Goal: Task Accomplishment & Management: Complete application form

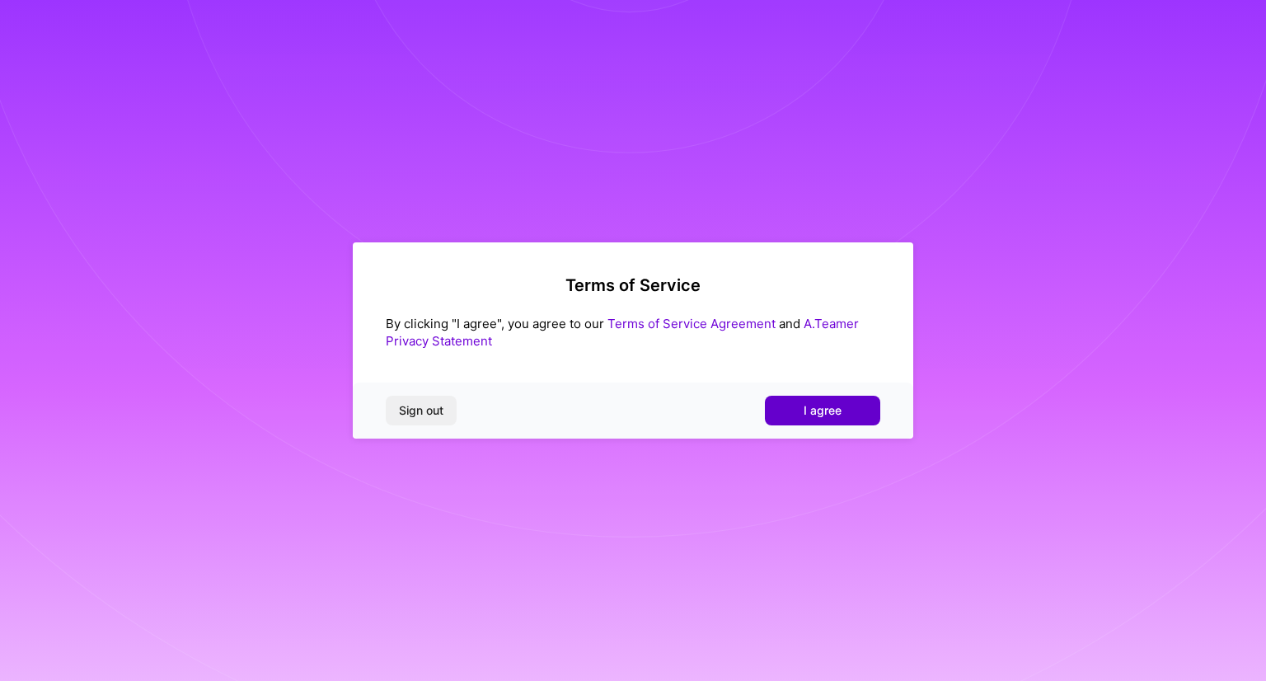
click at [808, 406] on span "I agree" at bounding box center [822, 410] width 38 height 16
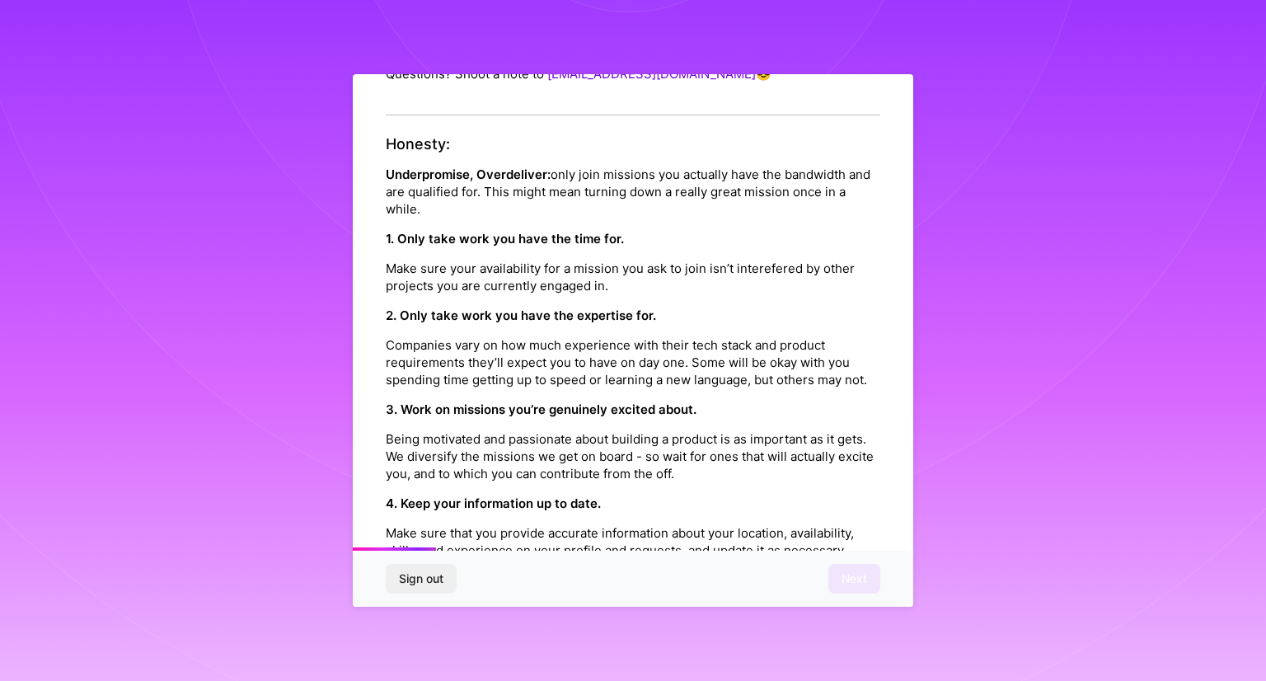
scroll to position [267, 0]
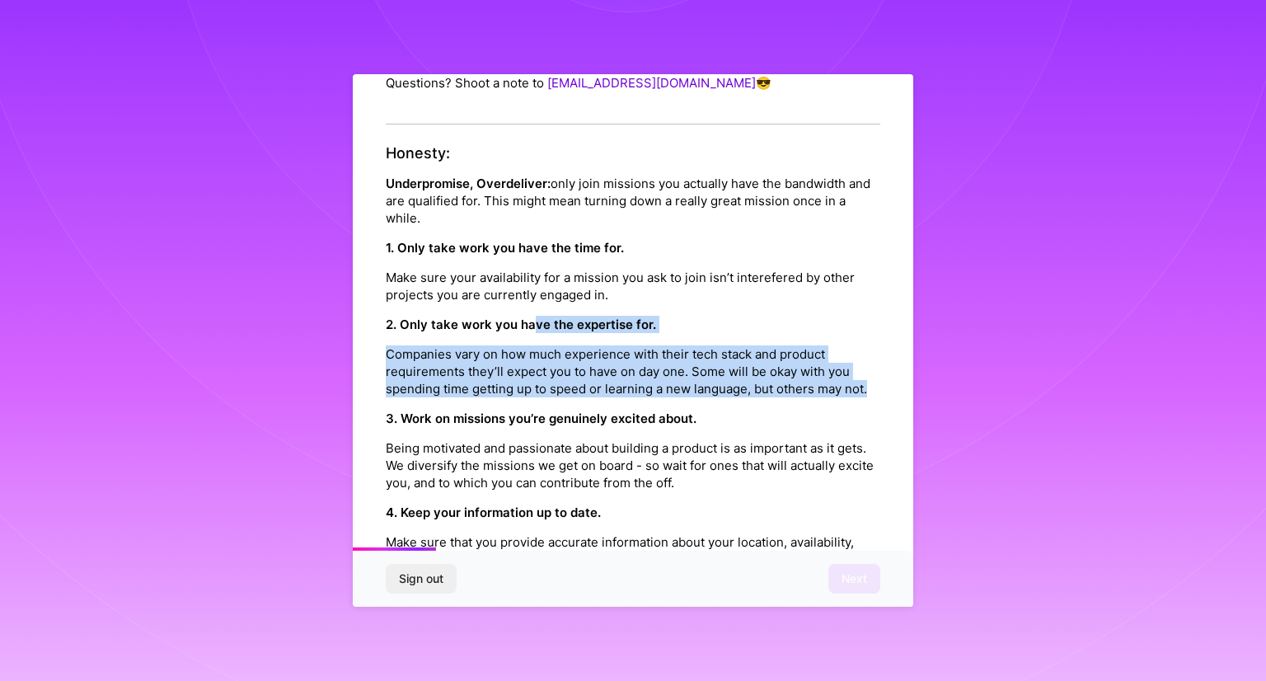
drag, startPoint x: 520, startPoint y: 385, endPoint x: 529, endPoint y: 311, distance: 74.7
click at [529, 316] on div "2. Only take work you have the expertise for. Companies vary on how much experi…" at bounding box center [633, 357] width 494 height 82
click at [491, 320] on div "2. Only take work you have the expertise for. Companies vary on how much experi…" at bounding box center [633, 357] width 494 height 82
drag, startPoint x: 491, startPoint y: 320, endPoint x: 514, endPoint y: 393, distance: 76.9
click at [514, 393] on div "2. Only take work you have the expertise for. Companies vary on how much experi…" at bounding box center [633, 357] width 494 height 82
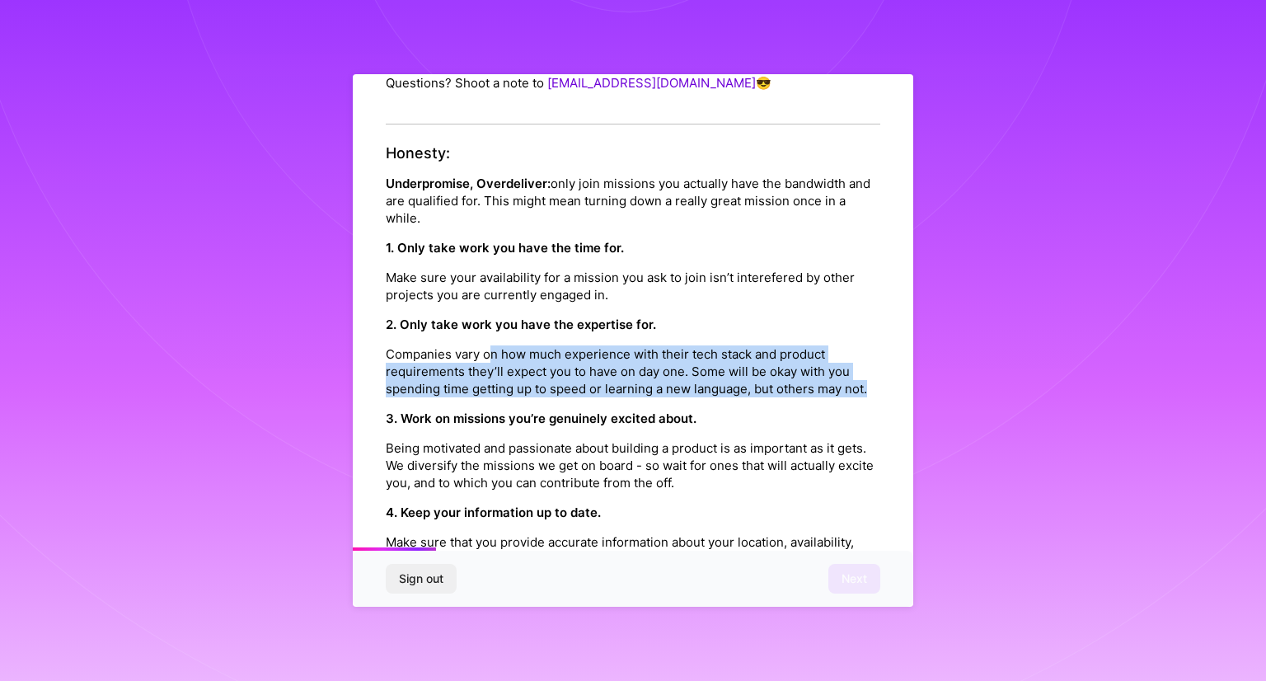
click at [514, 393] on p "Companies vary on how much experience with their tech stack and product require…" at bounding box center [633, 371] width 494 height 52
drag, startPoint x: 514, startPoint y: 393, endPoint x: 386, endPoint y: 329, distance: 143.7
click at [386, 345] on p "Companies vary on how much experience with their tech stack and product require…" at bounding box center [633, 371] width 494 height 52
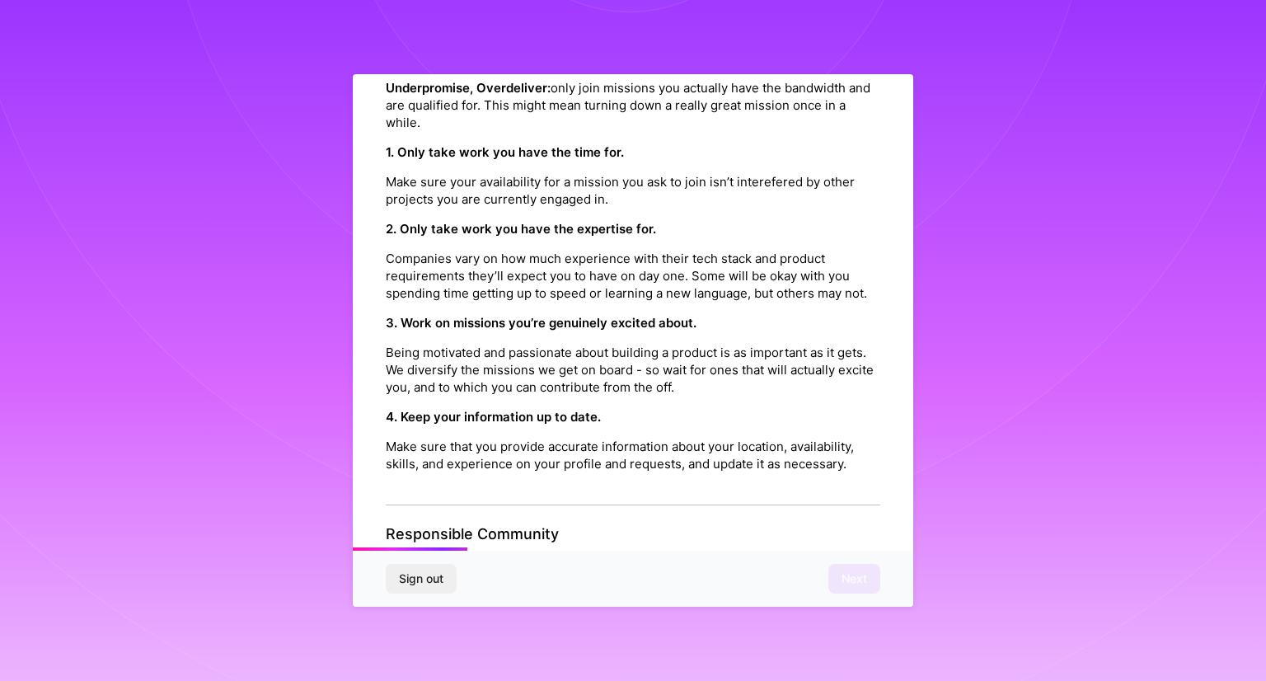
scroll to position [372, 0]
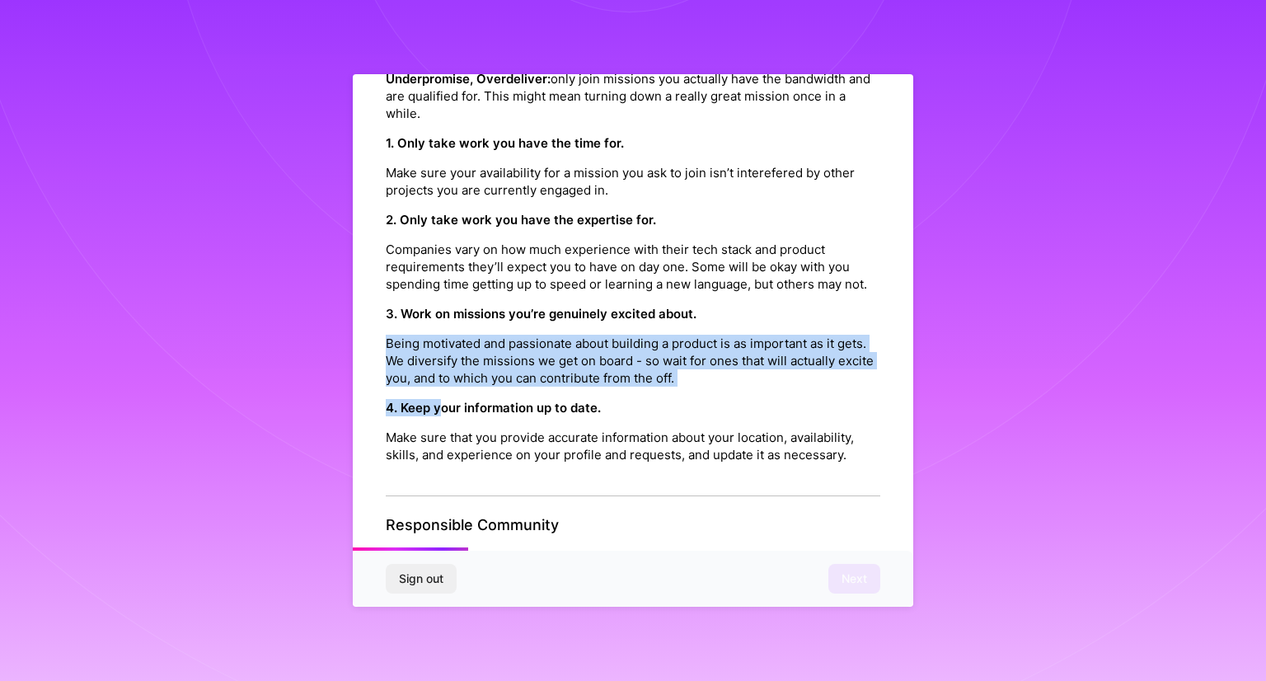
drag, startPoint x: 386, startPoint y: 329, endPoint x: 442, endPoint y: 389, distance: 82.2
click at [442, 389] on div "Honesty: Underpromise, Overdeliver: only join missions you actually have the ba…" at bounding box center [633, 268] width 494 height 457
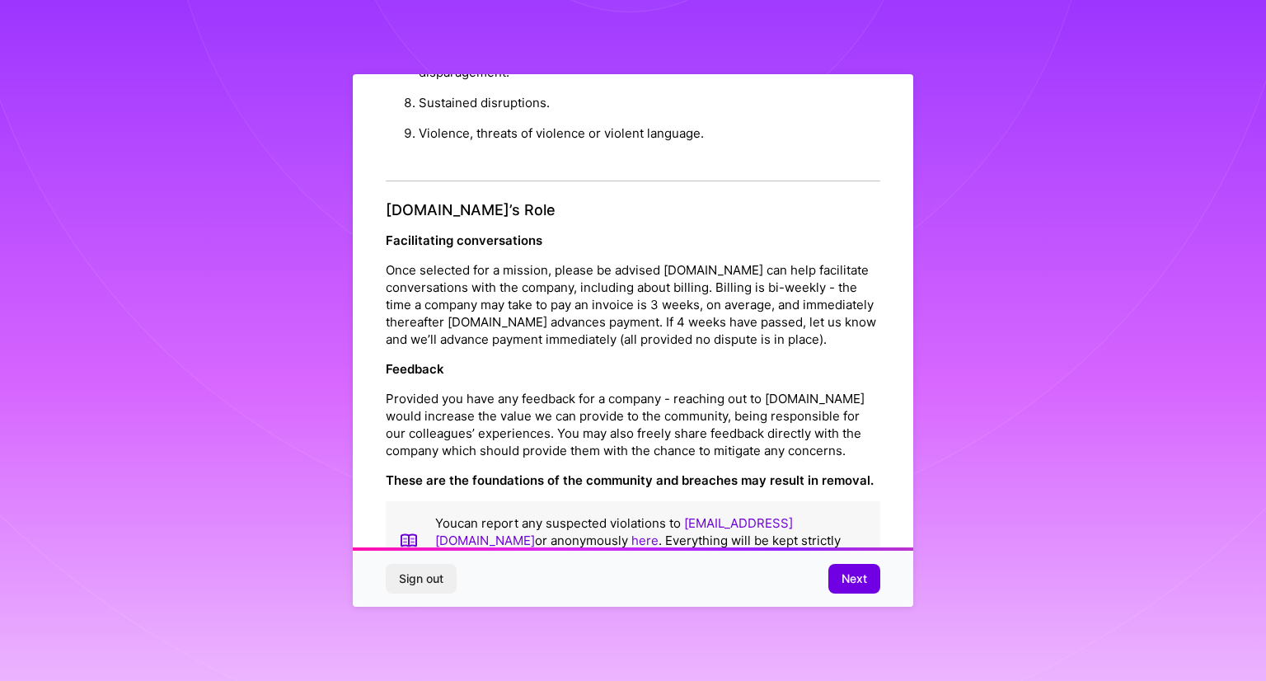
scroll to position [1803, 0]
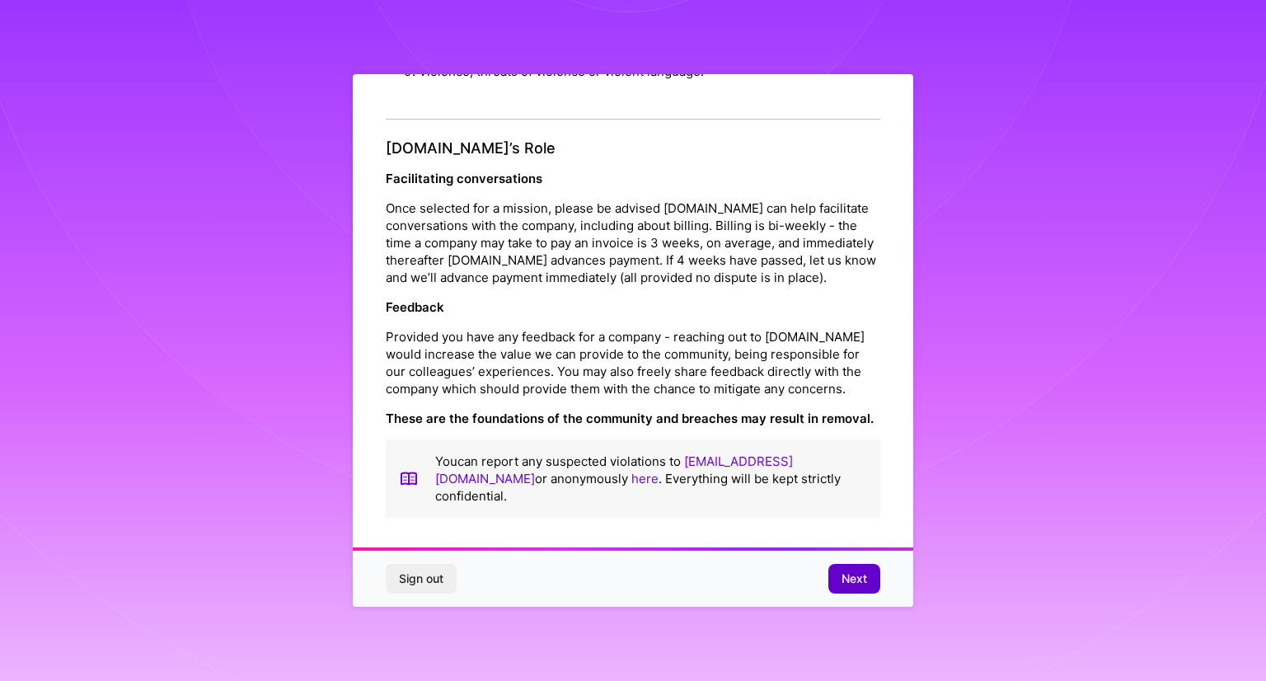
click at [853, 579] on span "Next" at bounding box center [854, 578] width 26 height 16
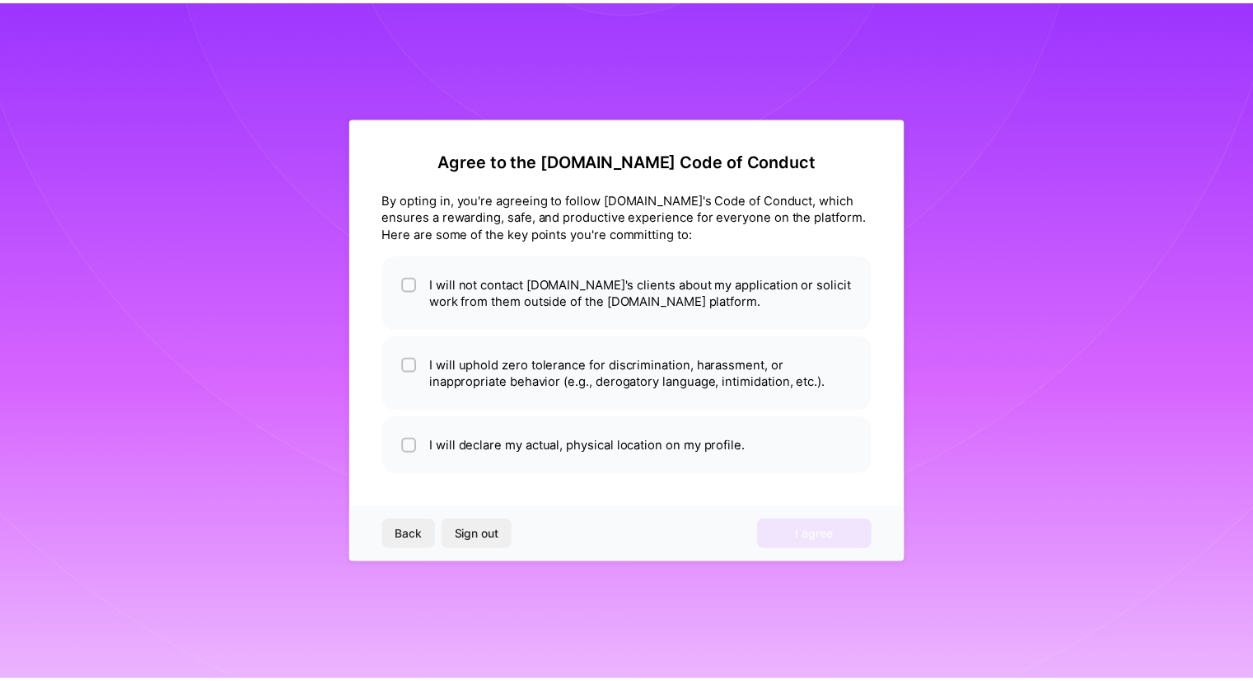
scroll to position [0, 0]
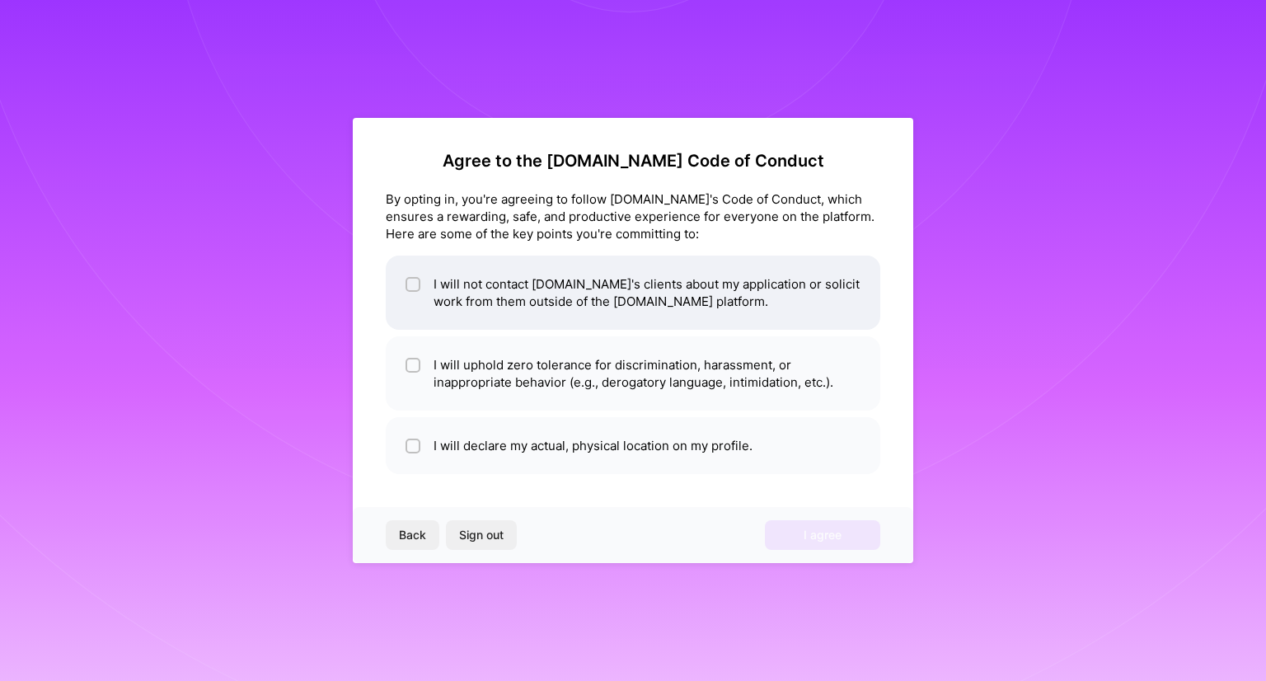
click at [532, 311] on li "I will not contact [DOMAIN_NAME]'s clients about my application or solicit work…" at bounding box center [633, 292] width 494 height 74
checkbox input "true"
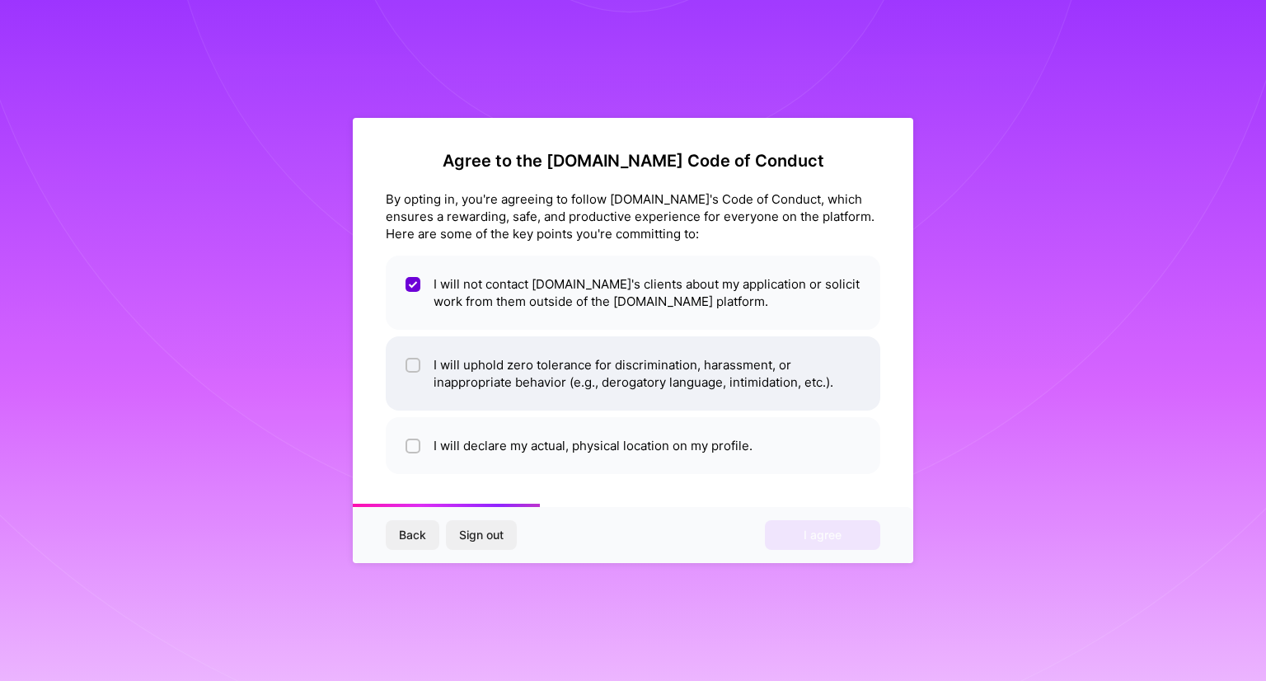
click at [536, 400] on li "I will uphold zero tolerance for discrimination, harassment, or inappropriate b…" at bounding box center [633, 373] width 494 height 74
checkbox input "true"
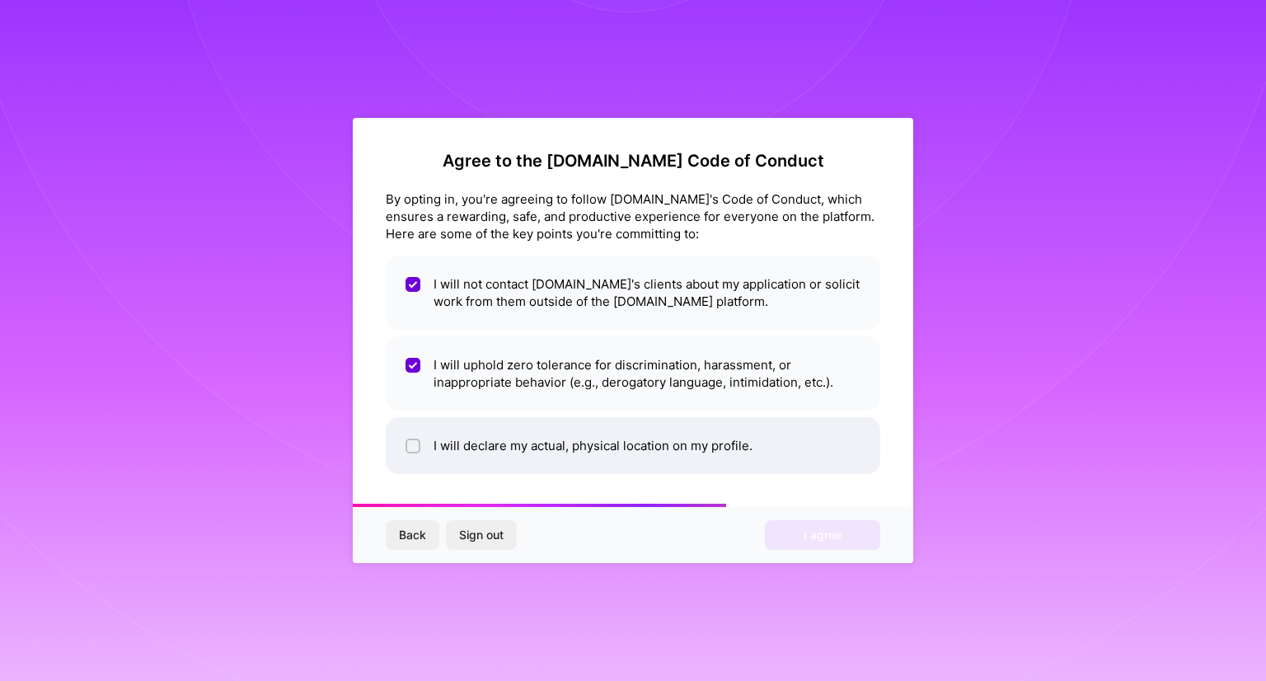
click at [524, 434] on li "I will declare my actual, physical location on my profile." at bounding box center [633, 445] width 494 height 57
checkbox input "true"
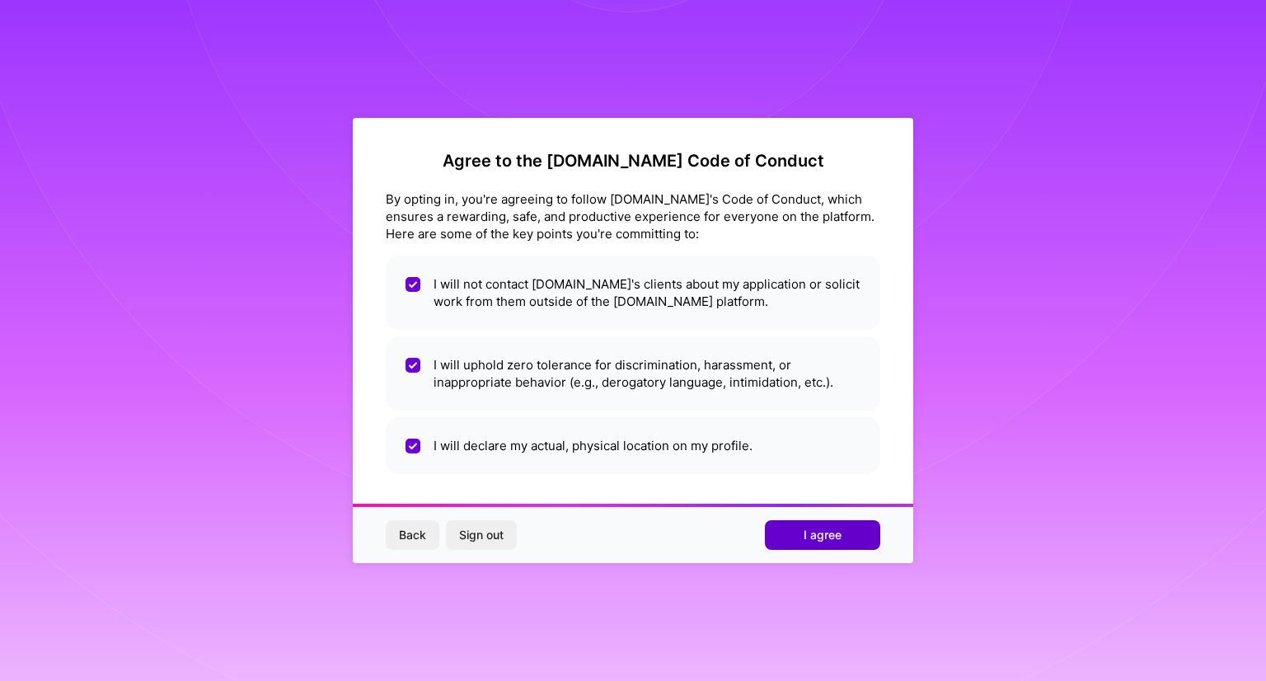
click at [785, 538] on button "I agree" at bounding box center [822, 535] width 115 height 30
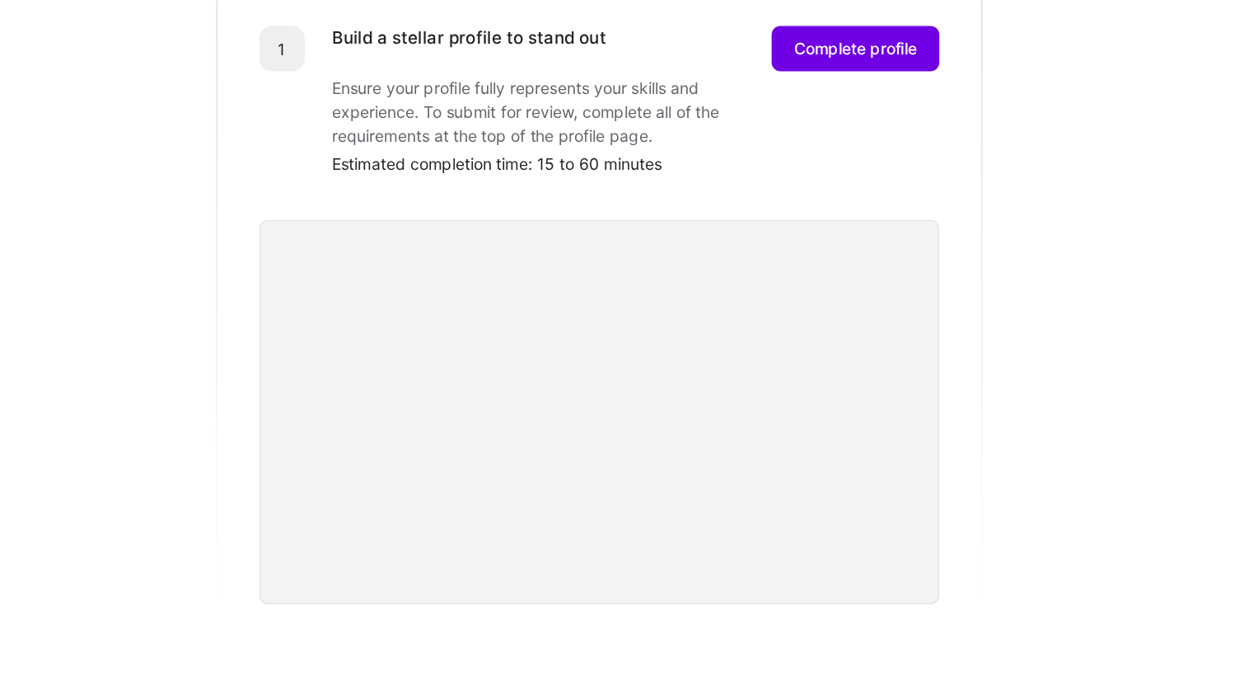
scroll to position [114, 0]
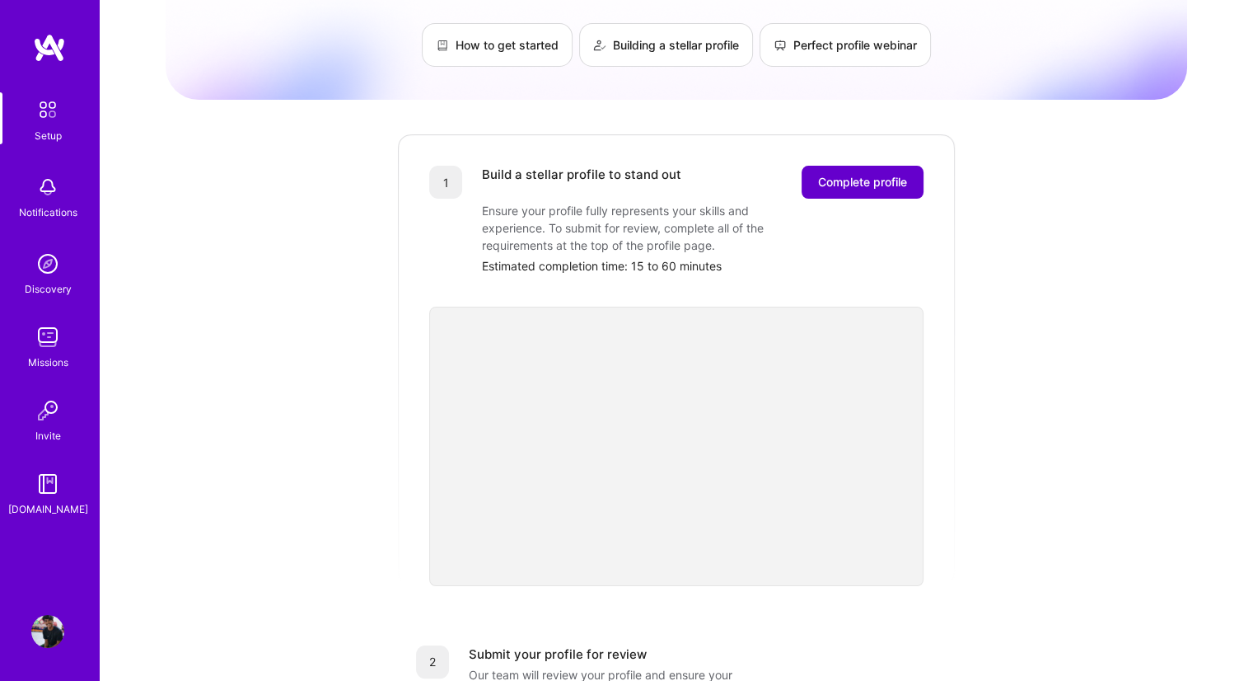
click at [871, 174] on span "Complete profile" at bounding box center [862, 182] width 89 height 16
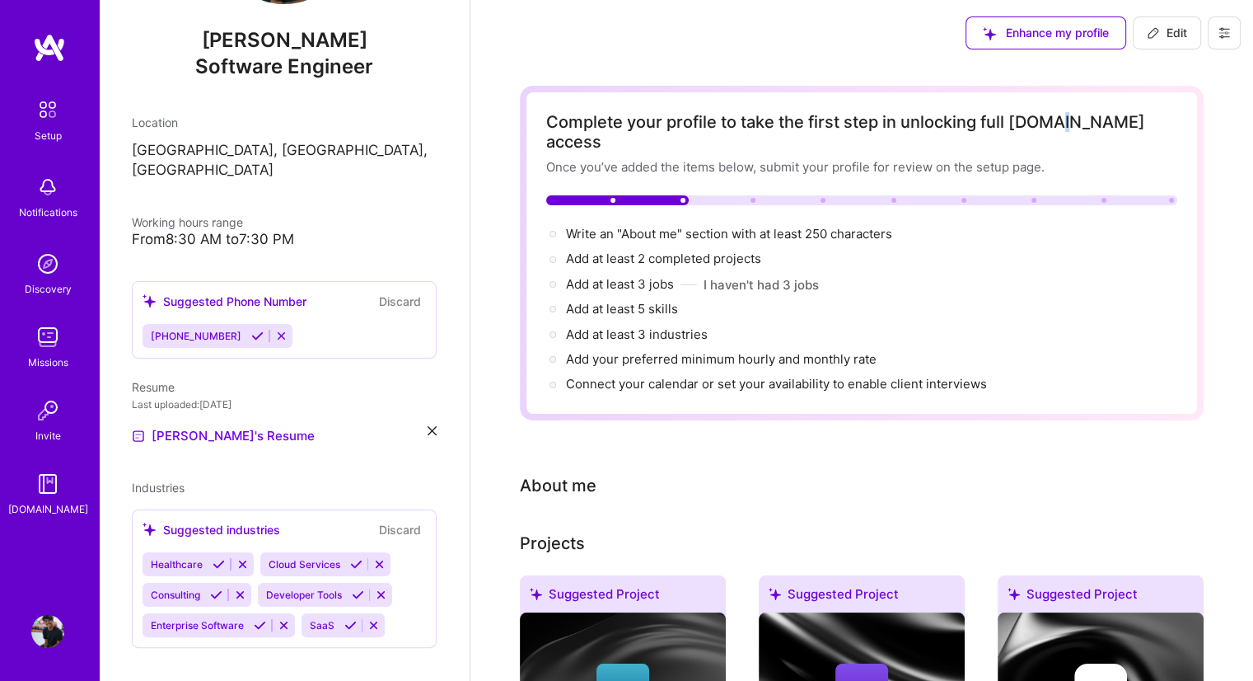
drag, startPoint x: 1067, startPoint y: 99, endPoint x: 1052, endPoint y: 130, distance: 35.0
click at [1052, 130] on div "Complete your profile to take the first step in unlocking full [DOMAIN_NAME] ac…" at bounding box center [862, 253] width 684 height 335
click at [1052, 130] on div "Complete your profile to take the first step in unlocking full [DOMAIN_NAME] ac…" at bounding box center [861, 132] width 631 height 40
click at [1178, 30] on span "Edit" at bounding box center [1167, 33] width 40 height 16
select select "US"
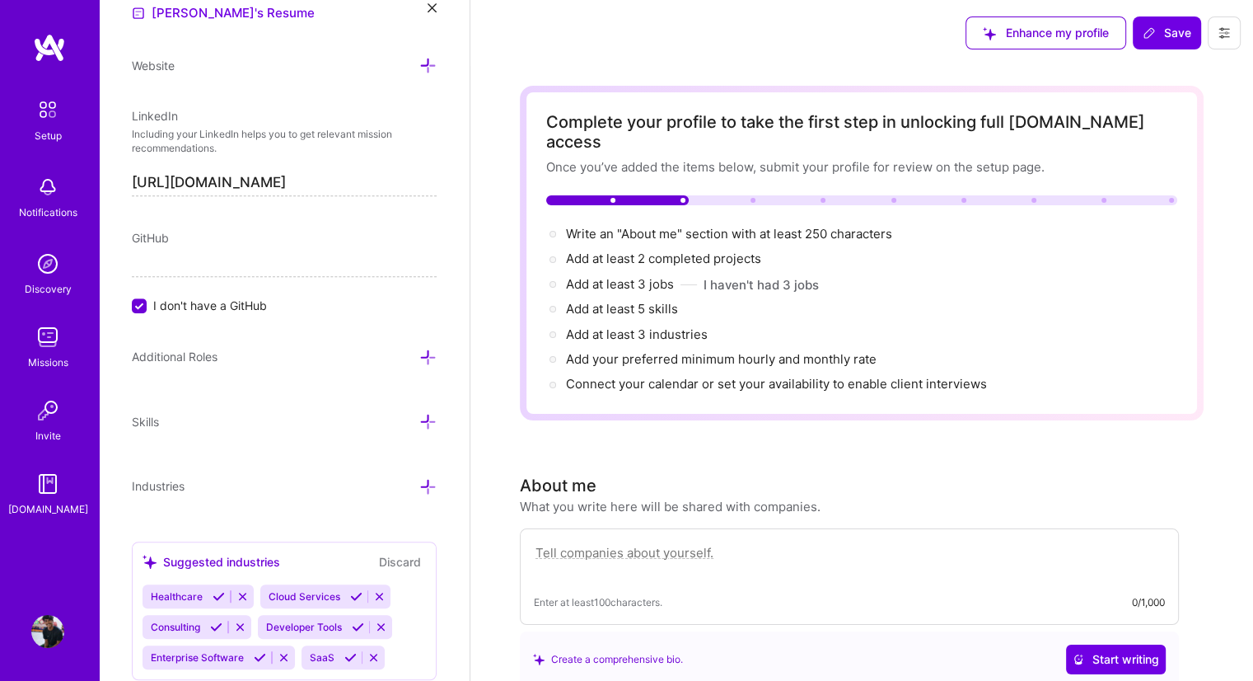
scroll to position [927, 0]
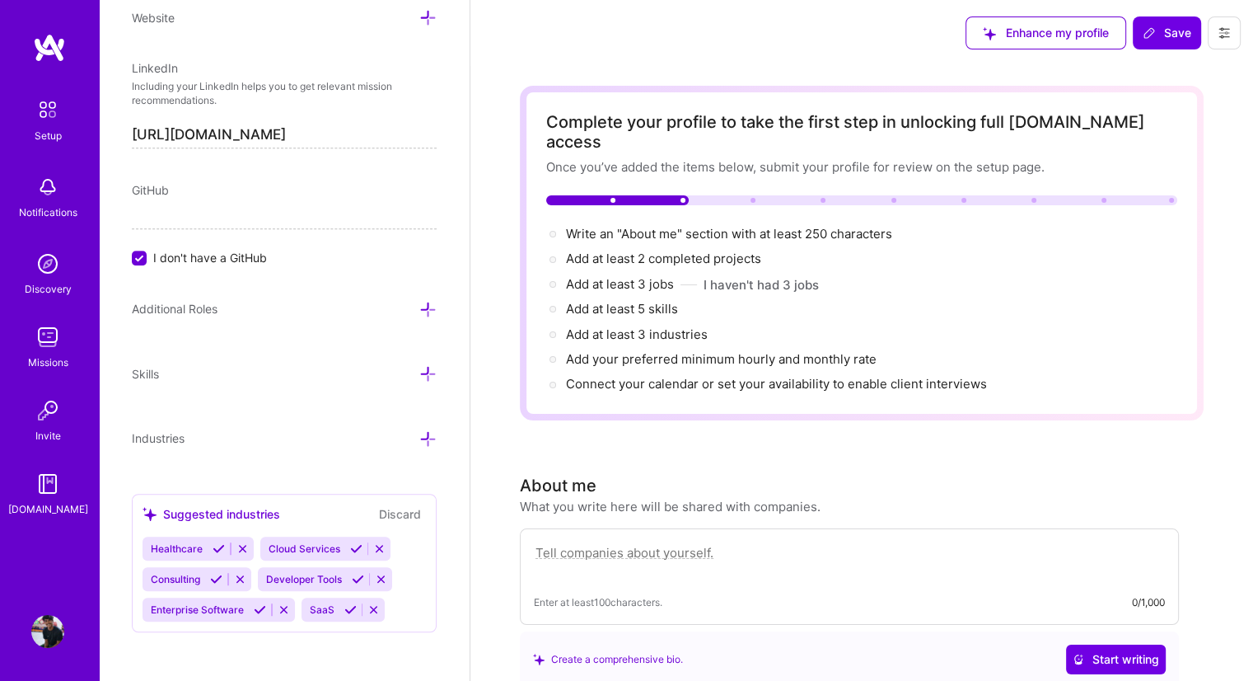
click at [422, 312] on icon at bounding box center [427, 309] width 17 height 17
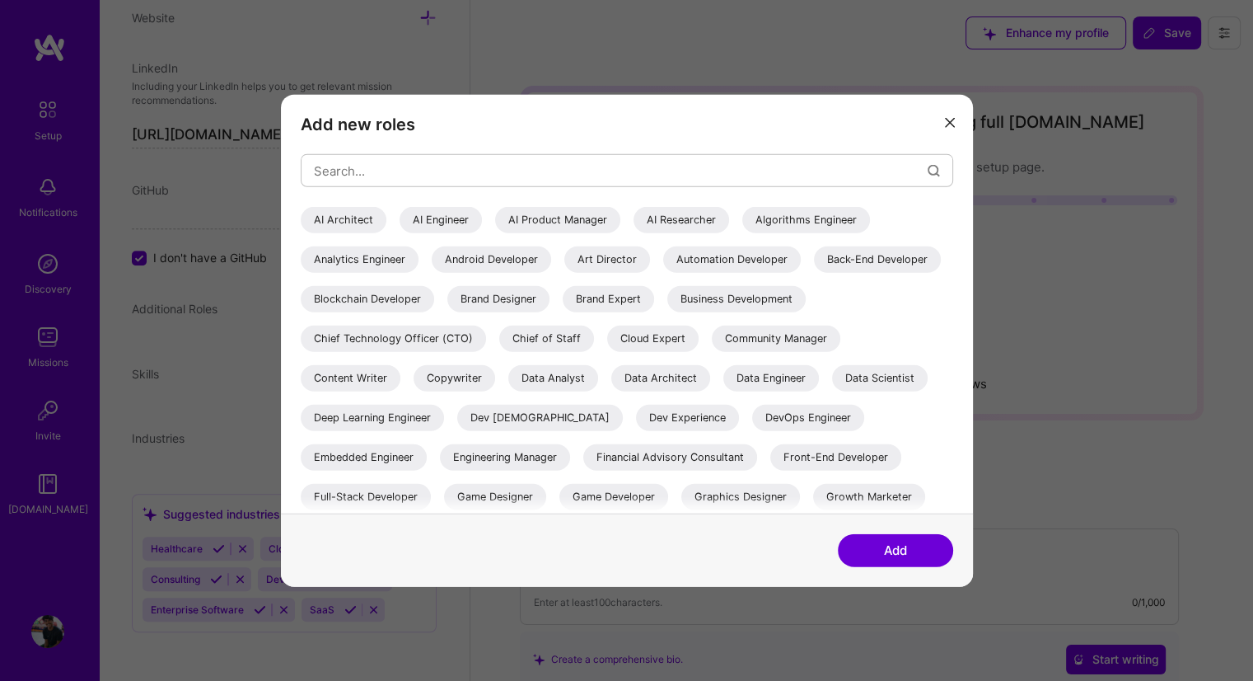
click at [944, 125] on button "modal" at bounding box center [950, 121] width 20 height 27
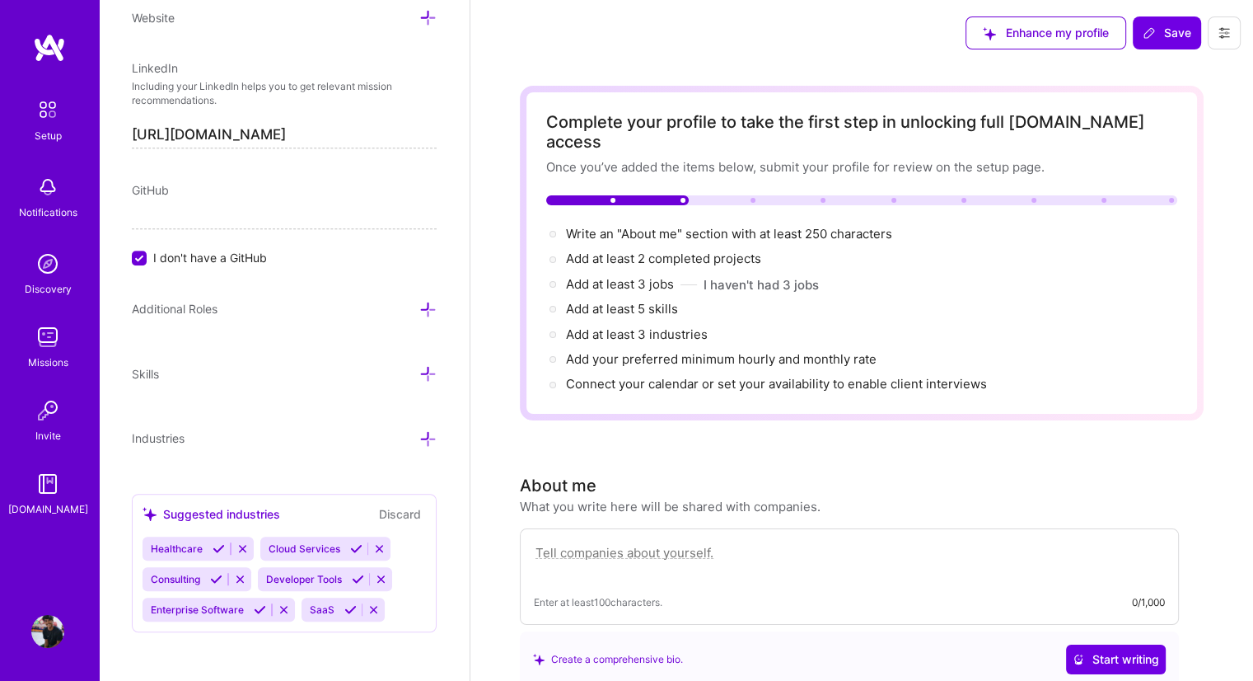
click at [419, 312] on icon at bounding box center [427, 309] width 17 height 17
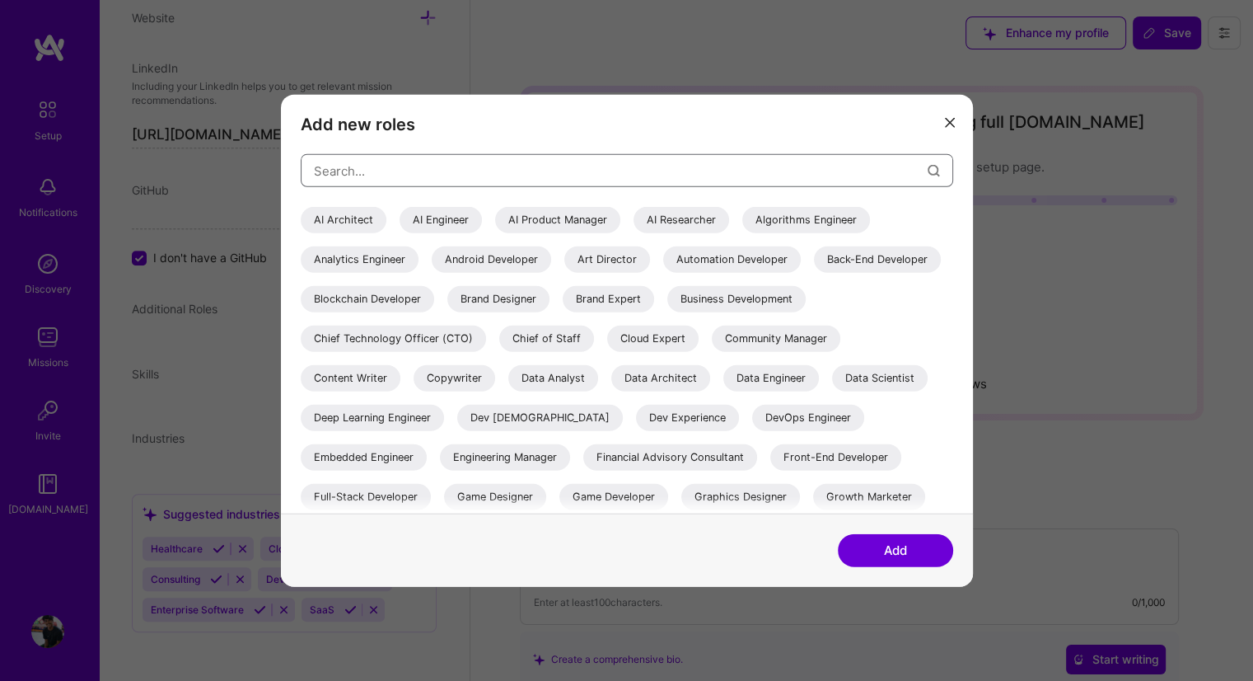
click at [415, 177] on input "modal" at bounding box center [621, 170] width 614 height 42
type input "e"
type input "\"
type input "s"
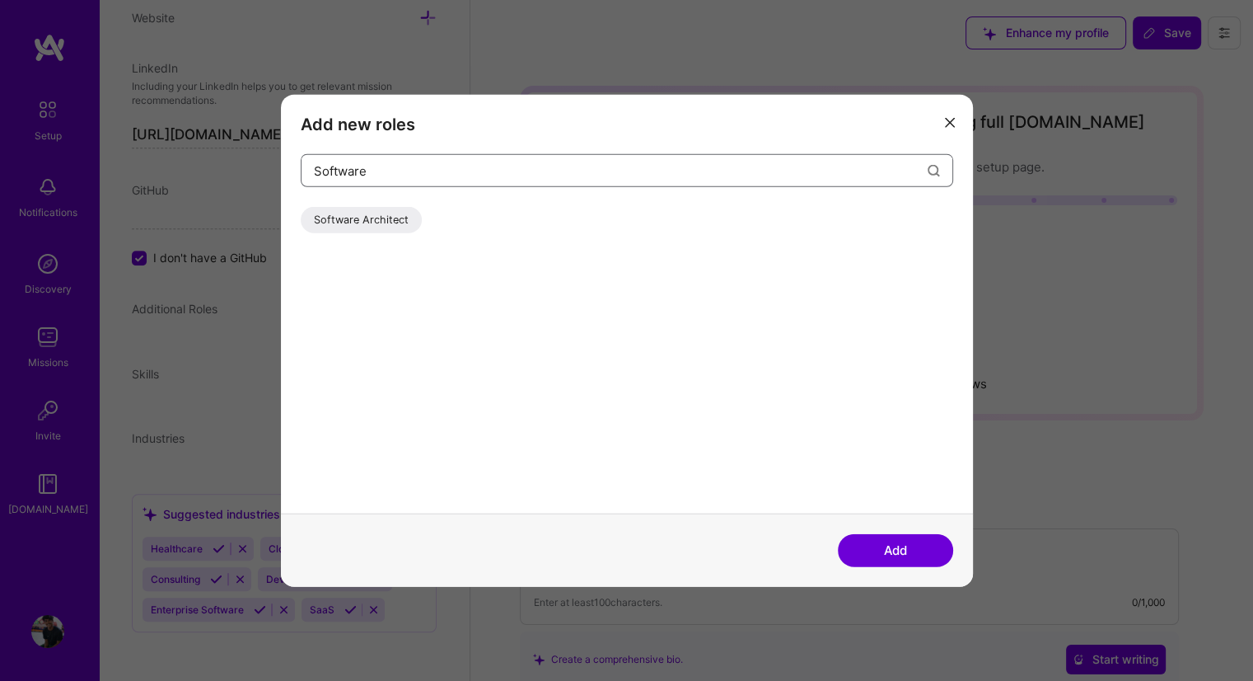
type input "Software"
click at [938, 119] on h3 "Add new roles" at bounding box center [627, 125] width 653 height 20
click at [946, 123] on icon "modal" at bounding box center [950, 122] width 10 height 10
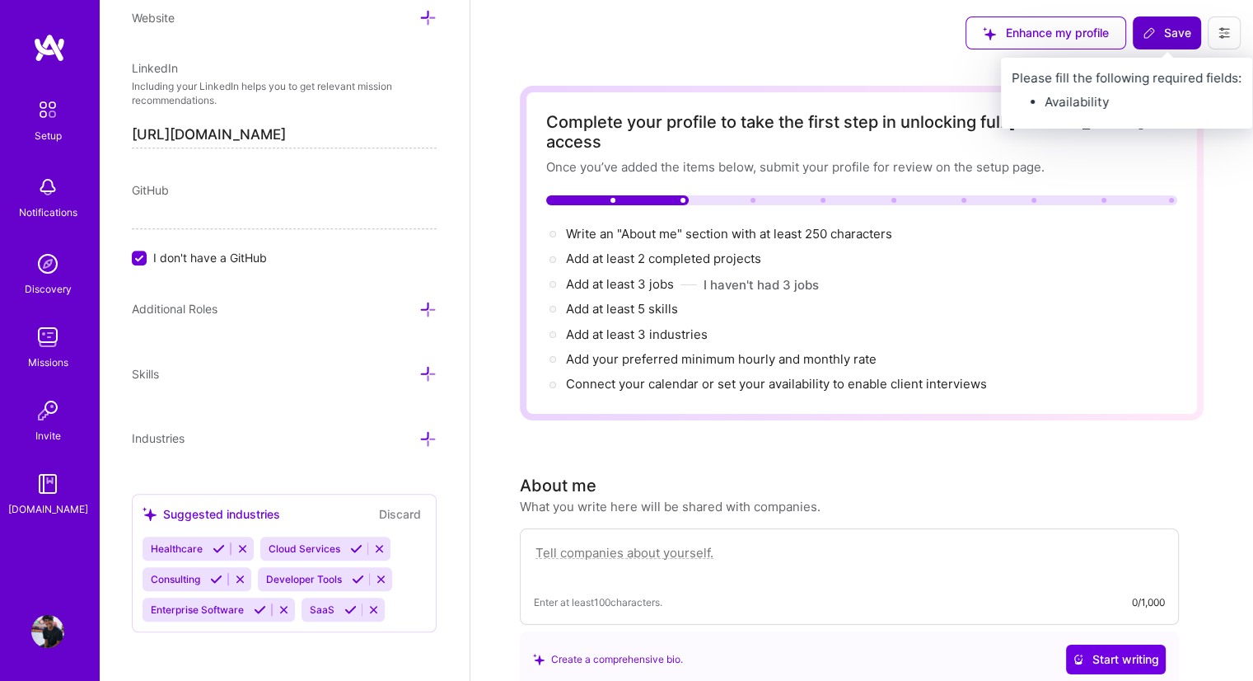
drag, startPoint x: 1187, startPoint y: 14, endPoint x: 1187, endPoint y: 24, distance: 9.9
click at [1187, 24] on div "Enhance my profile Save" at bounding box center [1103, 33] width 300 height 66
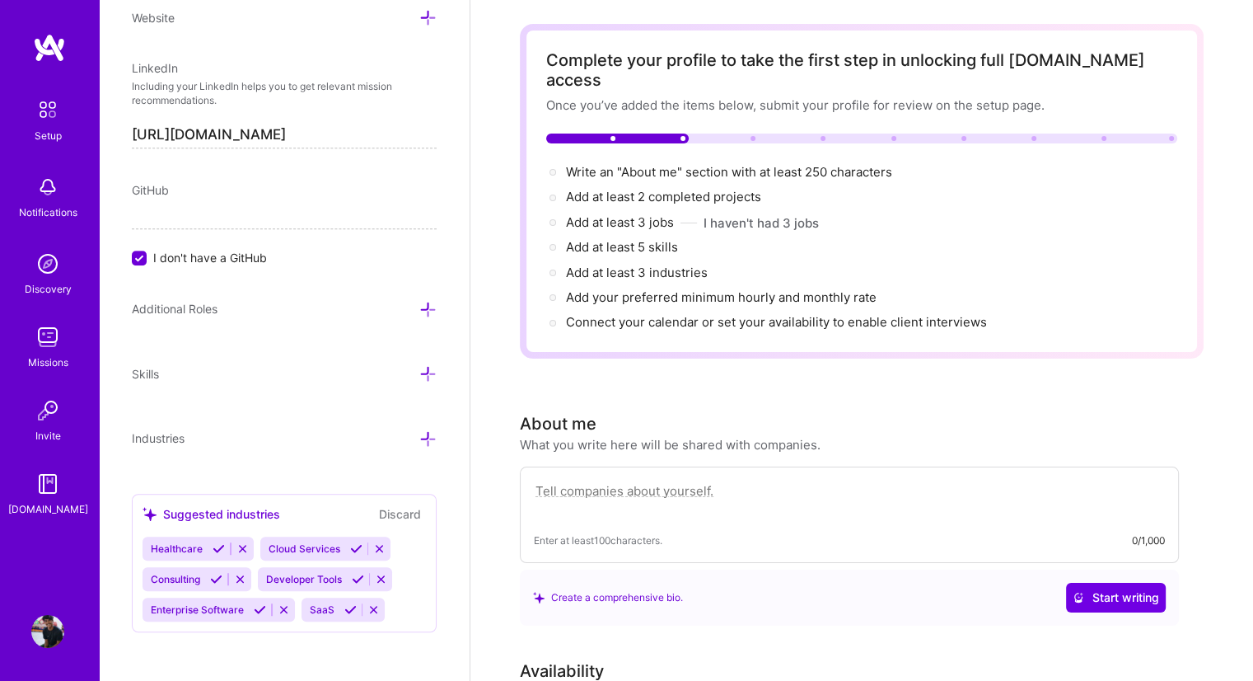
scroll to position [68, 0]
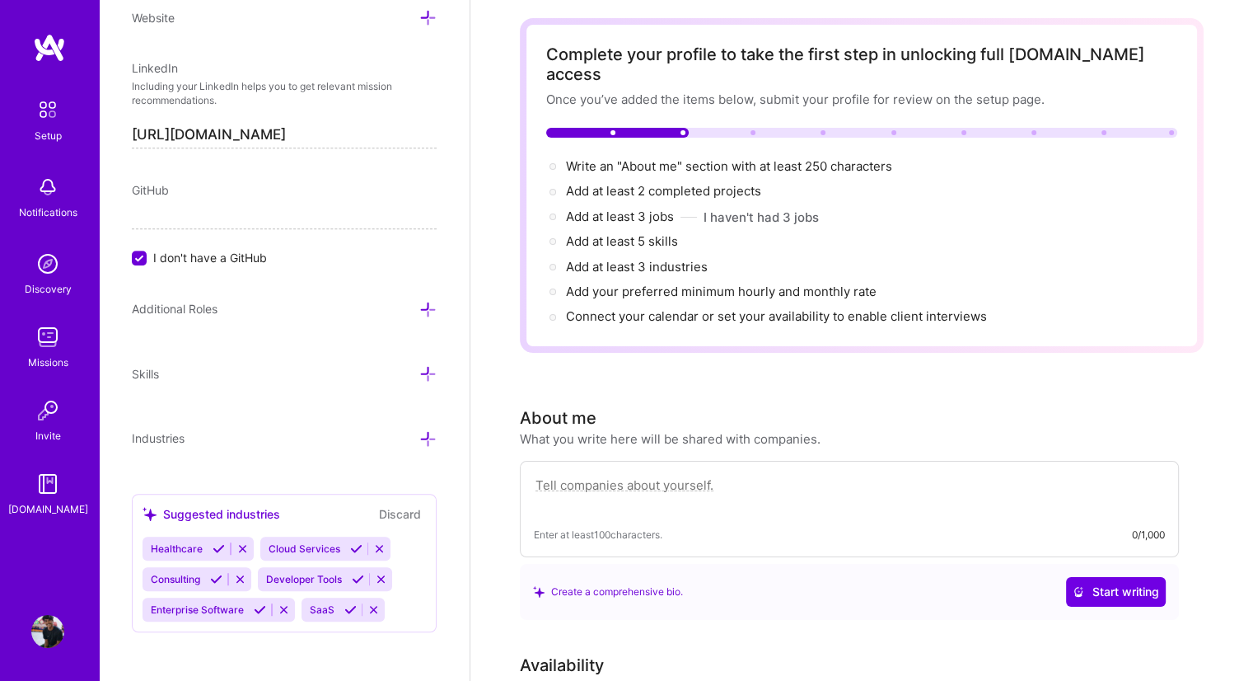
click at [892, 475] on textarea at bounding box center [849, 494] width 631 height 38
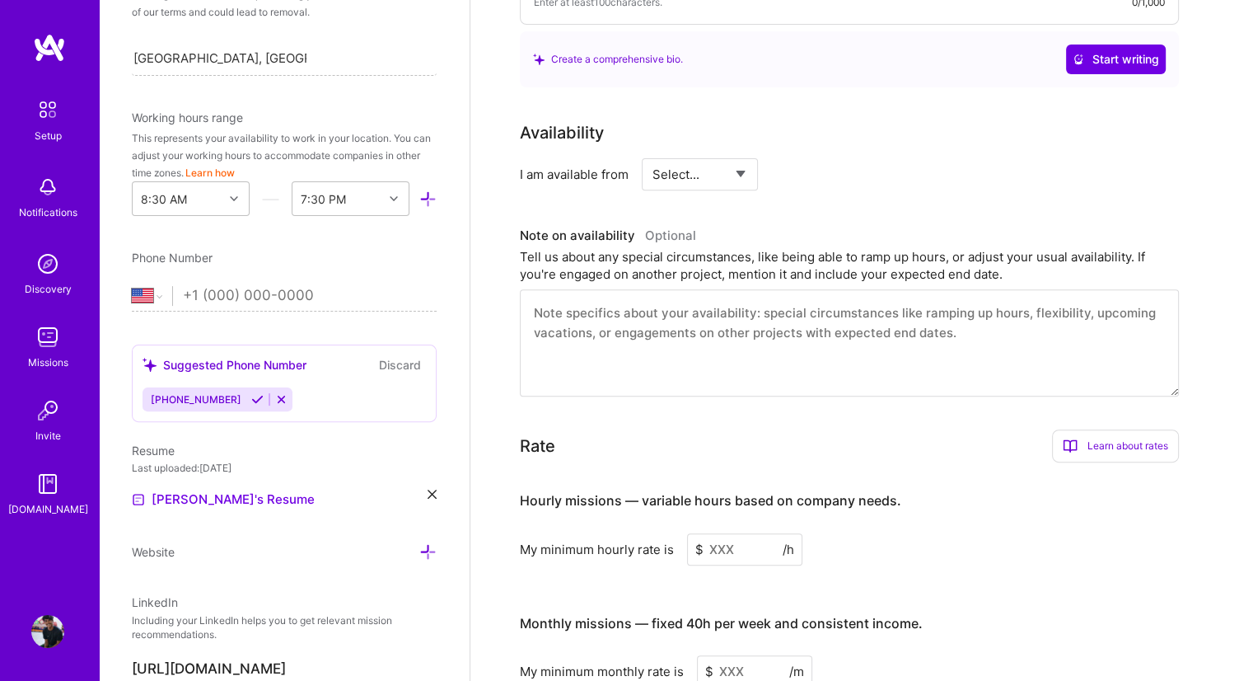
scroll to position [394, 0]
click at [383, 199] on div at bounding box center [396, 197] width 26 height 21
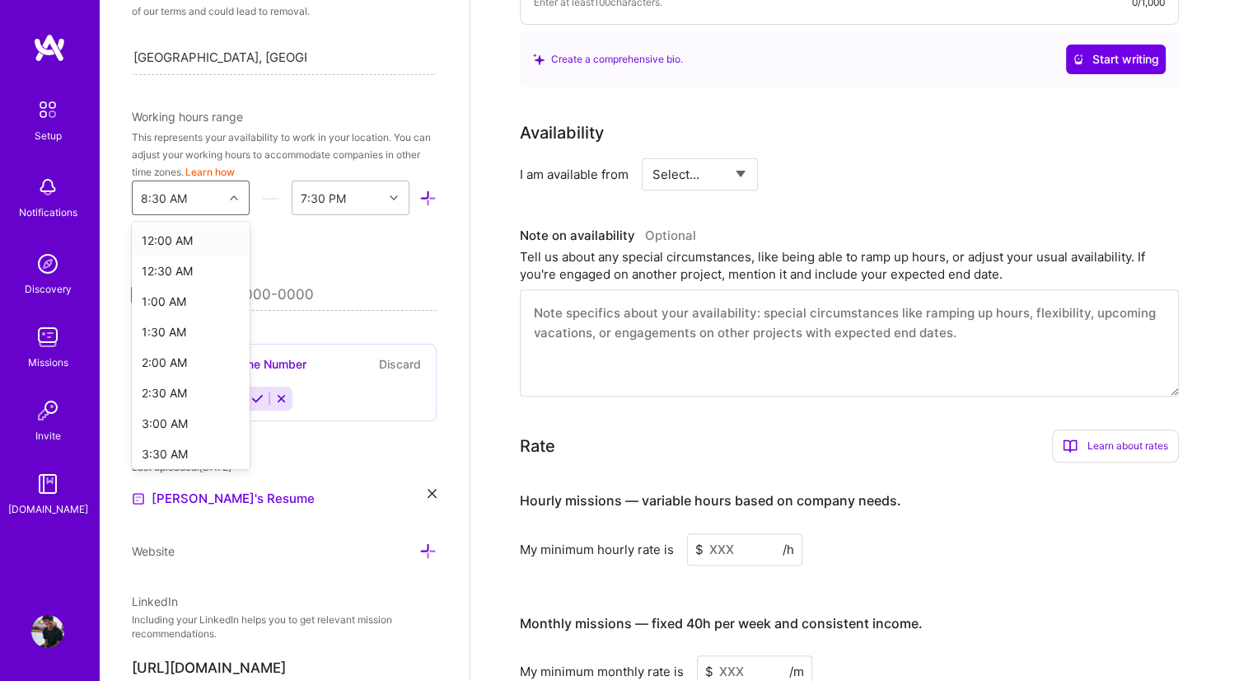
click at [209, 198] on div "8:30 AM" at bounding box center [178, 197] width 91 height 33
drag, startPoint x: 180, startPoint y: 240, endPoint x: 200, endPoint y: 238, distance: 19.8
click at [200, 238] on div "12:00 AM" at bounding box center [191, 240] width 118 height 30
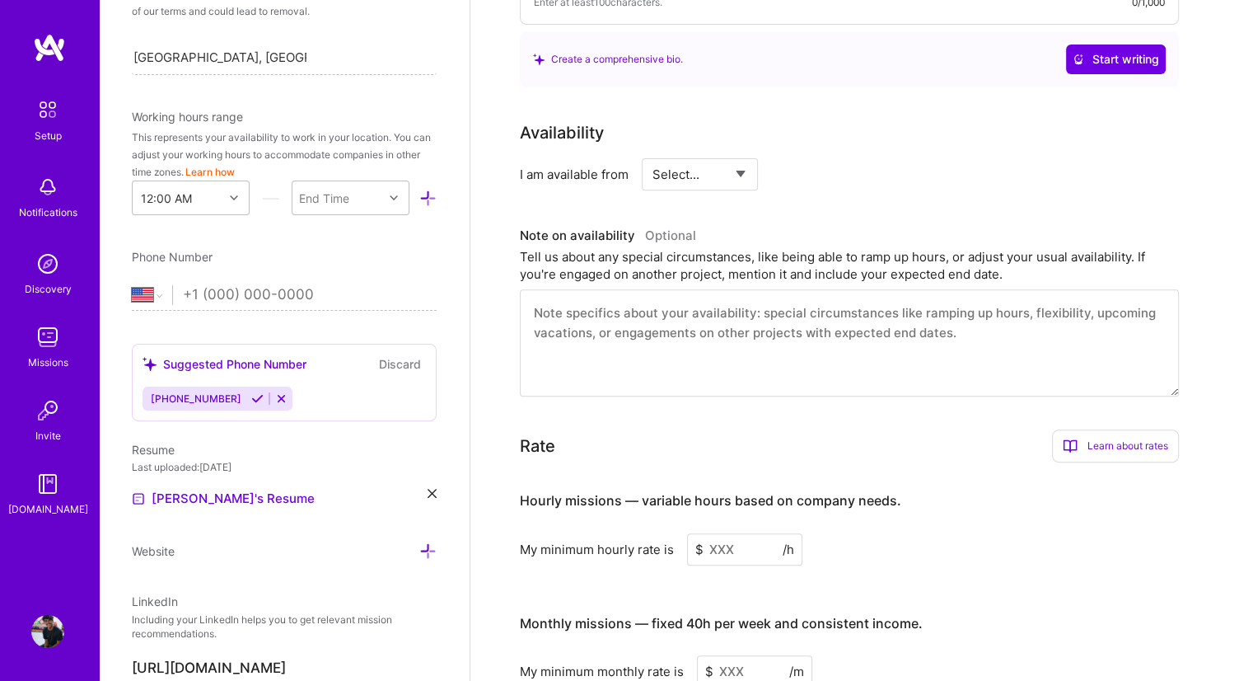
click at [200, 238] on div "Edit photo [PERSON_NAME] Software Engineer Years Experience Location This is th…" at bounding box center [284, 340] width 371 height 681
click at [353, 213] on div "End Time" at bounding box center [338, 197] width 91 height 33
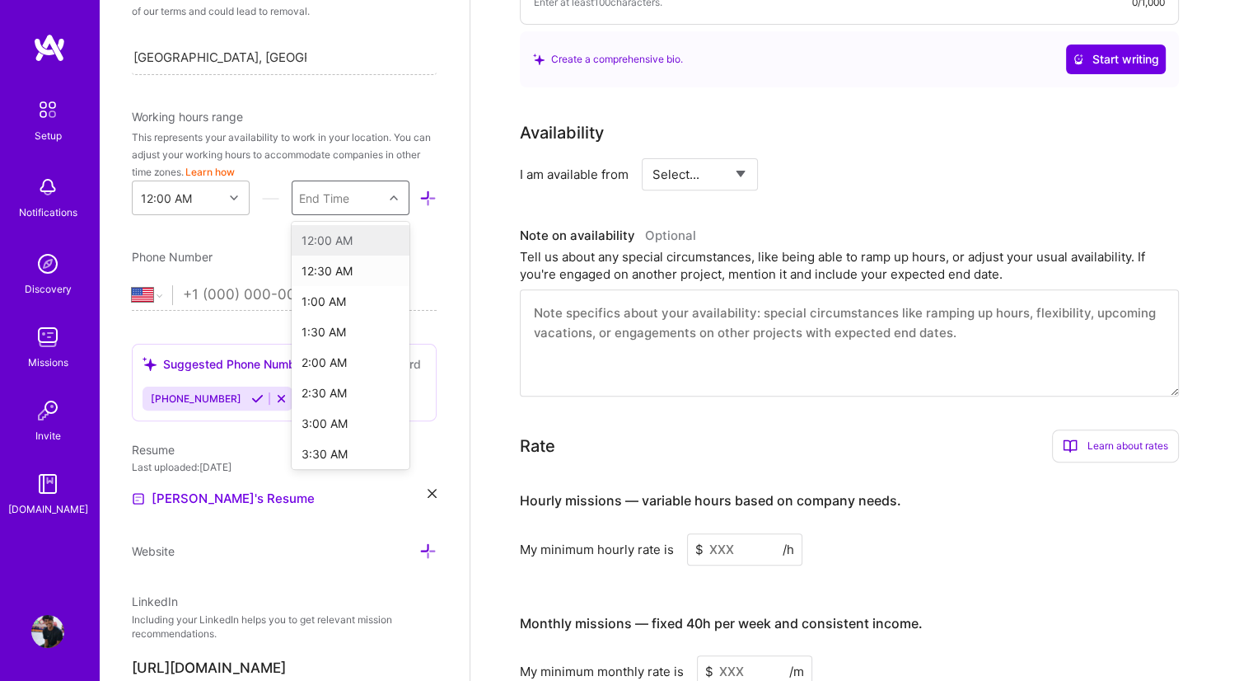
click at [329, 267] on div "12:30 AM" at bounding box center [351, 270] width 118 height 30
click at [363, 212] on div "12:30 AM" at bounding box center [338, 197] width 91 height 33
click at [316, 453] on div "11:30 PM" at bounding box center [351, 450] width 118 height 30
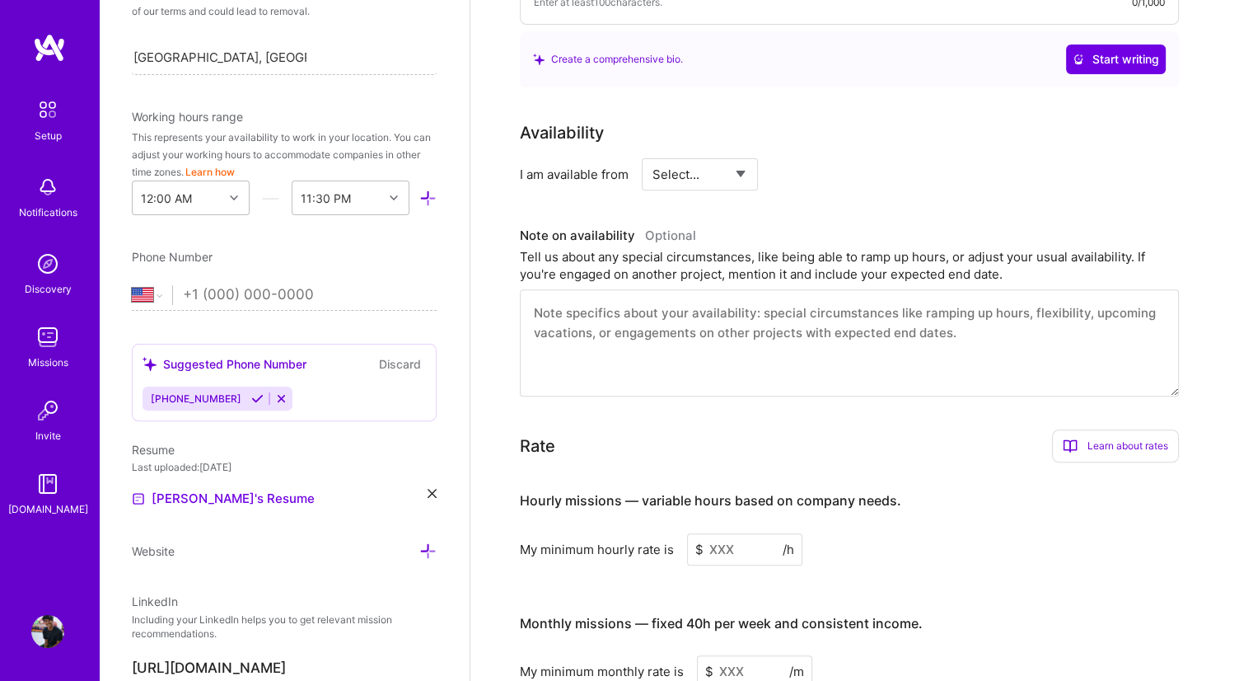
click at [342, 274] on input "tel" at bounding box center [310, 295] width 254 height 48
click at [373, 231] on div "Edit photo [PERSON_NAME] Software Engineer Years Experience Location This is th…" at bounding box center [284, 340] width 371 height 681
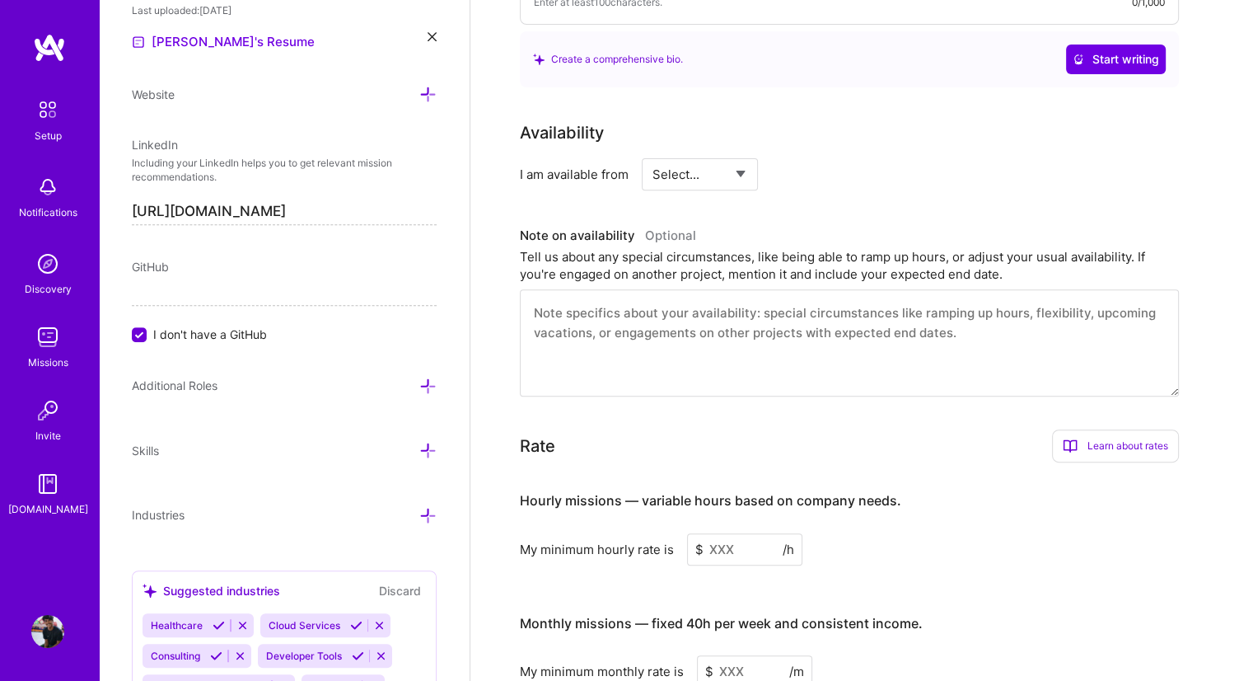
scroll to position [870, 0]
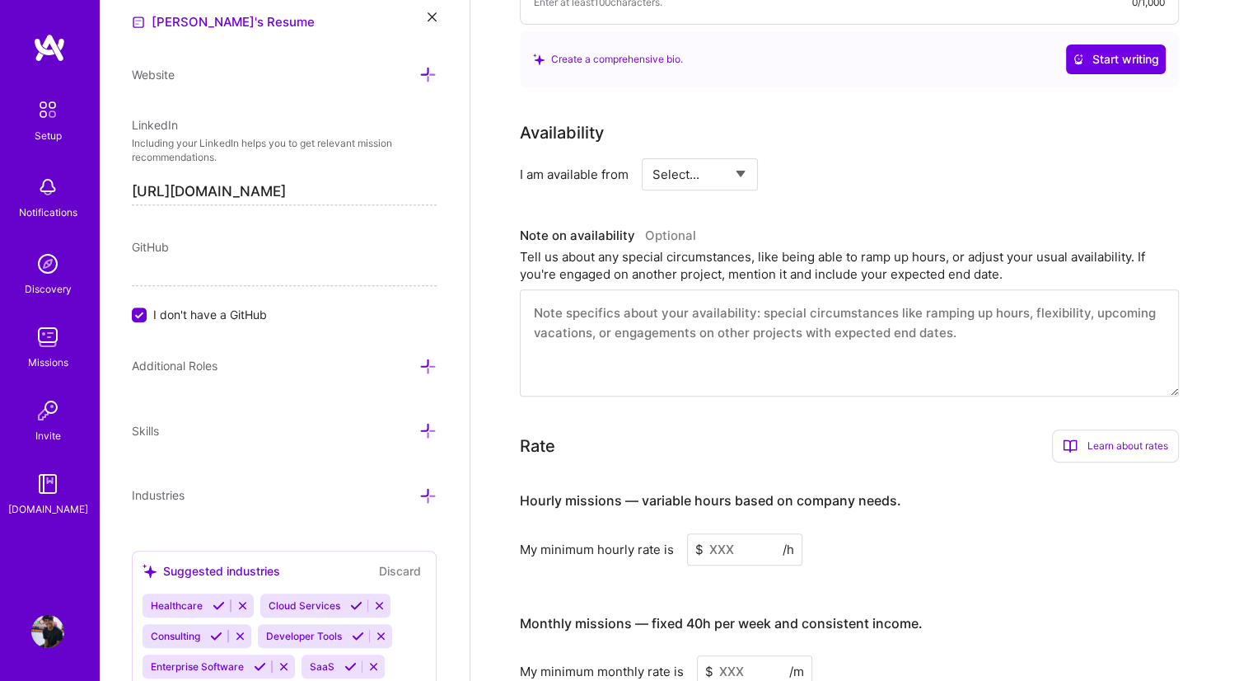
click at [318, 255] on div "GitHub I don't have a GitHub" at bounding box center [284, 280] width 305 height 85
click at [148, 306] on label "I don't have a GitHub" at bounding box center [284, 314] width 305 height 17
click at [148, 308] on input "I don't have a GitHub" at bounding box center [141, 315] width 15 height 15
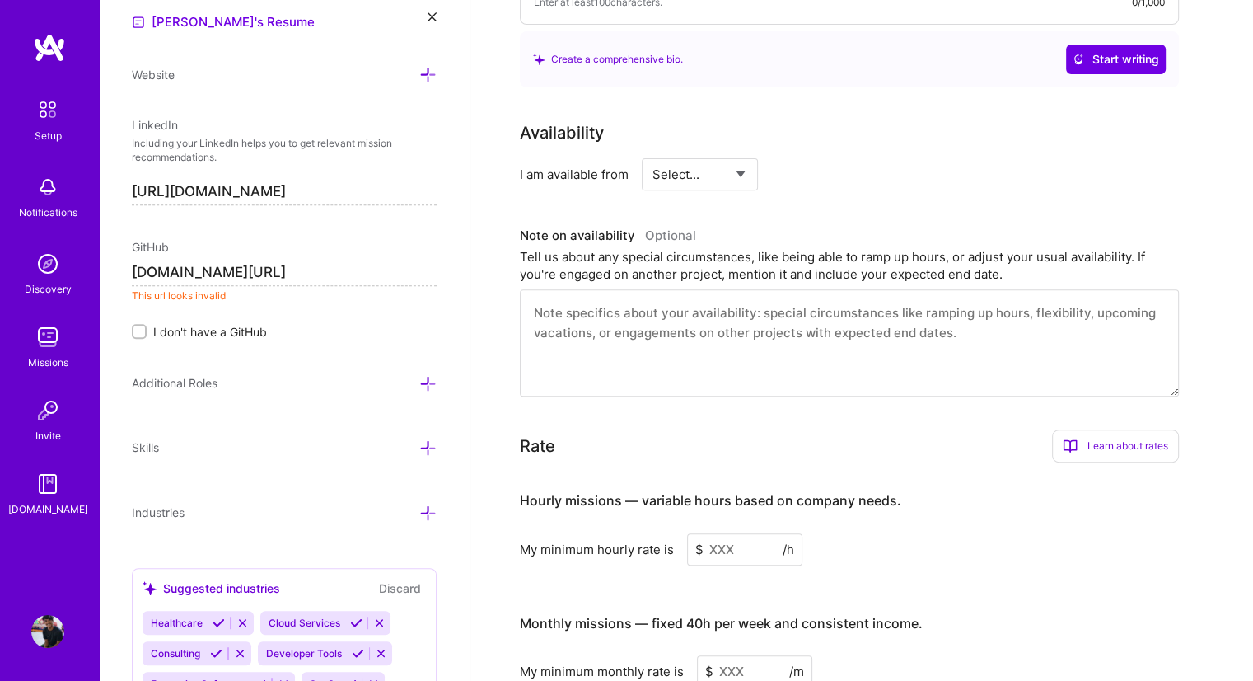
type input "[URL][DOMAIN_NAME]"
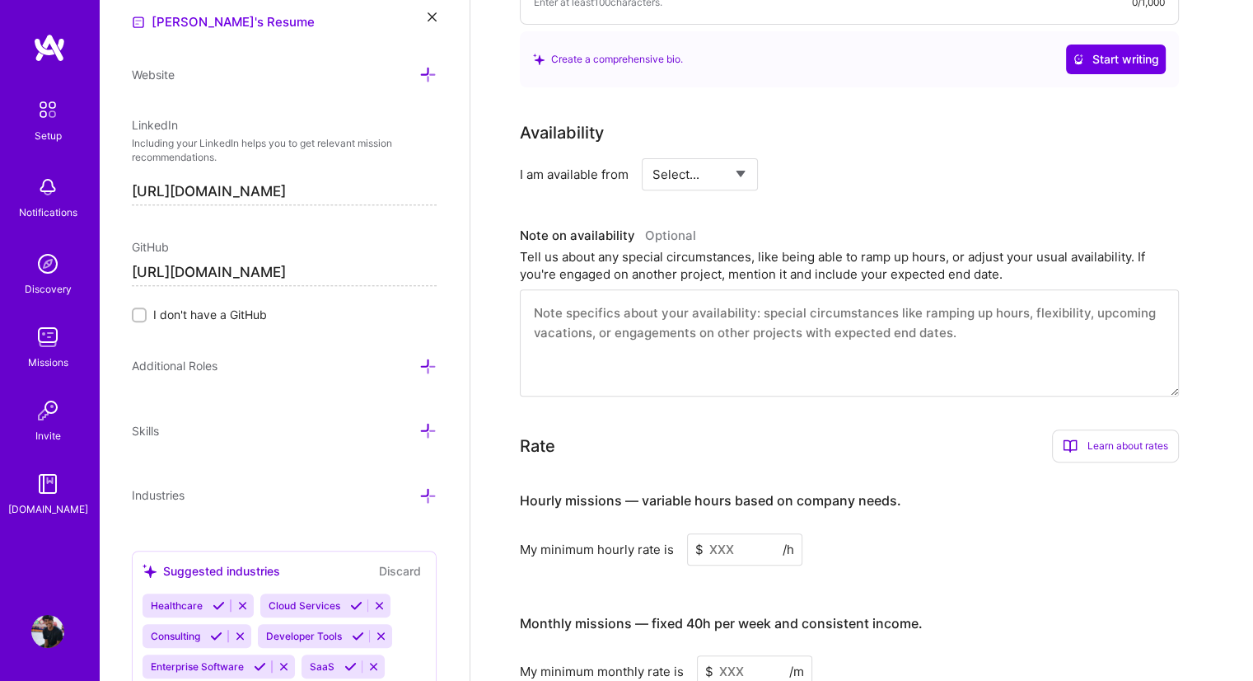
click at [316, 212] on div "Edit photo [PERSON_NAME] Software Engineer Years Experience Location This is th…" at bounding box center [284, 340] width 371 height 681
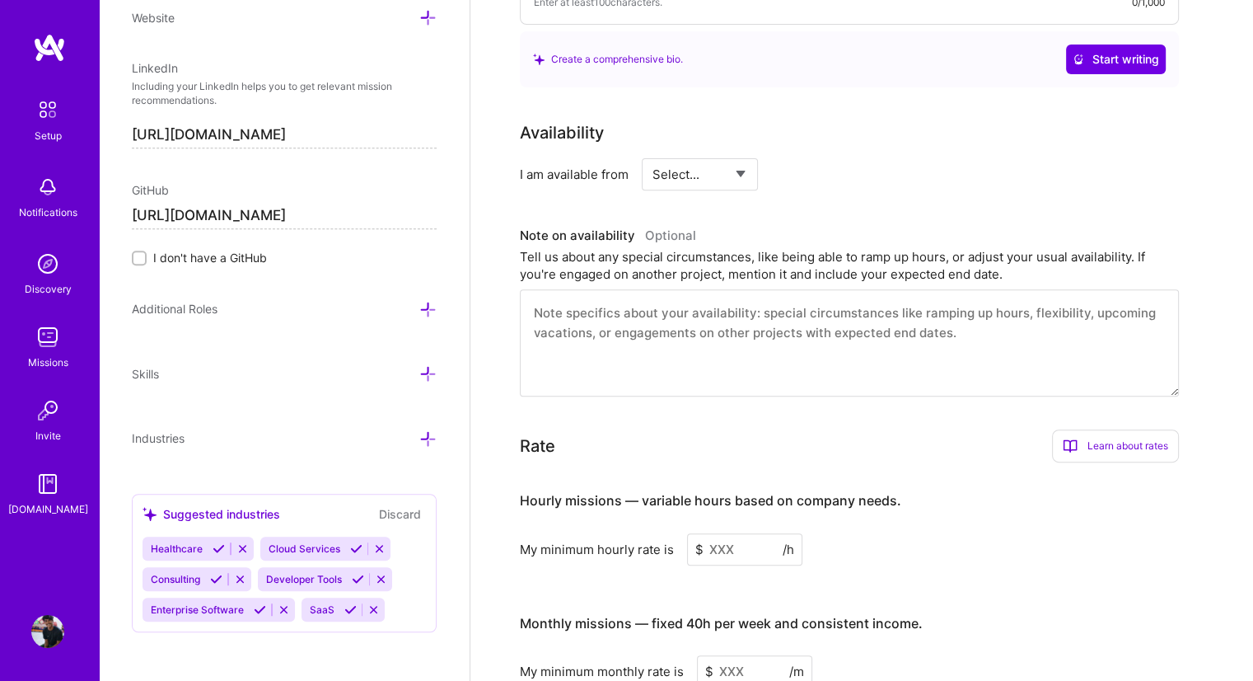
click at [251, 314] on div "Additional Roles" at bounding box center [284, 308] width 305 height 19
click at [419, 369] on icon at bounding box center [427, 373] width 17 height 17
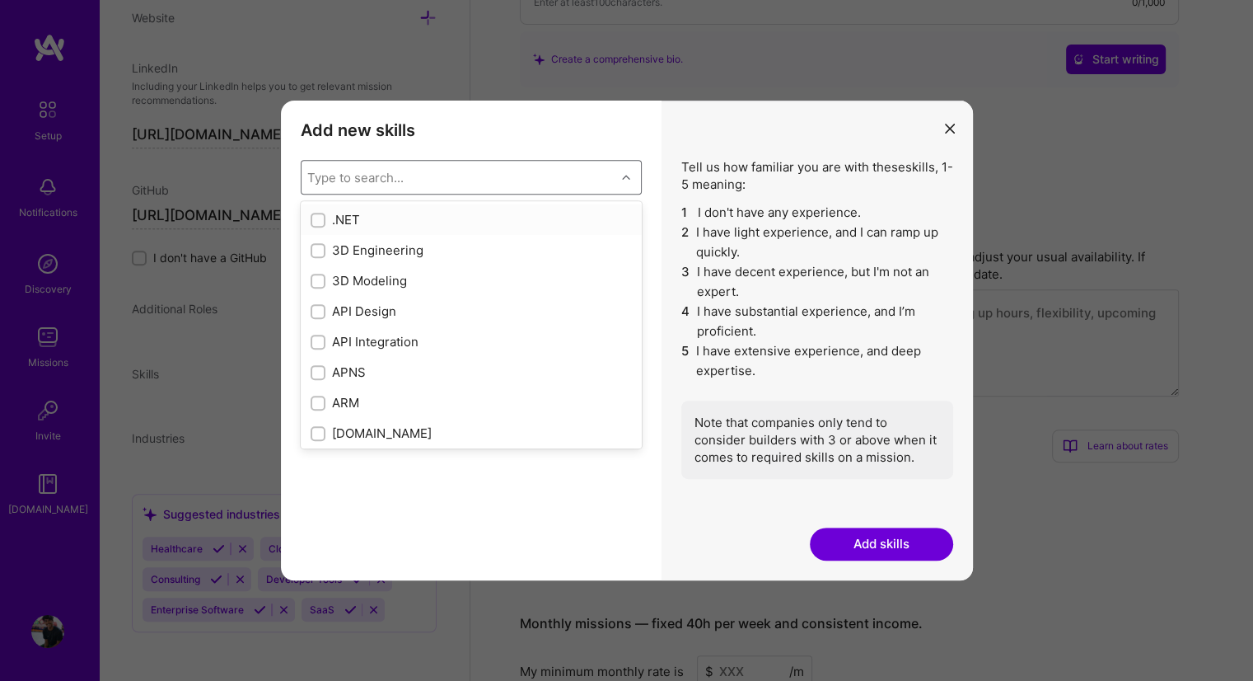
click at [537, 179] on div "Type to search..." at bounding box center [459, 177] width 314 height 33
type input "Python"
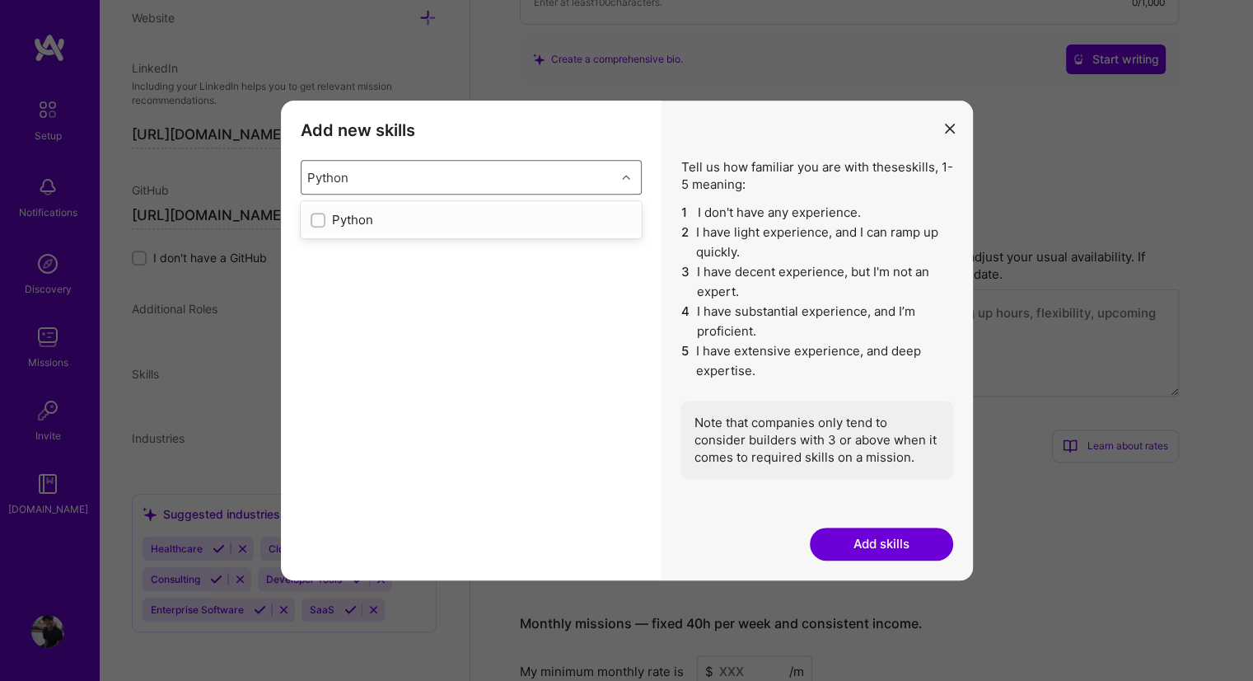
click at [466, 228] on div "Python" at bounding box center [471, 219] width 341 height 30
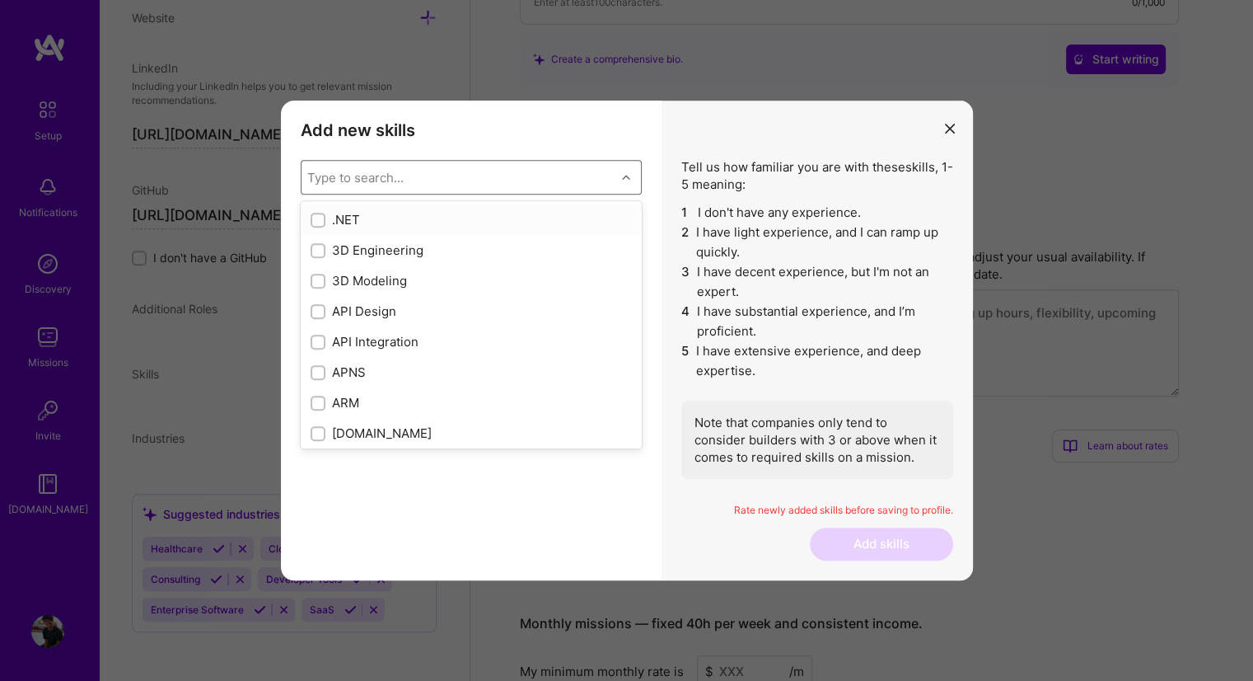
type input "P"
checkbox input "true"
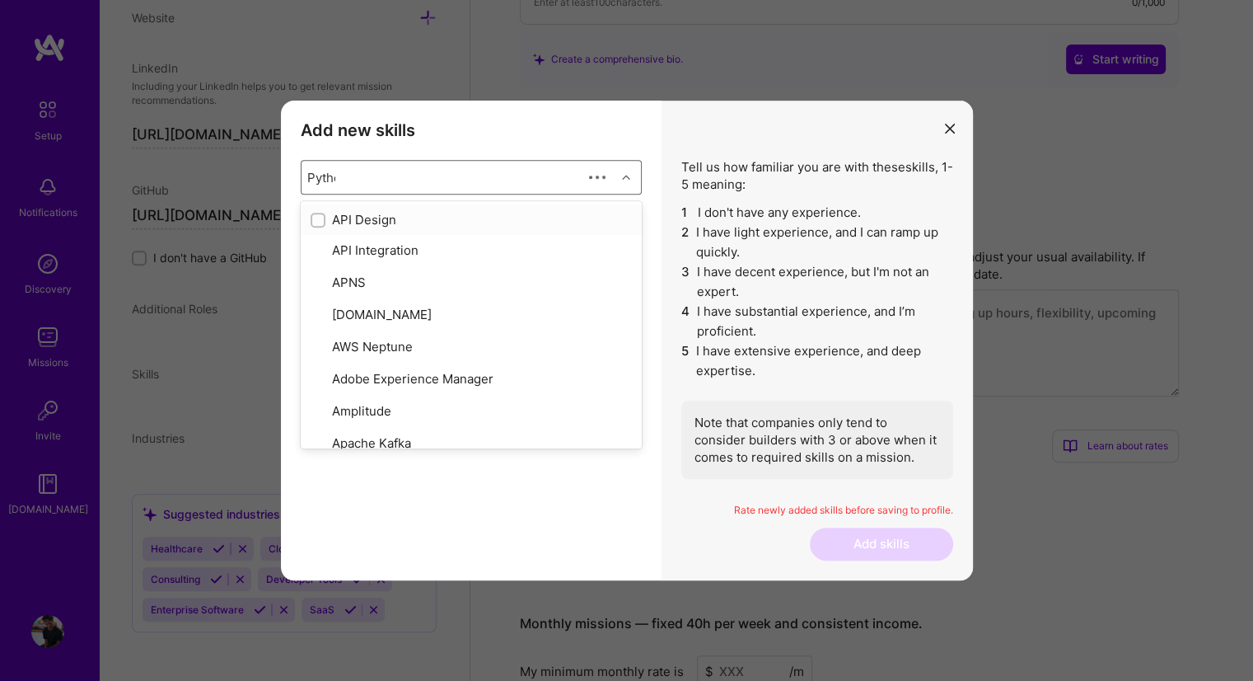
type input "Python"
checkbox input "true"
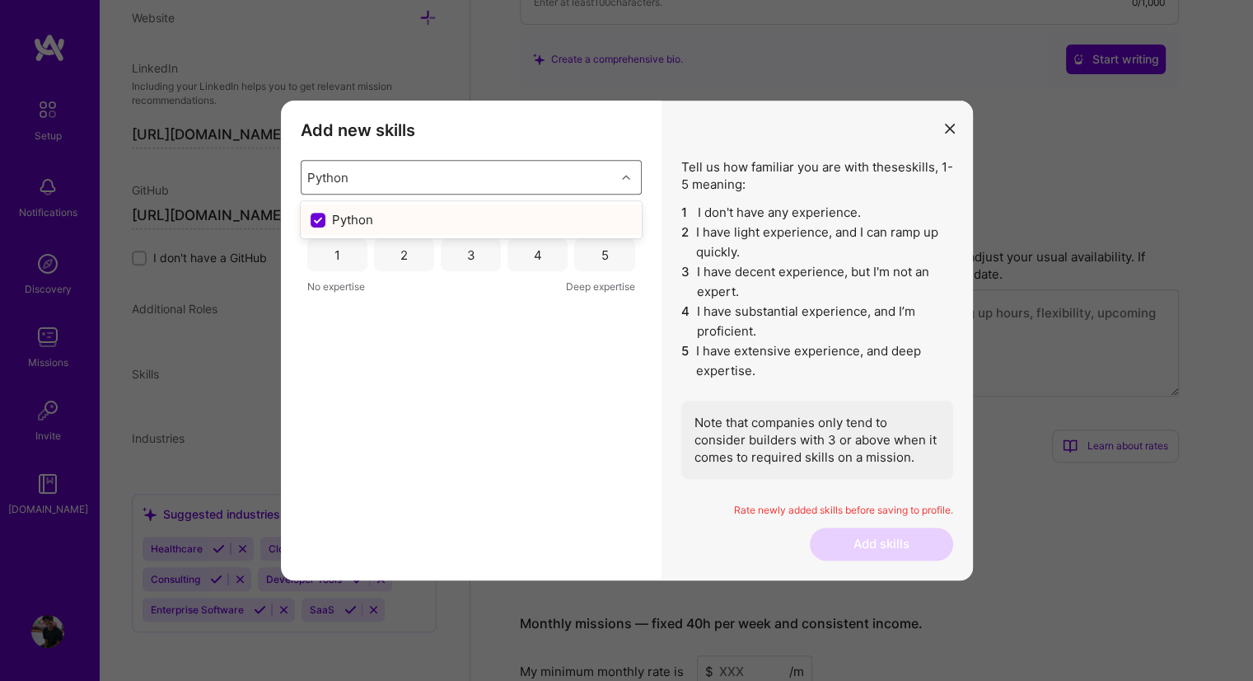
type input "Python"
click at [554, 256] on div "4" at bounding box center [538, 254] width 60 height 33
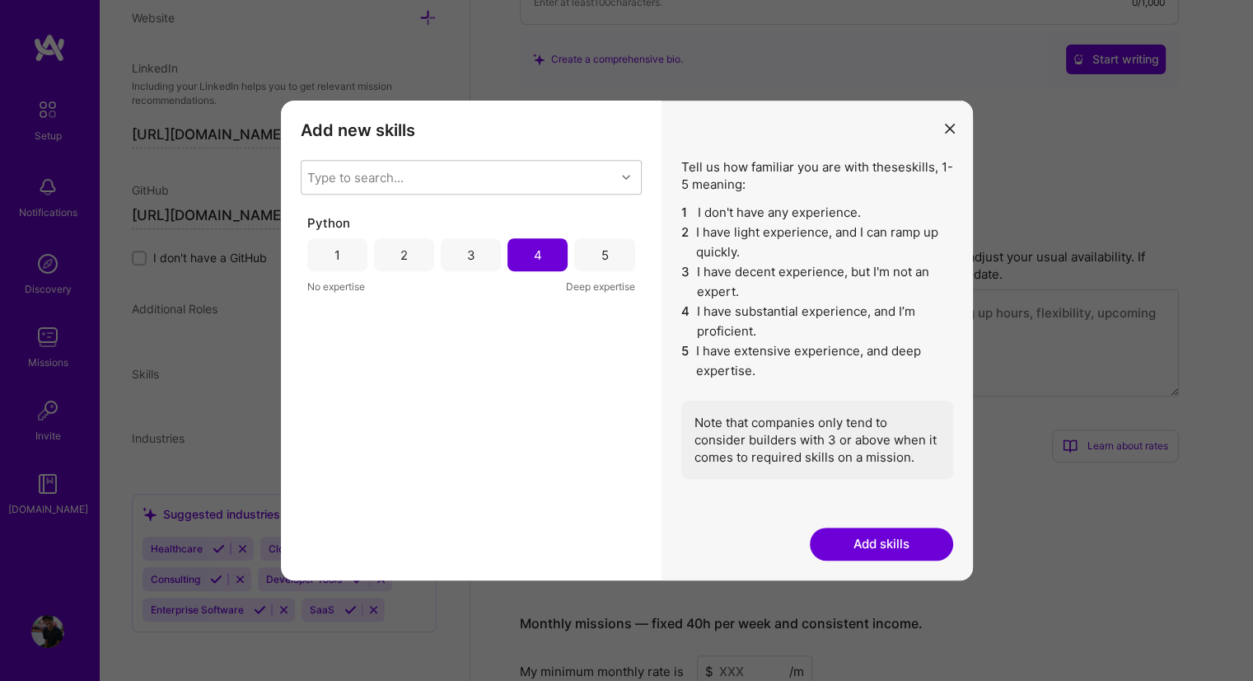
click at [860, 543] on button "Add skills" at bounding box center [881, 543] width 143 height 33
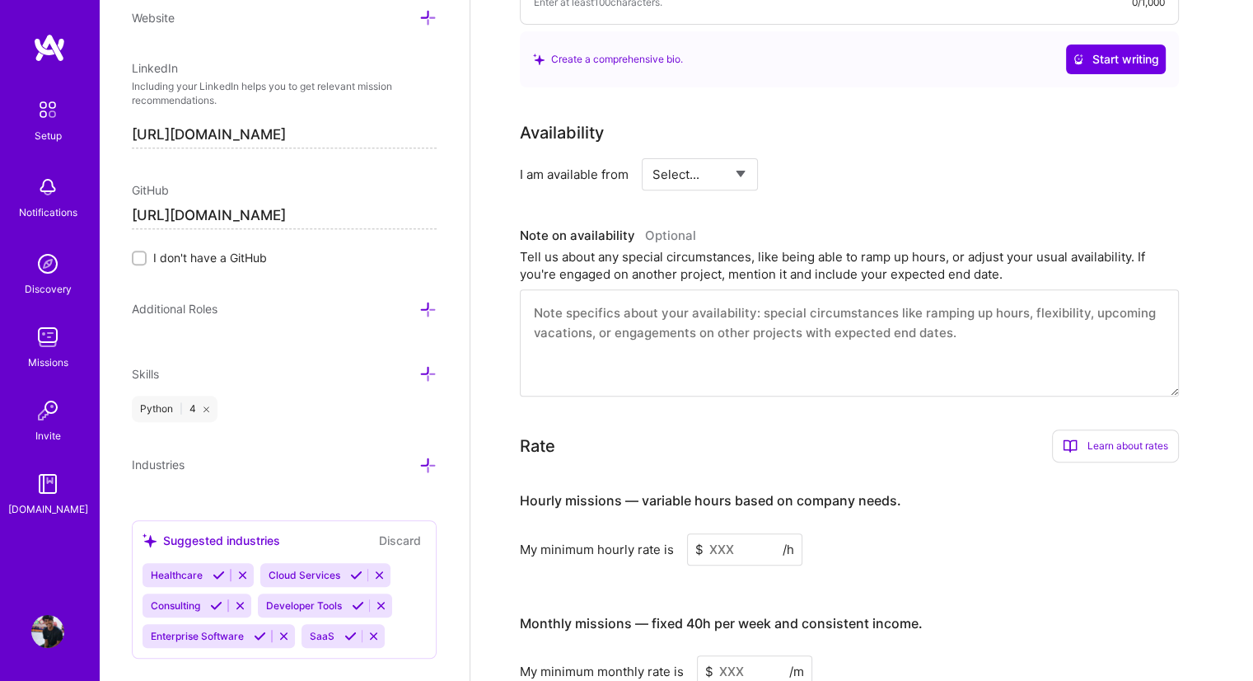
click at [419, 367] on icon at bounding box center [427, 373] width 17 height 17
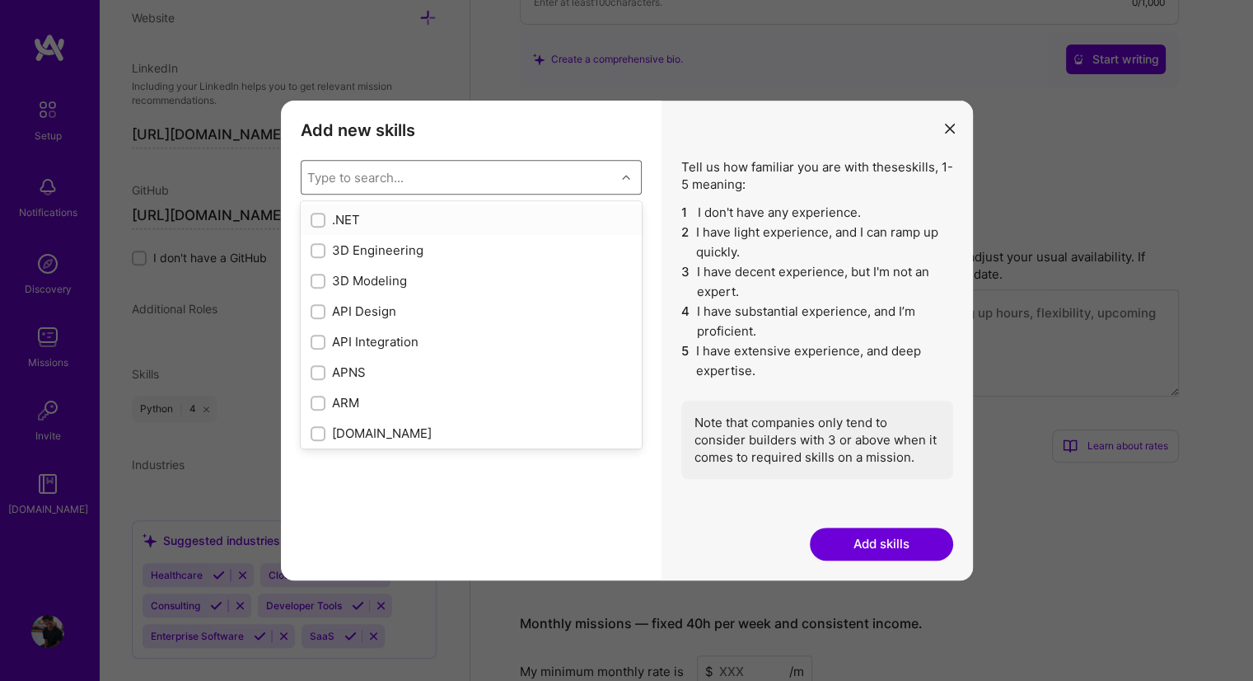
click at [474, 176] on div "Type to search..." at bounding box center [459, 177] width 314 height 33
type input "C"
click at [370, 407] on div "C" at bounding box center [471, 402] width 321 height 17
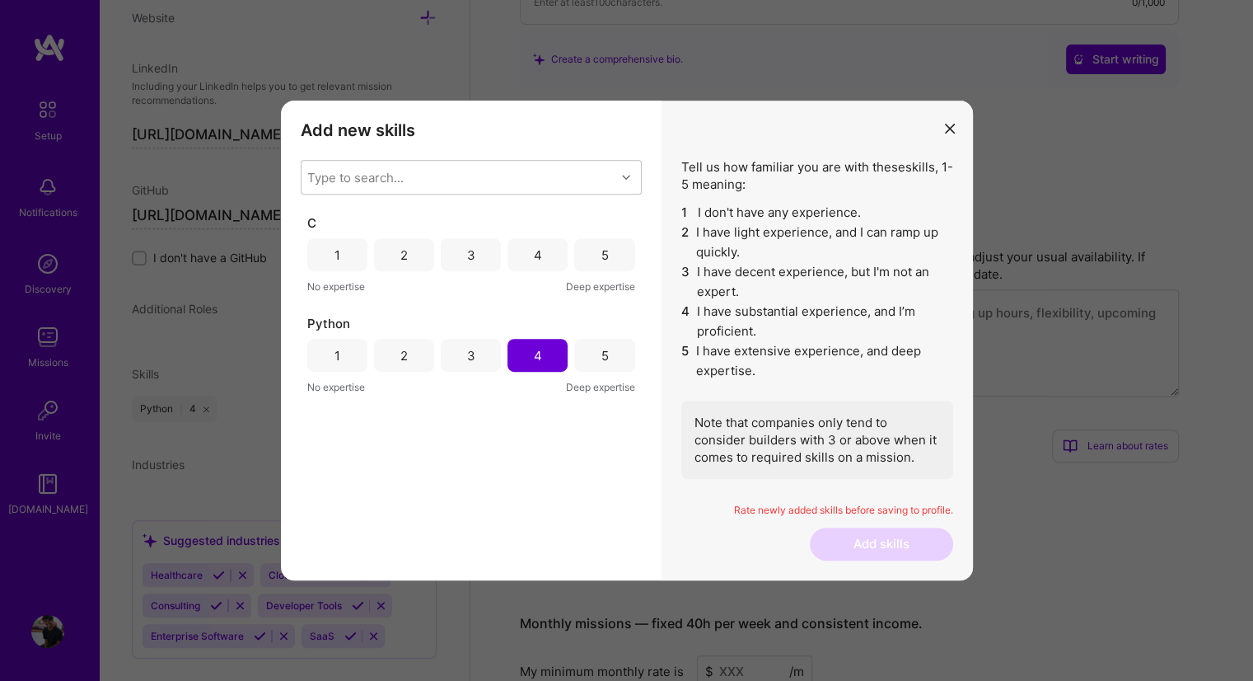
click at [442, 518] on div "C 1 2 3 4 5 No expertise Deep expertise Python 1 2 3 4 5 No expertise Deep expe…" at bounding box center [471, 367] width 341 height 307
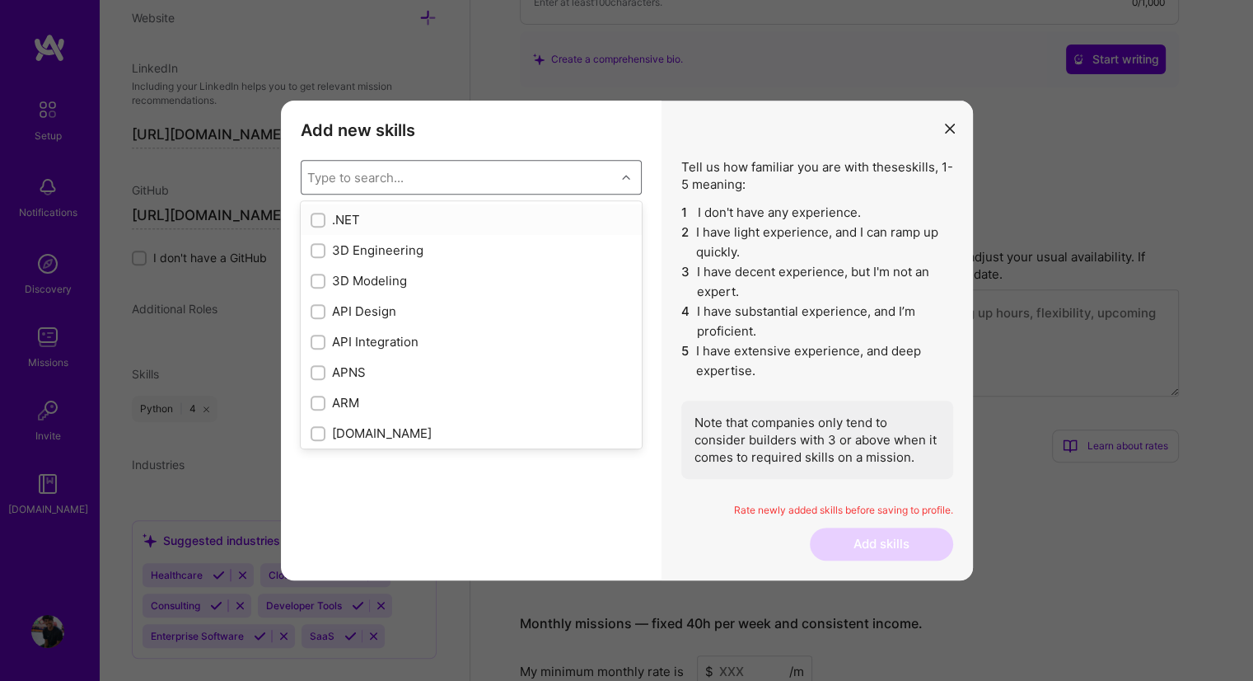
click at [532, 160] on div "Type to search..." at bounding box center [471, 177] width 341 height 35
type input "C"
checkbox input "true"
checkbox input "false"
type input "C+"
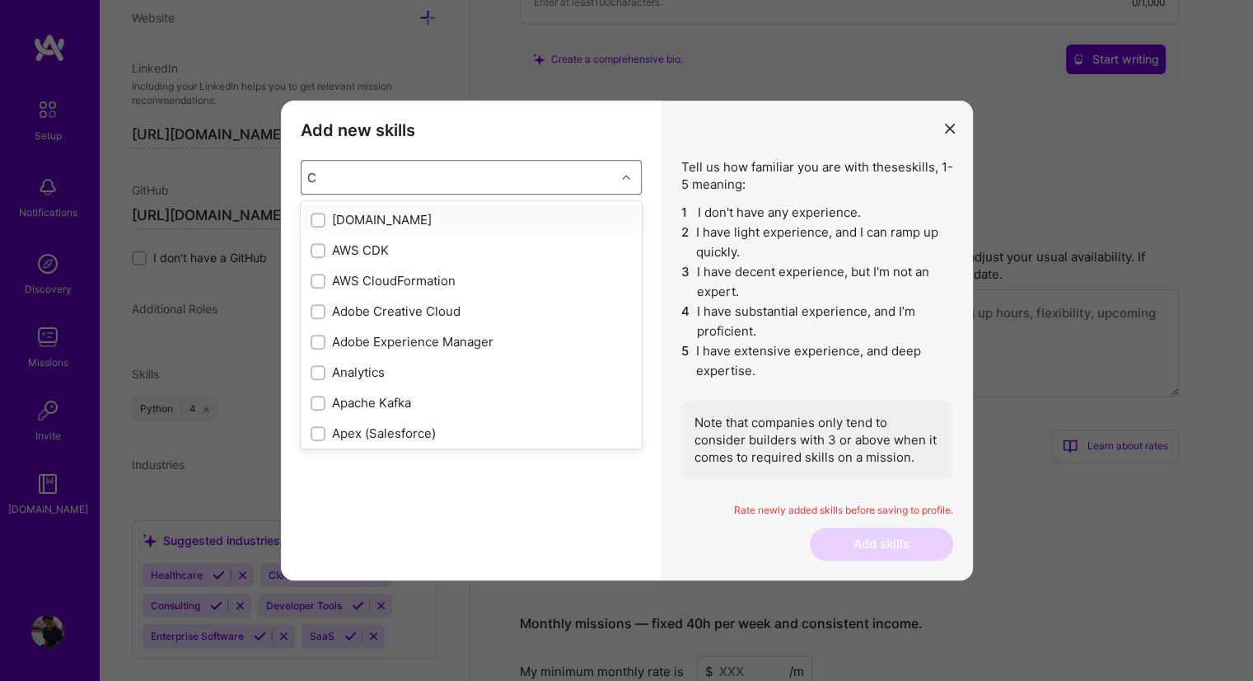
checkbox input "true"
checkbox input "false"
type input "C++"
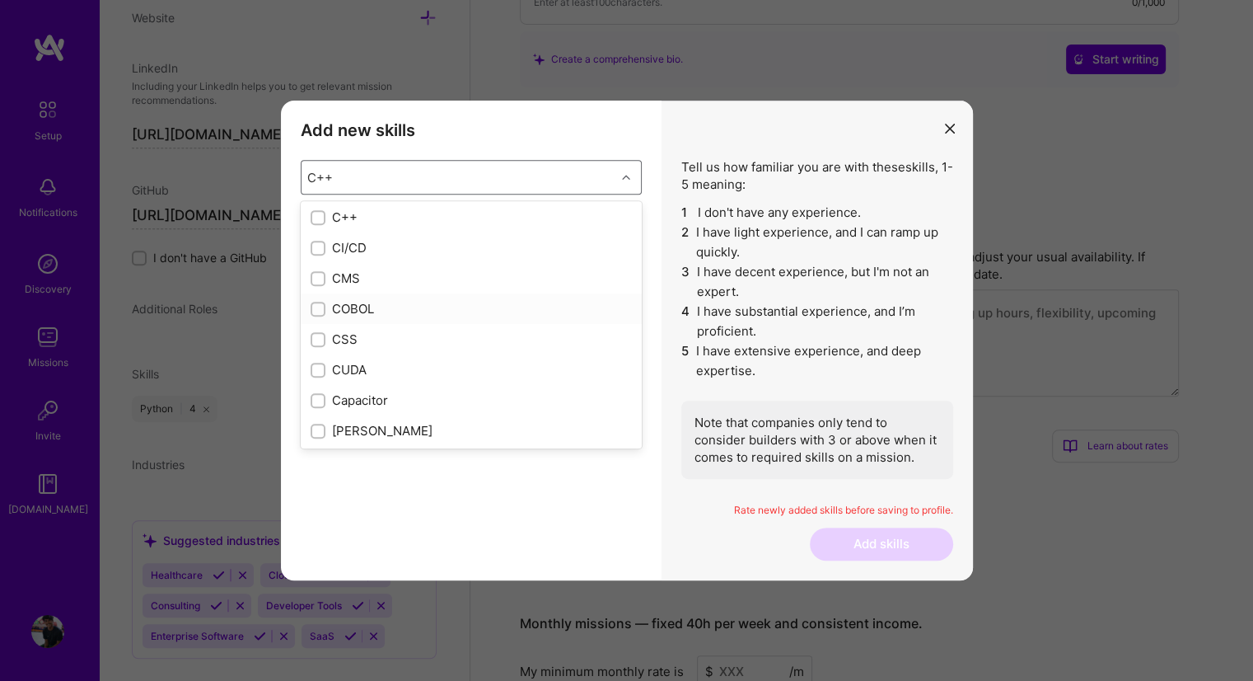
scroll to position [201, 0]
click at [343, 258] on div "C++" at bounding box center [471, 262] width 321 height 17
checkbox input "false"
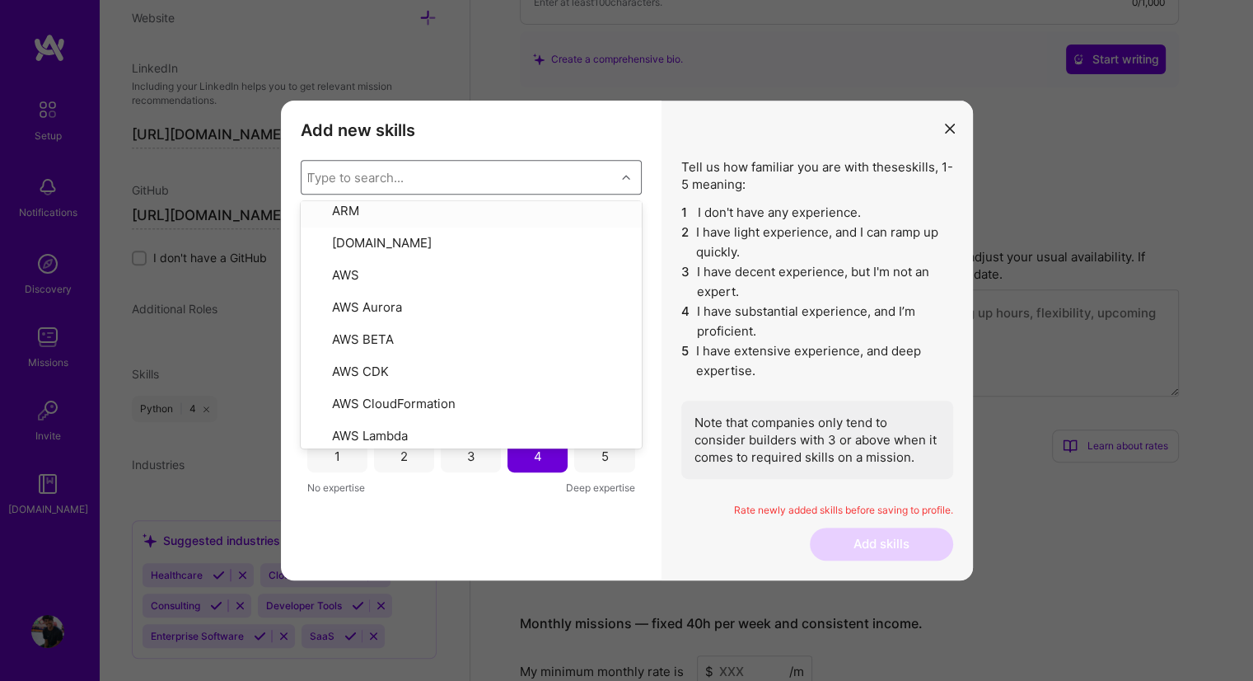
scroll to position [0, 0]
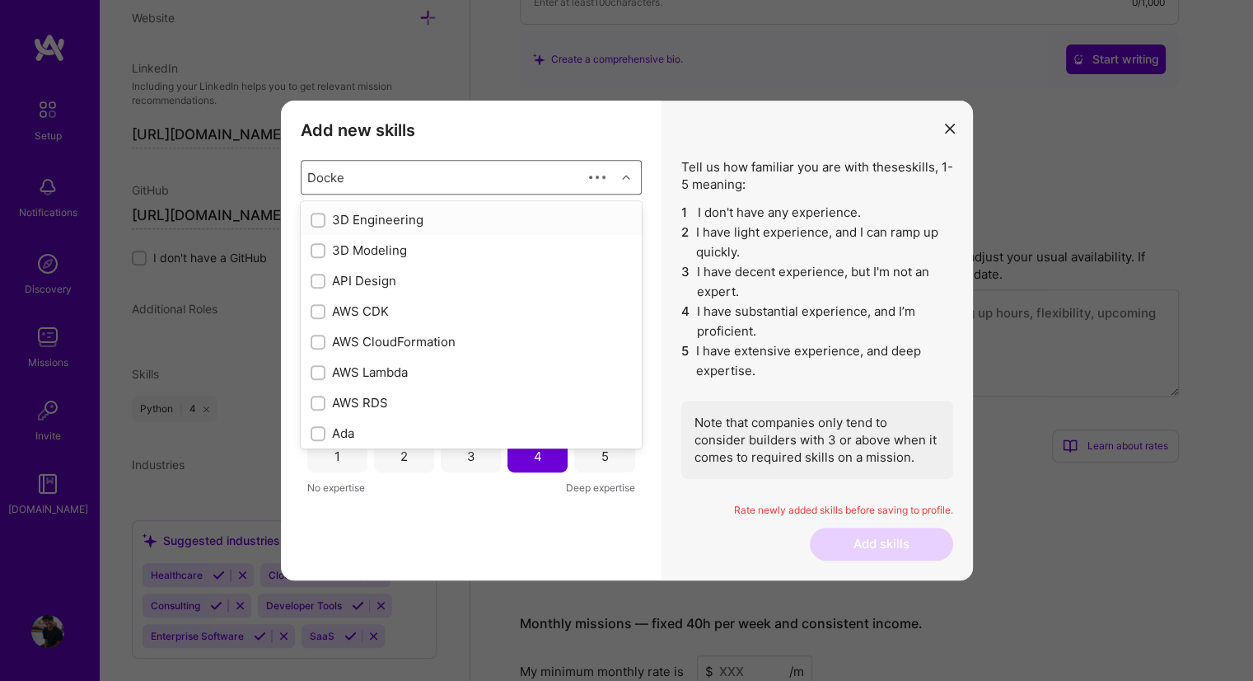
type input "Docker"
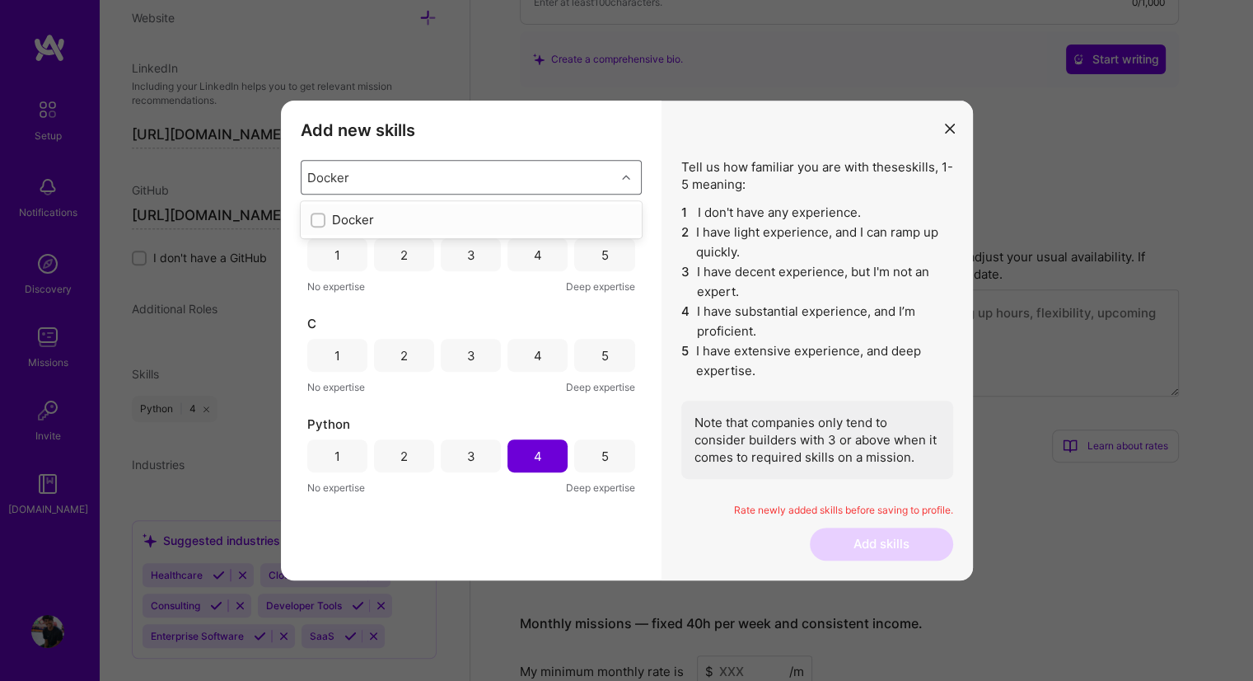
click at [358, 221] on div "Docker" at bounding box center [471, 219] width 321 height 17
type input "c"
type input "m"
type input "git"
click at [368, 223] on div "GitHub" at bounding box center [471, 219] width 321 height 17
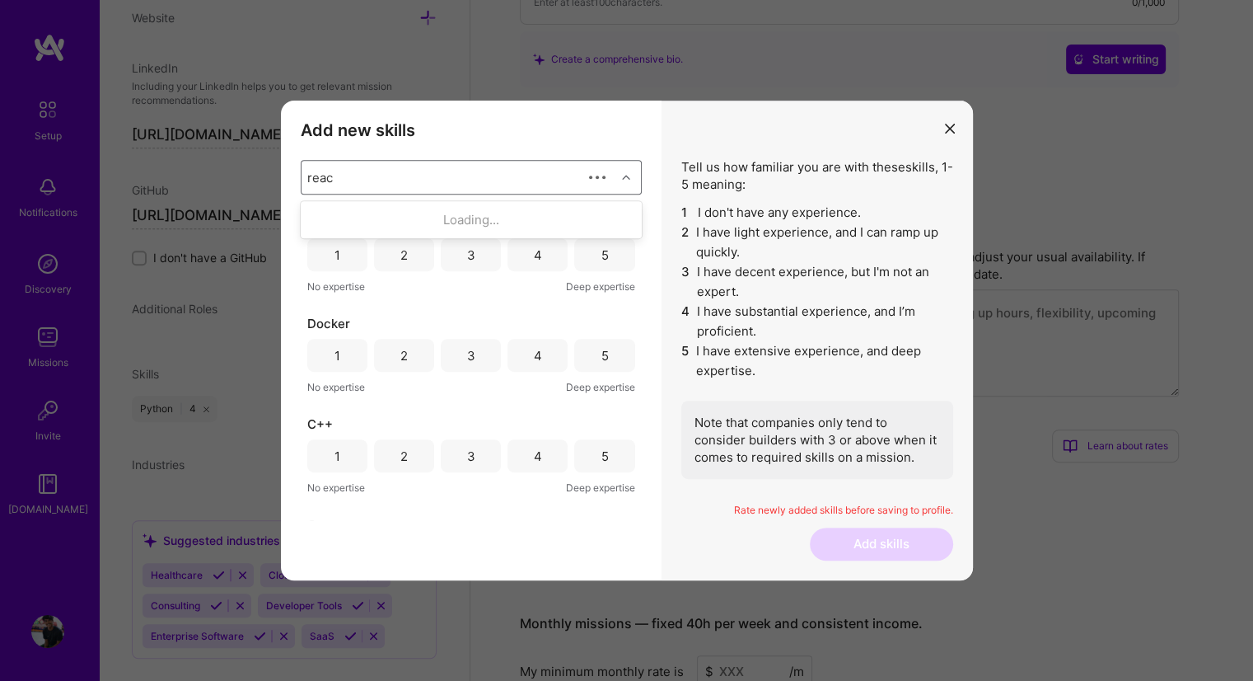
type input "react"
click at [405, 253] on div "React" at bounding box center [471, 249] width 321 height 17
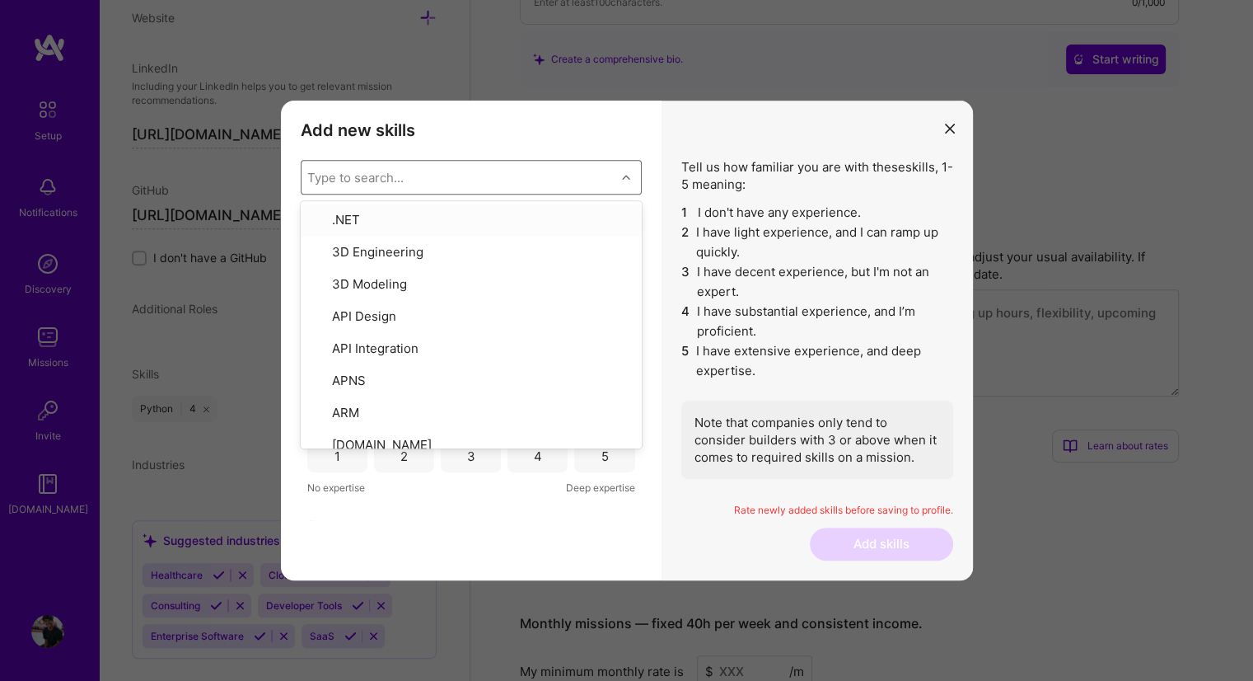
type input "h"
type input "js"
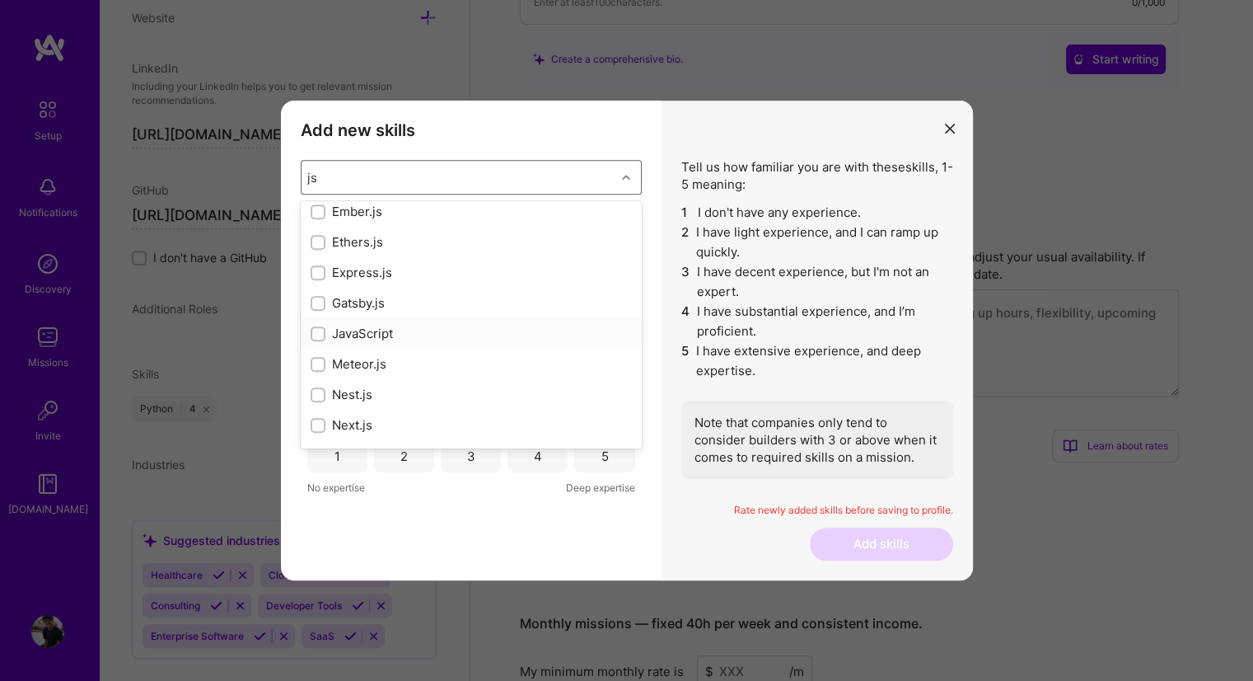
scroll to position [369, 0]
click at [356, 248] on div "Next.js" at bounding box center [471, 246] width 321 height 17
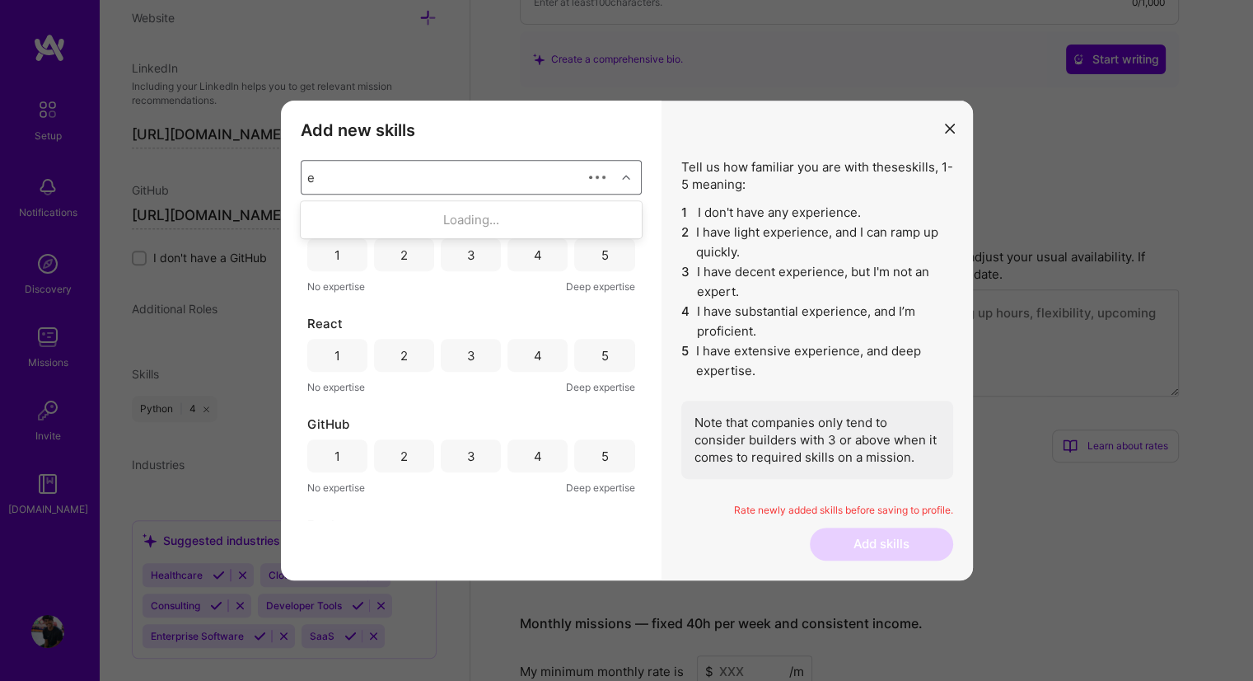
scroll to position [0, 0]
type input "express"
click at [365, 229] on div "Express.js" at bounding box center [471, 219] width 341 height 30
type input "flask"
click at [328, 209] on div "Flask" at bounding box center [471, 219] width 341 height 30
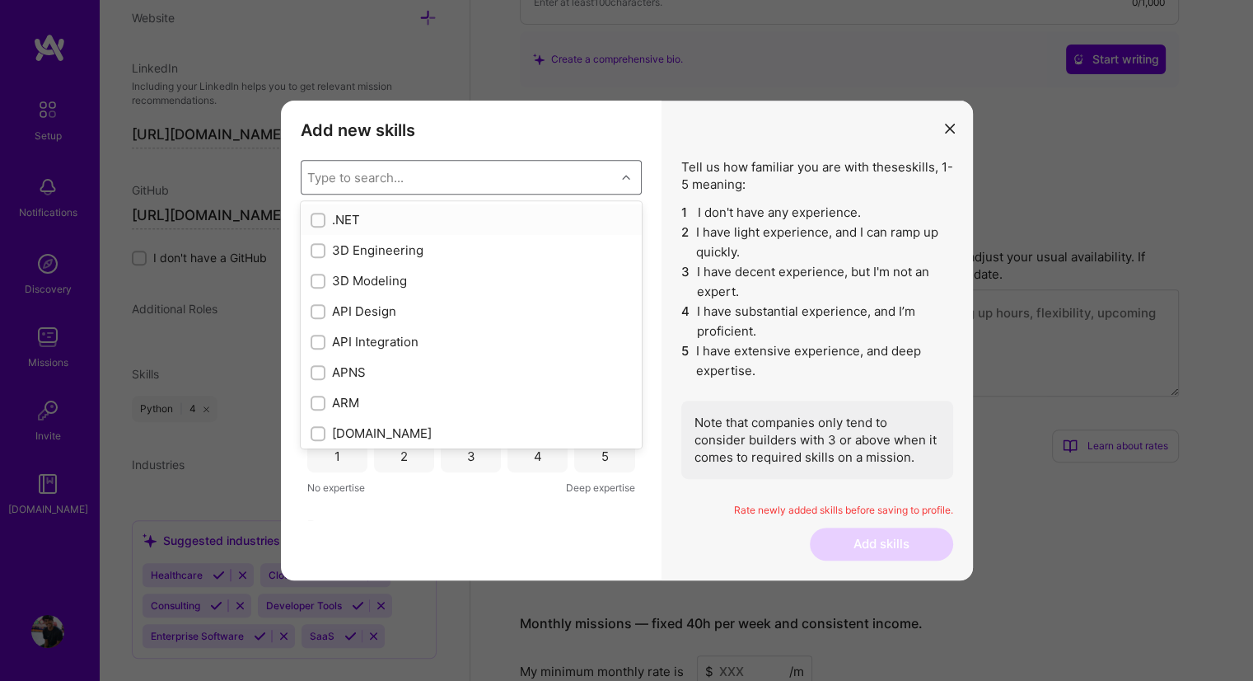
click at [321, 215] on input "modal" at bounding box center [320, 221] width 12 height 12
click at [322, 213] on input "modal" at bounding box center [319, 220] width 15 height 15
checkbox input "false"
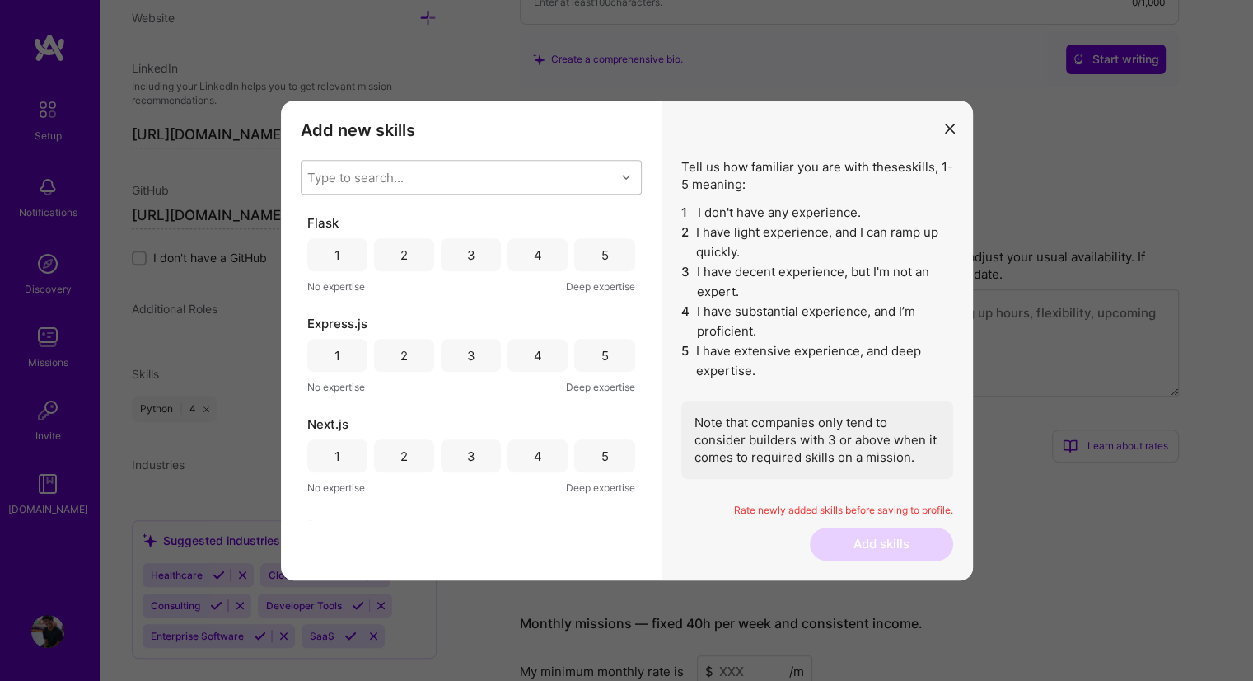
click at [584, 255] on div "5" at bounding box center [604, 254] width 60 height 33
click at [467, 360] on div "3" at bounding box center [471, 355] width 8 height 17
click at [473, 439] on div "3" at bounding box center [471, 455] width 60 height 33
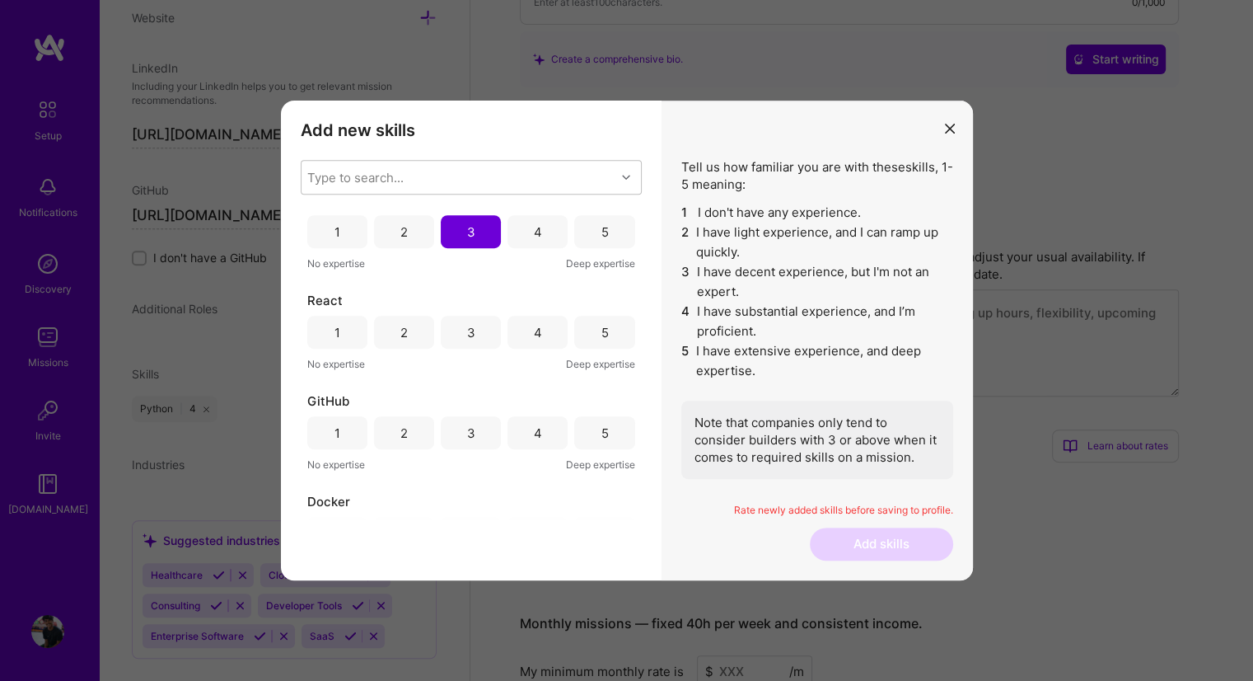
scroll to position [223, 0]
click at [474, 339] on div "3" at bounding box center [471, 332] width 60 height 33
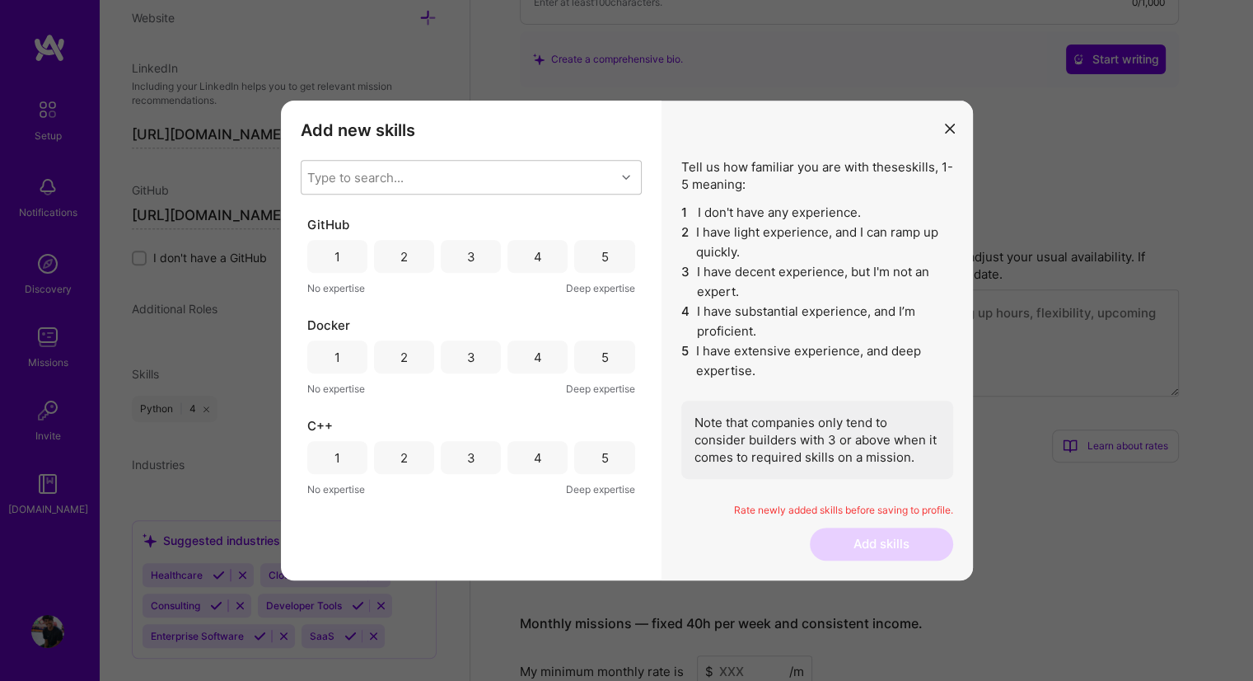
scroll to position [401, 0]
click at [534, 255] on div "4" at bounding box center [538, 255] width 8 height 17
click at [468, 362] on div "3" at bounding box center [471, 356] width 8 height 17
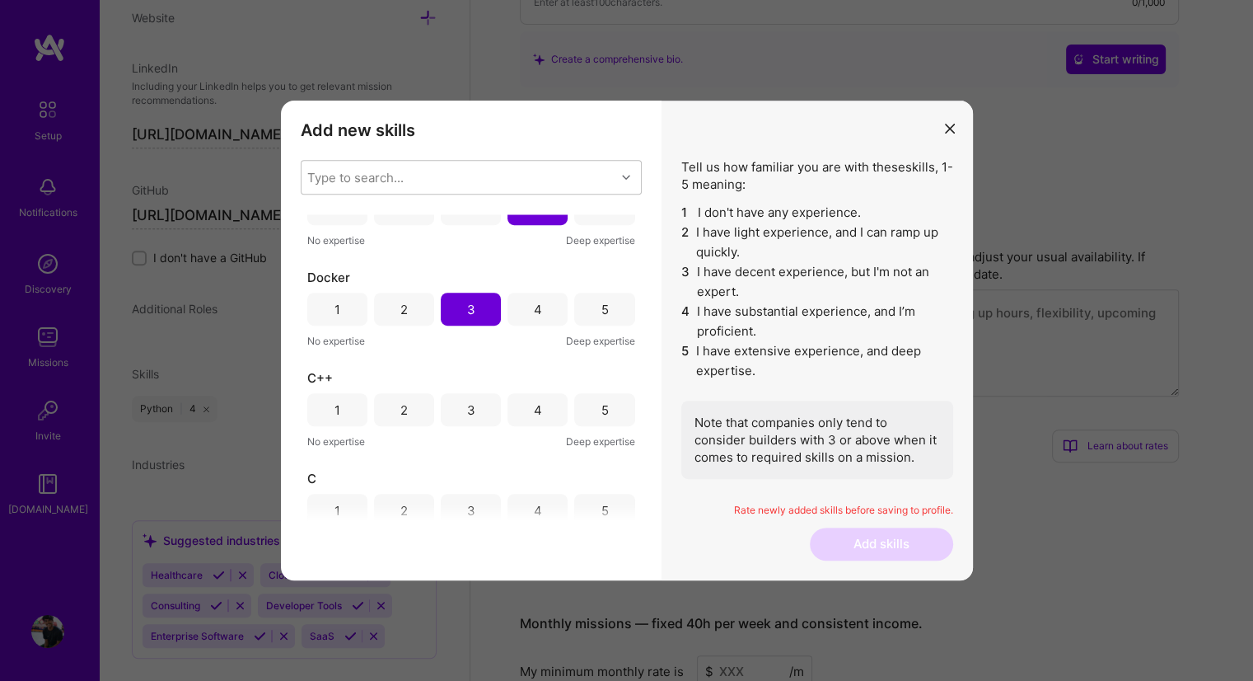
click at [518, 402] on div "4" at bounding box center [538, 409] width 60 height 33
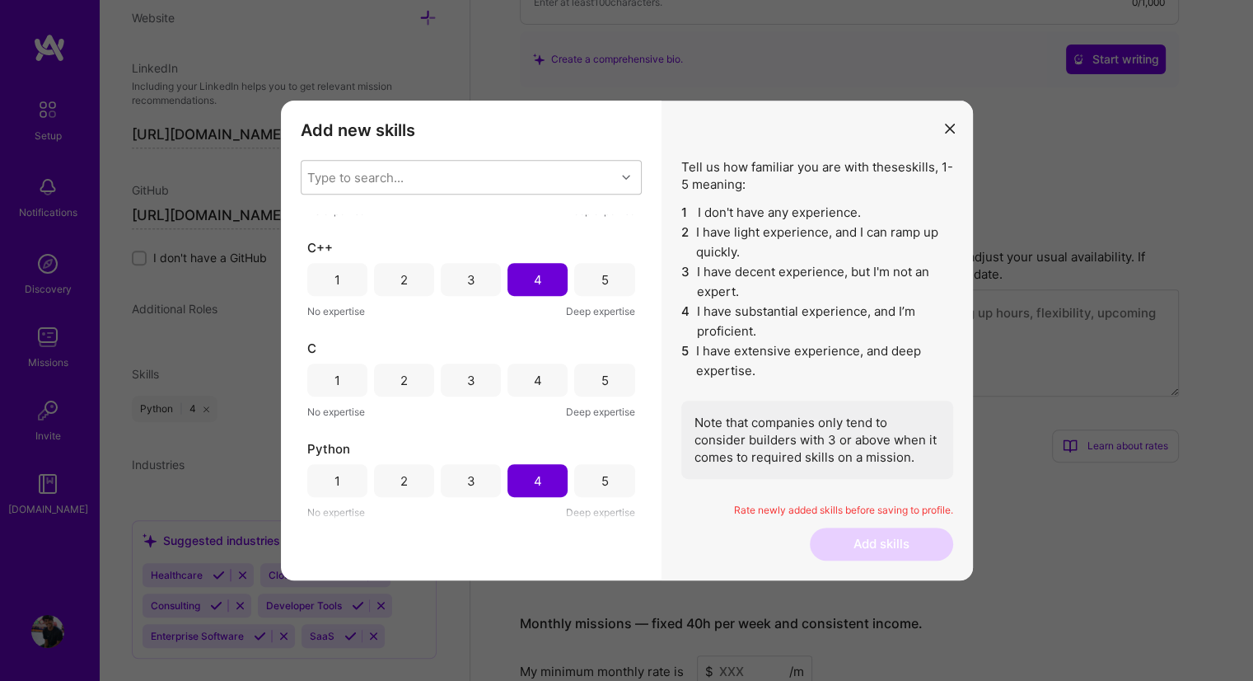
click at [561, 389] on div "4" at bounding box center [538, 379] width 60 height 33
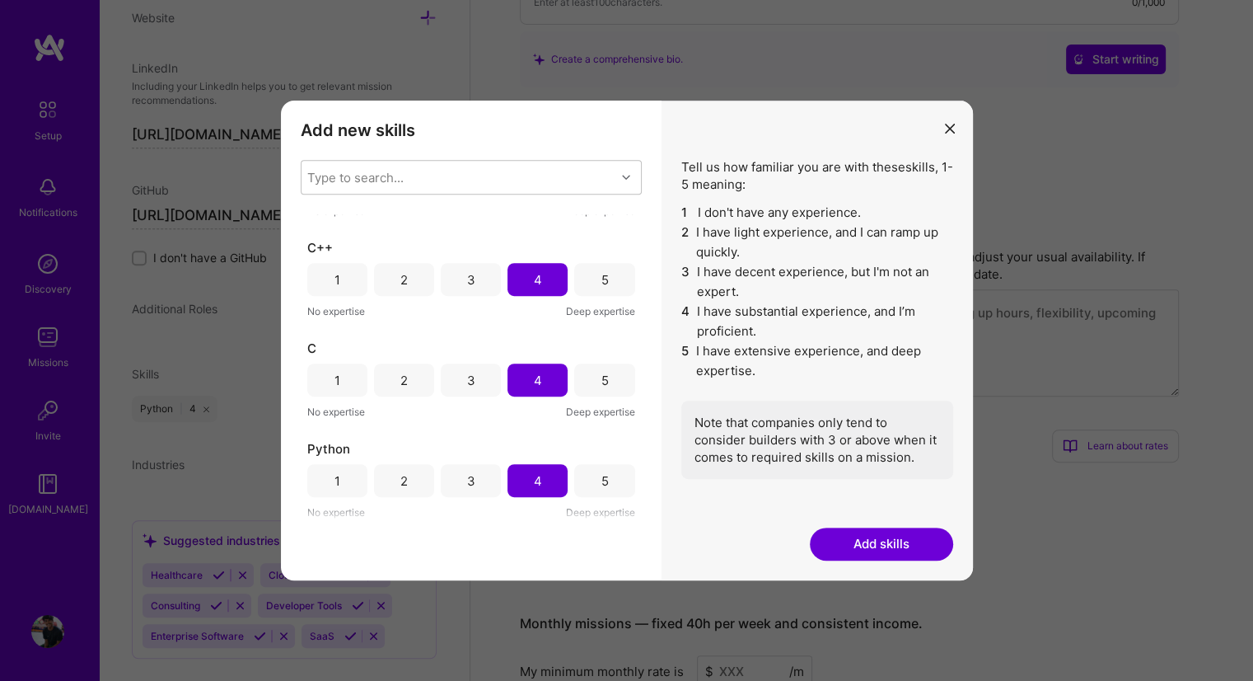
click at [448, 286] on div "3" at bounding box center [471, 279] width 60 height 33
click at [488, 485] on div "3" at bounding box center [471, 480] width 60 height 33
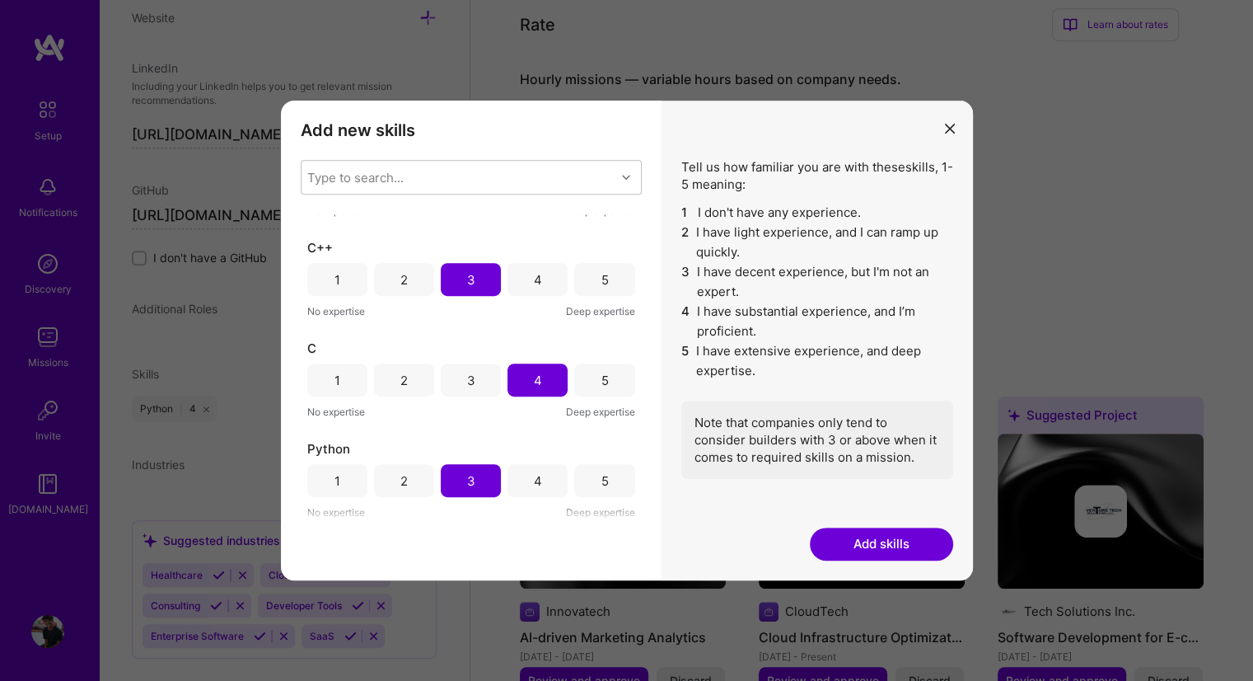
scroll to position [1022, 0]
click at [536, 278] on div "4" at bounding box center [538, 279] width 8 height 17
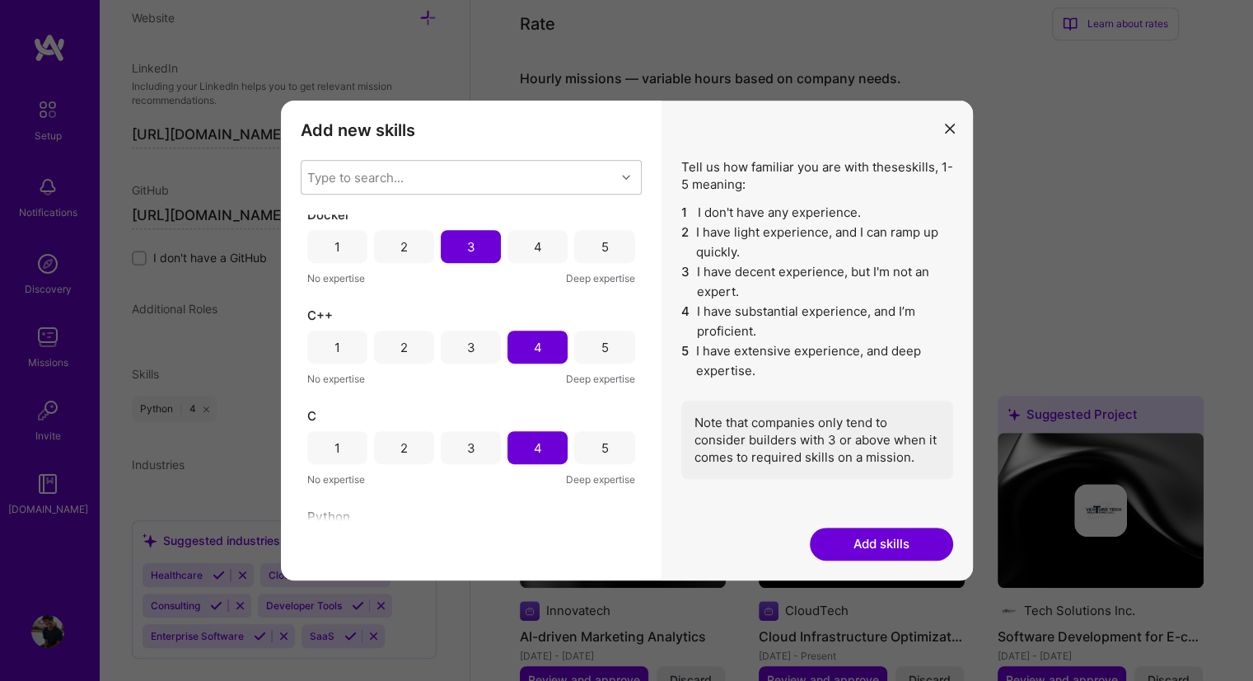
scroll to position [579, 0]
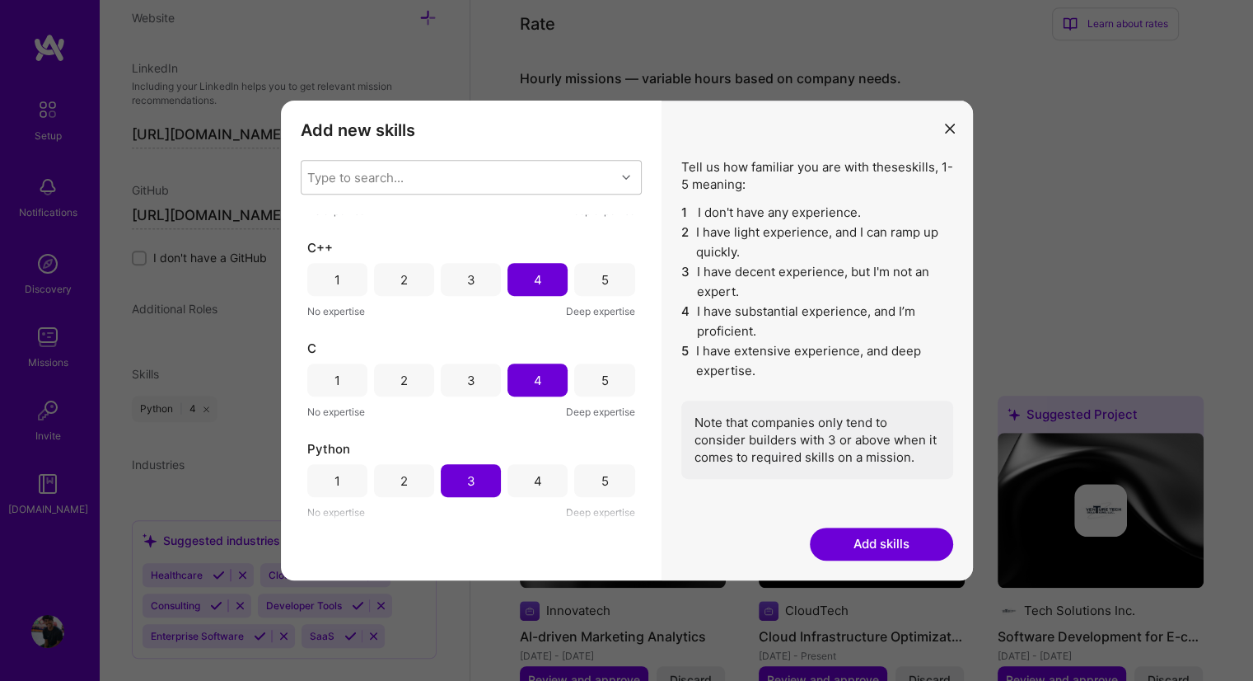
click at [862, 546] on button "Add skills" at bounding box center [881, 543] width 143 height 33
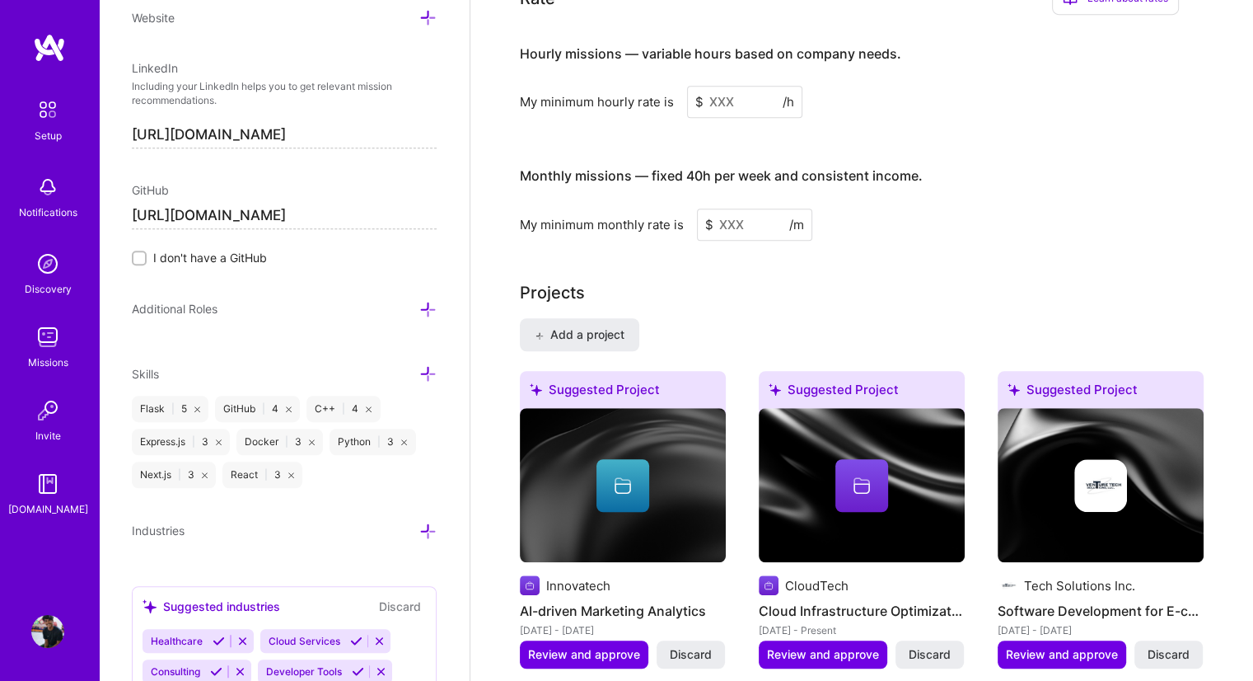
scroll to position [1019, 0]
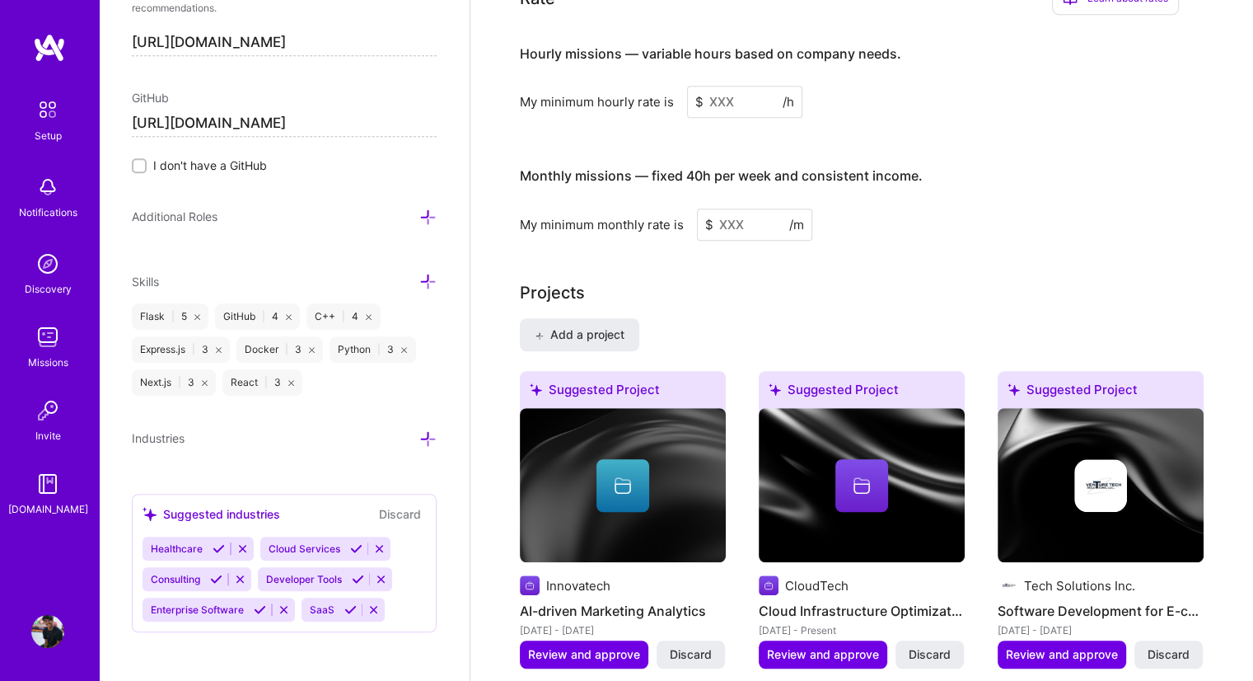
click at [419, 434] on icon at bounding box center [427, 438] width 17 height 17
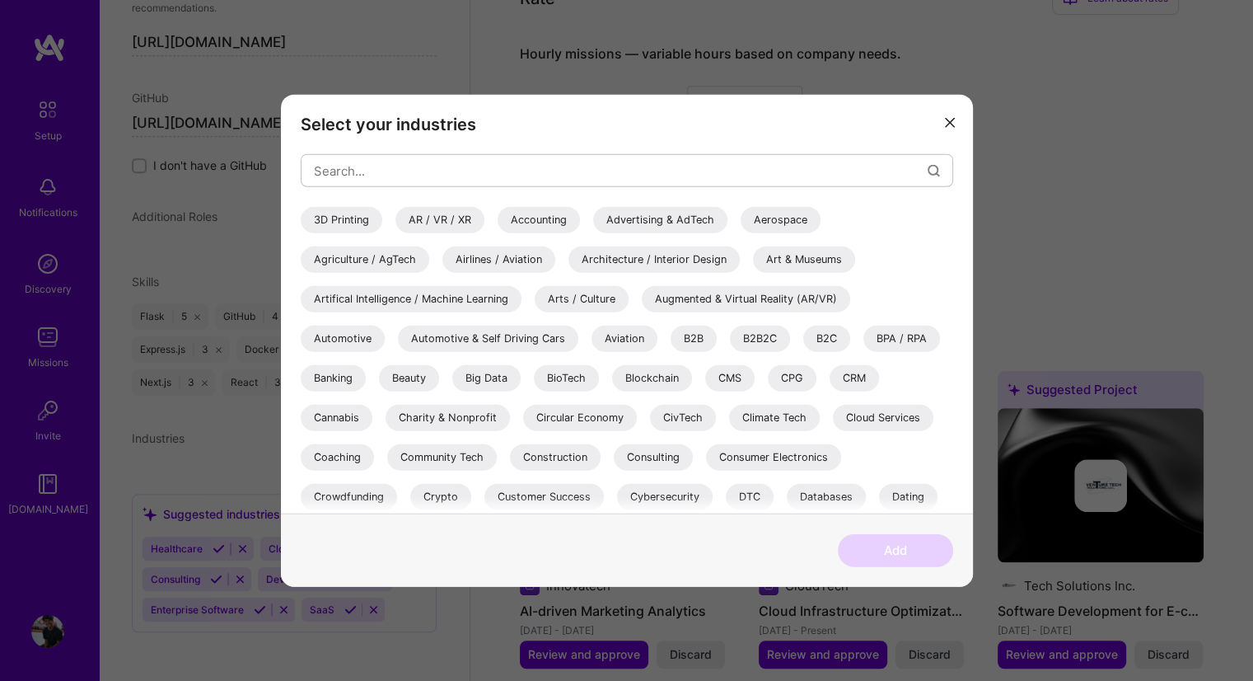
click at [952, 125] on icon "modal" at bounding box center [950, 122] width 10 height 10
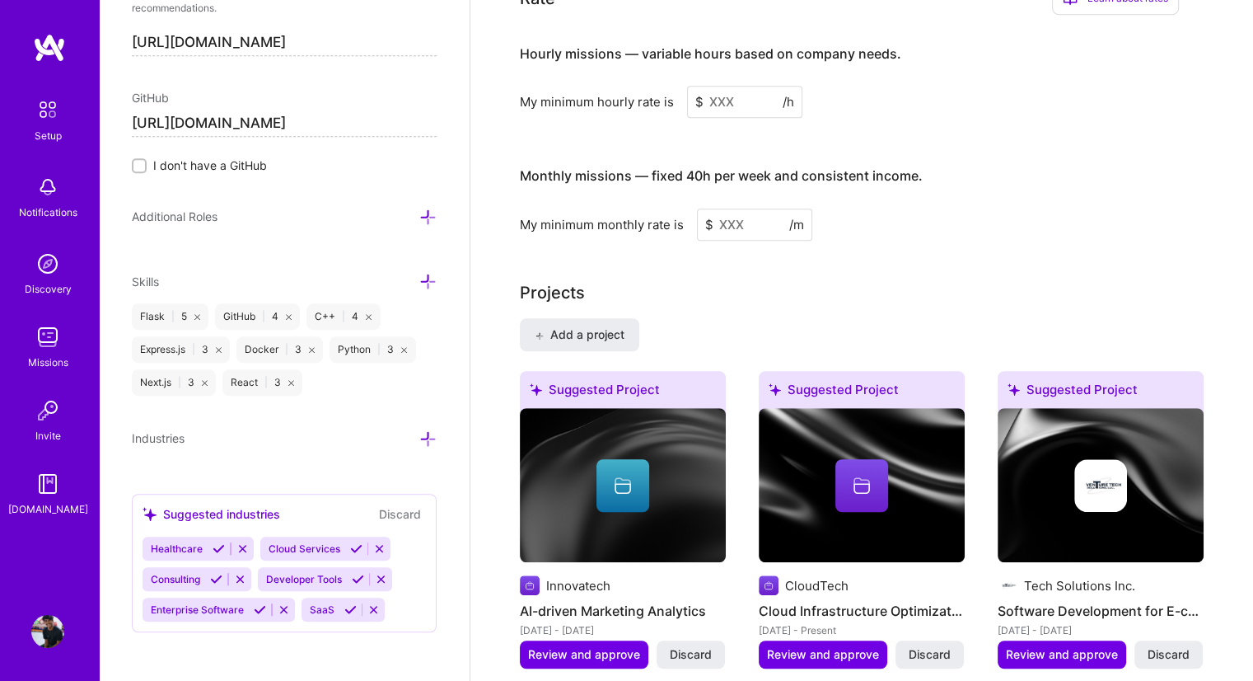
click at [419, 432] on icon at bounding box center [427, 438] width 17 height 17
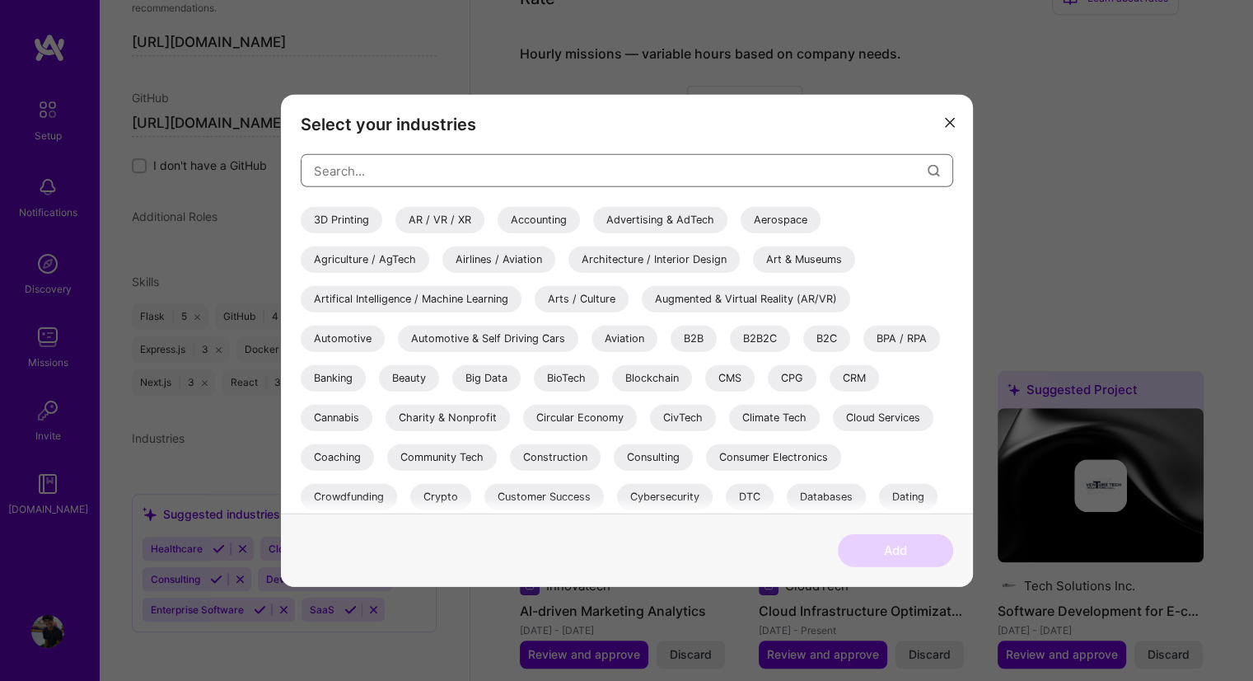
click at [583, 166] on input "modal" at bounding box center [621, 170] width 614 height 42
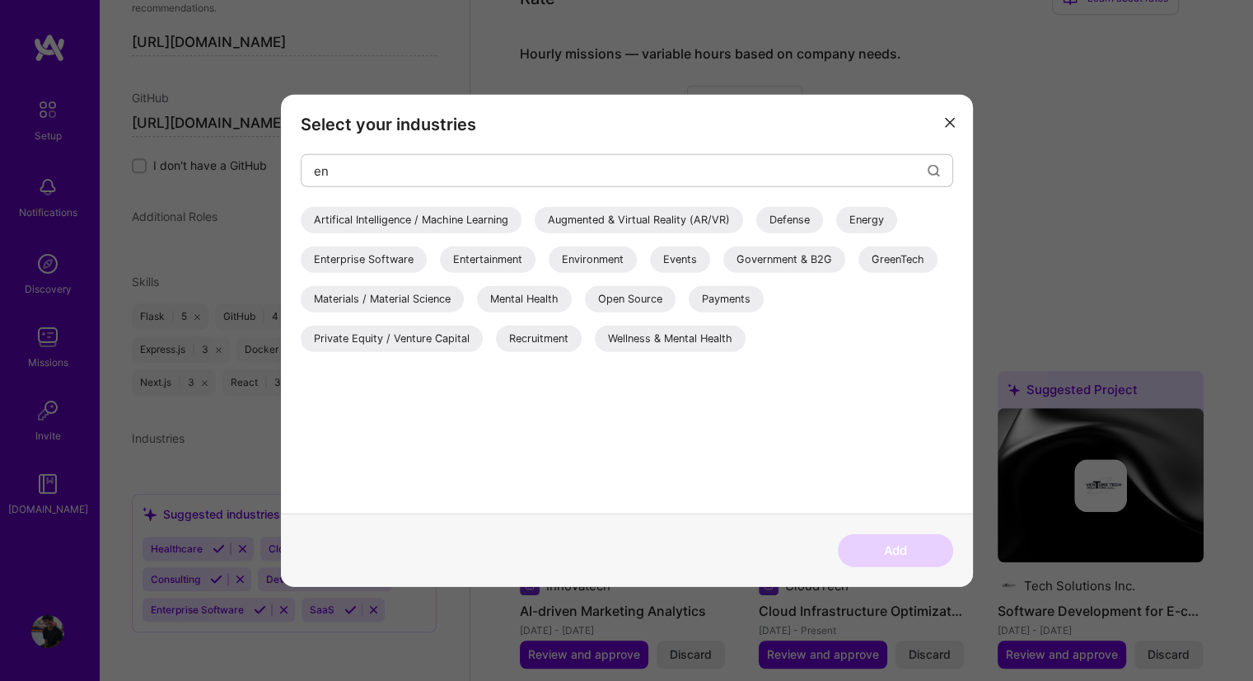
click at [504, 215] on div "Artifical Intelligence / Machine Learning" at bounding box center [411, 220] width 221 height 26
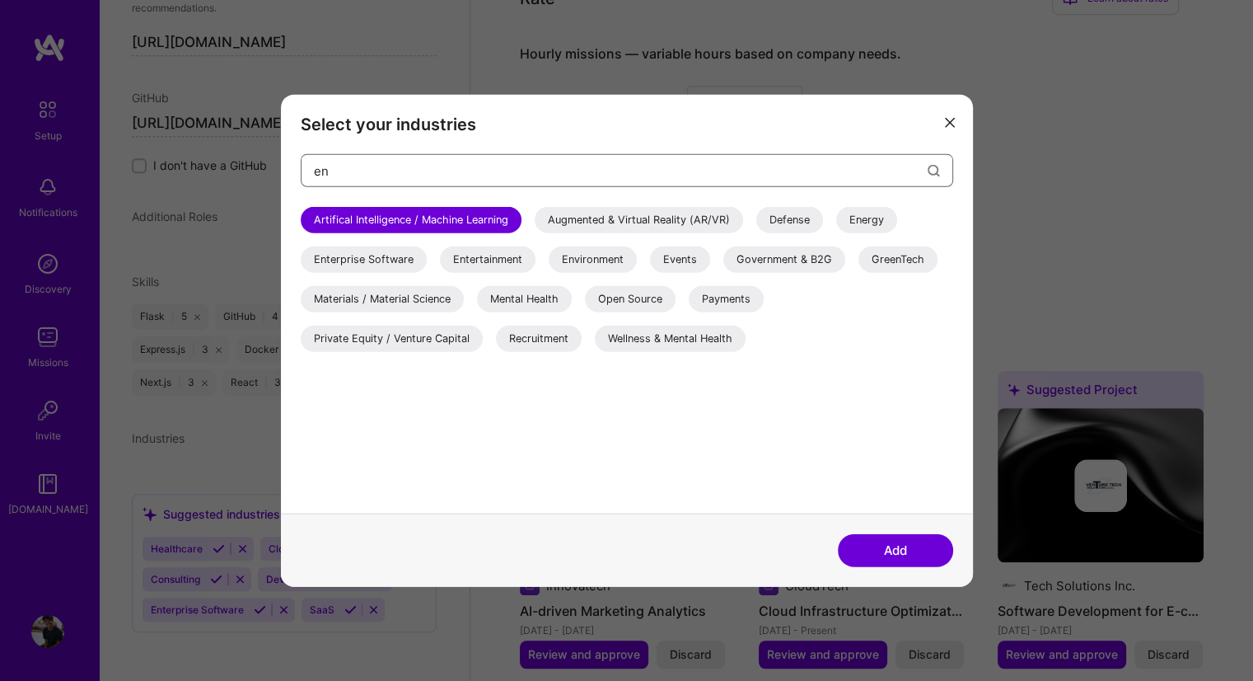
click at [520, 175] on input "en" at bounding box center [621, 170] width 614 height 42
type input "e"
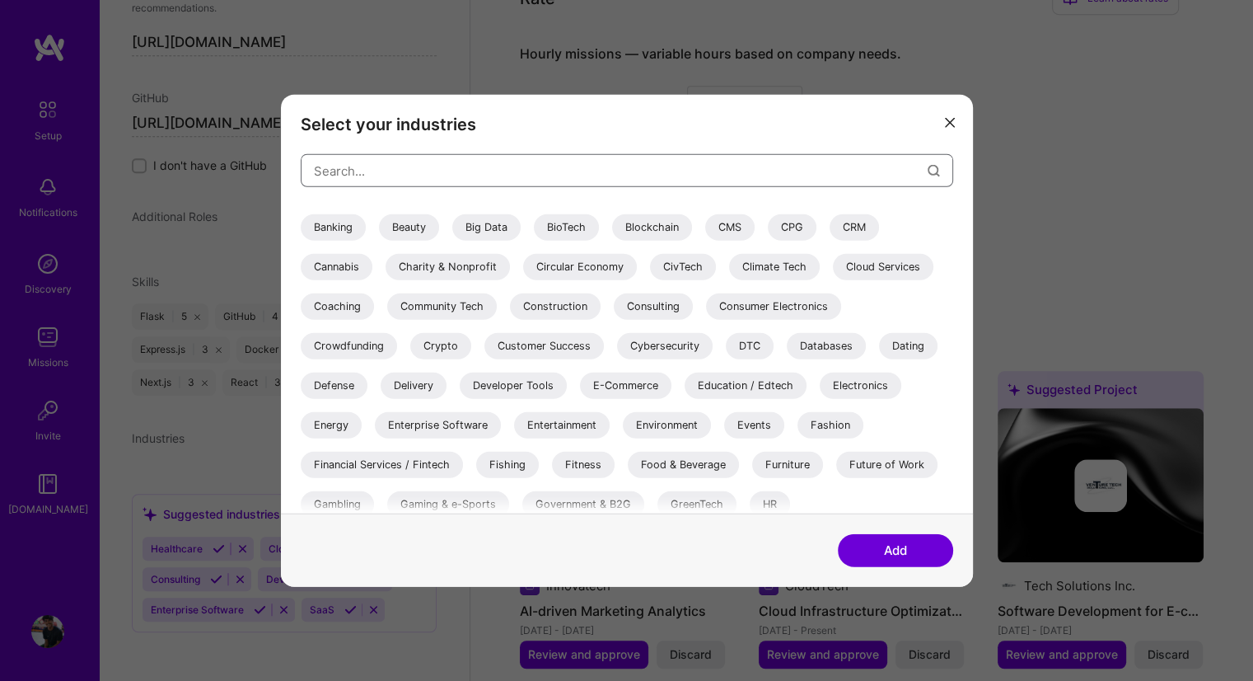
scroll to position [152, 0]
click at [535, 372] on div "Developer Tools" at bounding box center [513, 385] width 107 height 26
click at [711, 382] on div "Education / Edtech" at bounding box center [746, 385] width 122 height 26
click at [840, 353] on div "Databases" at bounding box center [826, 345] width 79 height 26
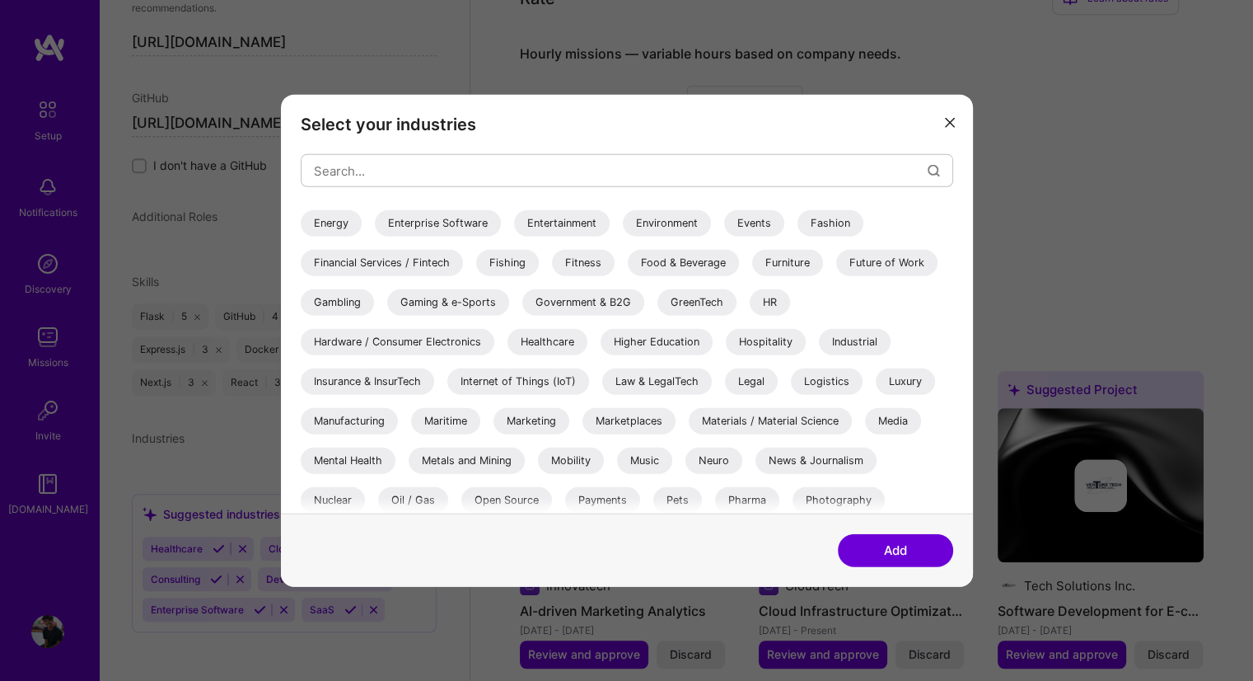
scroll to position [354, 0]
click at [377, 254] on div "Financial Services / Fintech" at bounding box center [382, 261] width 162 height 26
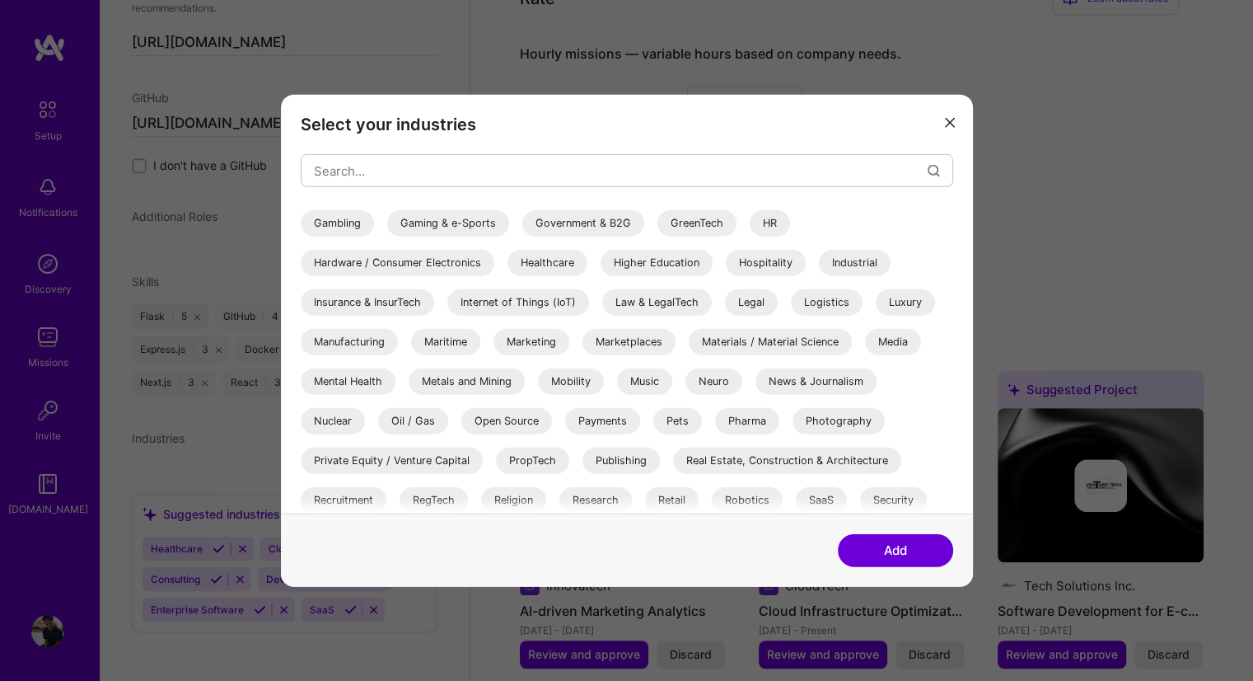
scroll to position [433, 0]
click at [377, 254] on div "Hardware / Consumer Electronics" at bounding box center [398, 261] width 194 height 26
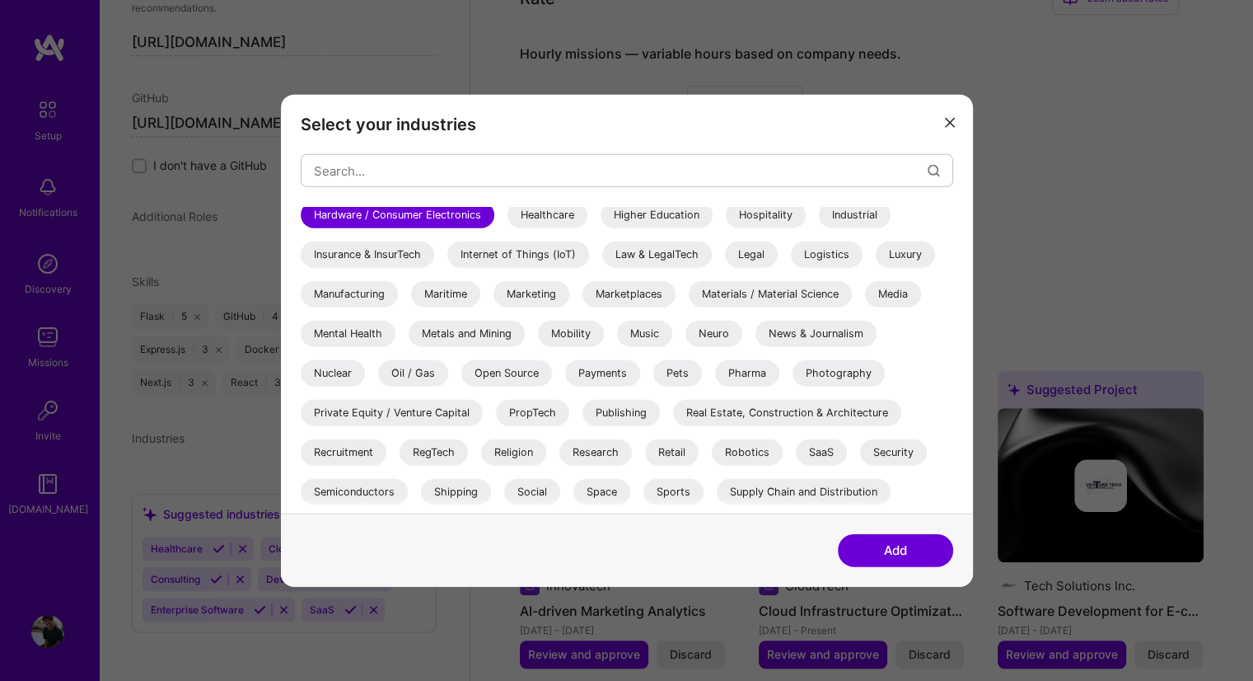
scroll to position [486, 0]
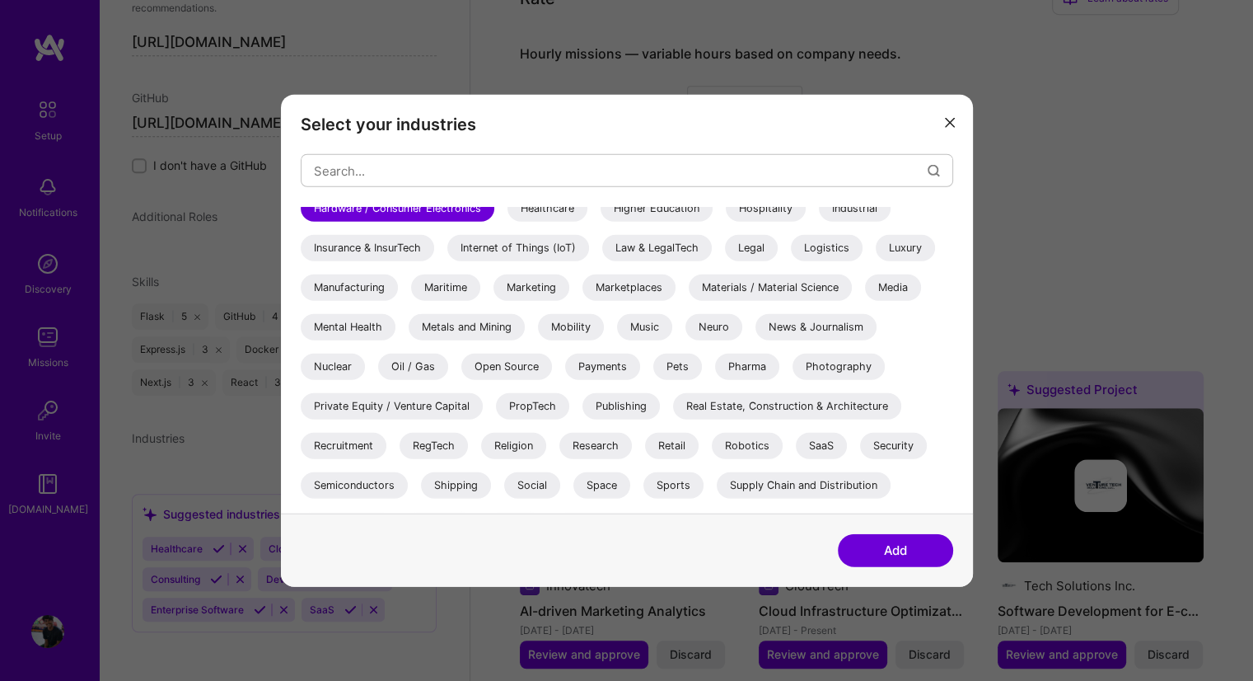
click at [464, 243] on div "Internet of Things (IoT)" at bounding box center [518, 248] width 142 height 26
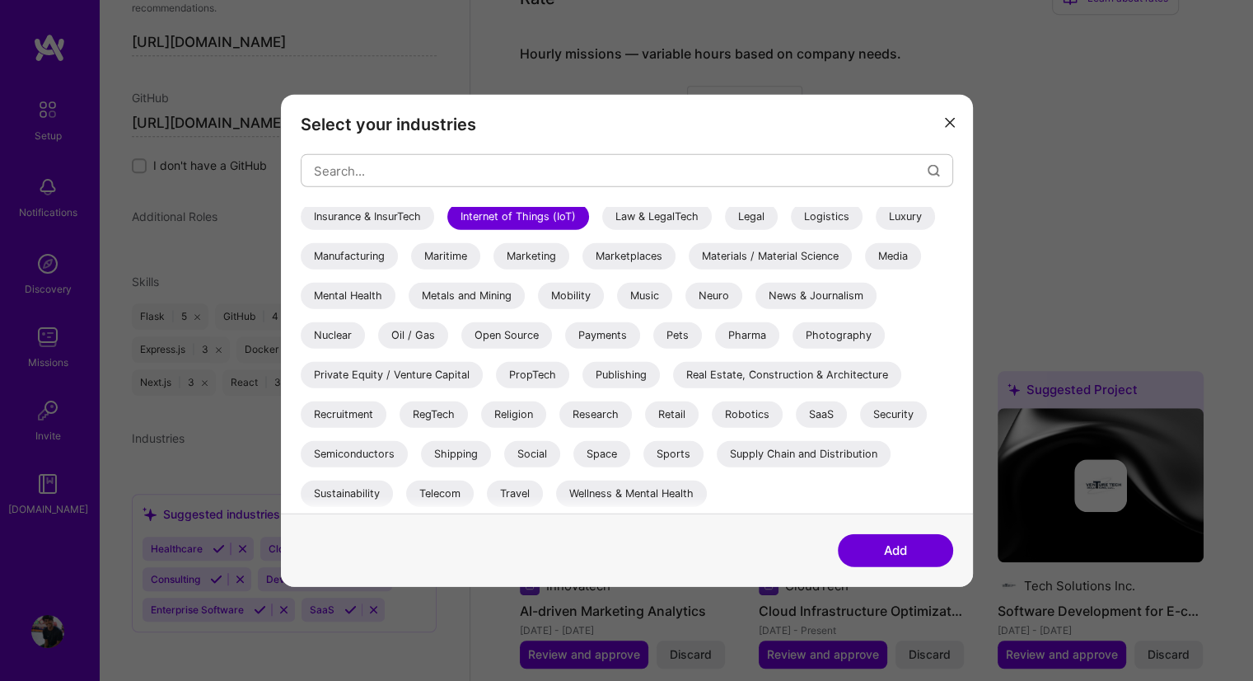
click at [455, 367] on div "Private Equity / Venture Capital" at bounding box center [392, 375] width 182 height 26
click at [803, 414] on div "SaaS" at bounding box center [821, 414] width 51 height 26
click at [750, 412] on div "Robotics" at bounding box center [747, 414] width 71 height 26
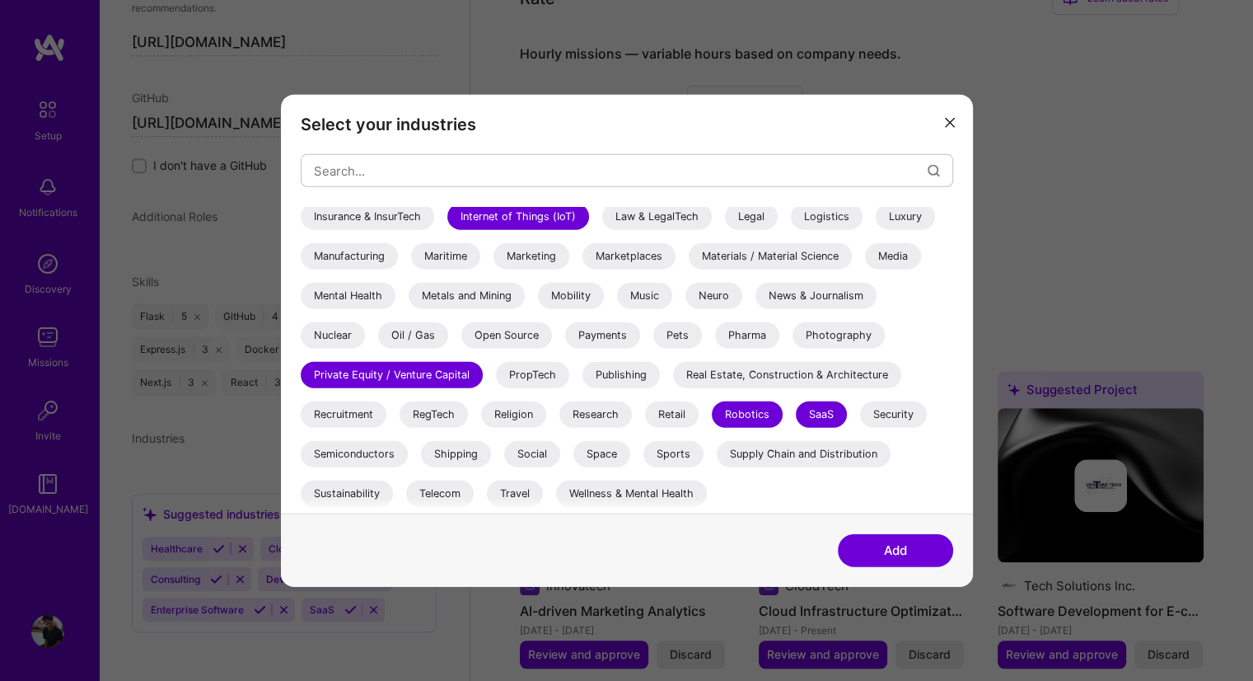
click at [877, 402] on div "Security" at bounding box center [893, 414] width 67 height 26
click at [601, 448] on div "Space" at bounding box center [602, 454] width 57 height 26
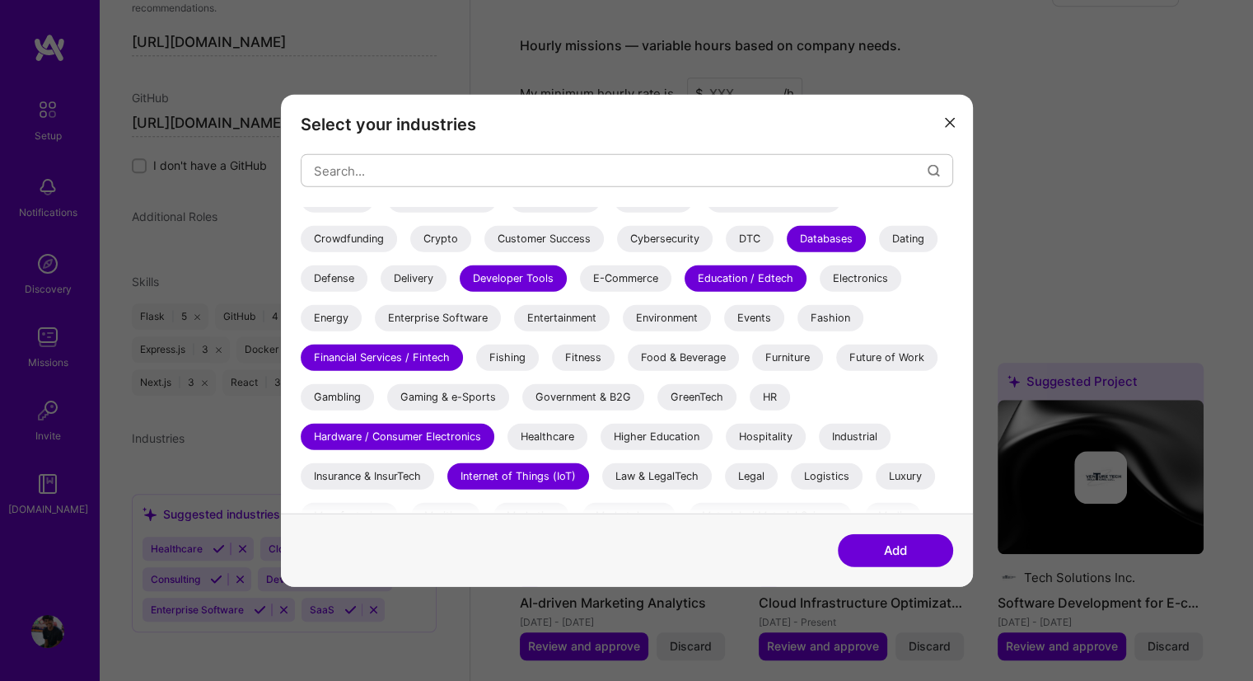
scroll to position [232, 0]
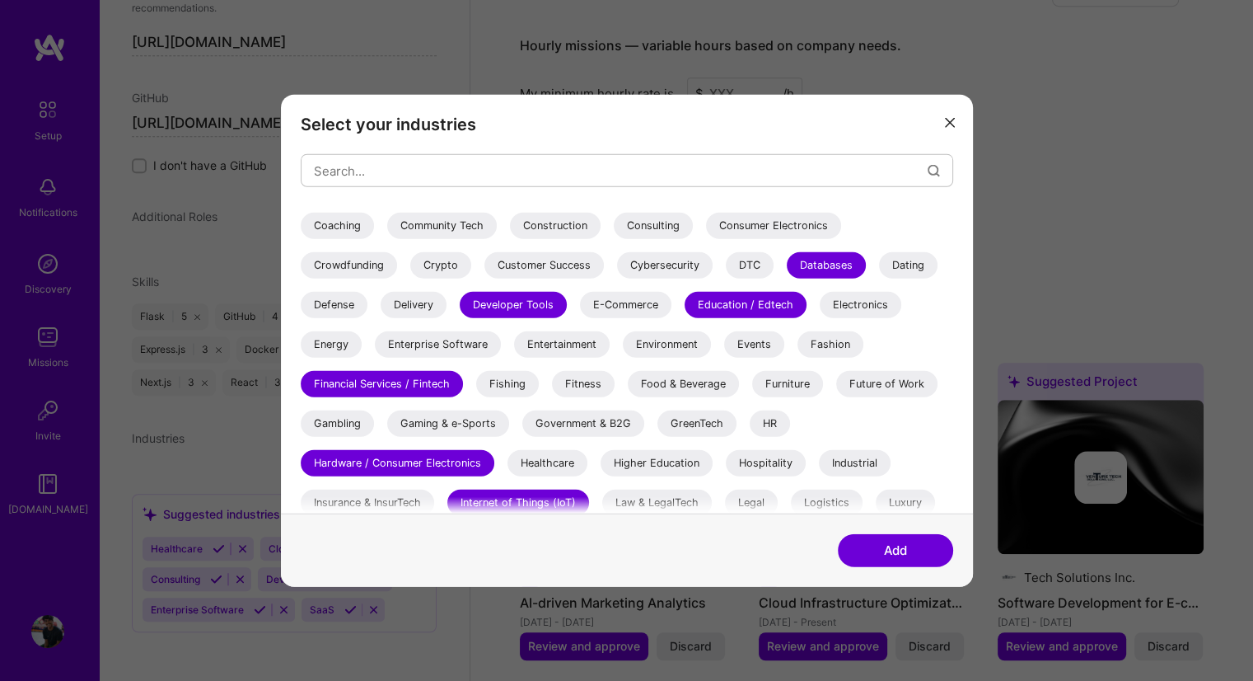
click at [337, 433] on div "Gambling" at bounding box center [337, 423] width 73 height 26
click at [415, 423] on div "Gaming & e-Sports" at bounding box center [448, 423] width 122 height 26
click at [422, 418] on div "Gaming & e-Sports" at bounding box center [448, 423] width 122 height 26
click at [423, 339] on div "Enterprise Software" at bounding box center [438, 344] width 126 height 26
click at [850, 302] on div "Electronics" at bounding box center [861, 305] width 82 height 26
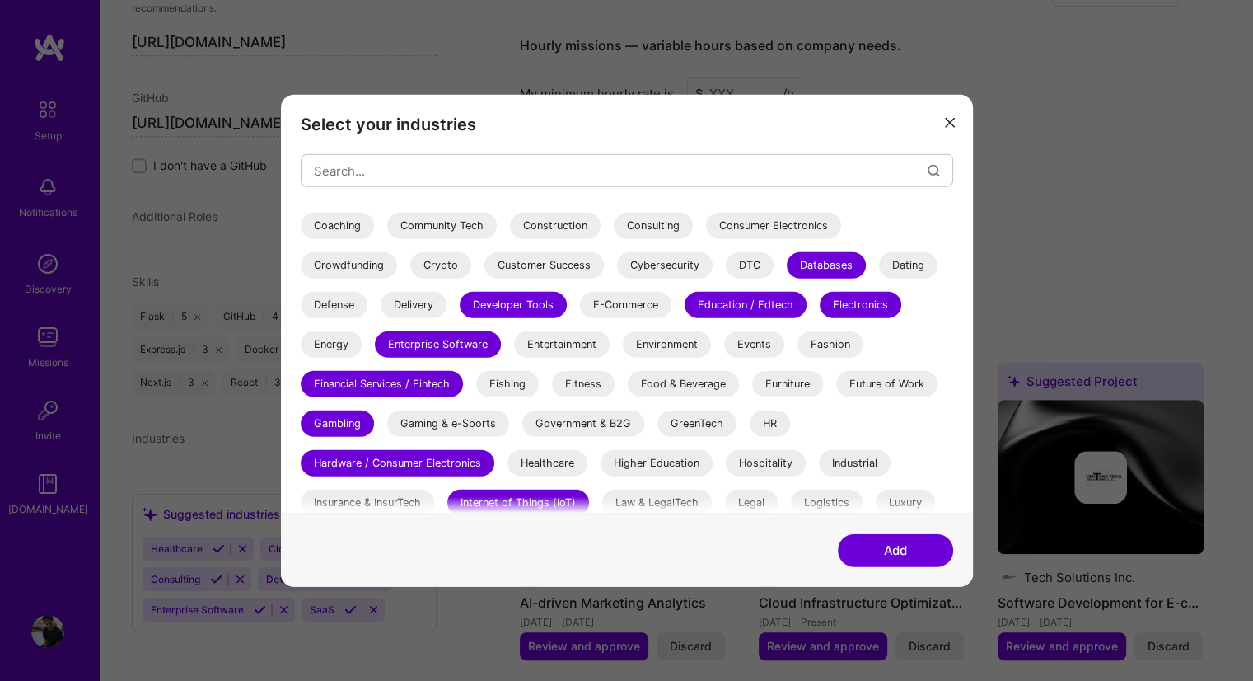
click at [647, 268] on div "Cybersecurity" at bounding box center [665, 265] width 96 height 26
click at [649, 269] on div "Cybersecurity" at bounding box center [665, 265] width 96 height 26
click at [442, 263] on div "Crypto" at bounding box center [440, 265] width 61 height 26
click at [467, 225] on div "Community Tech" at bounding box center [442, 226] width 110 height 26
click at [650, 224] on div "Consulting" at bounding box center [653, 226] width 79 height 26
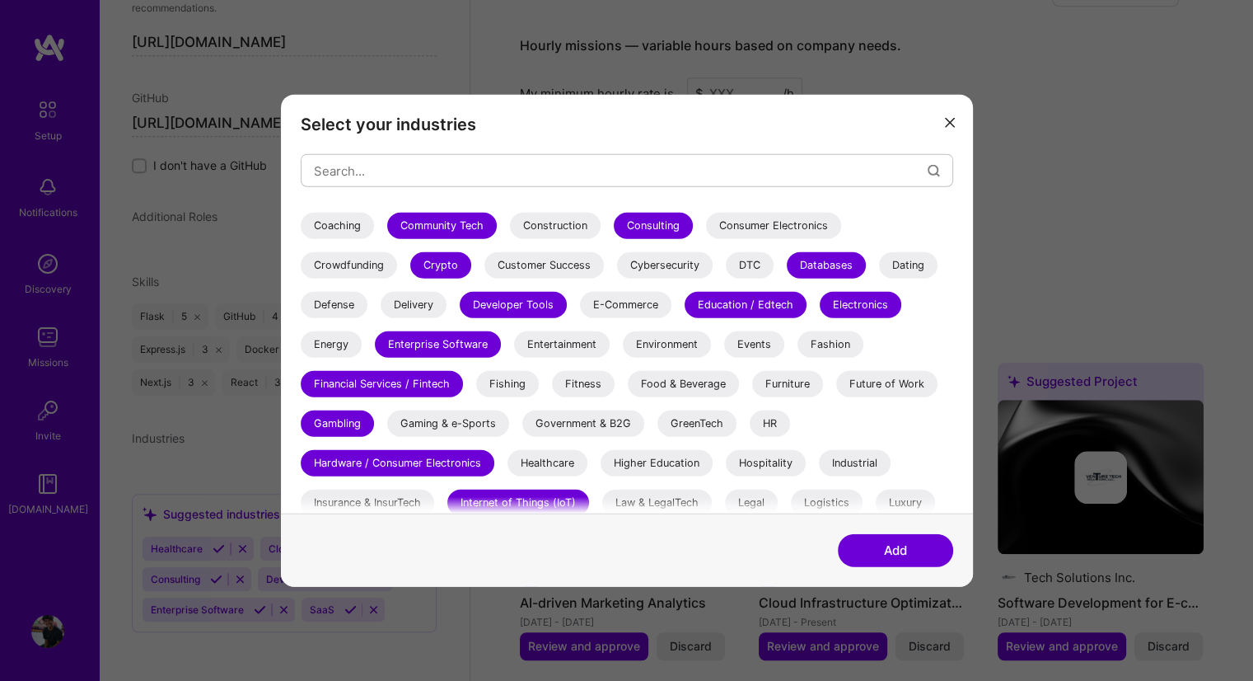
click at [732, 237] on div "Consumer Electronics" at bounding box center [773, 226] width 135 height 26
click at [364, 220] on div "Coaching" at bounding box center [337, 226] width 73 height 26
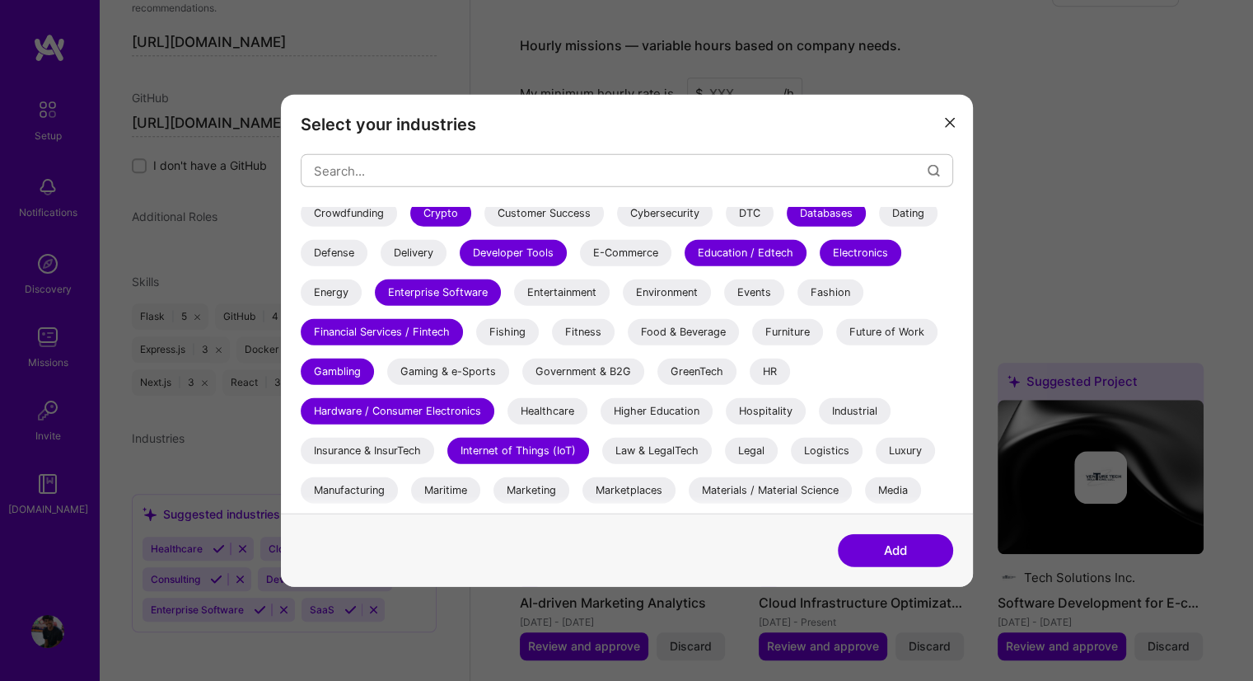
scroll to position [287, 0]
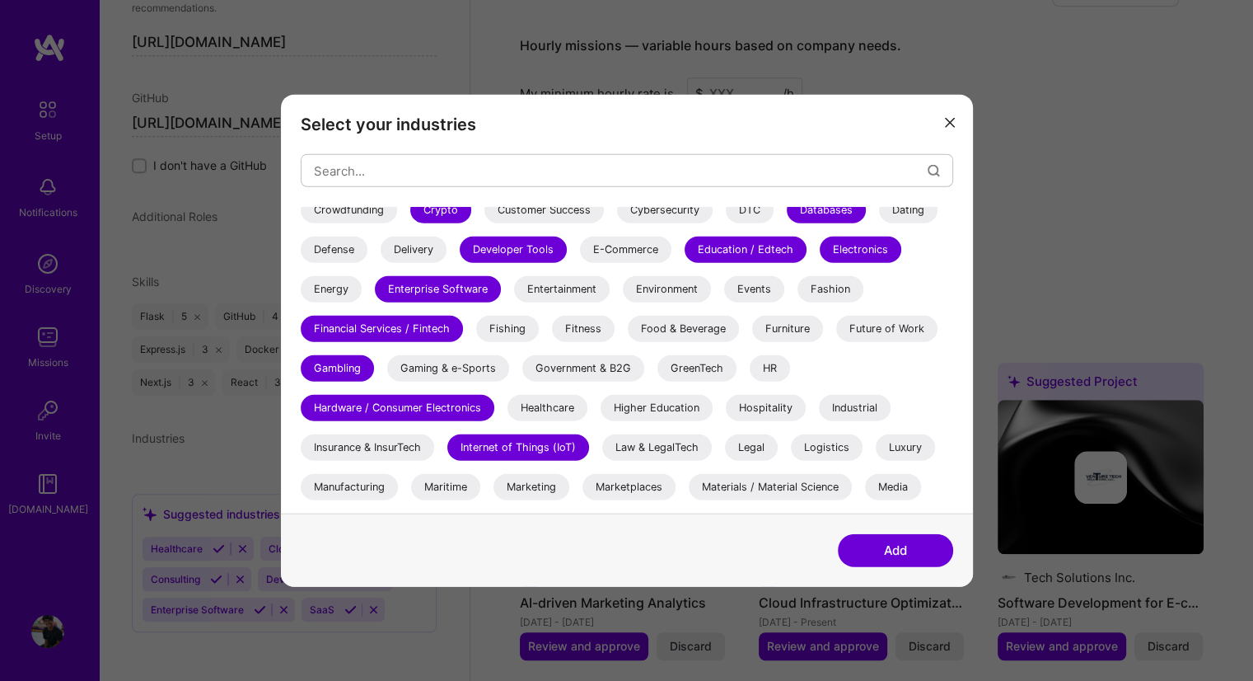
click at [349, 241] on div "Defense" at bounding box center [334, 250] width 67 height 26
click at [335, 291] on div "Energy" at bounding box center [331, 289] width 61 height 26
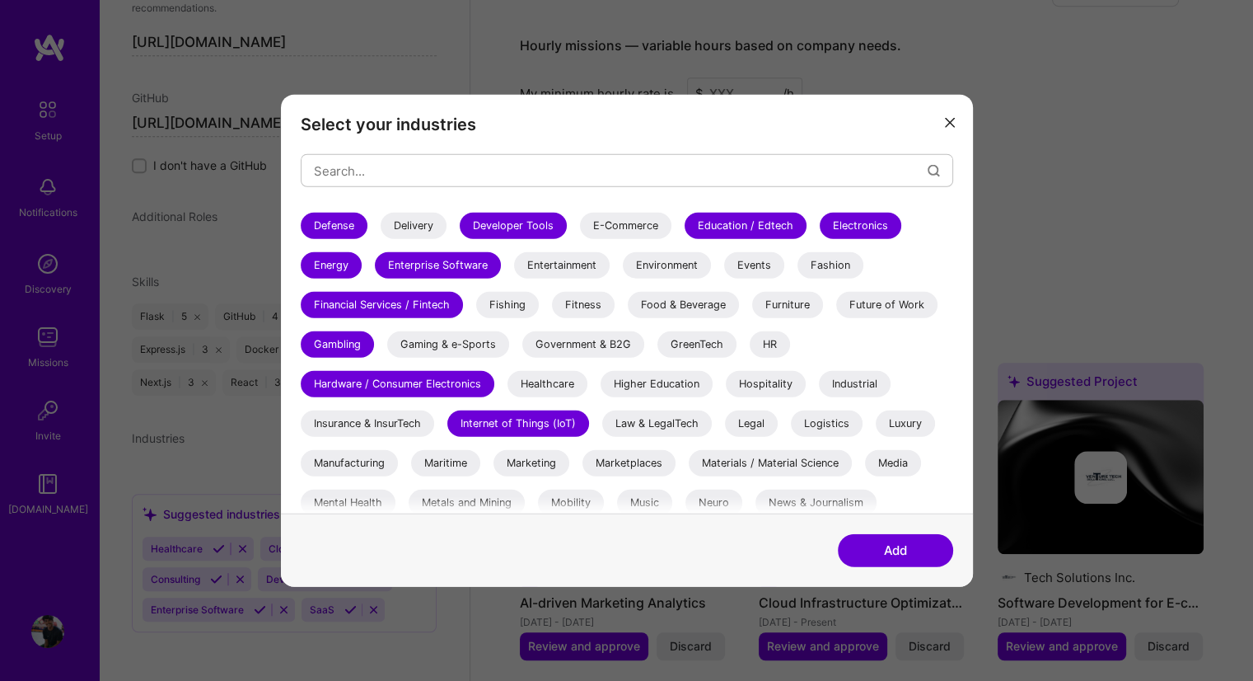
click at [693, 343] on div "GreenTech" at bounding box center [697, 344] width 79 height 26
click at [536, 391] on div "Healthcare" at bounding box center [548, 384] width 80 height 26
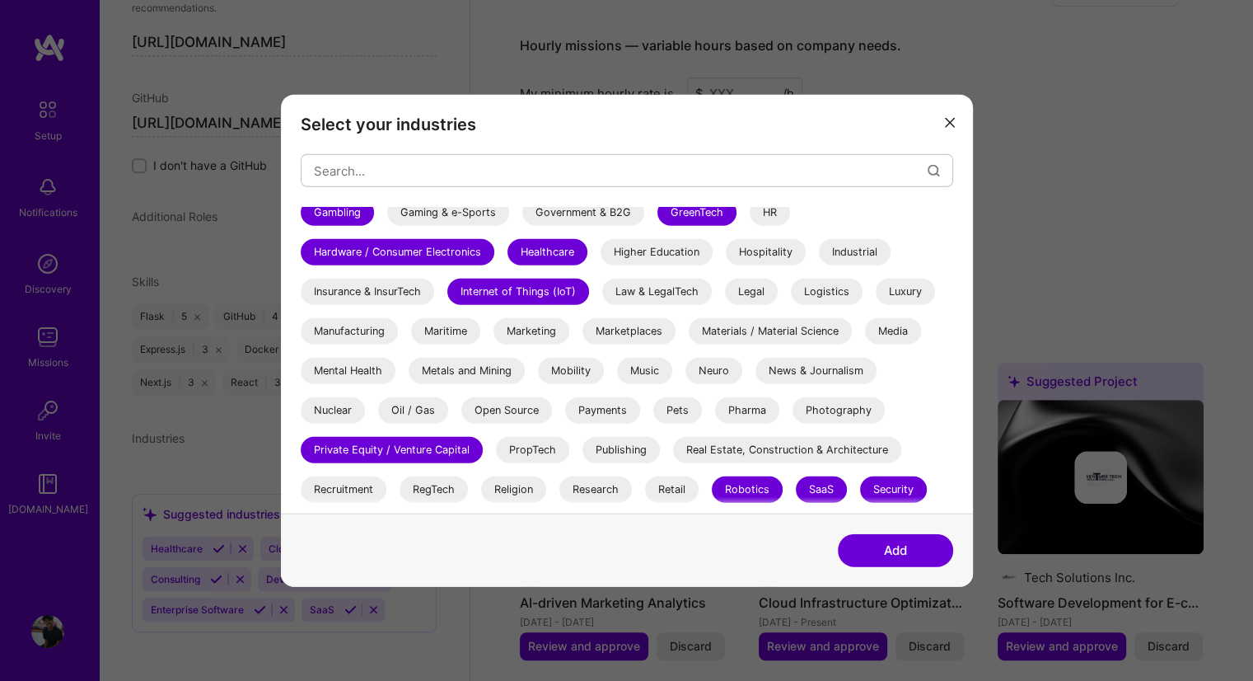
scroll to position [445, 0]
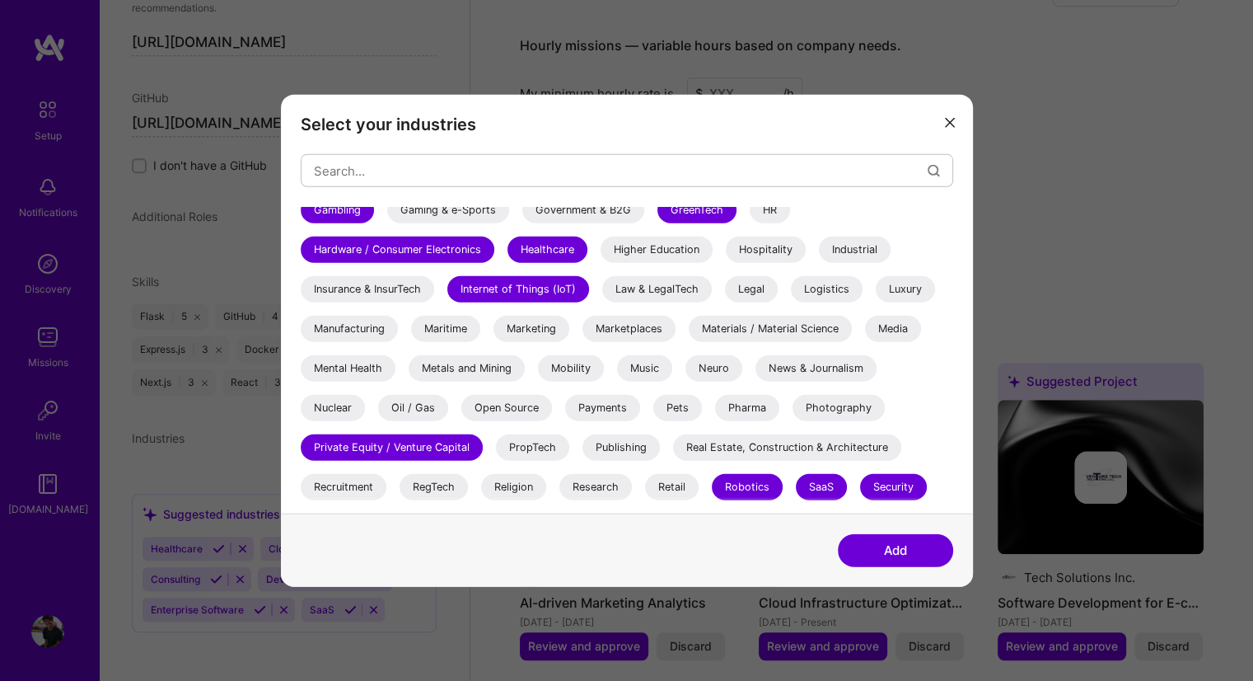
click at [461, 330] on div "Maritime" at bounding box center [445, 329] width 69 height 26
click at [839, 297] on div "Logistics" at bounding box center [827, 289] width 72 height 26
click at [916, 292] on div "Luxury" at bounding box center [905, 289] width 59 height 26
click at [724, 378] on div "Neuro" at bounding box center [714, 368] width 57 height 26
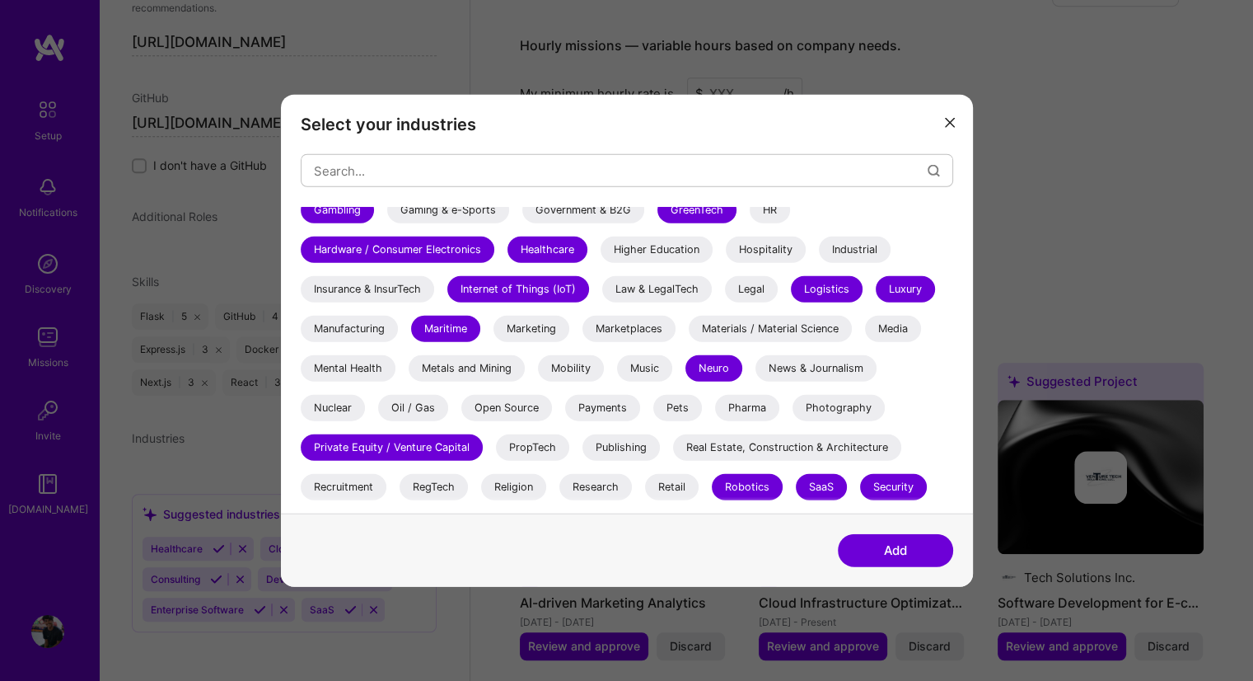
click at [370, 370] on div "Mental Health" at bounding box center [348, 368] width 95 height 26
click at [344, 403] on div "Nuclear" at bounding box center [333, 408] width 64 height 26
click at [410, 410] on div "Oil / Gas" at bounding box center [413, 408] width 70 height 26
click at [900, 548] on button "Add" at bounding box center [895, 549] width 115 height 33
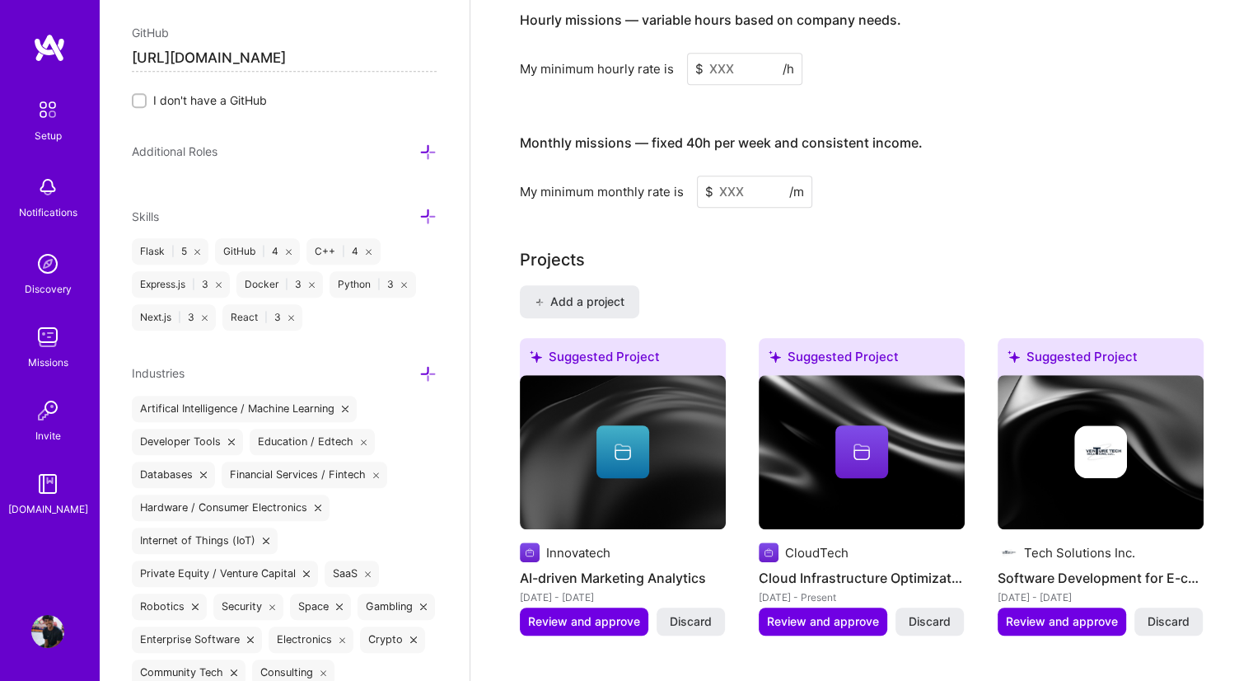
scroll to position [1085, 0]
click at [419, 365] on icon at bounding box center [427, 373] width 17 height 17
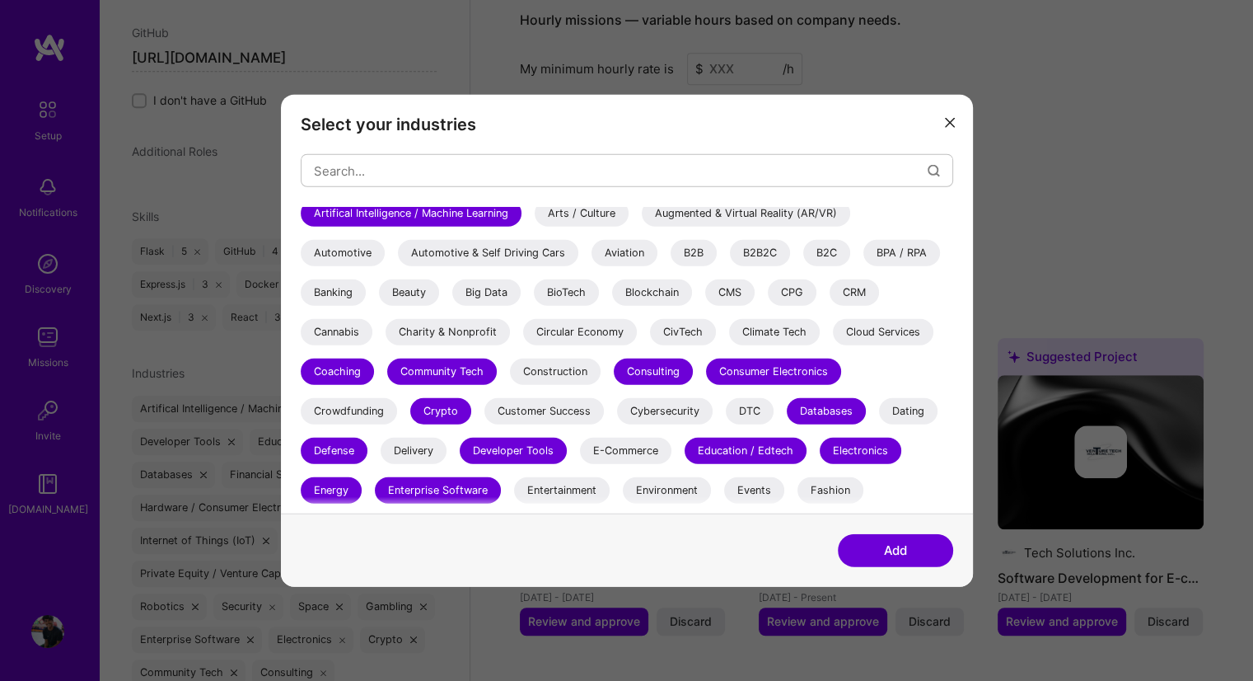
scroll to position [89, 0]
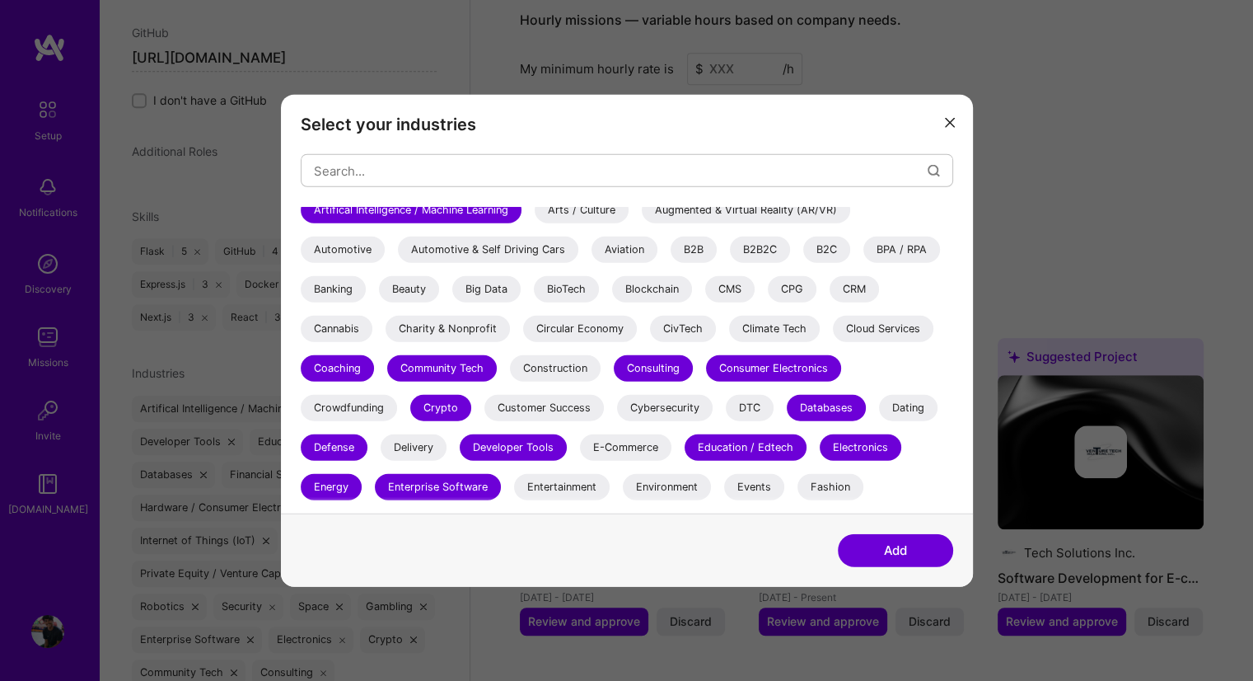
click at [948, 127] on button "modal" at bounding box center [950, 121] width 20 height 27
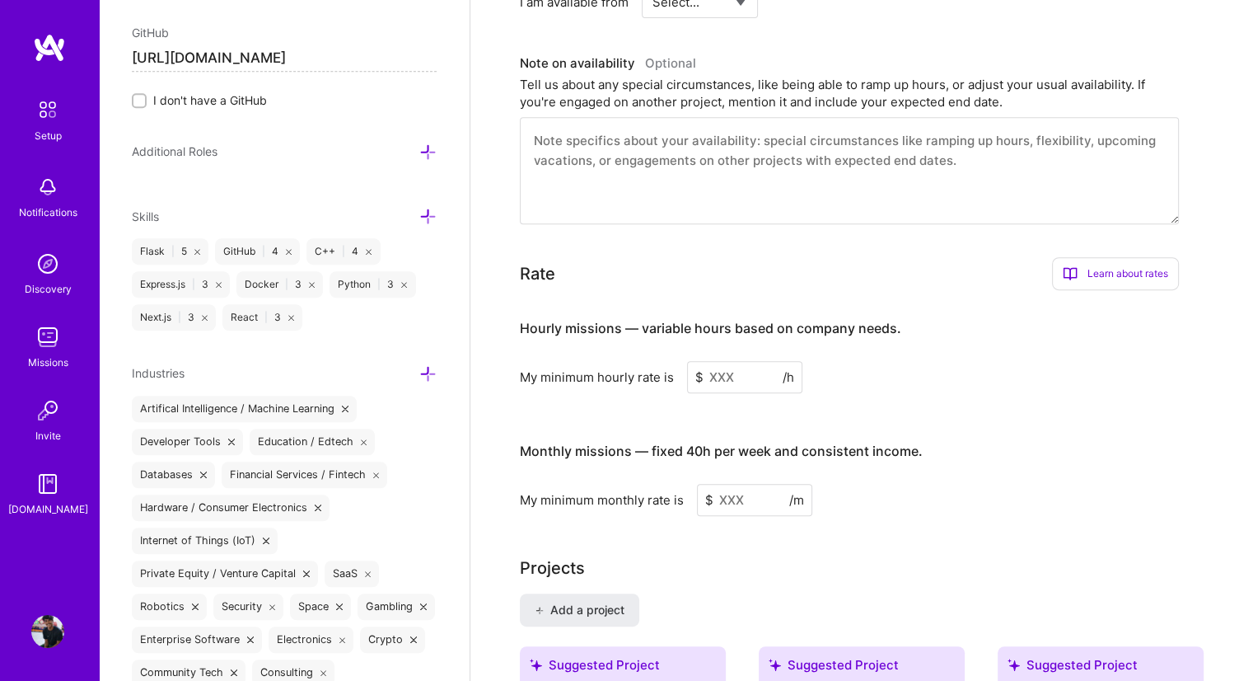
scroll to position [724, 0]
click at [730, 358] on input at bounding box center [744, 374] width 115 height 32
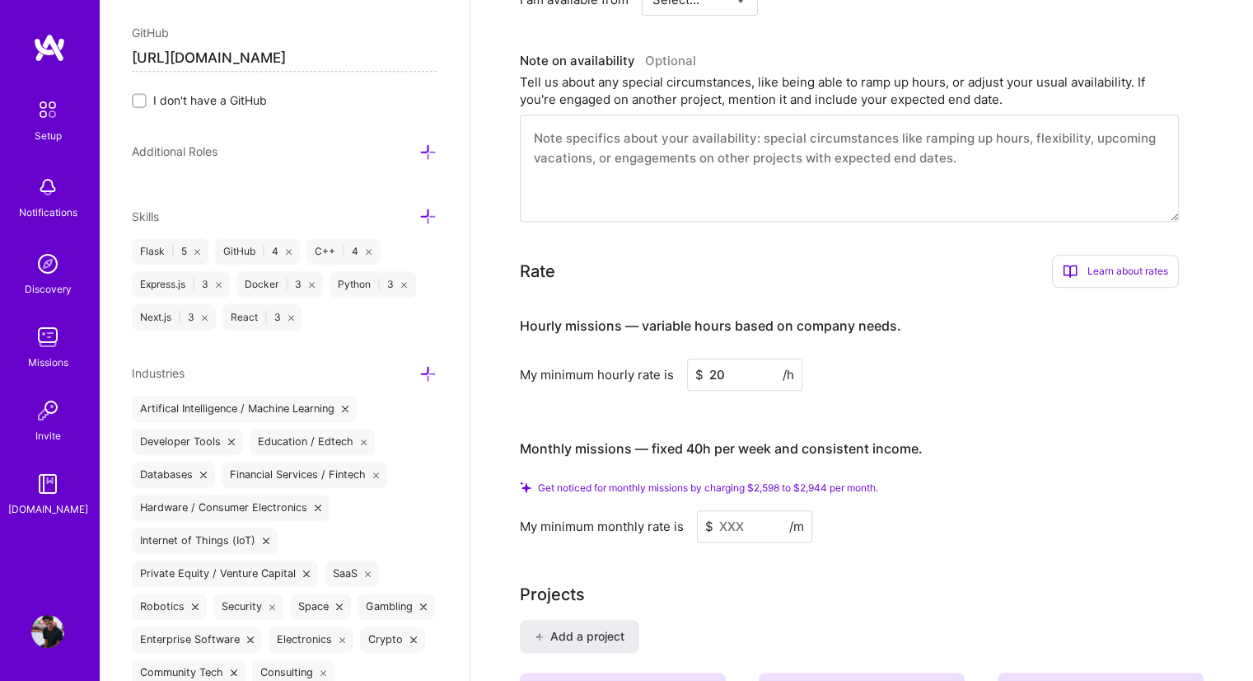
type input "2"
type input "18"
click at [742, 510] on input at bounding box center [754, 526] width 115 height 32
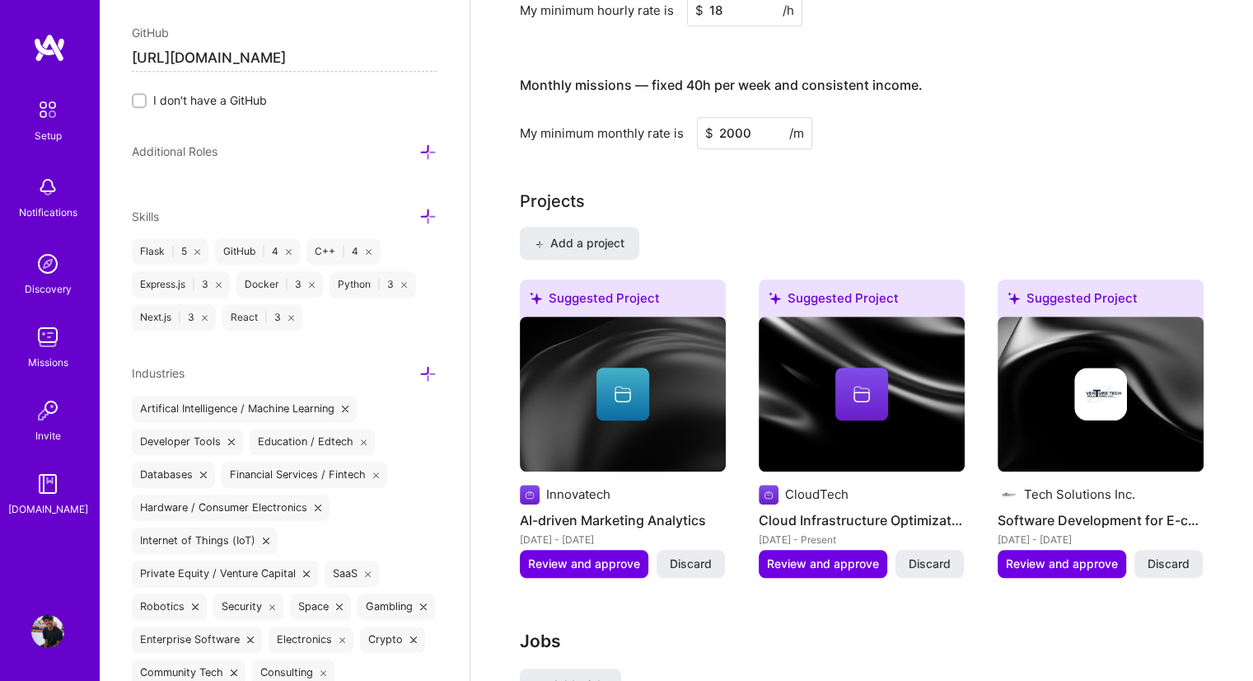
scroll to position [1065, 0]
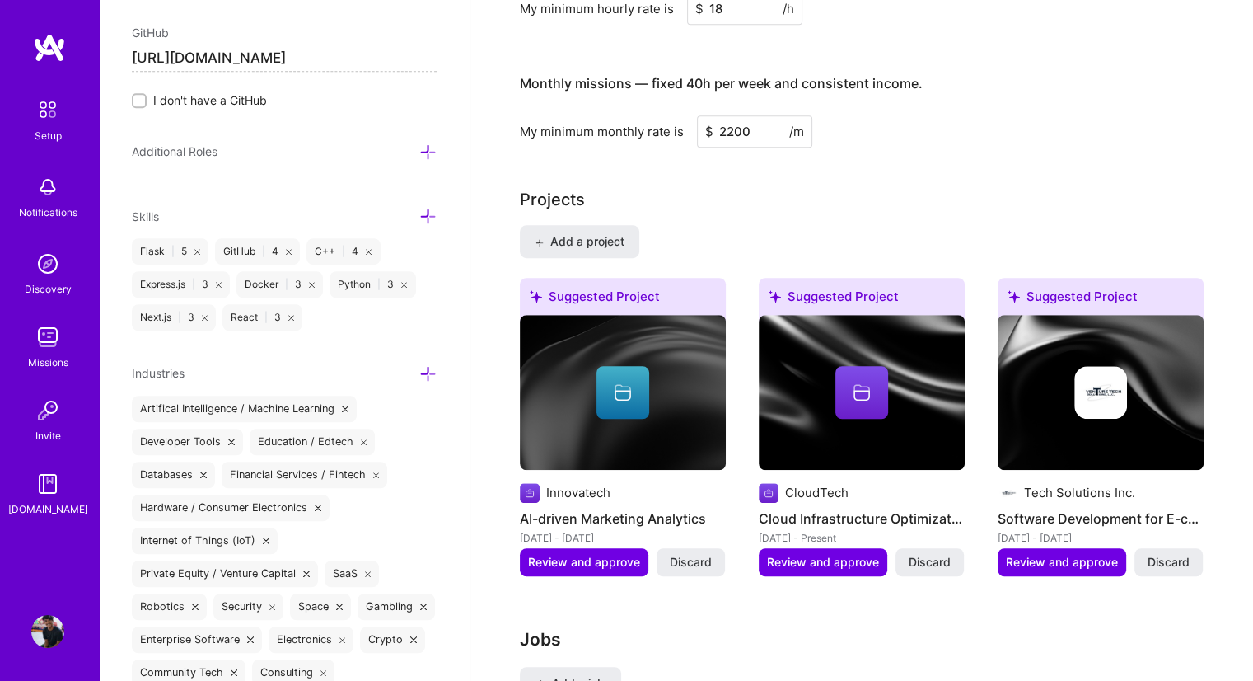
type input "2200"
click at [913, 225] on div "Add a project Suggested Project Innovatech AI-driven Marketing Analytics [DATE]…" at bounding box center [862, 410] width 684 height 371
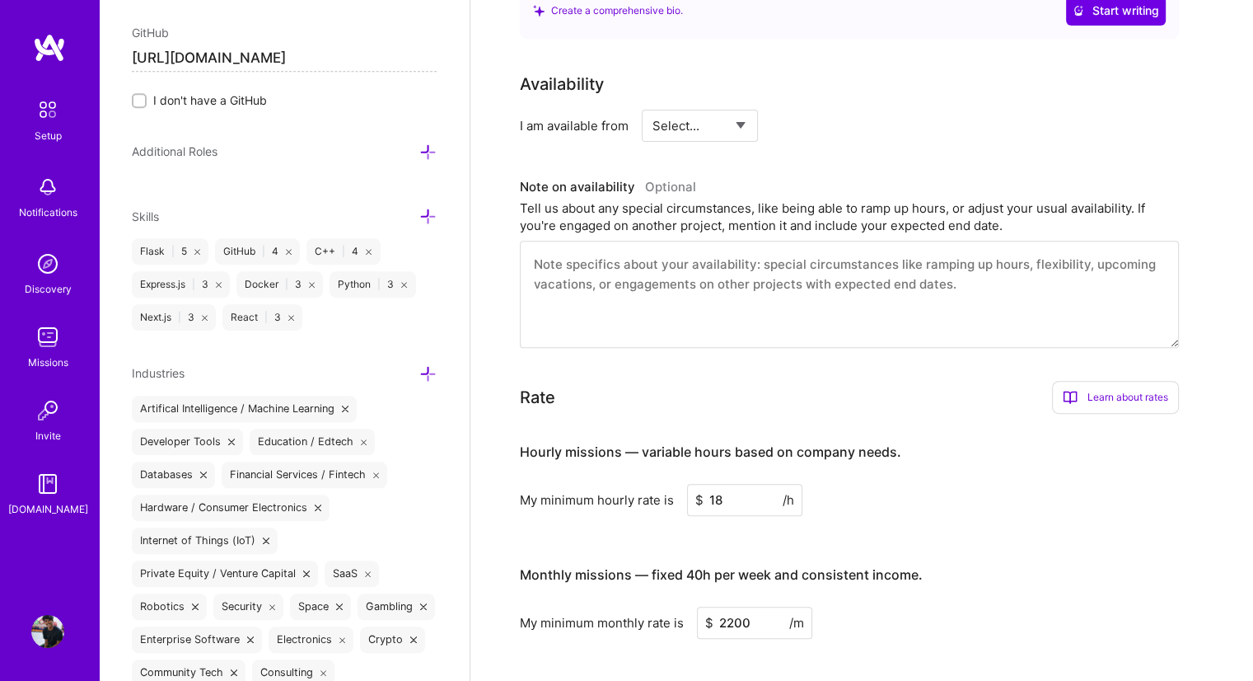
scroll to position [605, 0]
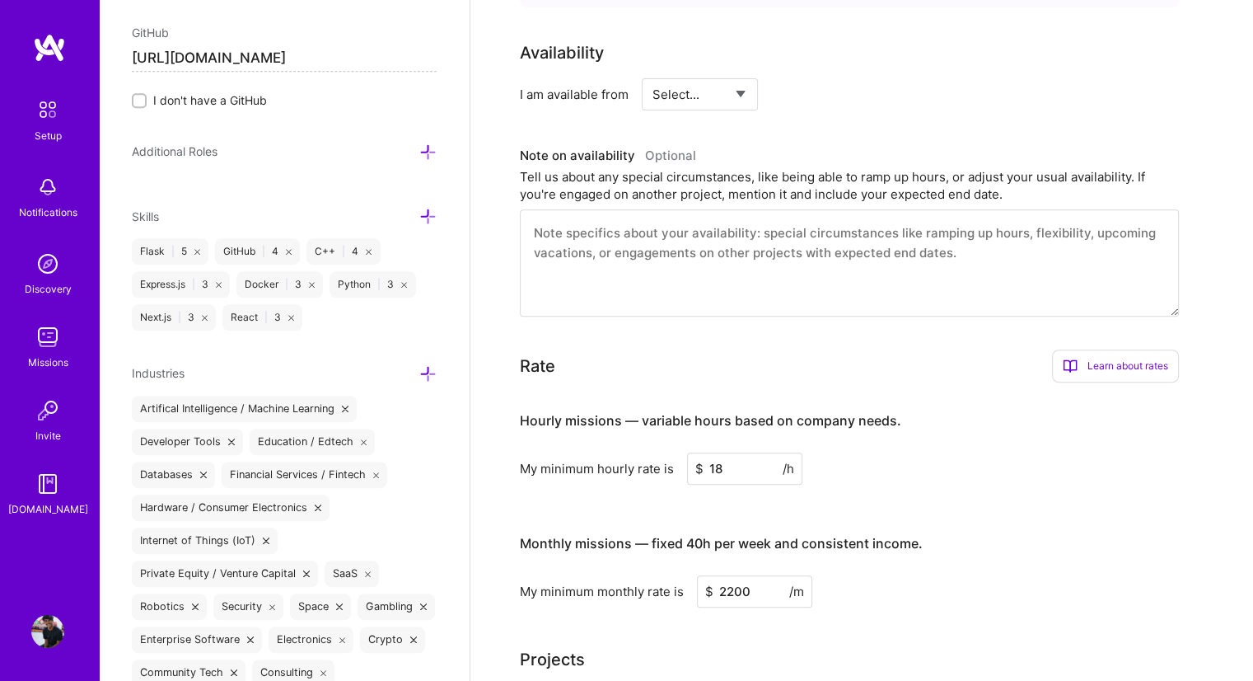
click at [913, 212] on textarea at bounding box center [849, 262] width 659 height 107
click at [963, 223] on textarea at bounding box center [849, 262] width 659 height 107
paste textarea "Loremips Dolors am c Adipisci Elitsed doeiusm (TE/IN Utla) etd magna ali-en-adm…"
type textarea "Loremips Dolors am c Adipisci Elitsed doeiusm (TE/IN Utla) etd magna ali-en-adm…"
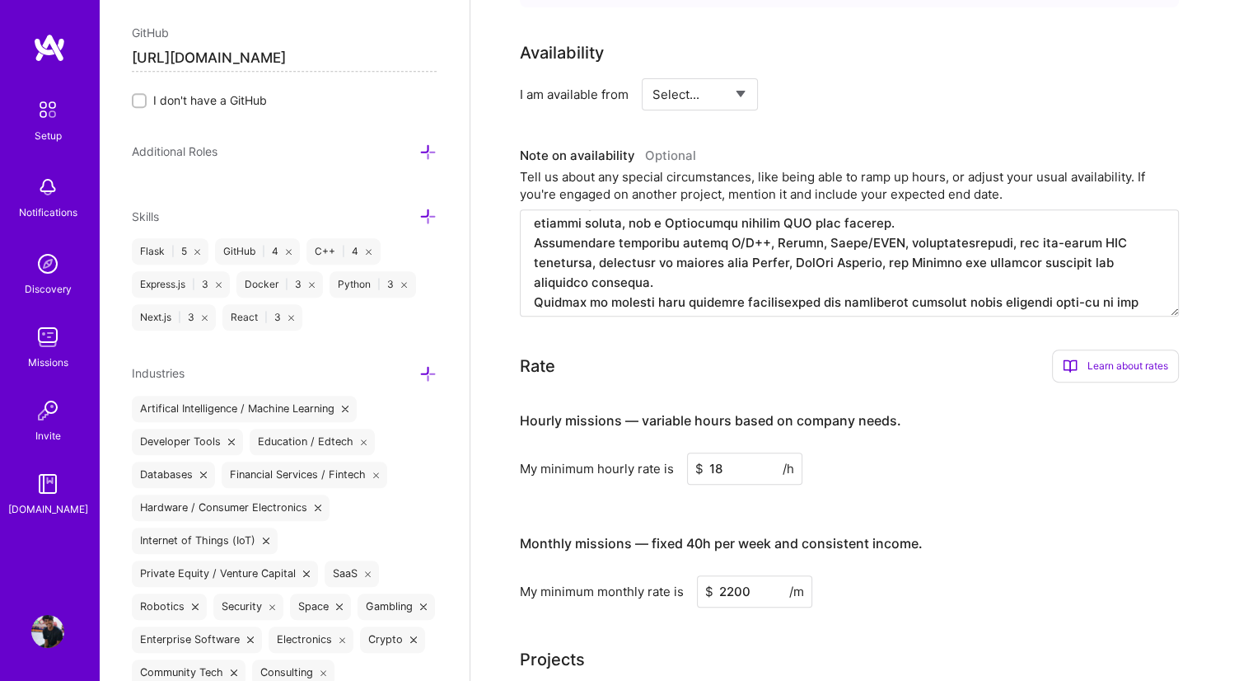
scroll to position [0, 0]
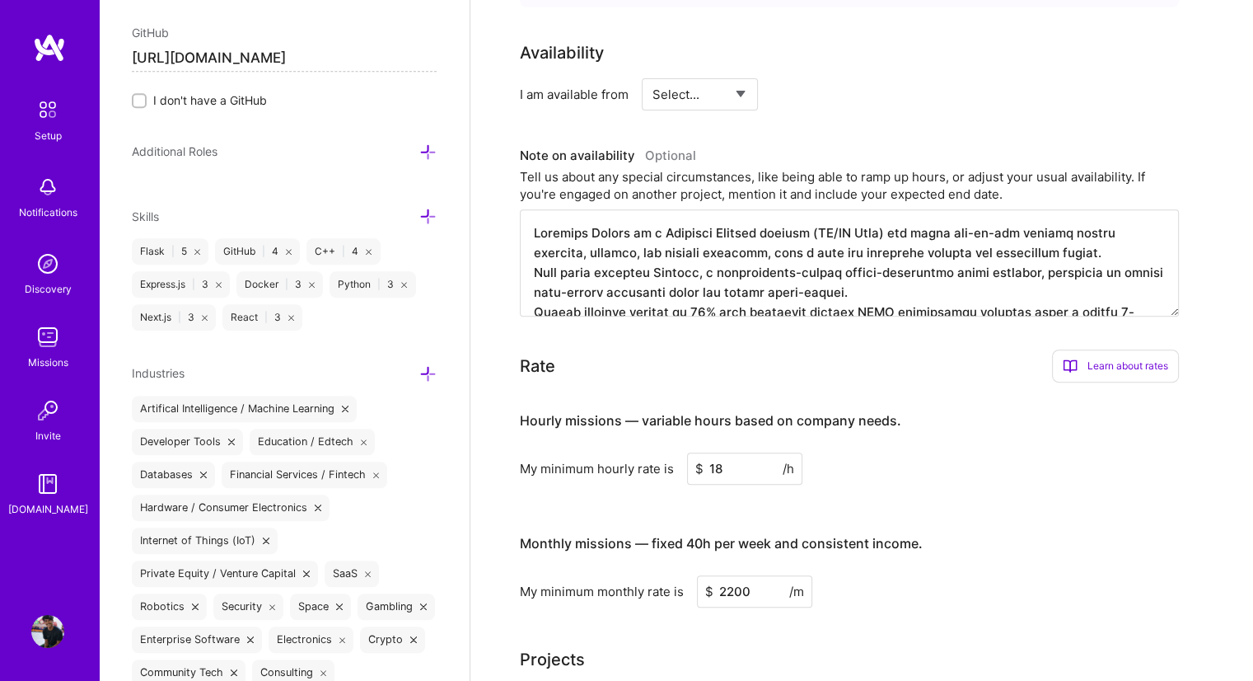
click at [755, 218] on textarea at bounding box center [849, 262] width 659 height 107
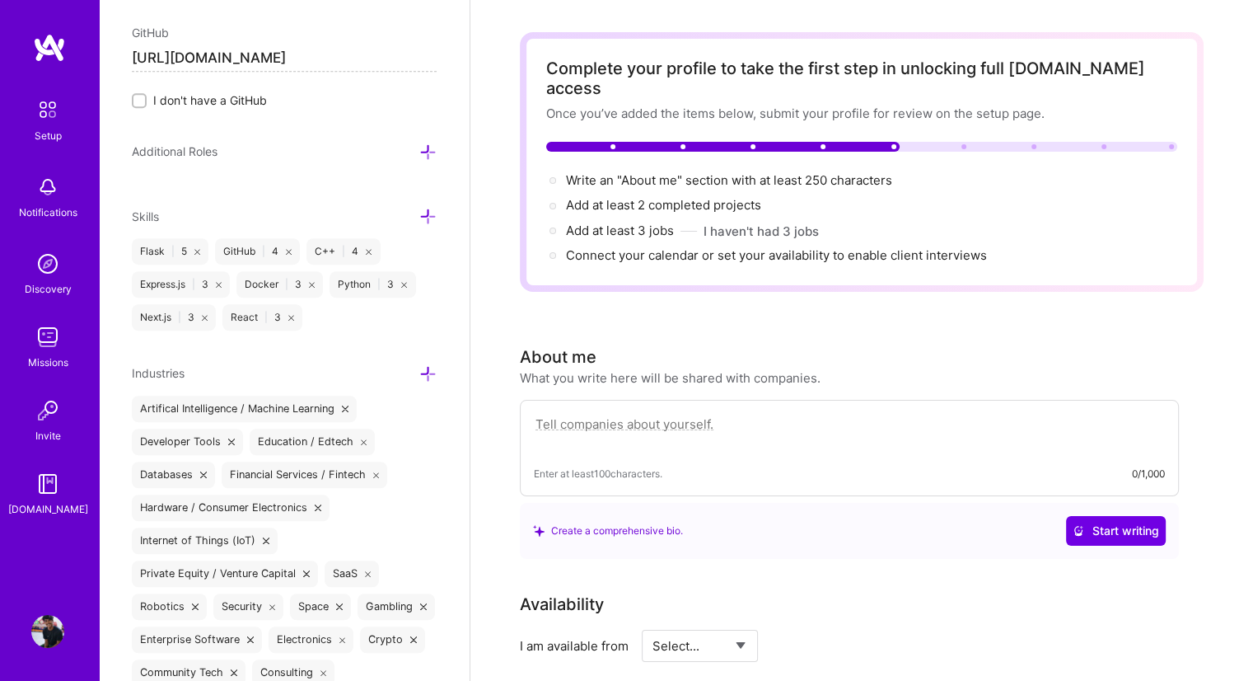
scroll to position [49, 0]
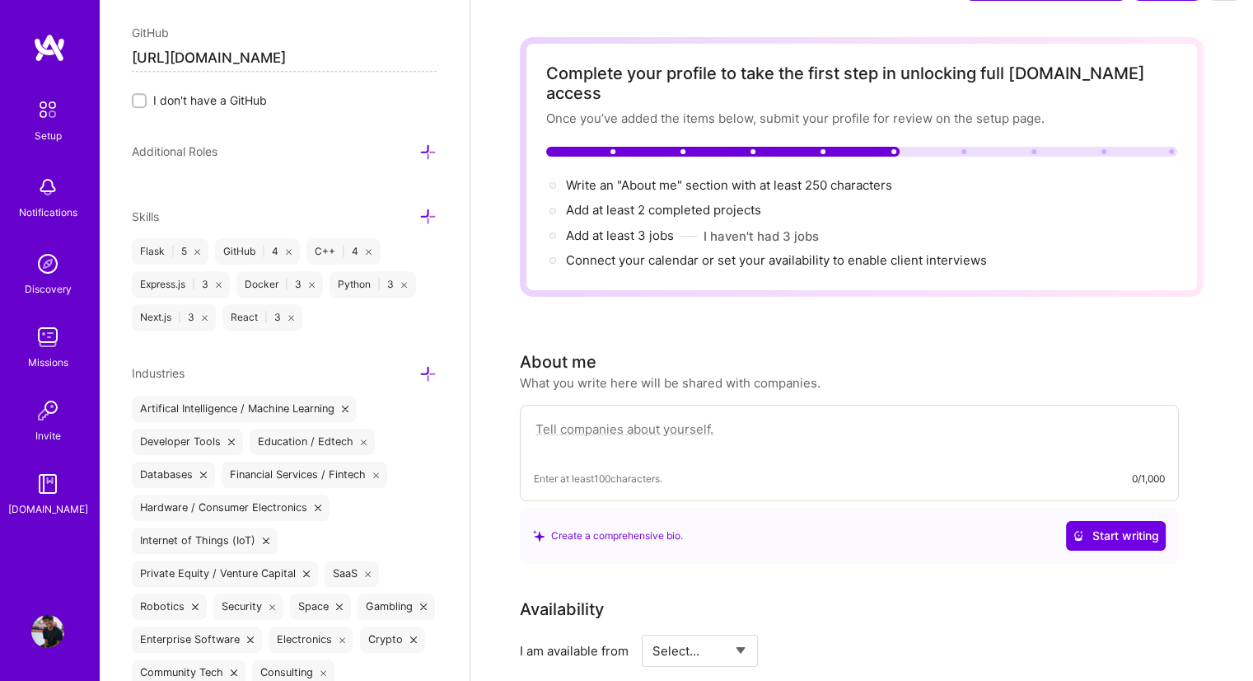
click at [613, 419] on textarea at bounding box center [849, 438] width 631 height 38
paste textarea "[PERSON_NAME] is a Computer Science student (AI/[PERSON_NAME]) who ships end-to…"
type textarea "[PERSON_NAME] is a Computer Science student (AI/[PERSON_NAME]) who ships end-to…"
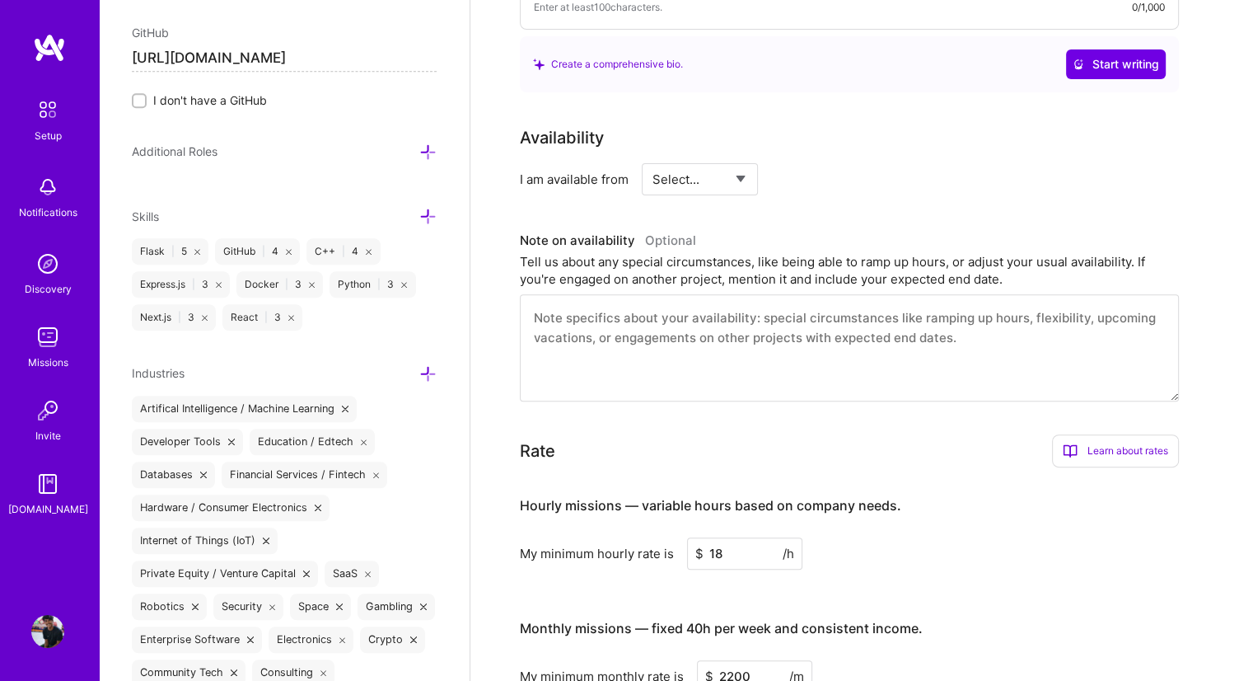
scroll to position [518, 0]
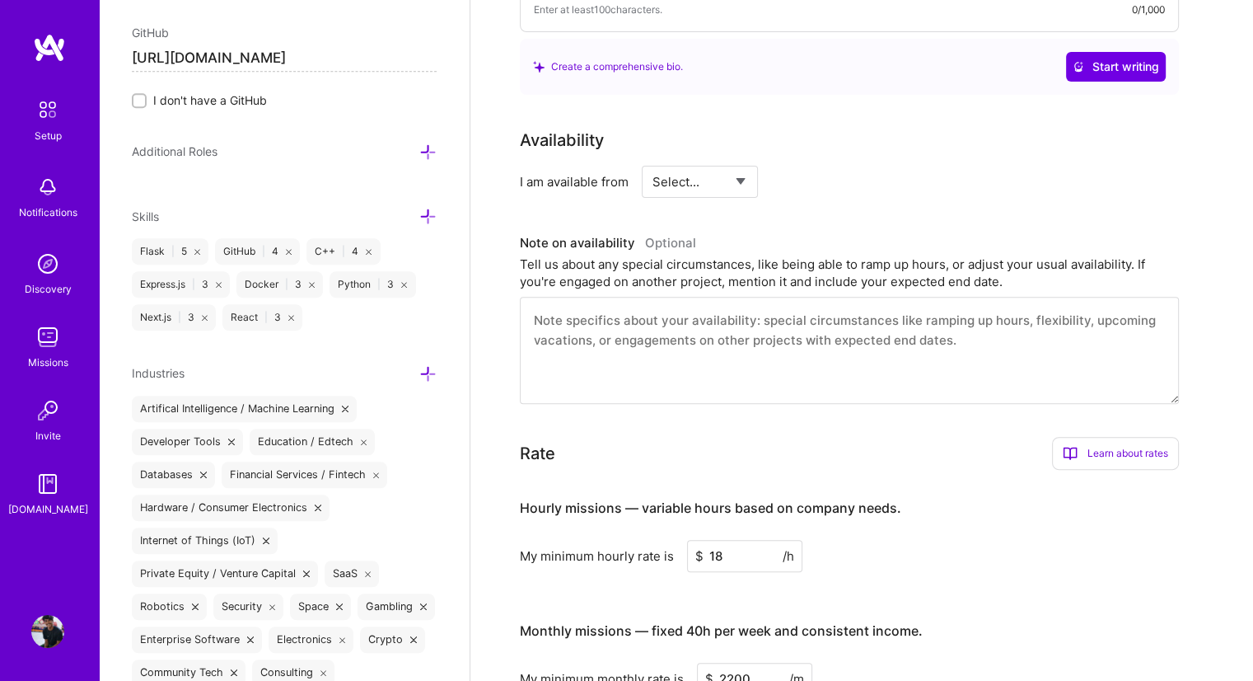
click at [678, 367] on textarea at bounding box center [849, 350] width 659 height 107
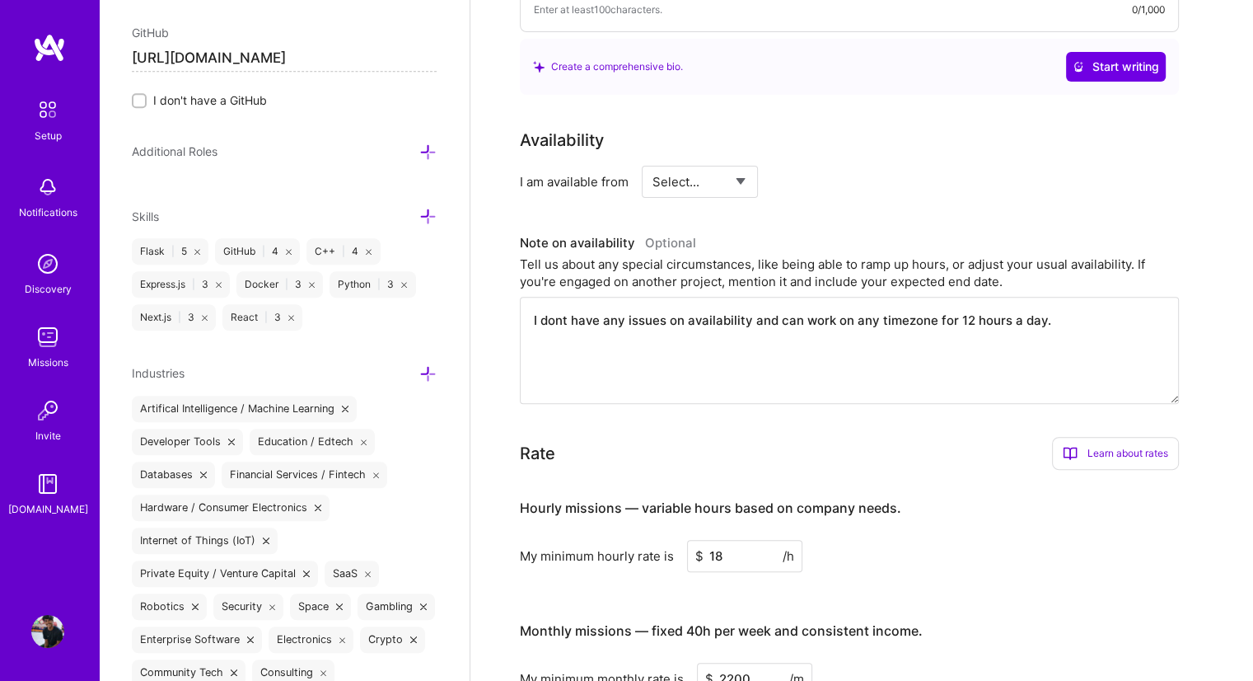
click at [800, 297] on textarea "I dont have any issues on availability and can work on any timezone for 12 hour…" at bounding box center [849, 350] width 659 height 107
click at [982, 326] on textarea "I dont have any issues on availability and can work on any timezone for 12 hour…" at bounding box center [849, 350] width 659 height 107
click at [1035, 311] on textarea "I dont have any issues on availability and can work on any timezone for 12 hour…" at bounding box center [849, 350] width 659 height 107
click at [1047, 305] on textarea "I dont have any issues on availability and can work on any timezone for 12 hour…" at bounding box center [849, 350] width 659 height 107
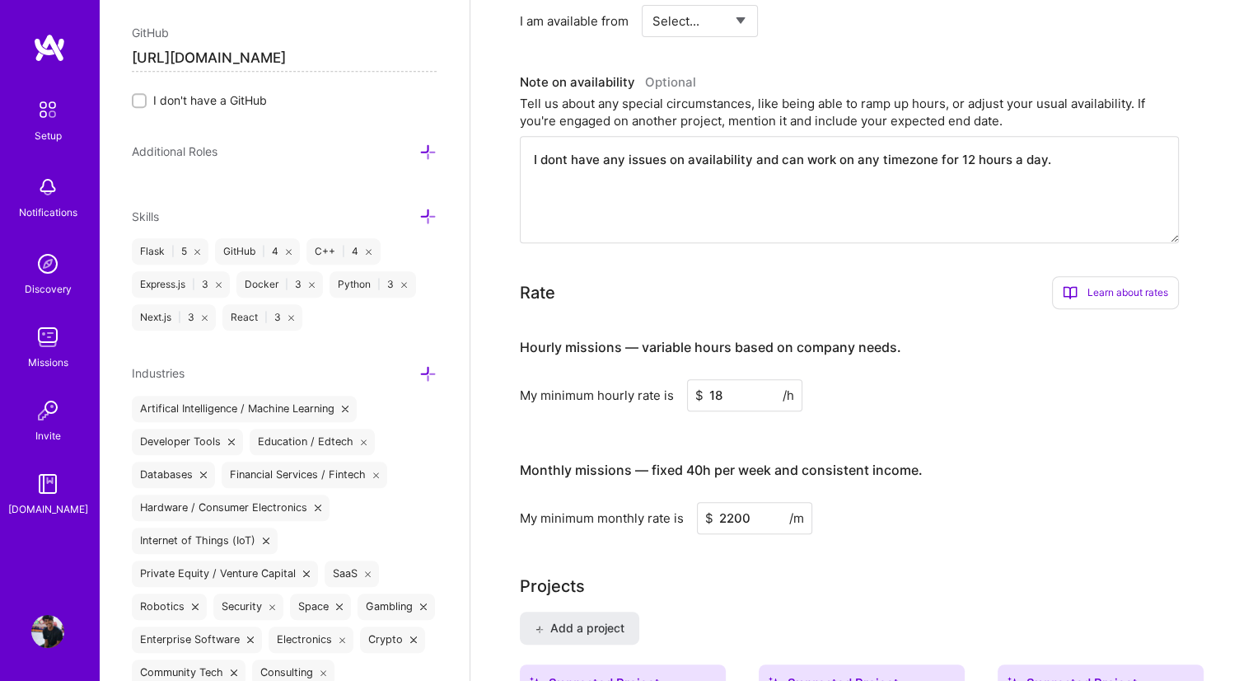
scroll to position [641, 0]
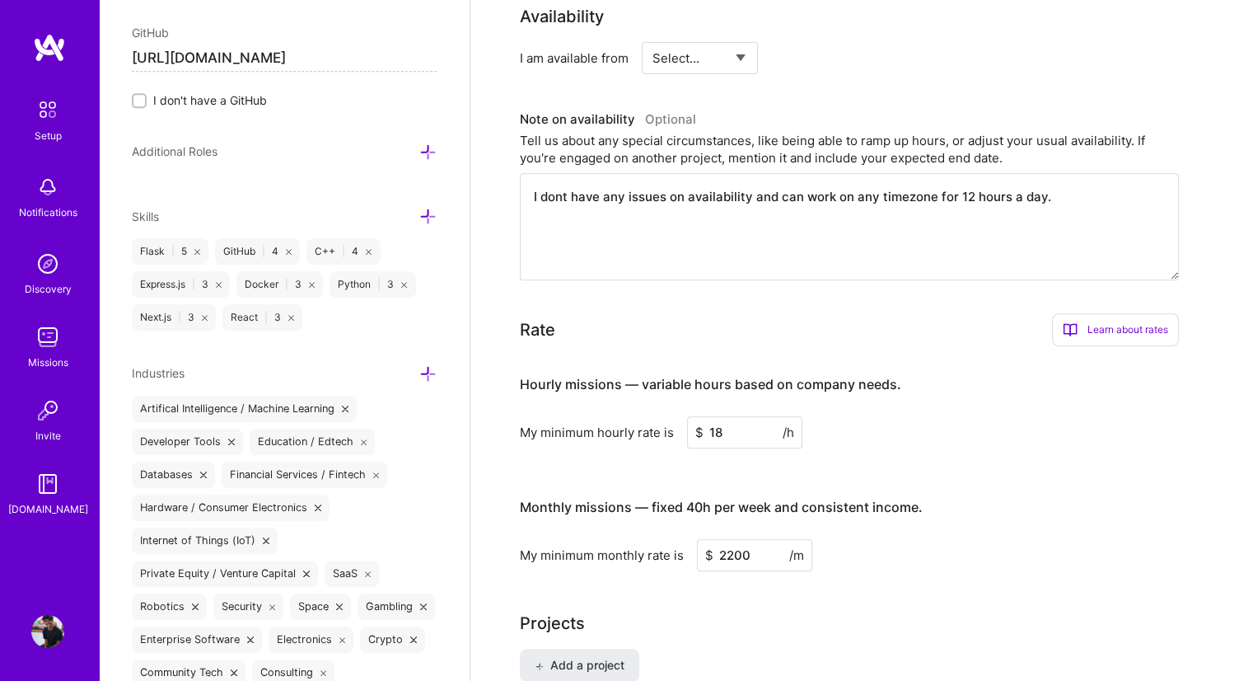
click at [1108, 192] on textarea "I dont have any issues on availability and can work on any timezone for 12 hour…" at bounding box center [849, 226] width 659 height 107
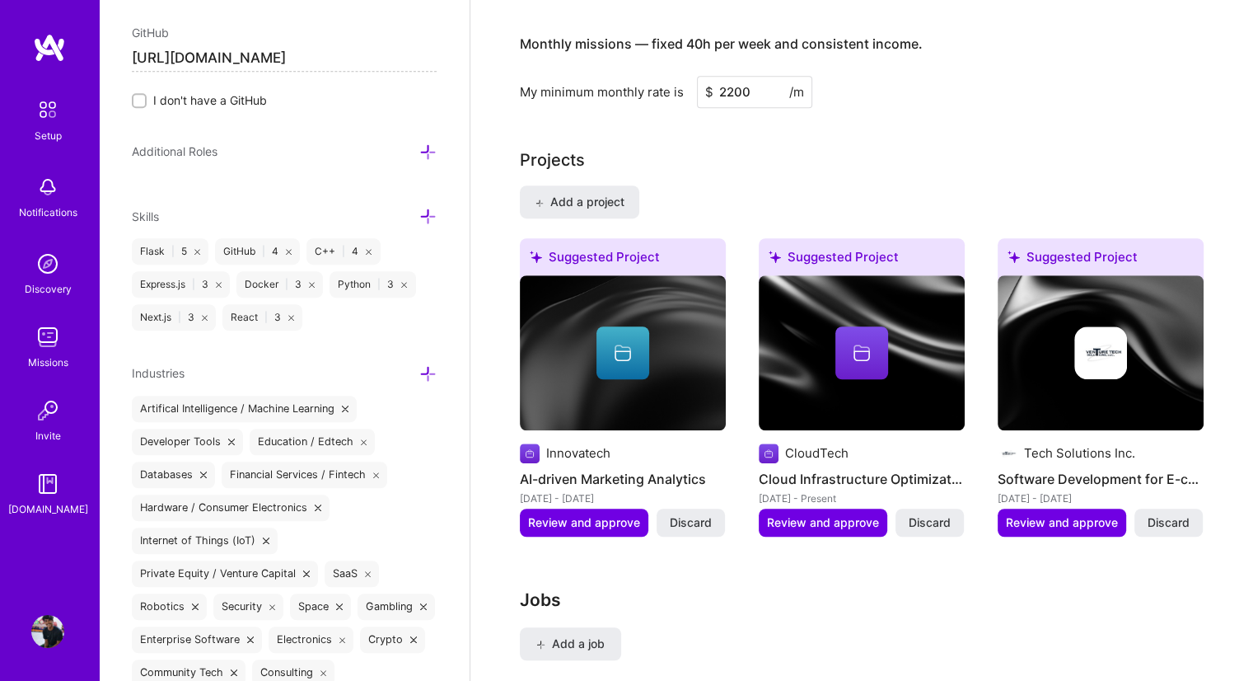
scroll to position [1132, 0]
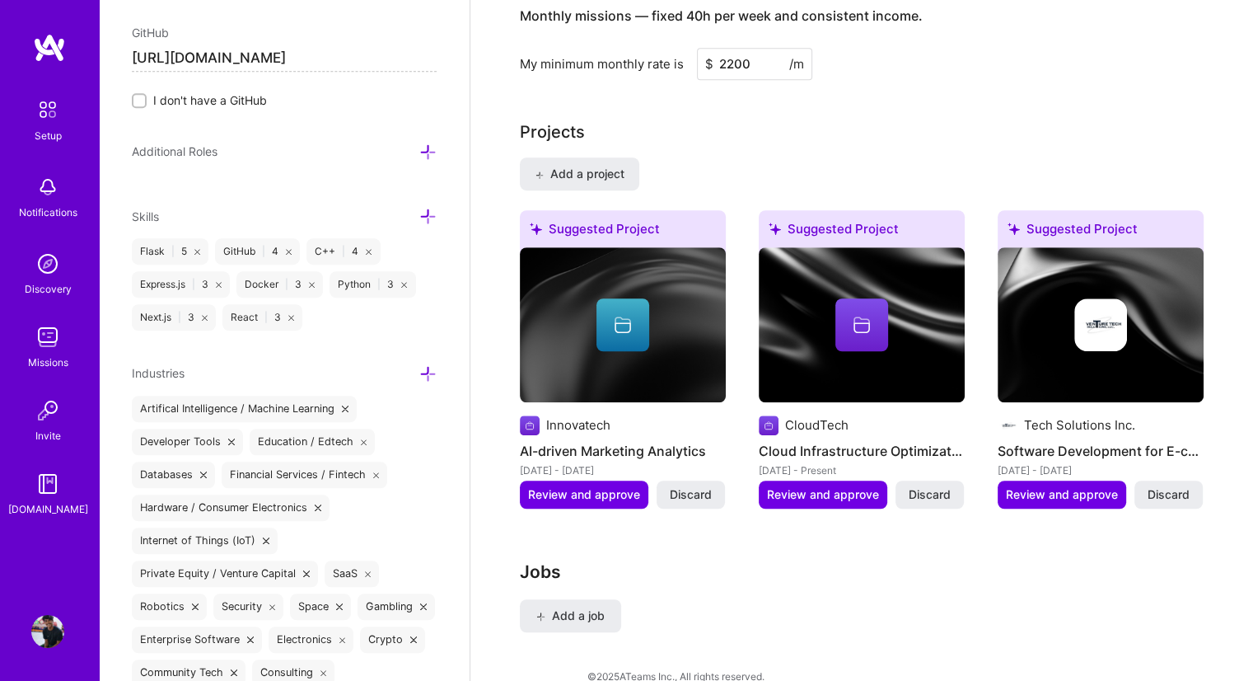
type textarea "I dont have any issues on availability and can start immediately and can work i…"
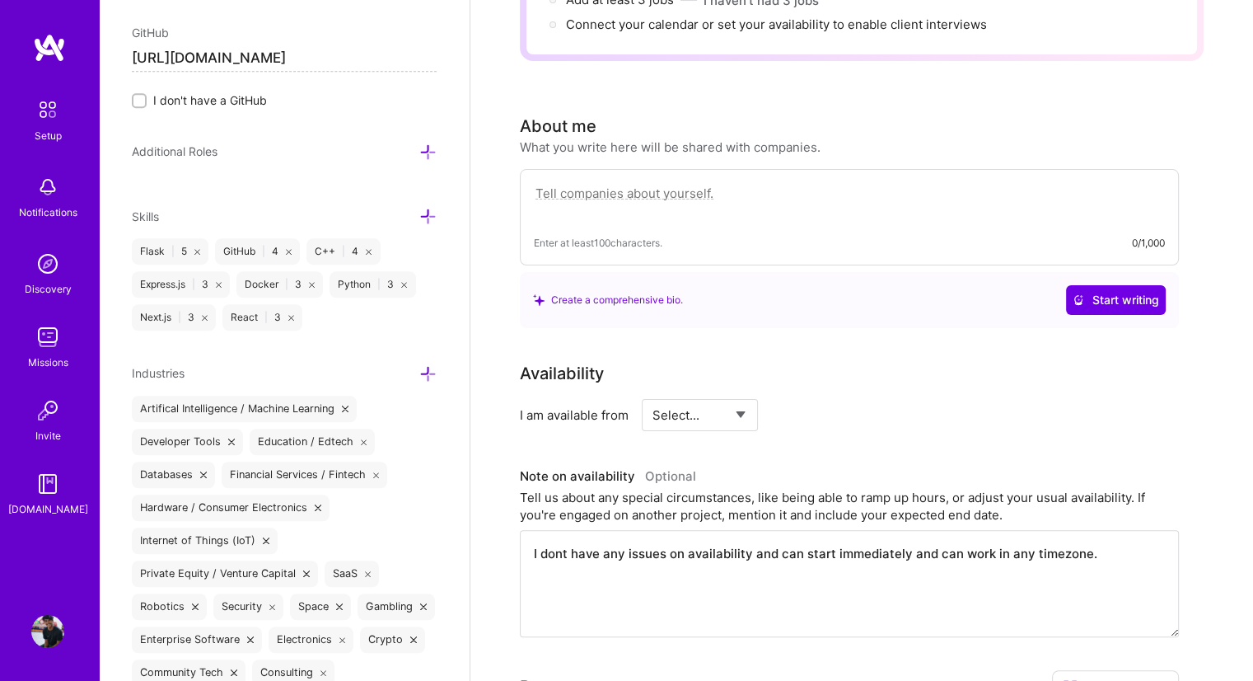
scroll to position [269, 0]
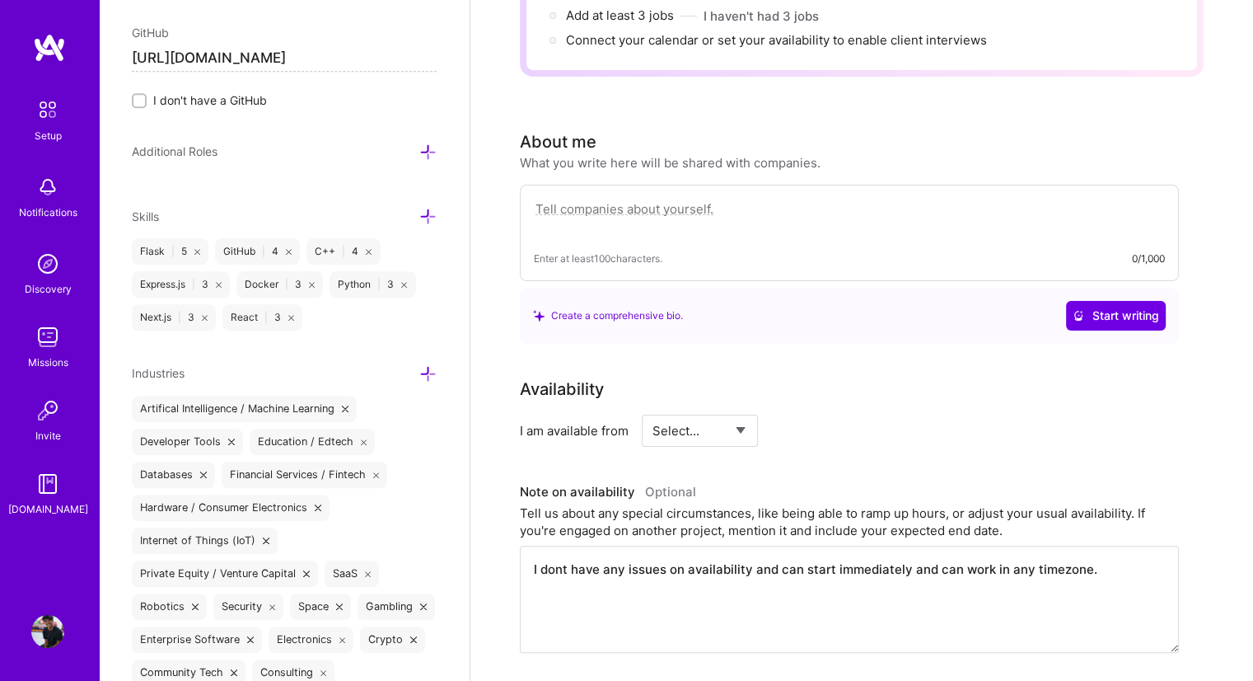
click at [733, 199] on textarea at bounding box center [849, 218] width 631 height 38
paste textarea "[PERSON_NAME] is a CS student (AI/[PERSON_NAME]) who builds end‑to‑end systems …"
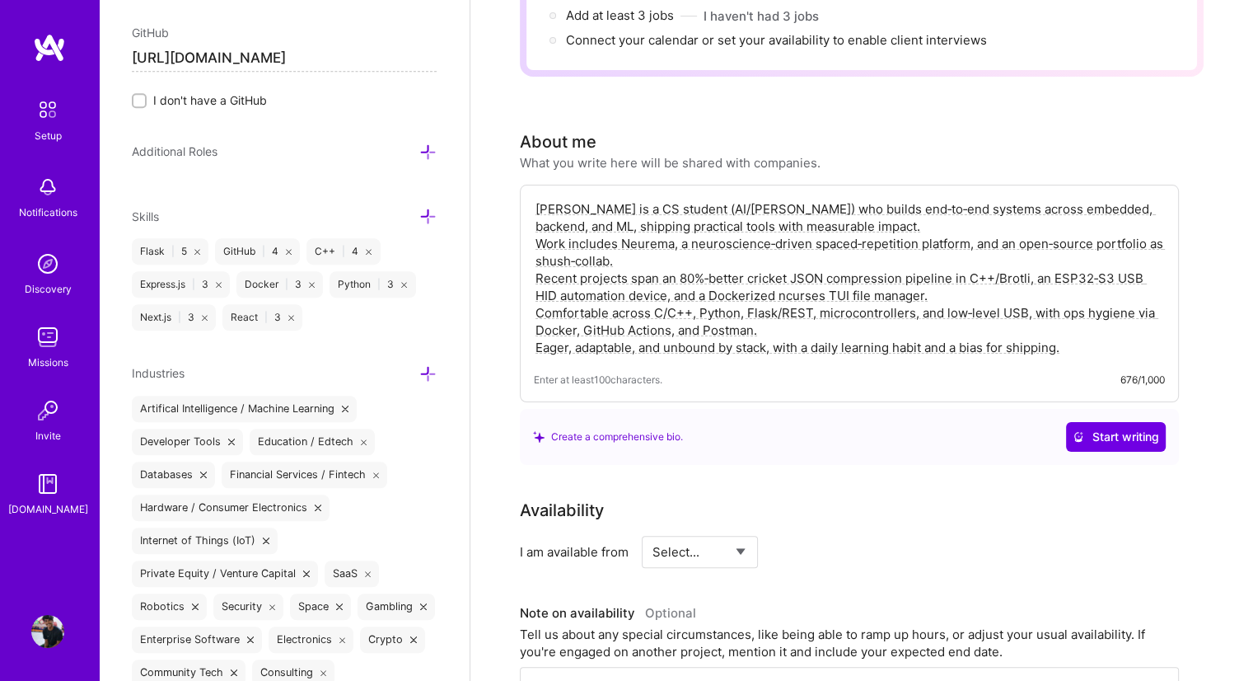
click at [815, 199] on textarea "[PERSON_NAME] is a CS student (AI/[PERSON_NAME]) who builds end‑to‑end systems …" at bounding box center [849, 278] width 631 height 159
click at [909, 201] on textarea "[PERSON_NAME] is a CS student (AI/[PERSON_NAME]) who builds end‑to‑end systems …" at bounding box center [849, 278] width 631 height 159
click at [953, 233] on textarea "[PERSON_NAME] is a CS student (AI/[PERSON_NAME]) who builds end‑to‑end systems …" at bounding box center [849, 278] width 631 height 159
click at [1012, 232] on textarea "[PERSON_NAME] is a CS student (AI/[PERSON_NAME]) who builds end‑to‑end systems …" at bounding box center [849, 278] width 631 height 159
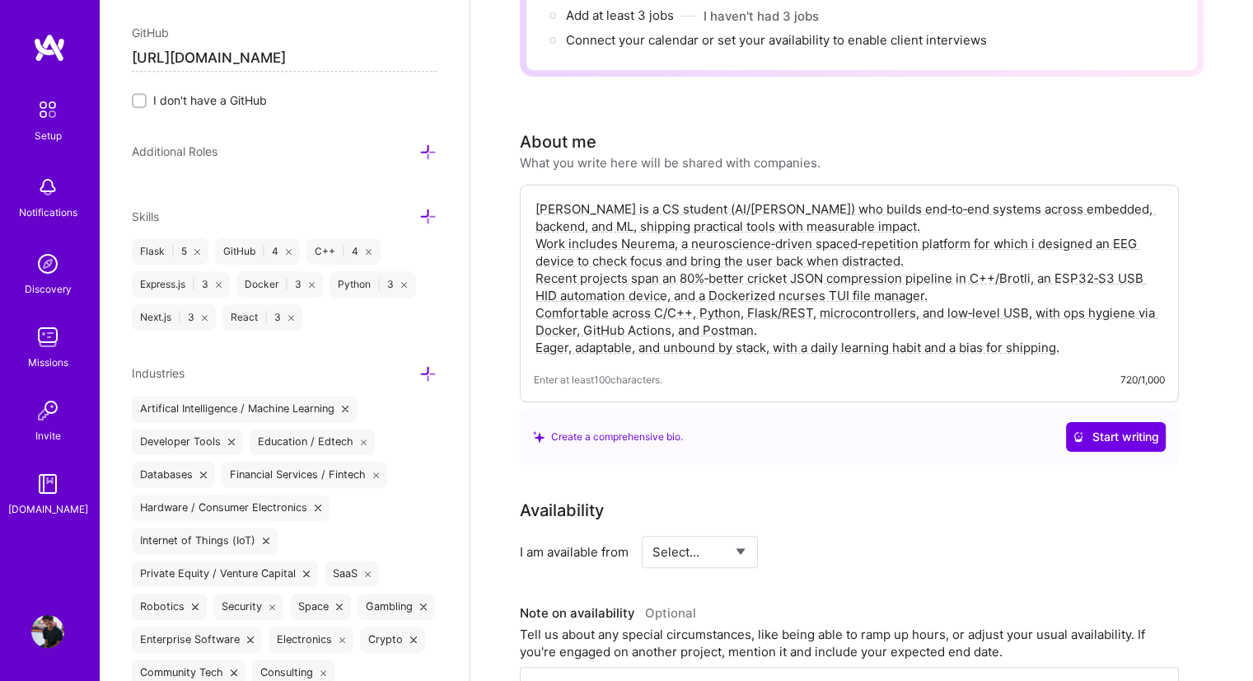
click at [956, 225] on textarea "[PERSON_NAME] is a CS student (AI/[PERSON_NAME]) who builds end‑to‑end systems …" at bounding box center [849, 278] width 631 height 159
click at [969, 235] on textarea "[PERSON_NAME] is a CS student (AI/[PERSON_NAME]) who builds end‑to‑end systems …" at bounding box center [849, 278] width 631 height 159
click at [836, 203] on textarea "[PERSON_NAME] is a CS student (AI/[PERSON_NAME]) who builds end‑to‑end systems …" at bounding box center [849, 278] width 631 height 159
click at [588, 199] on textarea "[PERSON_NAME] is a CS student (AI/[PERSON_NAME]) who builds end‑to‑end systems …" at bounding box center [849, 278] width 631 height 159
click at [536, 199] on textarea "[PERSON_NAME] is a CS student (AI/[PERSON_NAME]) who builds end‑to‑end systems …" at bounding box center [849, 278] width 631 height 159
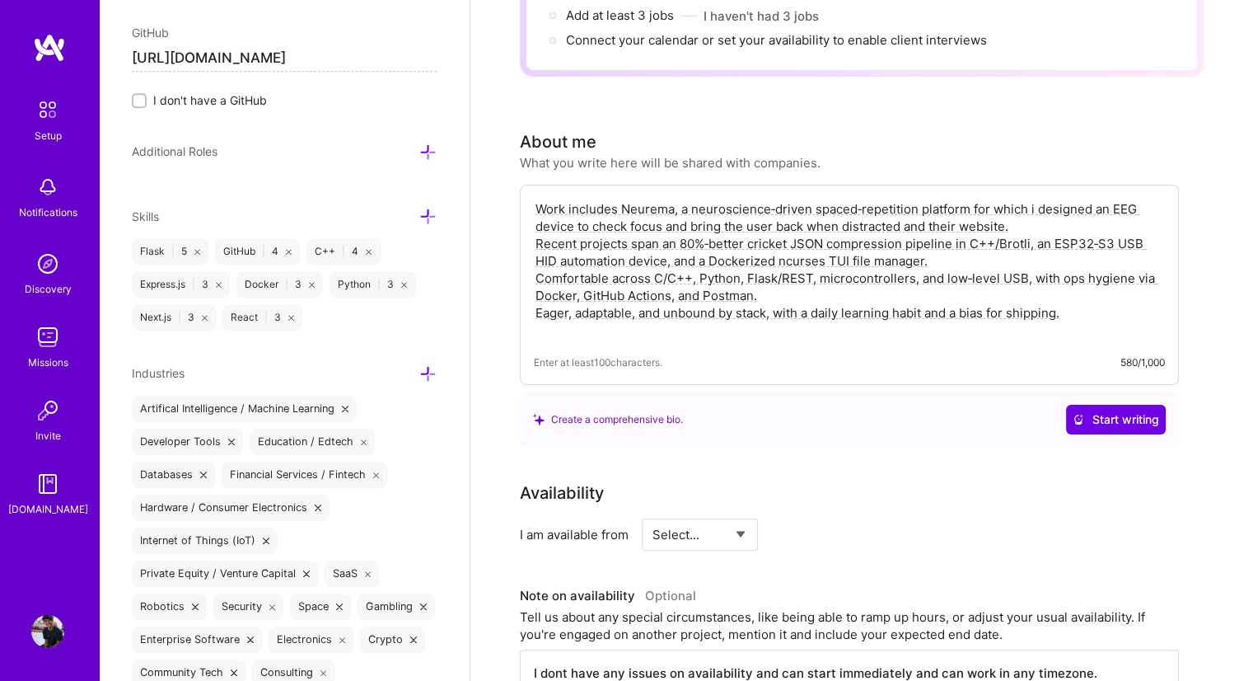
click at [536, 199] on textarea "Work includes Neurema, a neuroscience‑driven spaced‑repetition platform for whi…" at bounding box center [849, 270] width 631 height 142
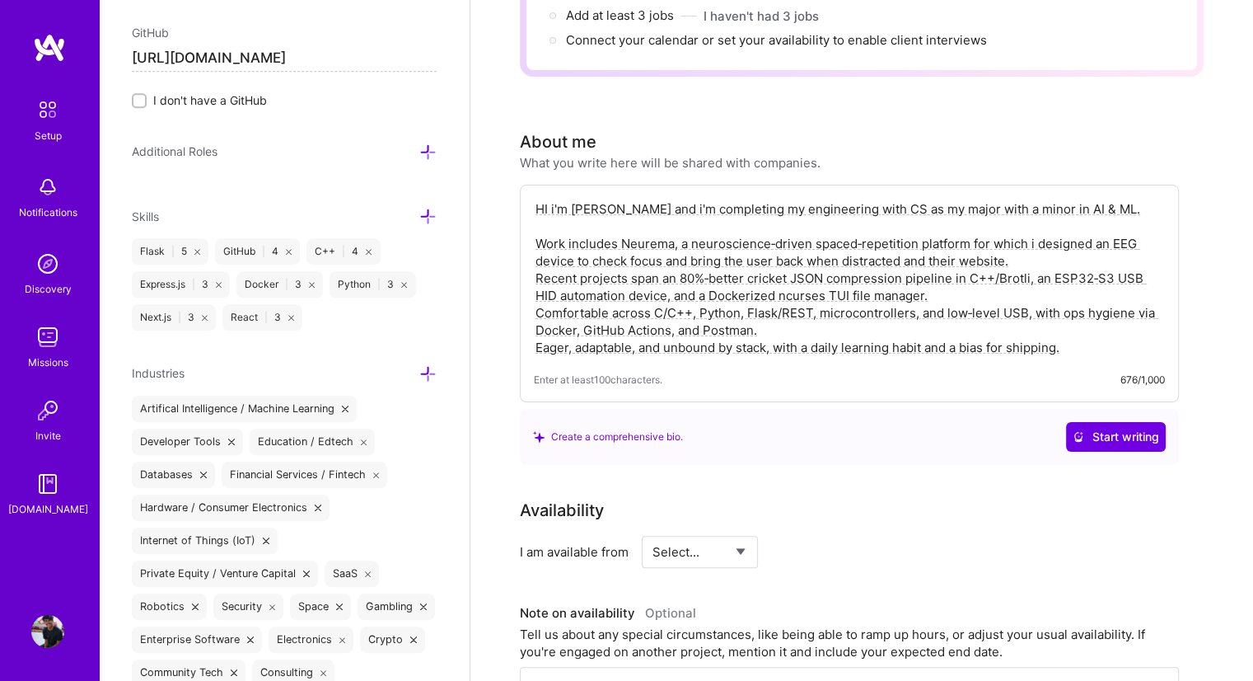
click at [946, 231] on textarea "HI i'm [PERSON_NAME] and i'm completing my engineering with CS as my major with…" at bounding box center [849, 278] width 631 height 159
click at [831, 277] on textarea "HI i'm [PERSON_NAME] and i'm completing my engineering with CS as my major with…" at bounding box center [849, 278] width 631 height 159
click at [733, 269] on textarea "HI i'm [PERSON_NAME] and i'm completing my engineering with CS as my major with…" at bounding box center [849, 278] width 631 height 159
click at [676, 248] on textarea "HI i'm [PERSON_NAME] and i'm completing my engineering with CS as my major with…" at bounding box center [849, 278] width 631 height 159
click at [547, 258] on textarea "HI i'm [PERSON_NAME] and i'm completing my engineering with CS as my major with…" at bounding box center [849, 278] width 631 height 159
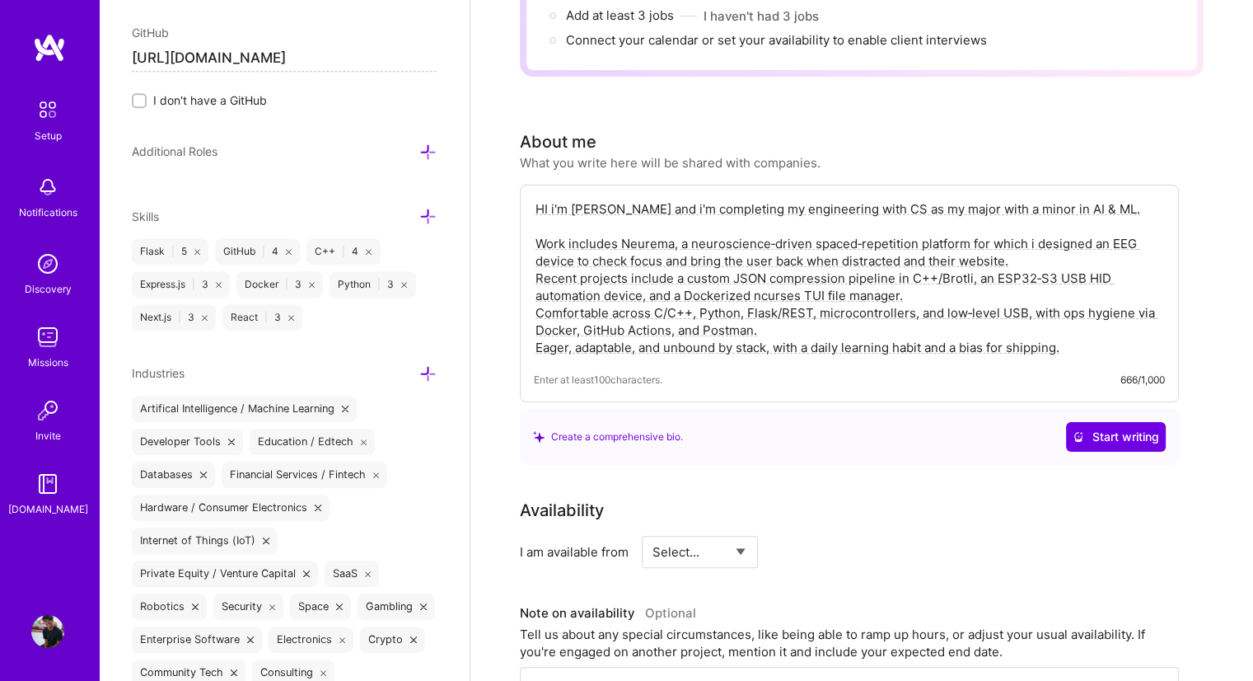
click at [907, 270] on textarea "HI i'm [PERSON_NAME] and i'm completing my engineering with CS as my major with…" at bounding box center [849, 278] width 631 height 159
click at [956, 257] on textarea "HI i'm [PERSON_NAME] and i'm completing my engineering with CS as my major with…" at bounding box center [849, 278] width 631 height 159
click at [967, 258] on textarea "HI i'm [PERSON_NAME] and i'm completing my engineering with CS as my major with…" at bounding box center [849, 278] width 631 height 159
click at [1035, 251] on textarea "HI i'm [PERSON_NAME] and i'm completing my engineering with CS as my major with…" at bounding box center [849, 278] width 631 height 159
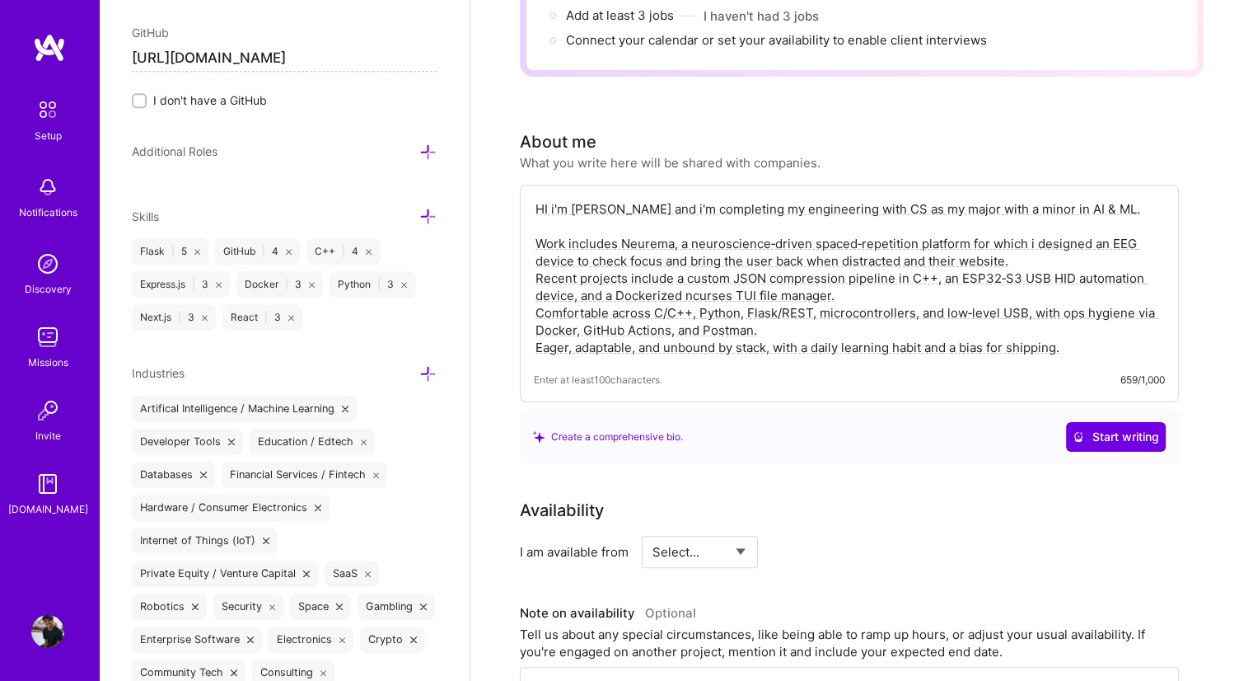
click at [1094, 256] on textarea "HI i'm [PERSON_NAME] and i'm completing my engineering with CS as my major with…" at bounding box center [849, 278] width 631 height 159
click at [1150, 254] on textarea "HI i'm [PERSON_NAME] and i'm completing my engineering with CS as my major with…" at bounding box center [849, 278] width 631 height 159
click at [569, 268] on textarea "HI i'm [PERSON_NAME] and i'm completing my engineering with CS as my major with…" at bounding box center [849, 278] width 631 height 159
click at [689, 281] on textarea "HI i'm [PERSON_NAME] and i'm completing my engineering with CS as my major with…" at bounding box center [849, 278] width 631 height 159
click at [850, 252] on textarea "HI i'm [PERSON_NAME] and i'm completing my engineering with CS as my major with…" at bounding box center [849, 278] width 631 height 159
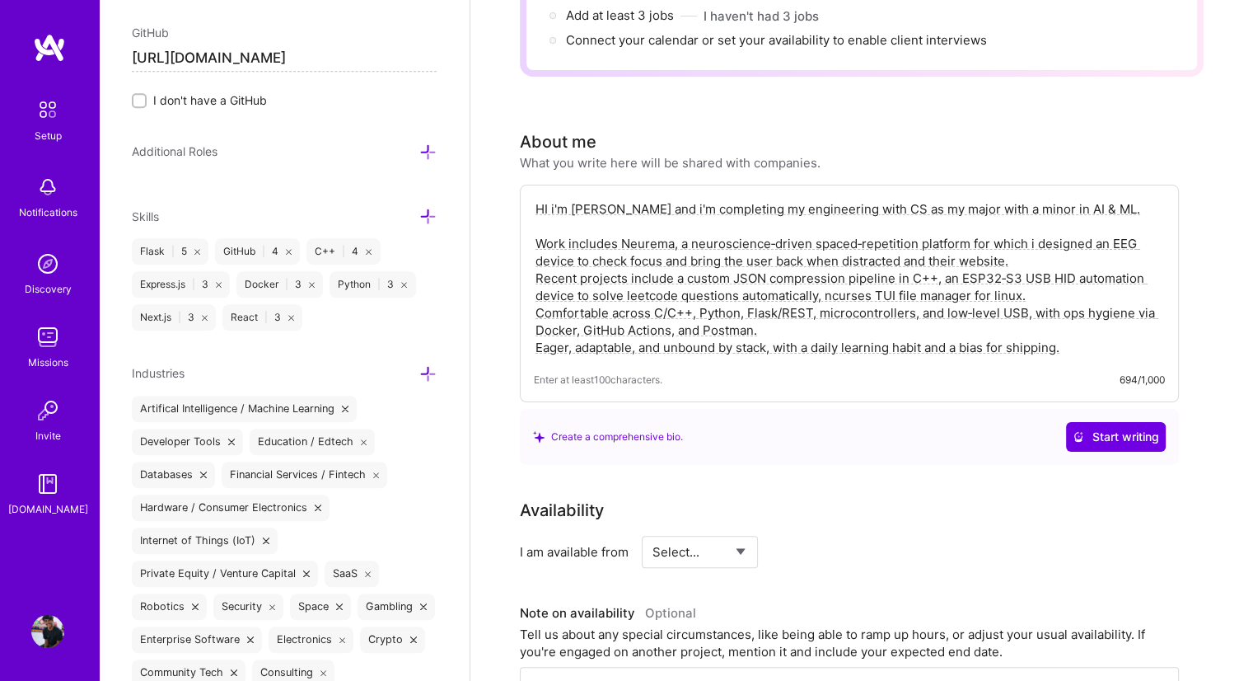
click at [877, 251] on textarea "HI i'm [PERSON_NAME] and i'm completing my engineering with CS as my major with…" at bounding box center [849, 278] width 631 height 159
click at [671, 258] on textarea "HI i'm [PERSON_NAME] and i'm completing my engineering with CS as my major with…" at bounding box center [849, 278] width 631 height 159
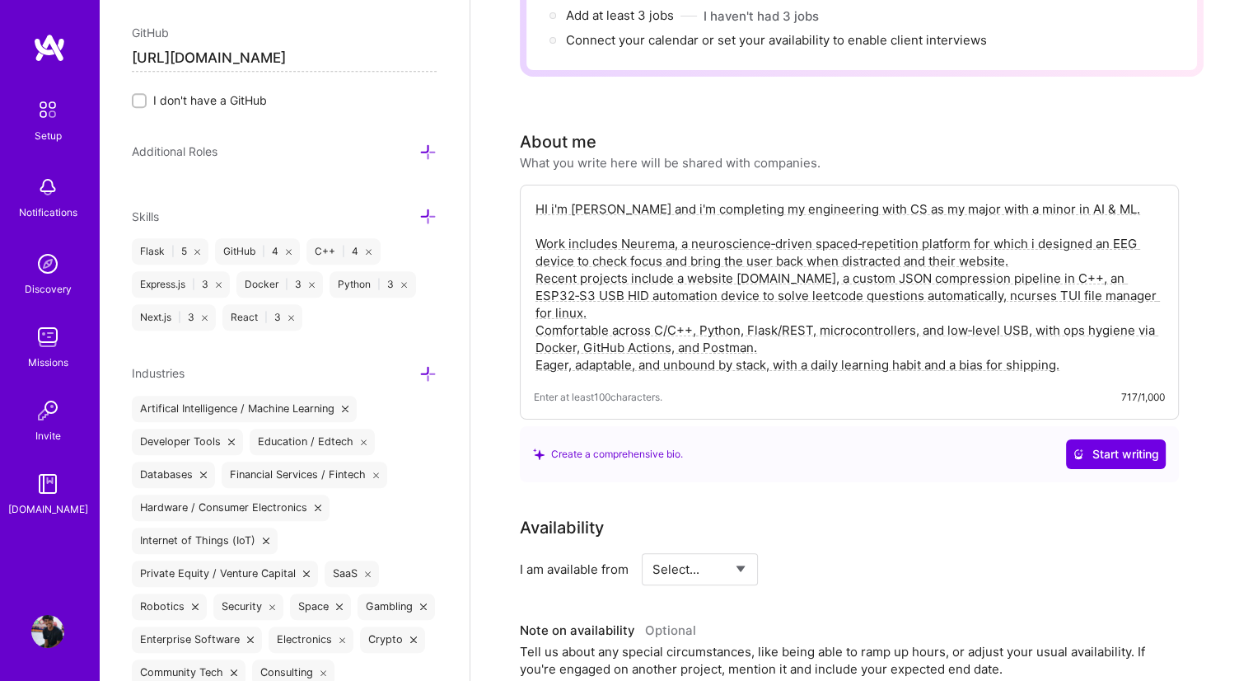
click at [732, 261] on textarea "HI i'm [PERSON_NAME] and i'm completing my engineering with CS as my major with…" at bounding box center [849, 287] width 631 height 176
click at [854, 299] on textarea "HI i'm [PERSON_NAME] and i'm completing my engineering with CS as my major with…" at bounding box center [849, 287] width 631 height 176
click at [847, 323] on textarea "HI i'm [PERSON_NAME] and i'm completing my engineering with CS as my major with…" at bounding box center [849, 287] width 631 height 176
click at [814, 314] on textarea "HI i'm [PERSON_NAME] and i'm completing my engineering with CS as my major with…" at bounding box center [849, 287] width 631 height 176
click at [742, 304] on textarea "HI i'm [PERSON_NAME] and i'm completing my engineering with CS as my major with…" at bounding box center [849, 287] width 631 height 176
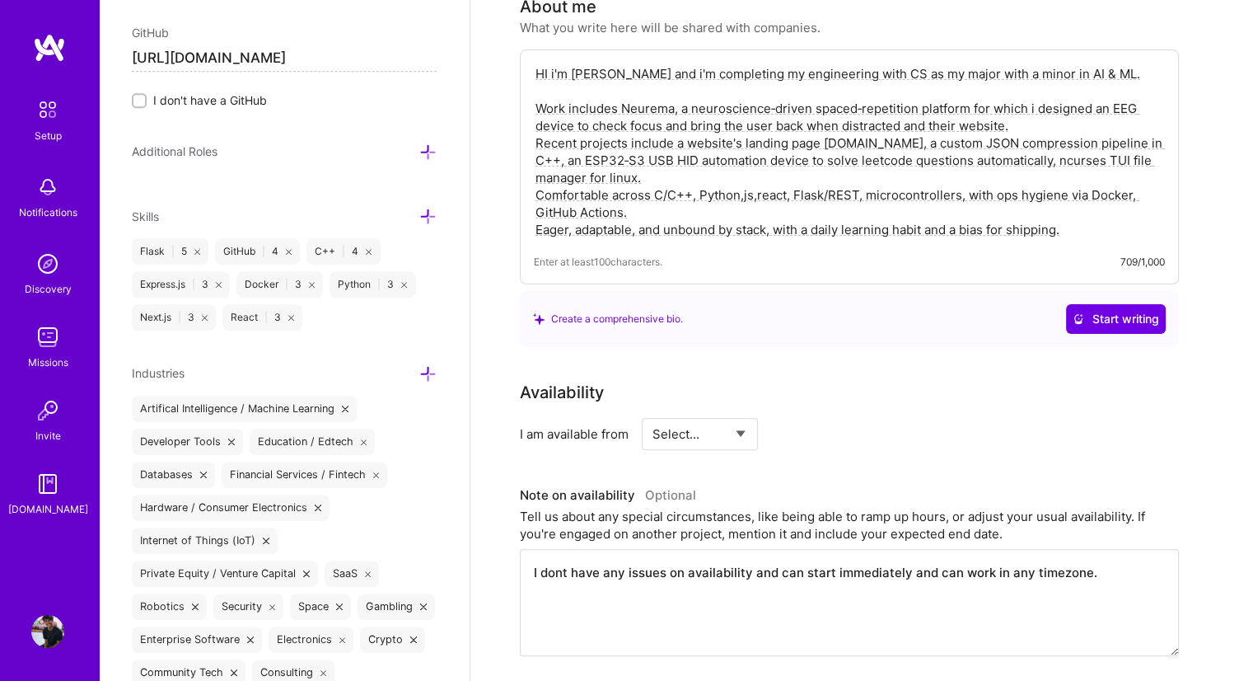
scroll to position [405, 0]
type textarea "HI i'm [PERSON_NAME] and i'm completing my engineering with CS as my major with…"
click at [716, 412] on select "Select... Right Now Future Date Not Available" at bounding box center [700, 433] width 95 height 42
select select "Right Now"
click at [653, 412] on select "Select... Right Now Future Date Not Available" at bounding box center [700, 433] width 95 height 42
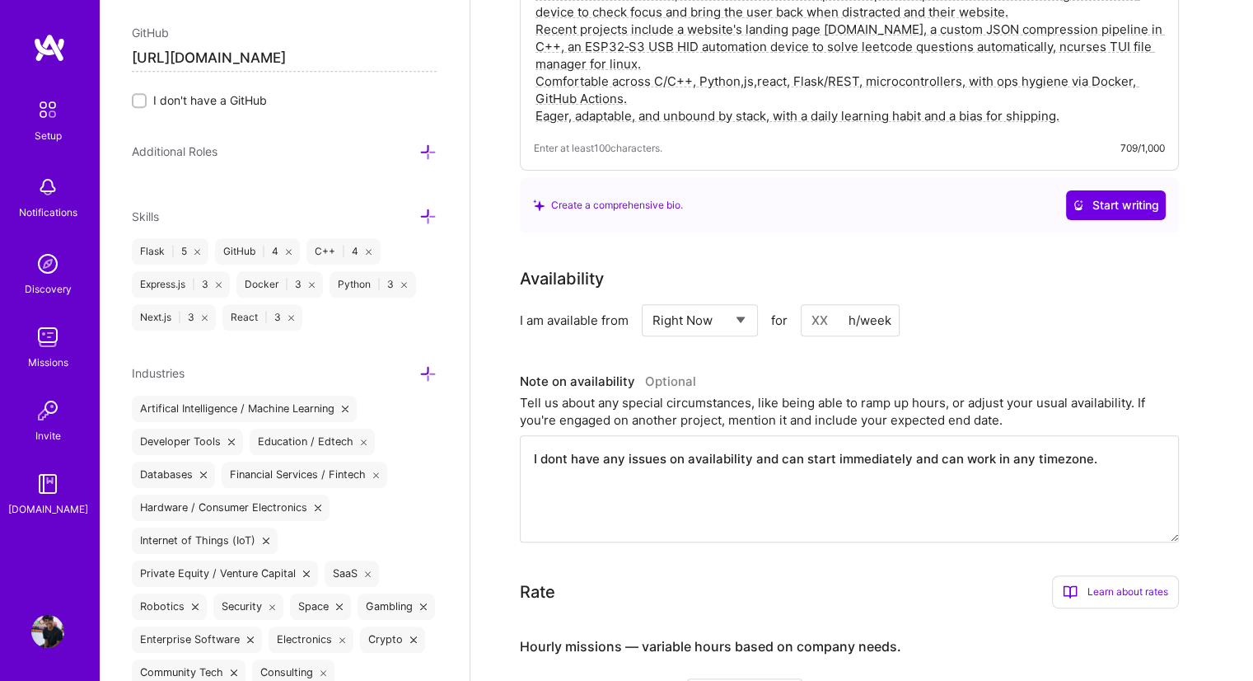
scroll to position [518, 0]
click at [699, 462] on textarea "I dont have any issues on availability and can start immediately and can work i…" at bounding box center [849, 487] width 659 height 107
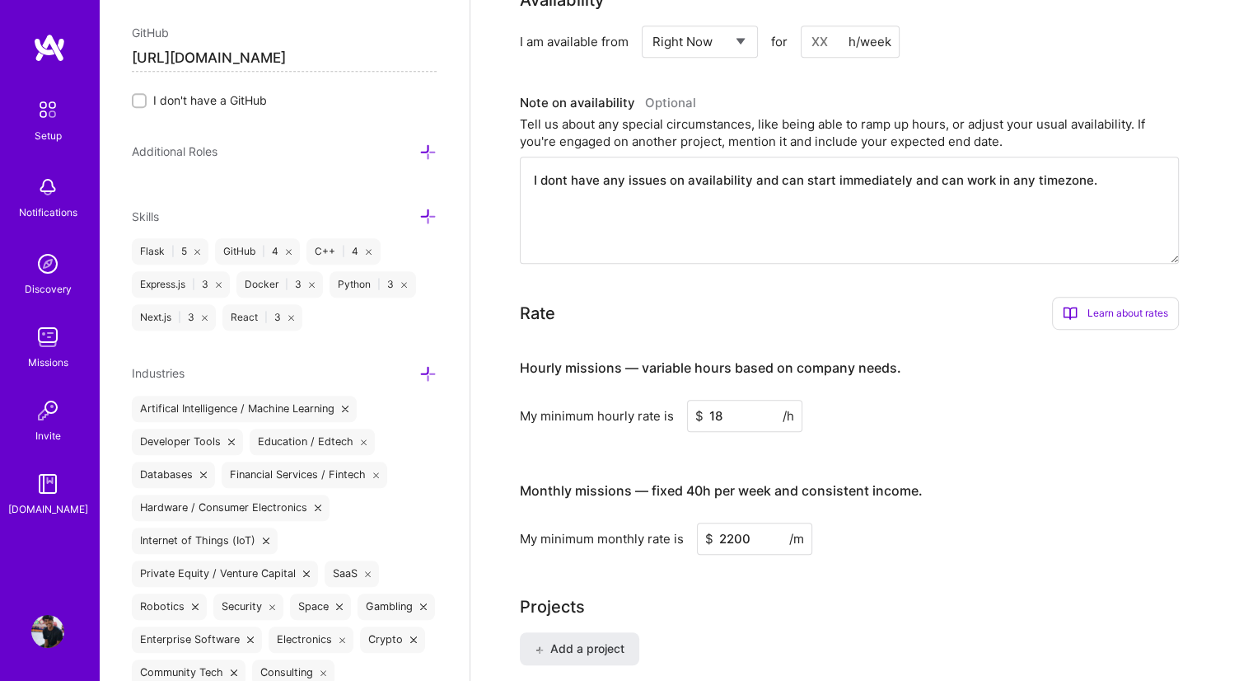
scroll to position [797, 0]
click at [814, 223] on textarea "I dont have any issues on availability and can start immediately and can work i…" at bounding box center [849, 209] width 659 height 107
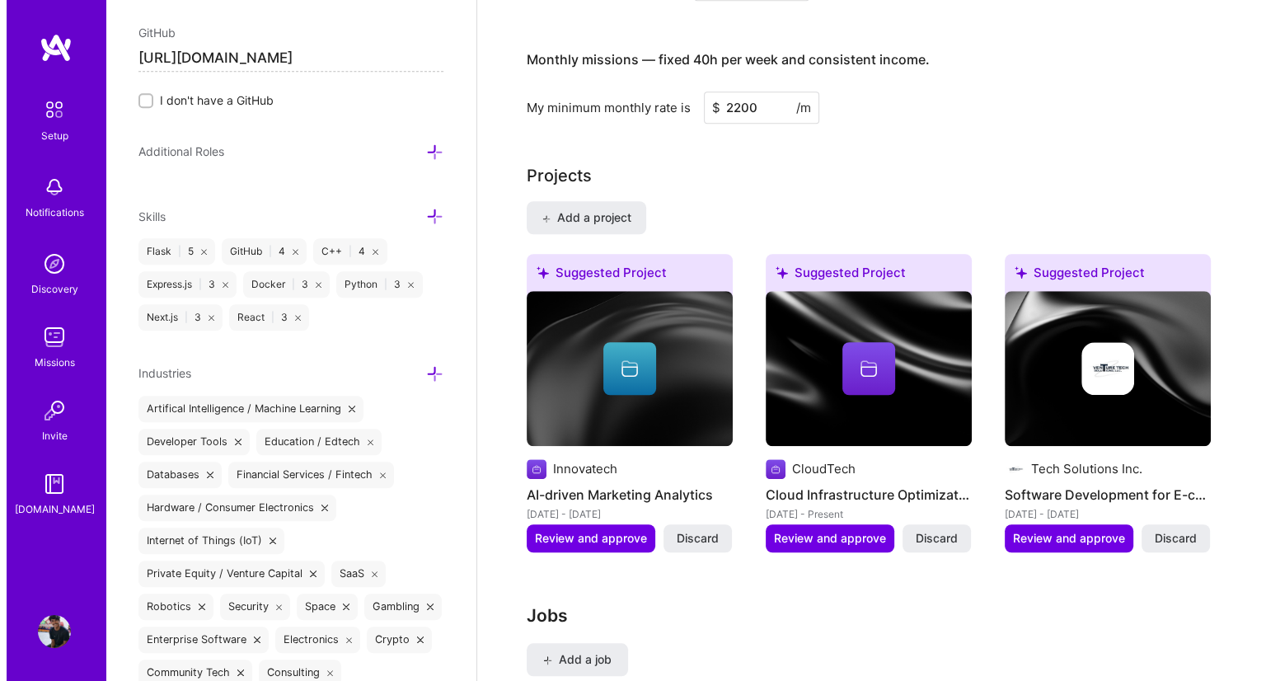
scroll to position [1271, 0]
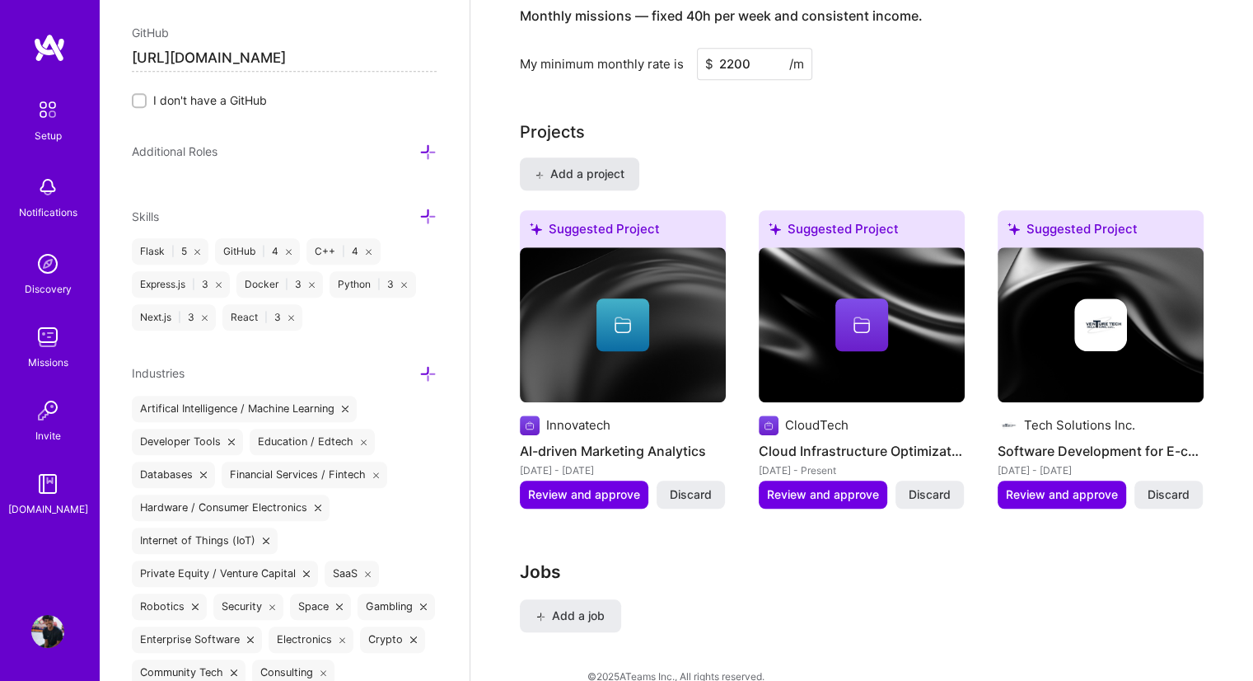
click at [593, 166] on span "Add a project" at bounding box center [580, 174] width 90 height 16
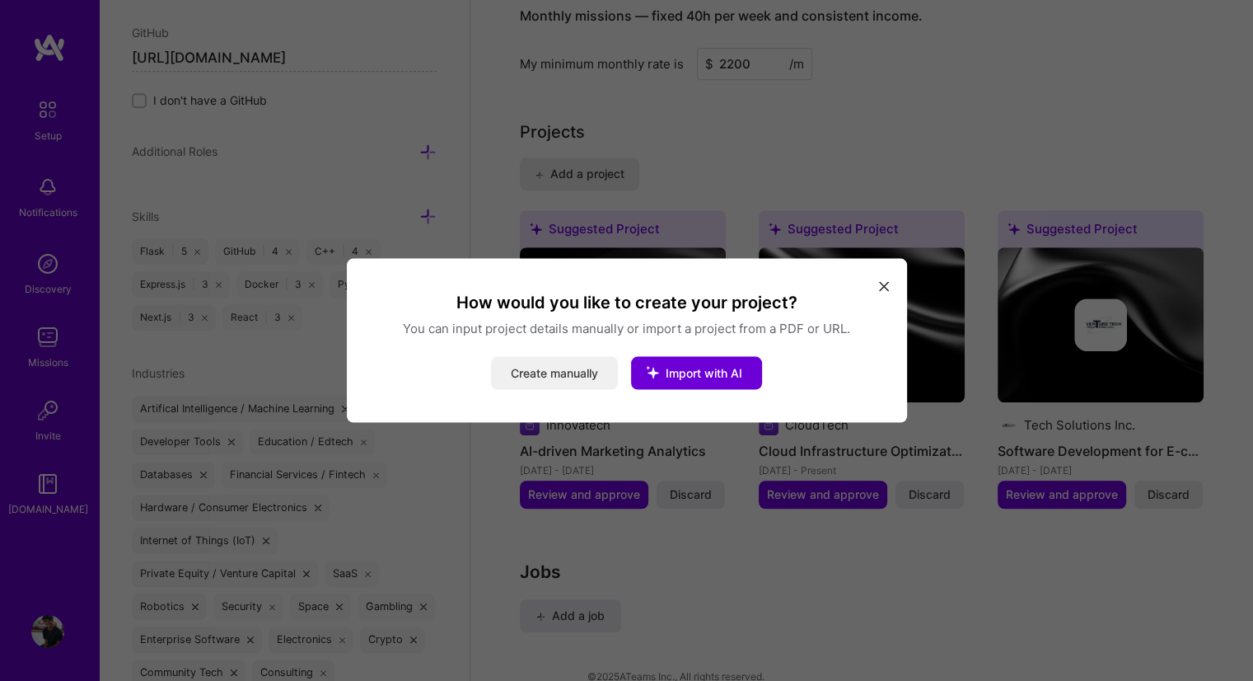
click at [590, 368] on button "Create manually" at bounding box center [554, 373] width 127 height 33
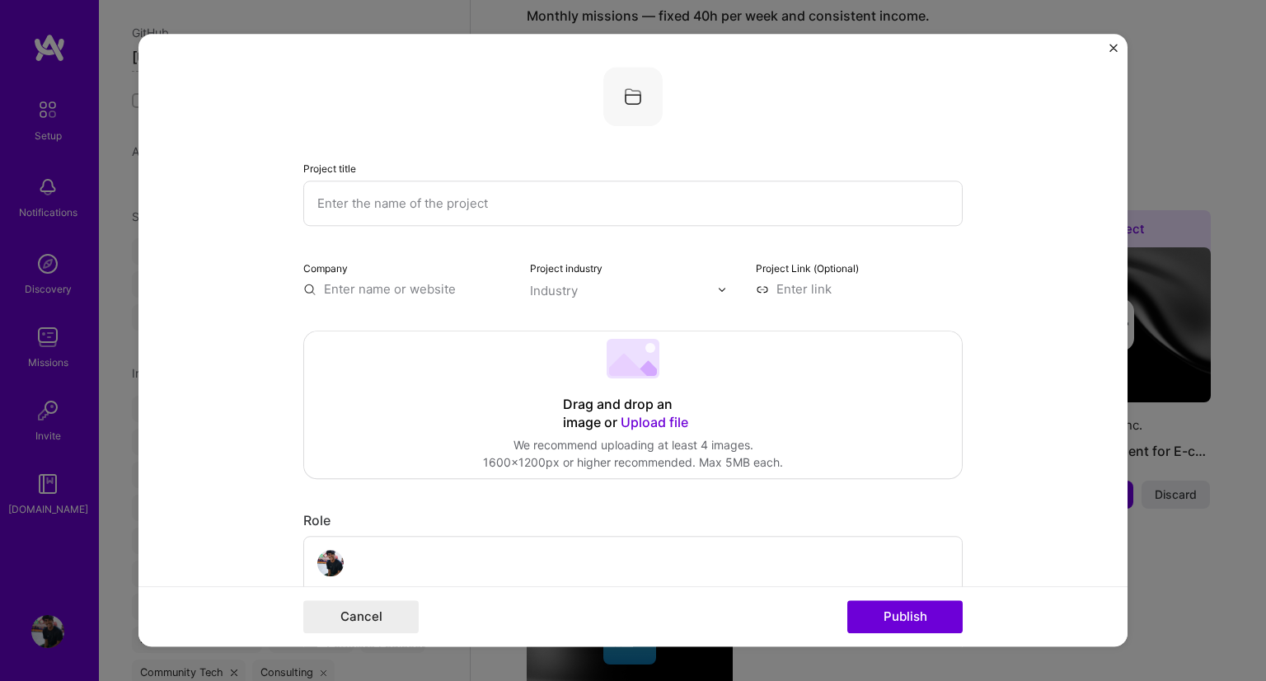
click at [574, 199] on input "text" at bounding box center [632, 202] width 659 height 45
click at [650, 426] on span "Upload file" at bounding box center [655, 422] width 68 height 16
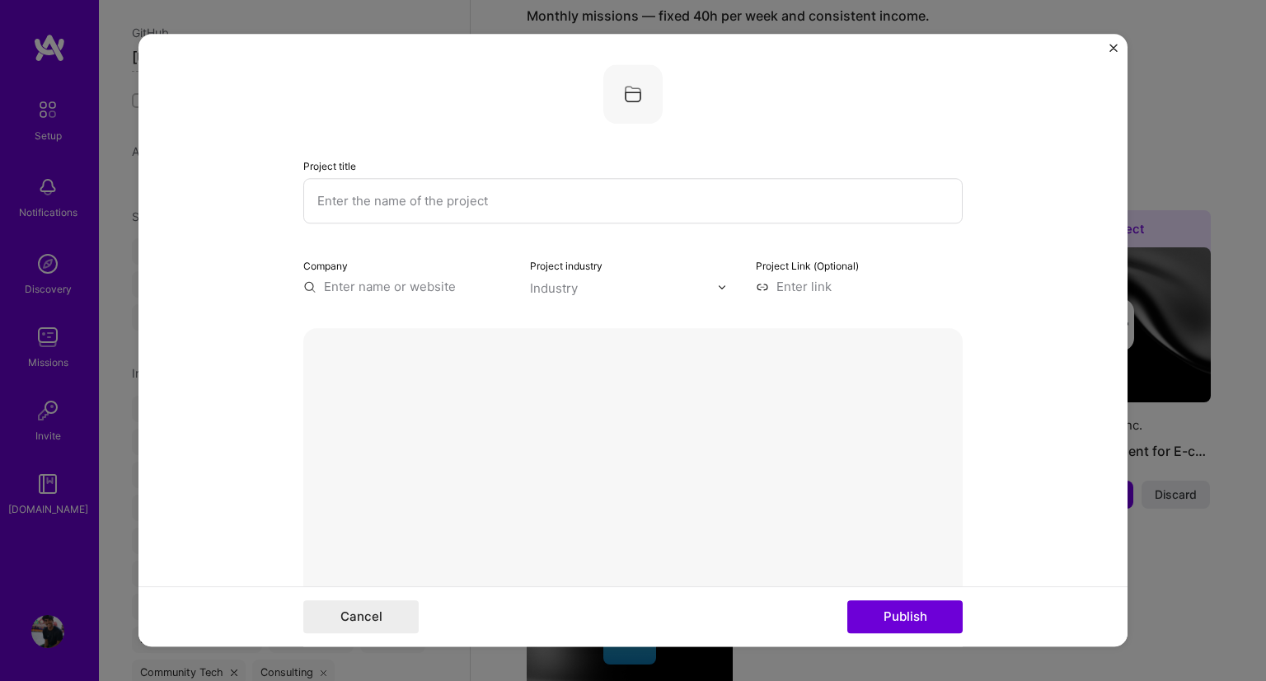
scroll to position [0, 0]
click at [432, 216] on input "text" at bounding box center [632, 202] width 659 height 45
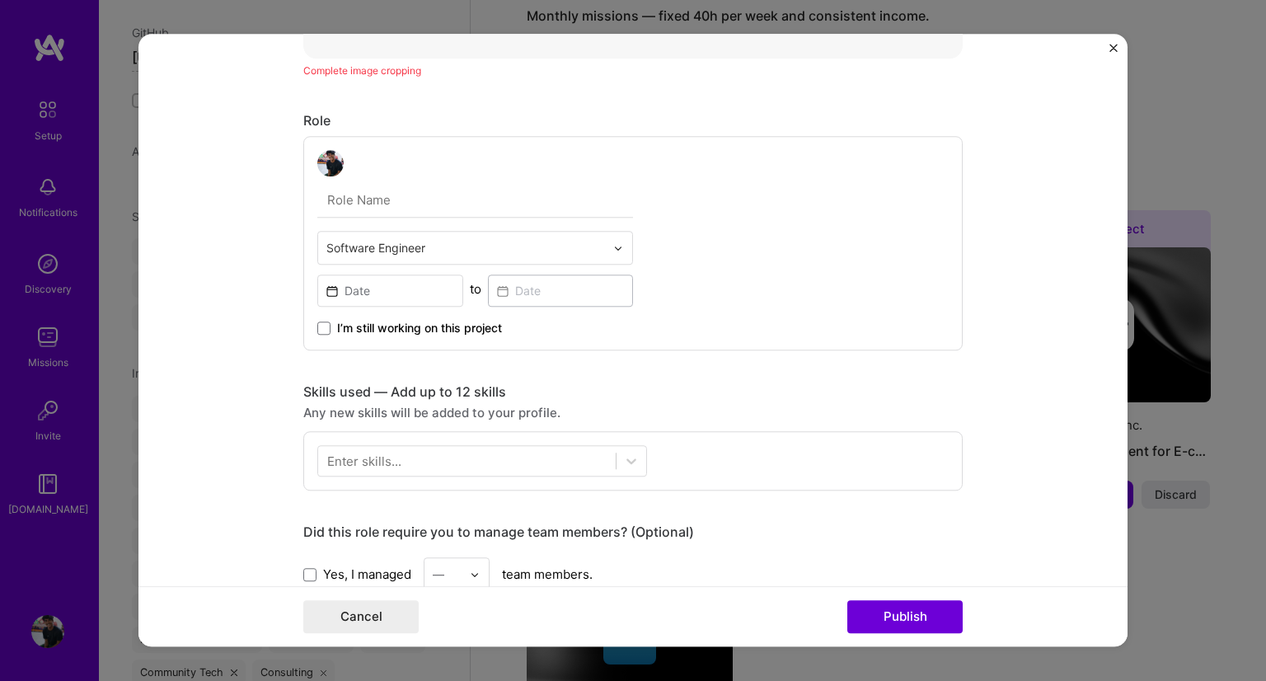
scroll to position [767, 0]
type input "Leetcode automation"
click at [392, 299] on input at bounding box center [390, 290] width 146 height 32
click at [946, 280] on div "Software Engineer to I’m still working on this project" at bounding box center [632, 242] width 659 height 214
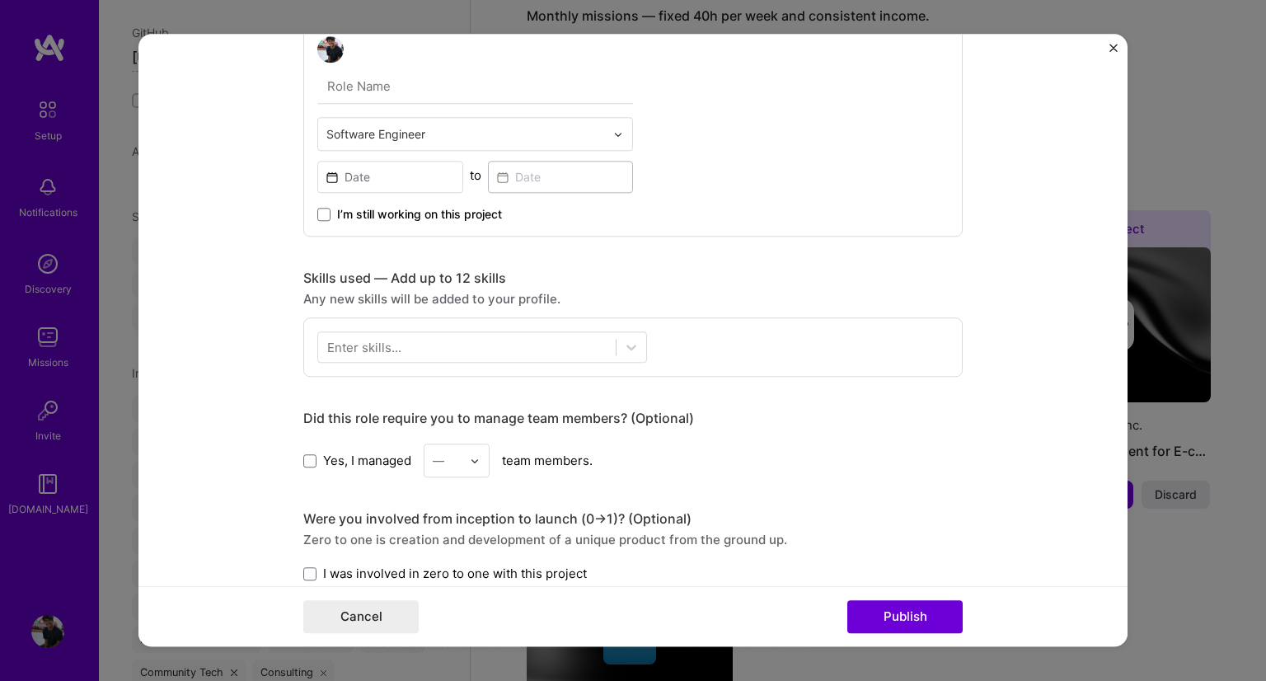
scroll to position [883, 0]
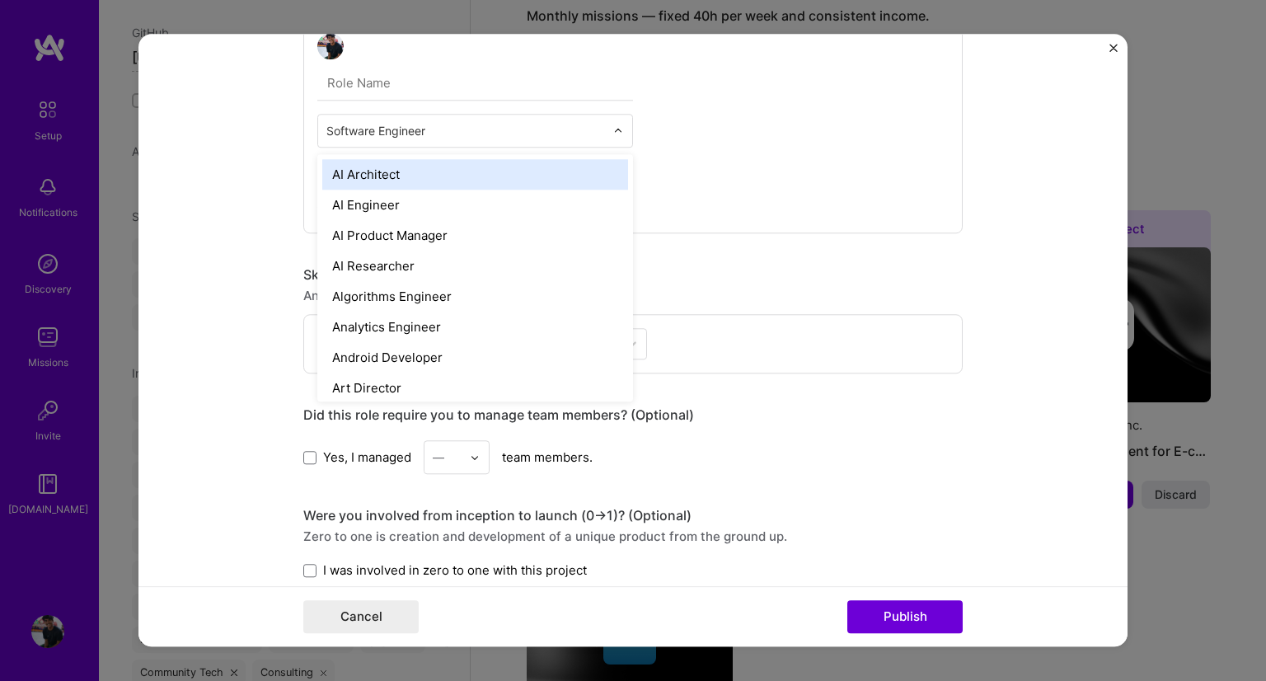
click at [465, 138] on div at bounding box center [465, 130] width 279 height 21
type input "em"
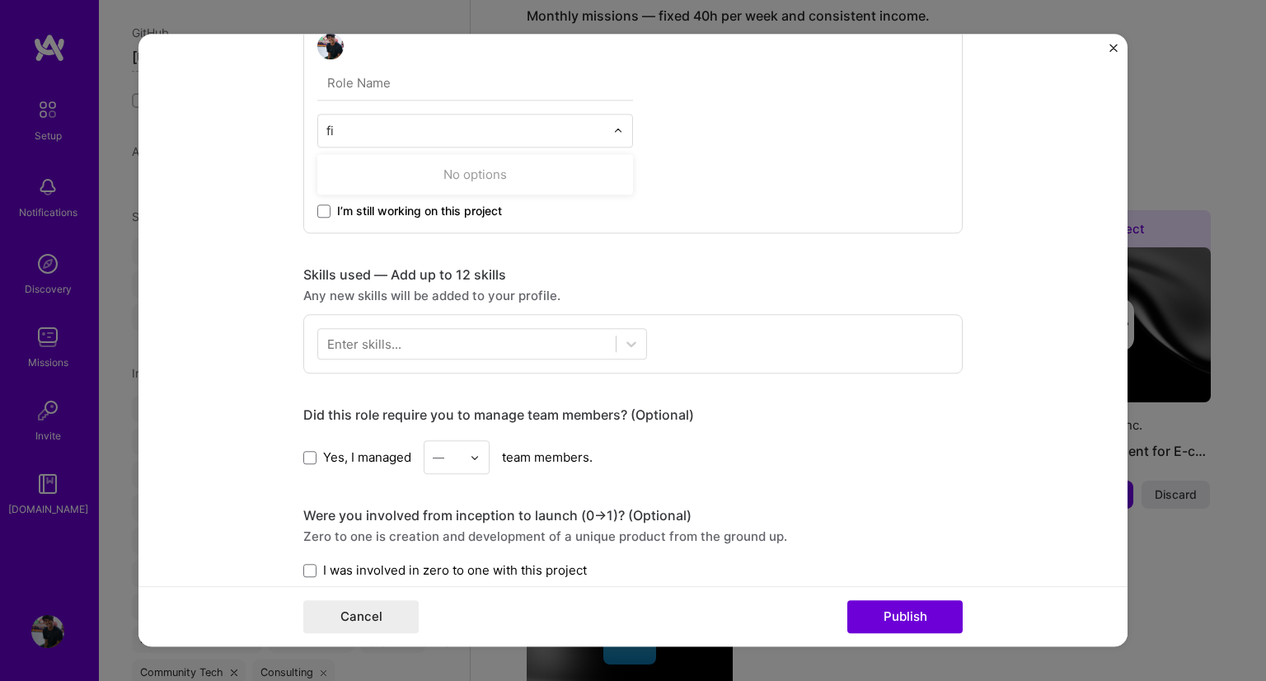
type input "f"
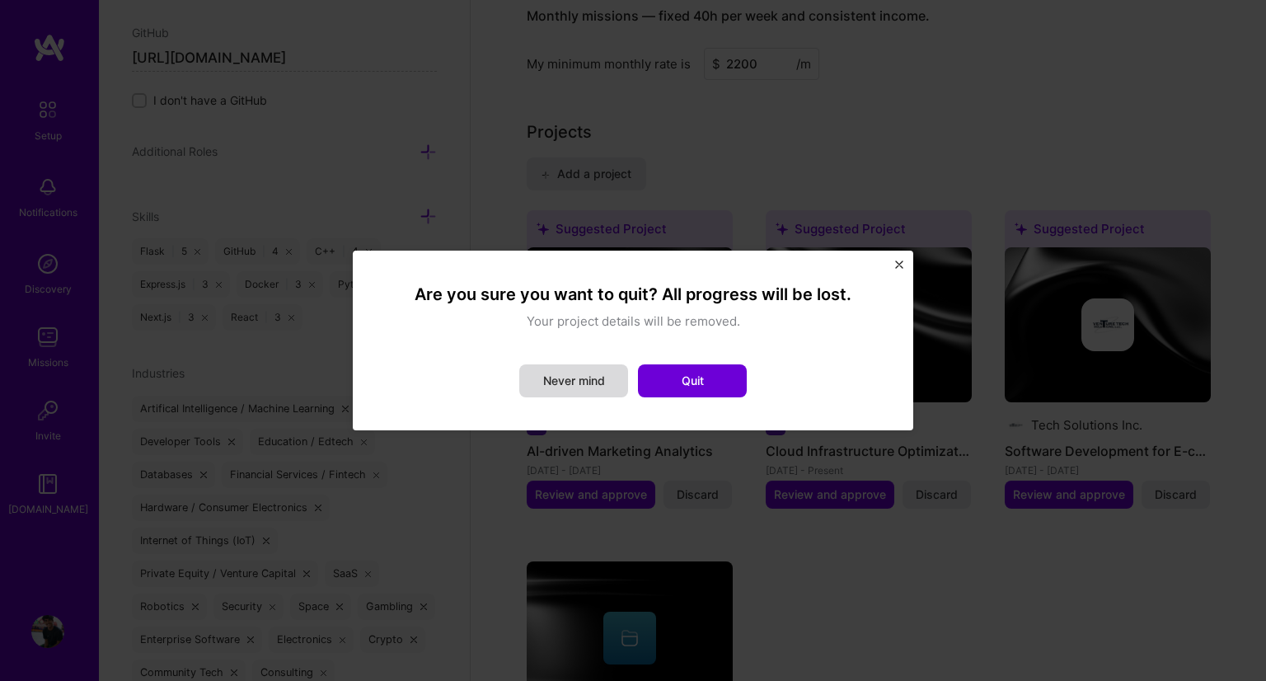
click at [626, 375] on button "Never mind" at bounding box center [573, 380] width 109 height 33
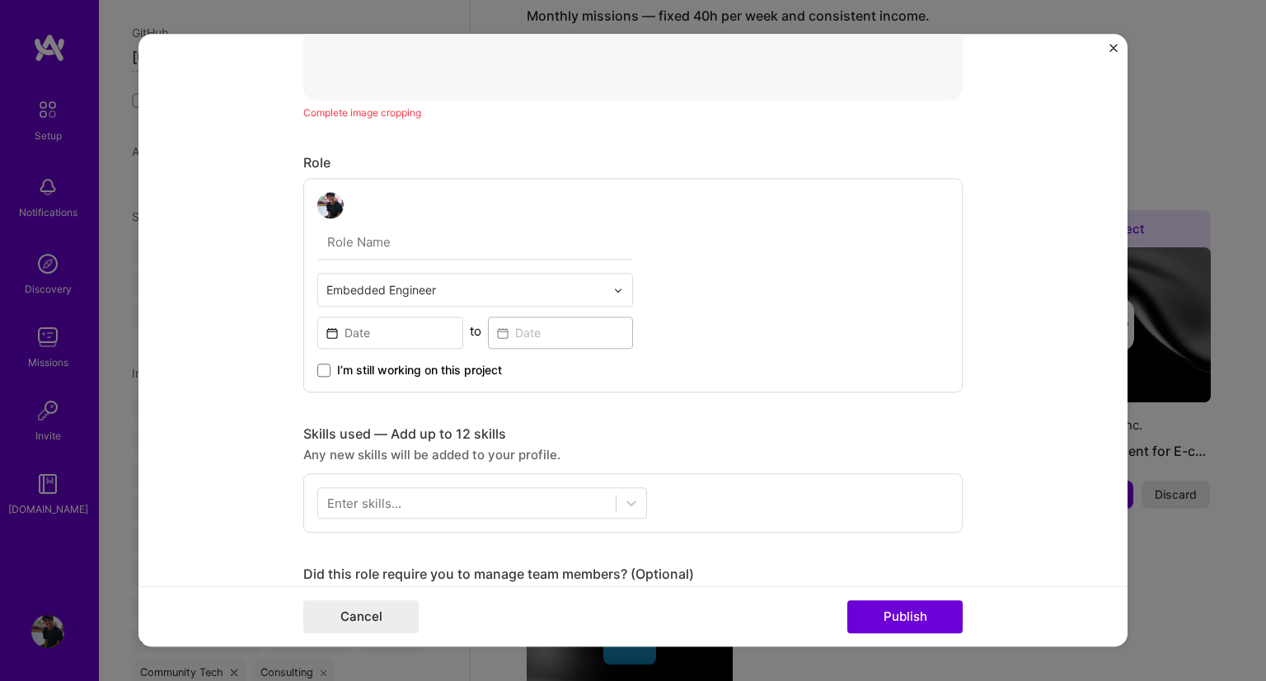
scroll to position [714, 0]
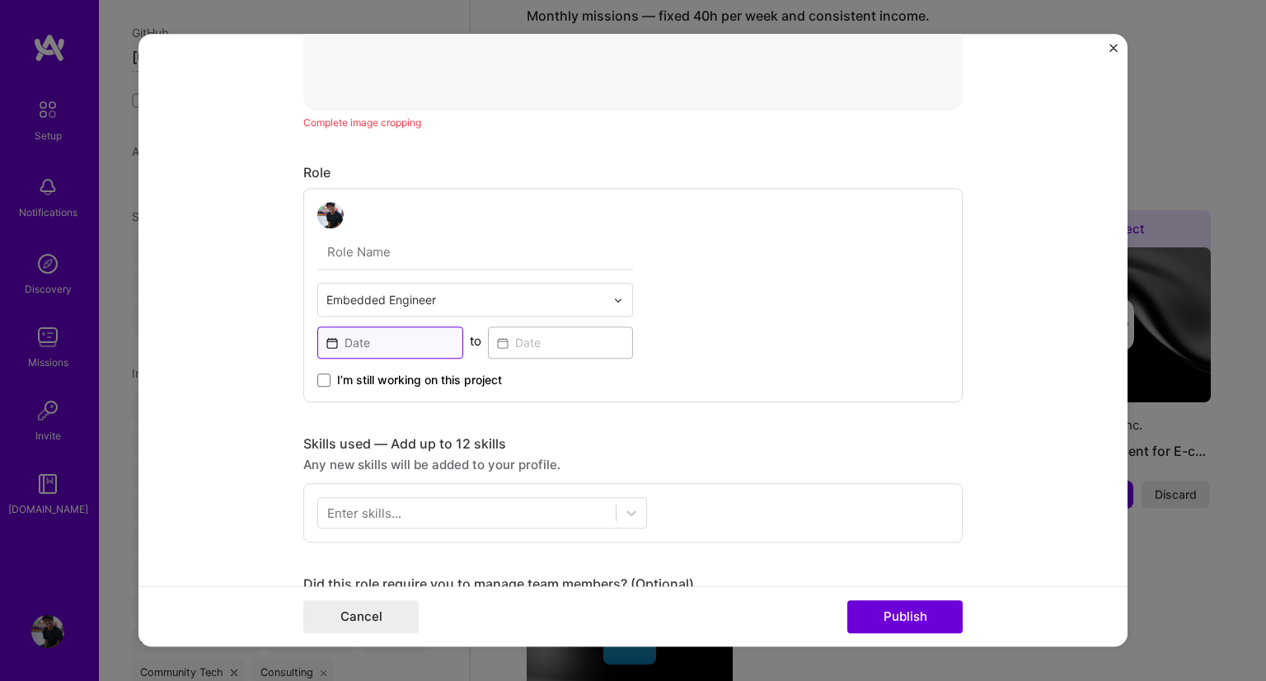
click at [402, 335] on input at bounding box center [390, 342] width 146 height 32
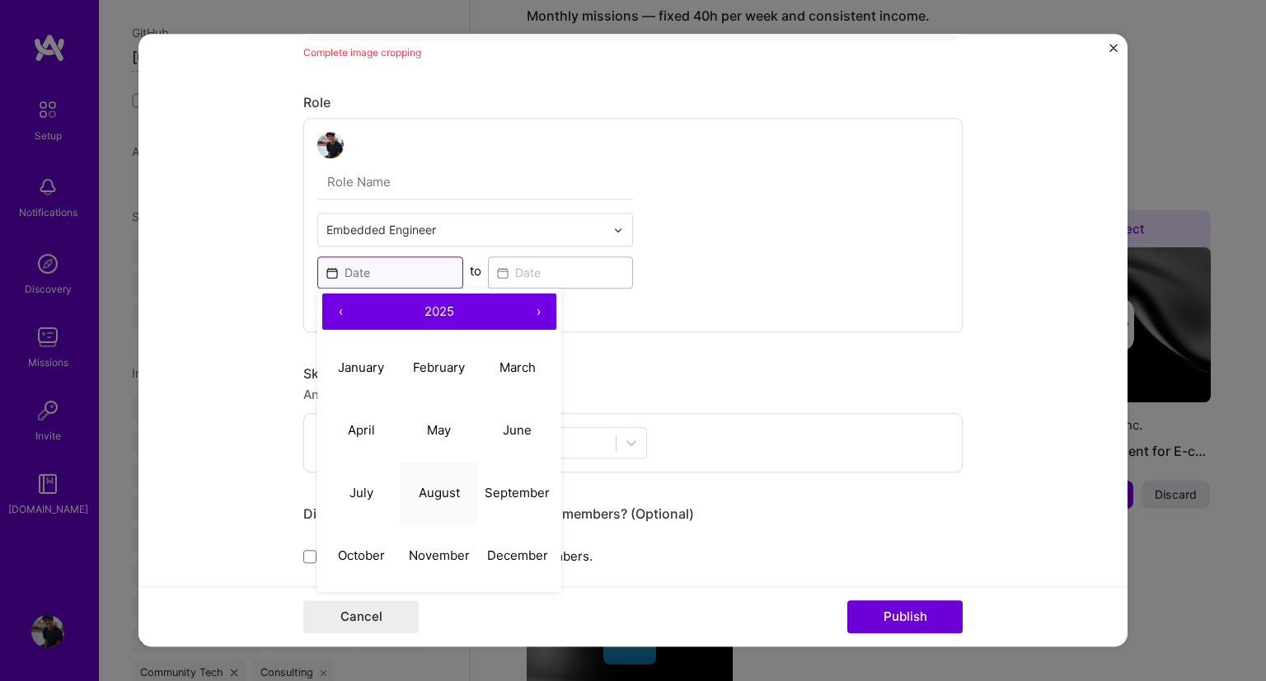
scroll to position [836, 0]
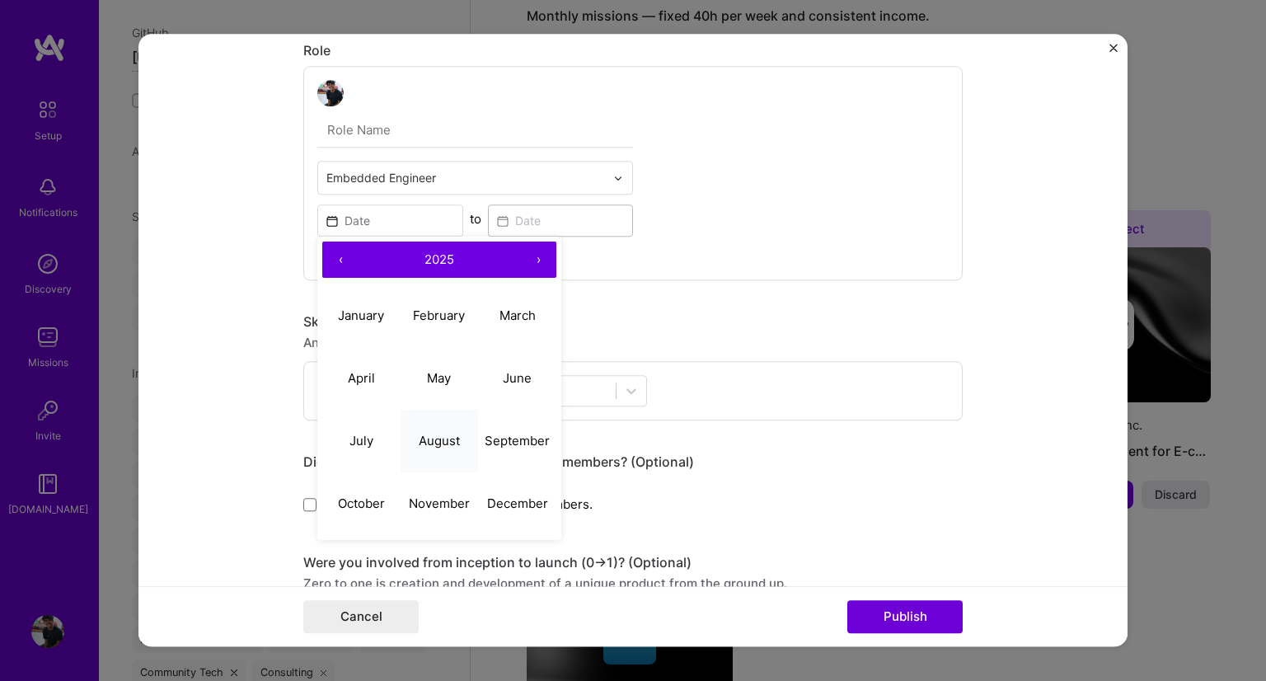
click at [424, 443] on abbr "August" at bounding box center [439, 441] width 41 height 16
type input "[DATE]"
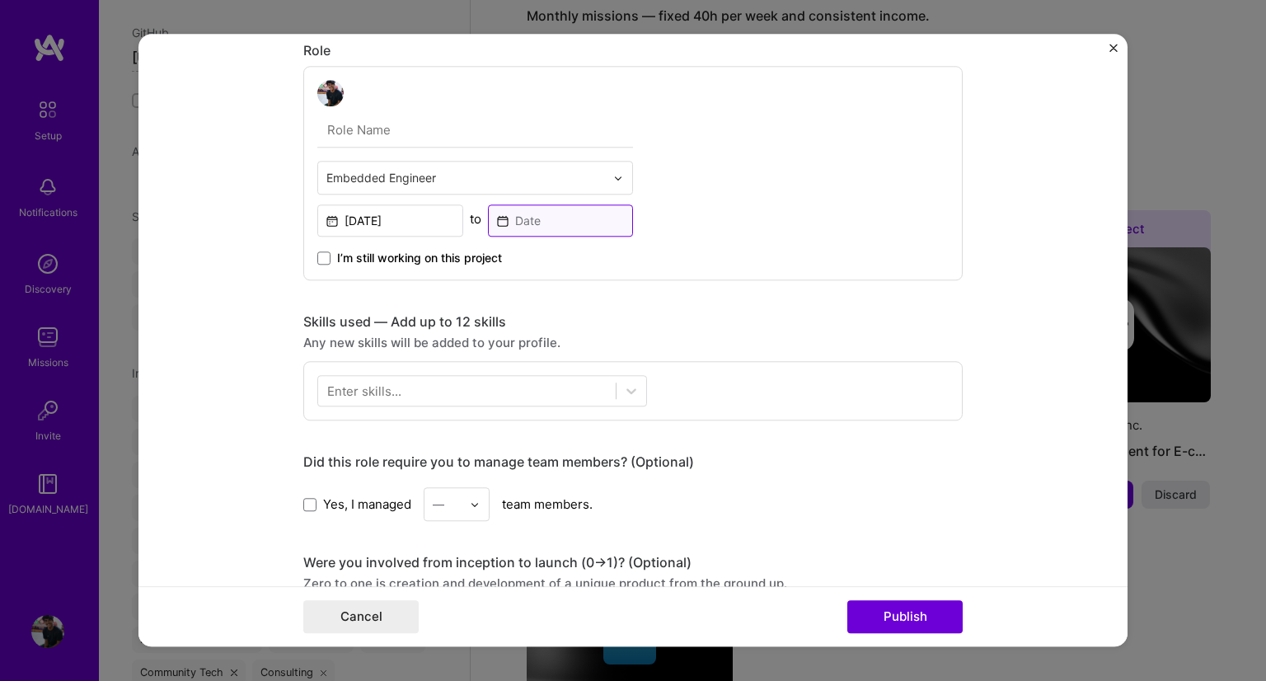
click at [554, 222] on input at bounding box center [561, 220] width 146 height 32
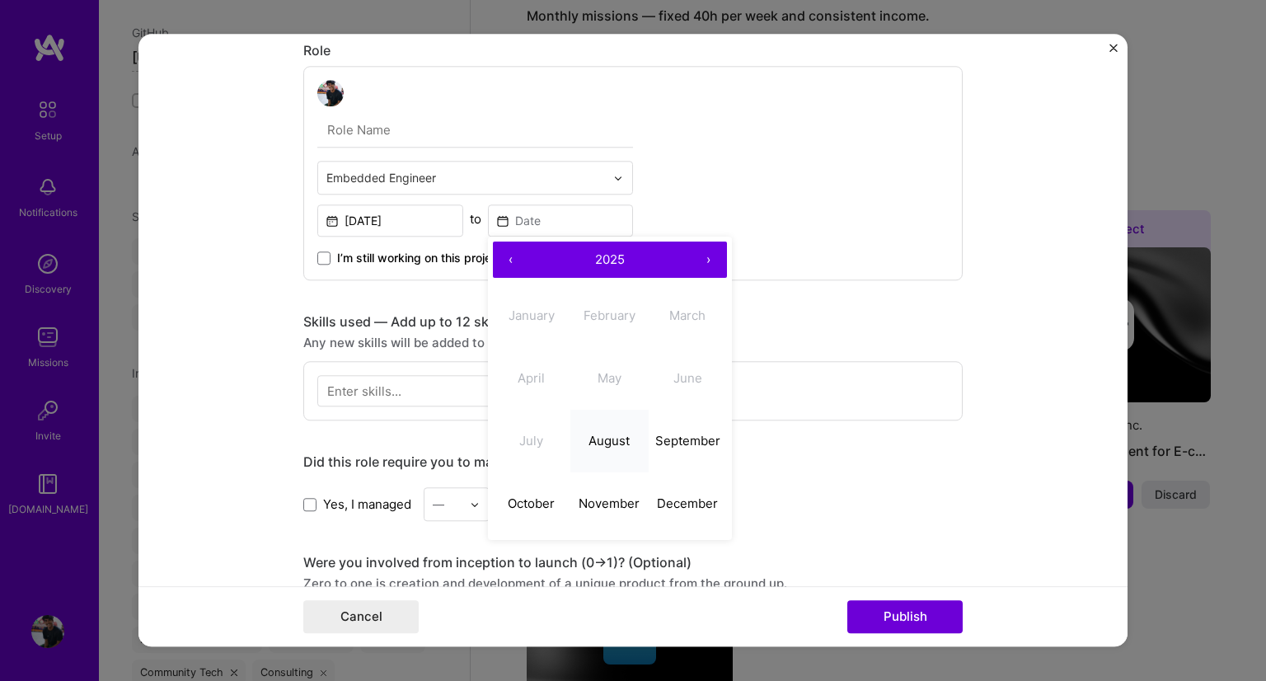
click at [612, 436] on abbr "August" at bounding box center [608, 441] width 41 height 16
type input "[DATE]"
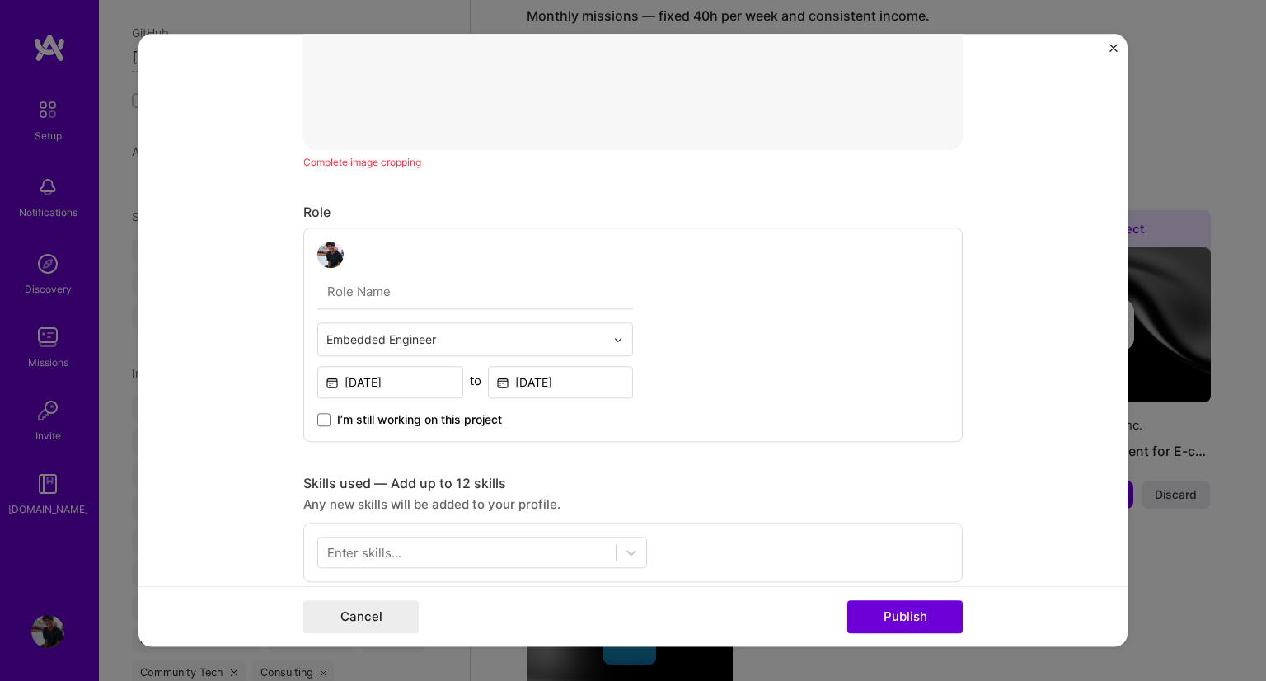
scroll to position [672, 0]
click at [501, 307] on input "text" at bounding box center [475, 294] width 316 height 35
click at [752, 323] on div "Embedded Engineer [DATE] to [DATE] I’m still working on this project" at bounding box center [632, 337] width 659 height 214
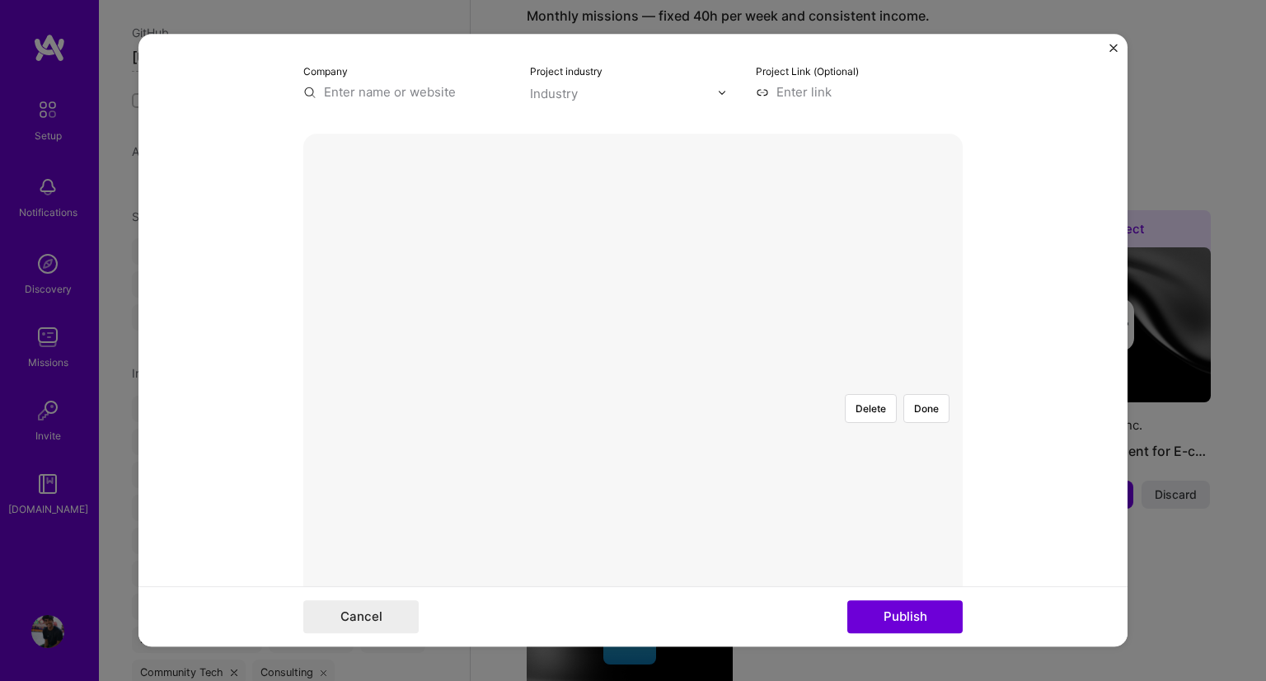
scroll to position [192, 0]
click at [908, 399] on button "Done" at bounding box center [926, 413] width 46 height 29
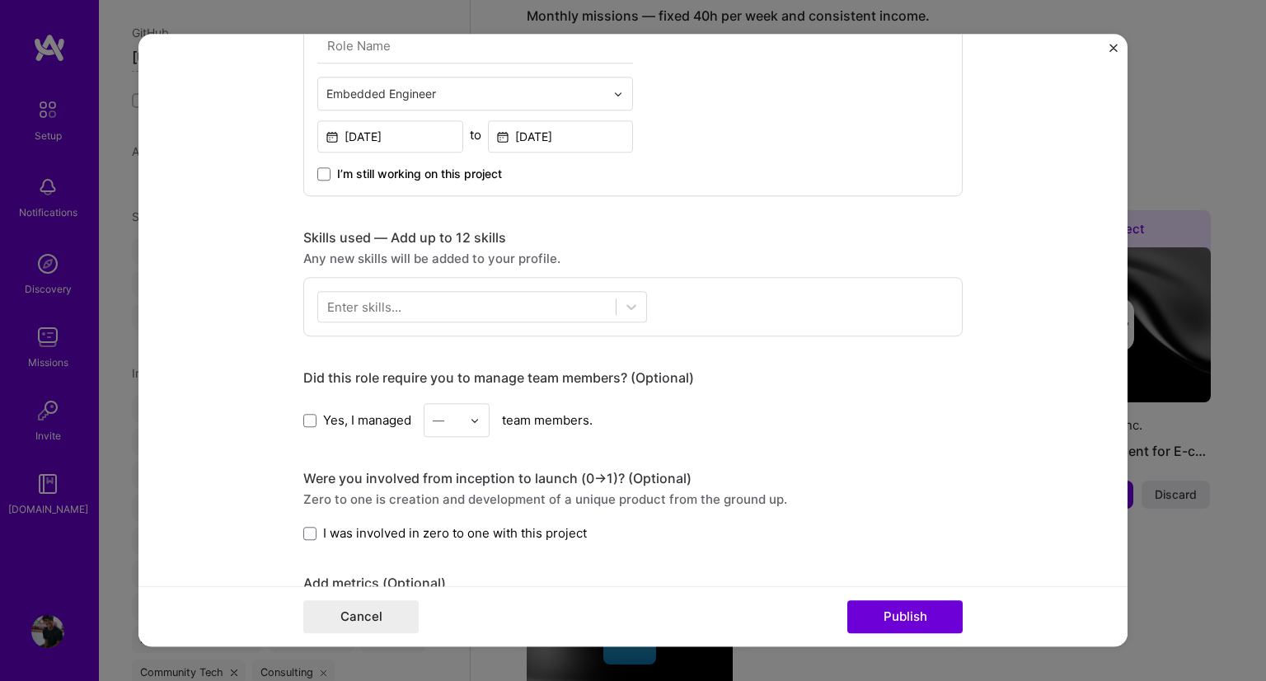
scroll to position [922, 0]
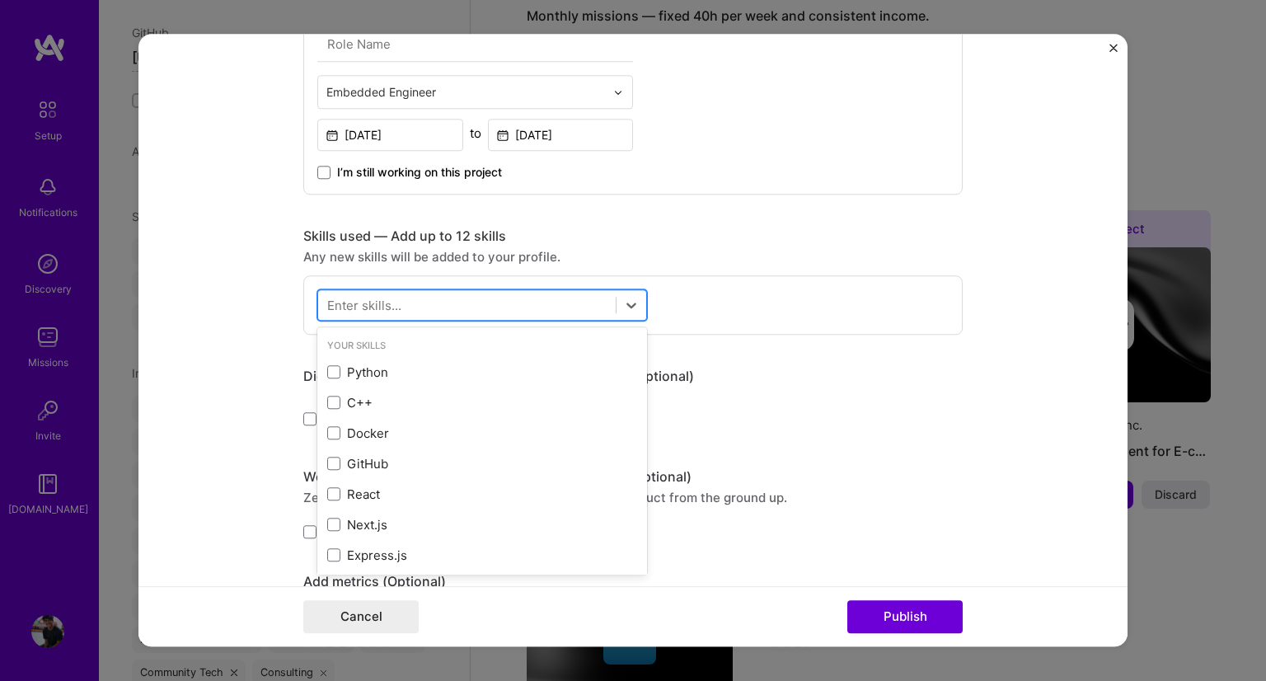
click at [423, 316] on div at bounding box center [466, 305] width 297 height 27
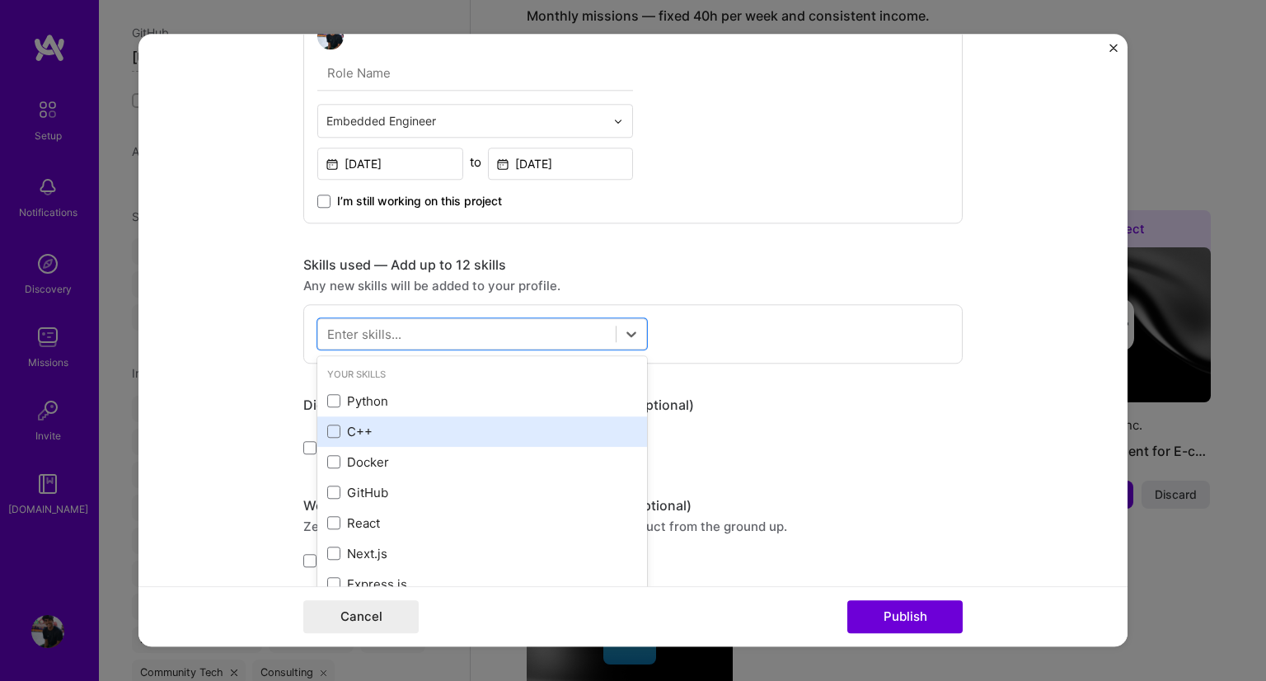
scroll to position [951, 0]
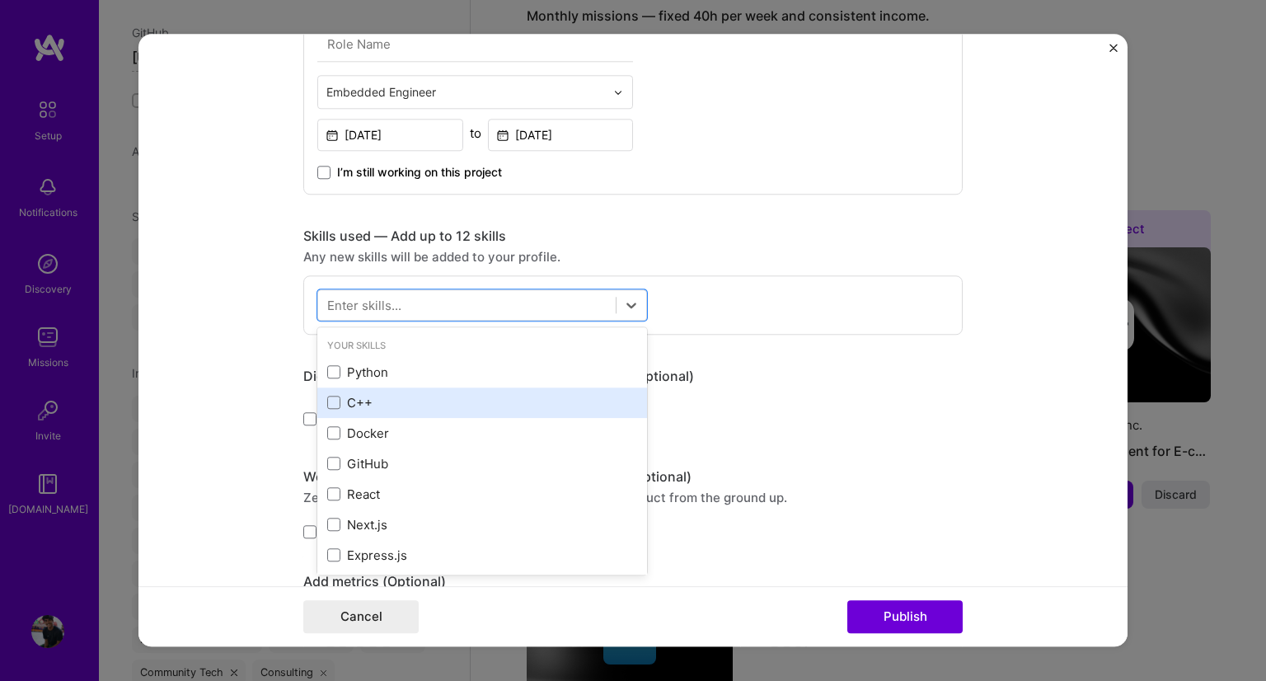
click at [358, 406] on div "C++" at bounding box center [482, 402] width 310 height 17
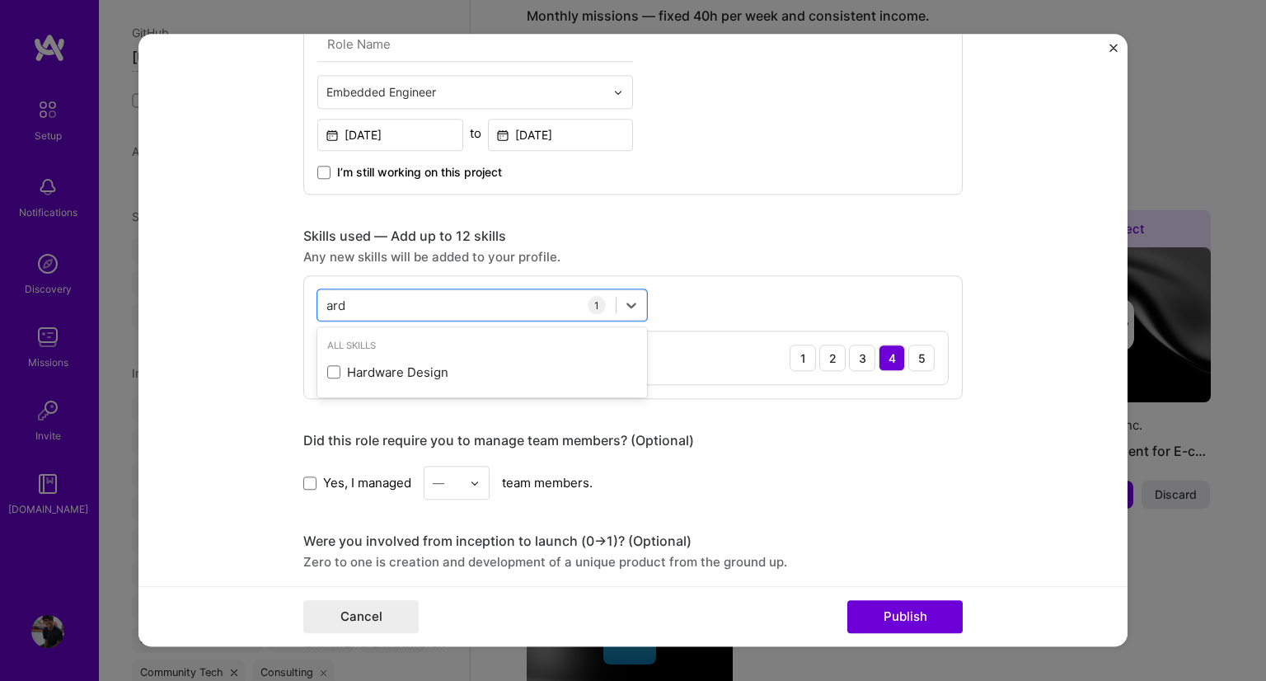
scroll to position [0, 0]
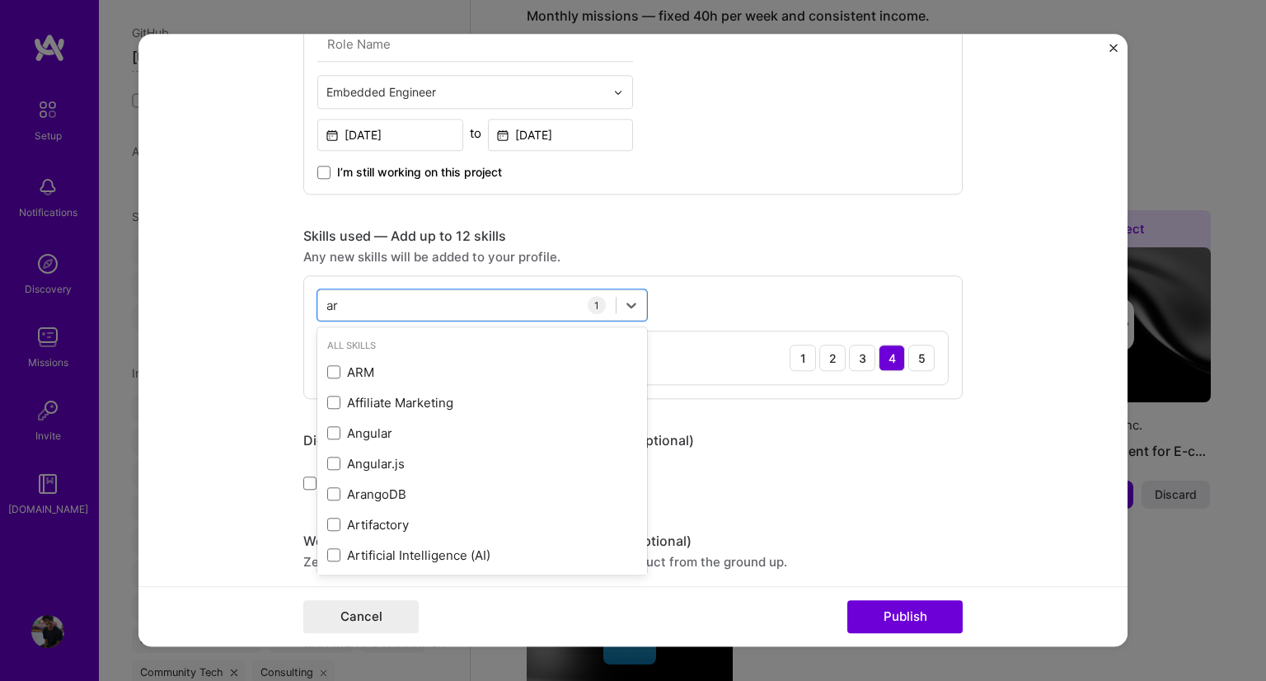
type input "a"
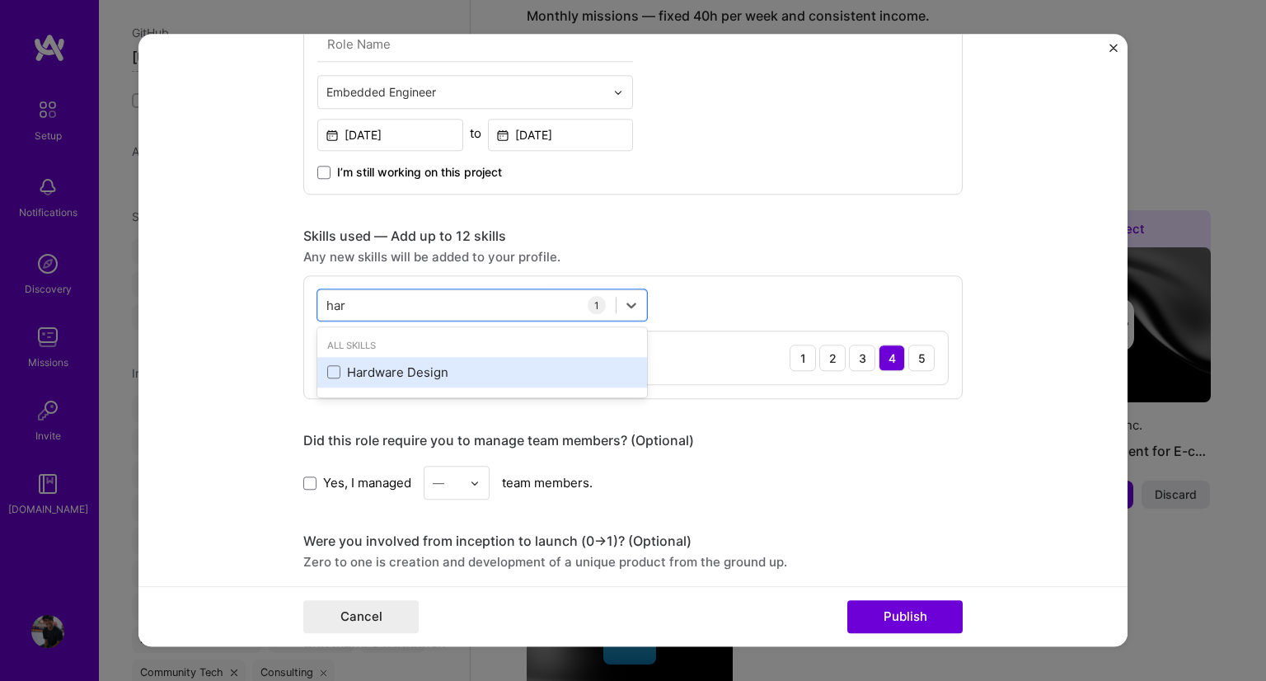
click at [494, 357] on div "Hardware Design" at bounding box center [482, 372] width 330 height 30
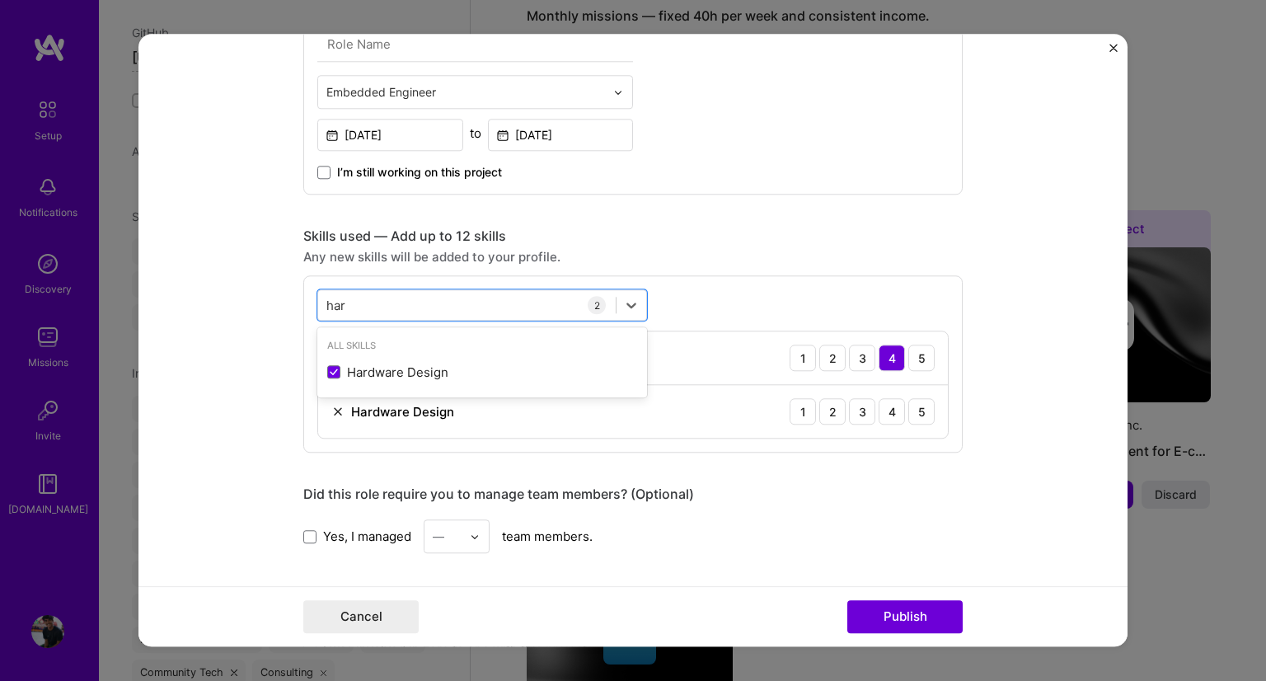
type input "har"
click at [803, 215] on div "Project title Leetcode automation Company Project industry Industry Project Lin…" at bounding box center [632, 175] width 659 height 2119
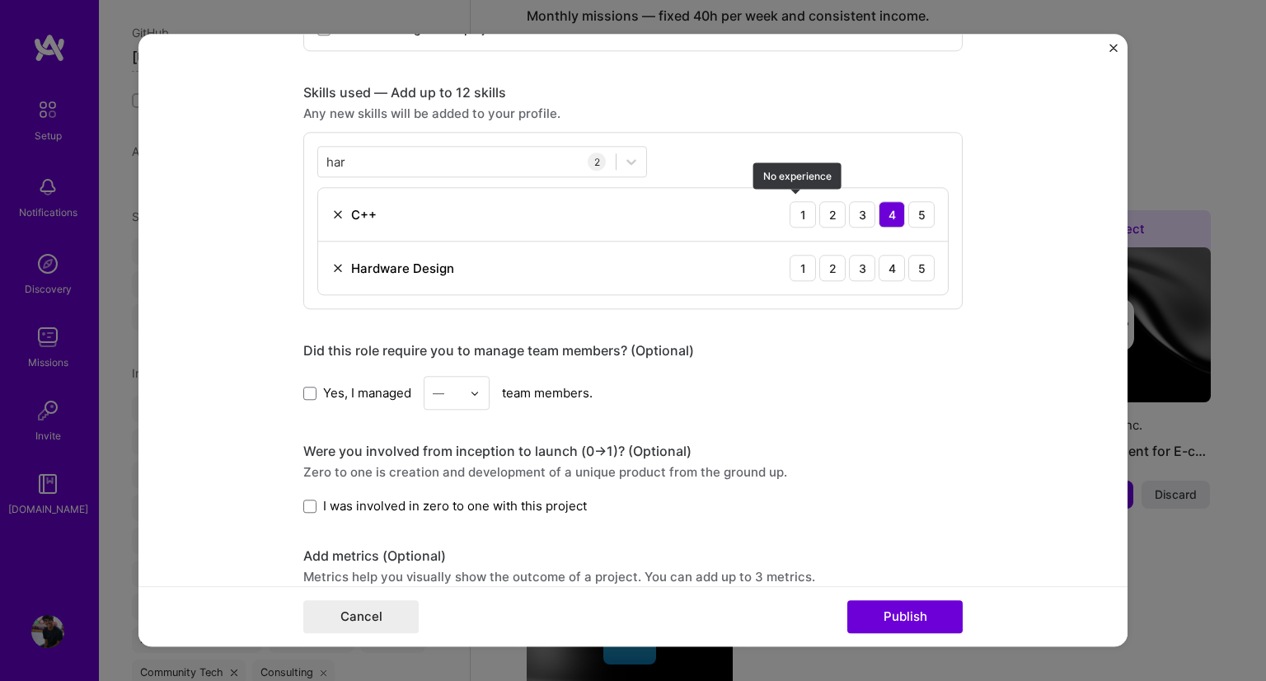
scroll to position [1096, 0]
click at [458, 396] on div "—" at bounding box center [446, 391] width 45 height 32
click at [565, 405] on div "Project title Leetcode automation Company Project industry Industry Project Lin…" at bounding box center [632, 30] width 659 height 2119
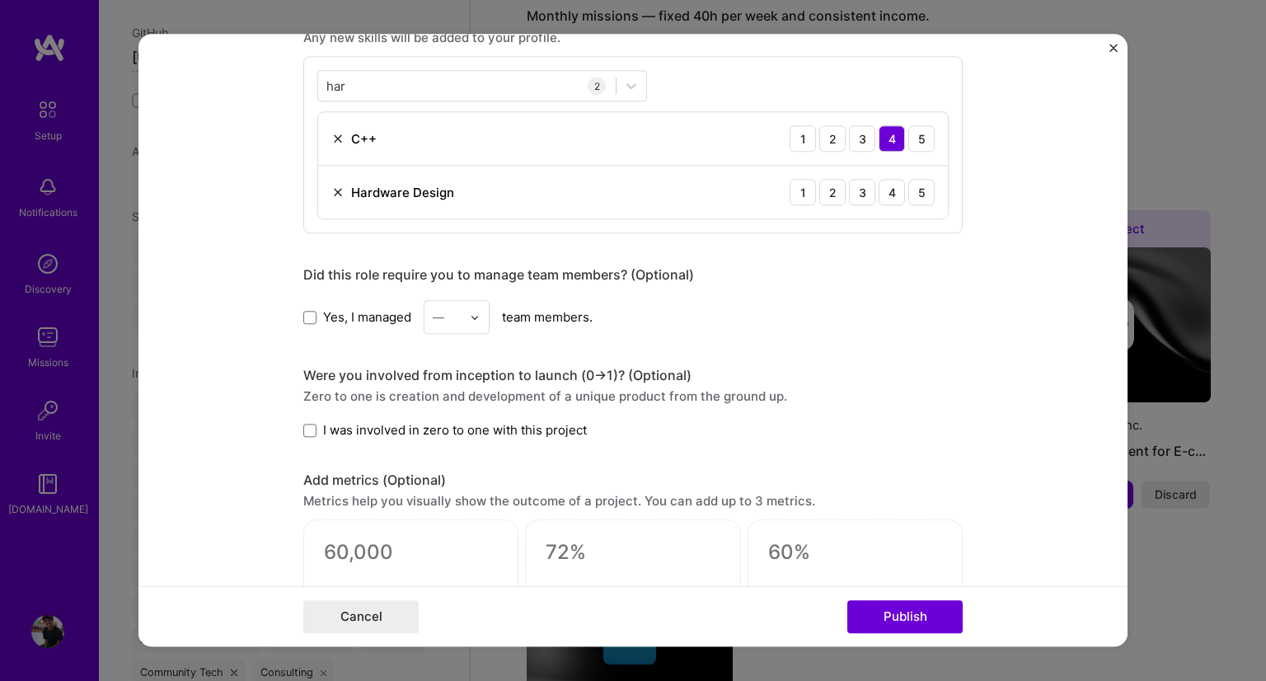
scroll to position [1180, 0]
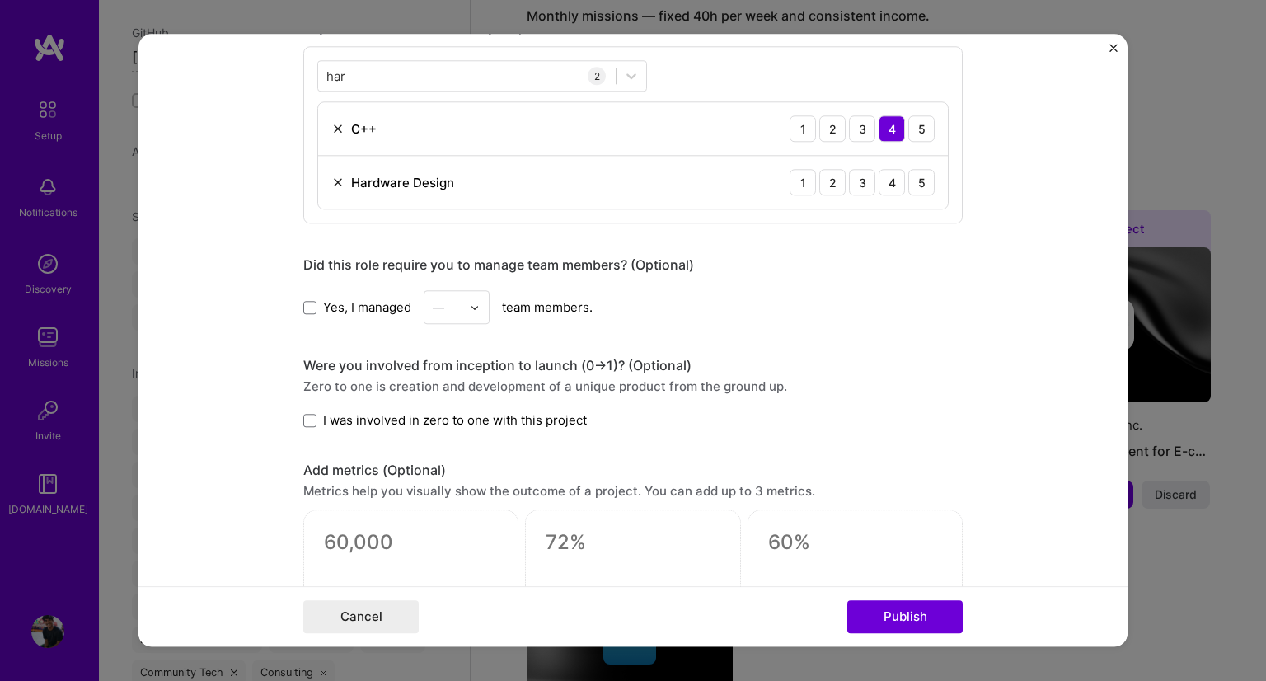
click at [363, 423] on span "I was involved in zero to one with this project" at bounding box center [455, 419] width 264 height 17
click at [0, 0] on input "I was involved in zero to one with this project" at bounding box center [0, 0] width 0 height 0
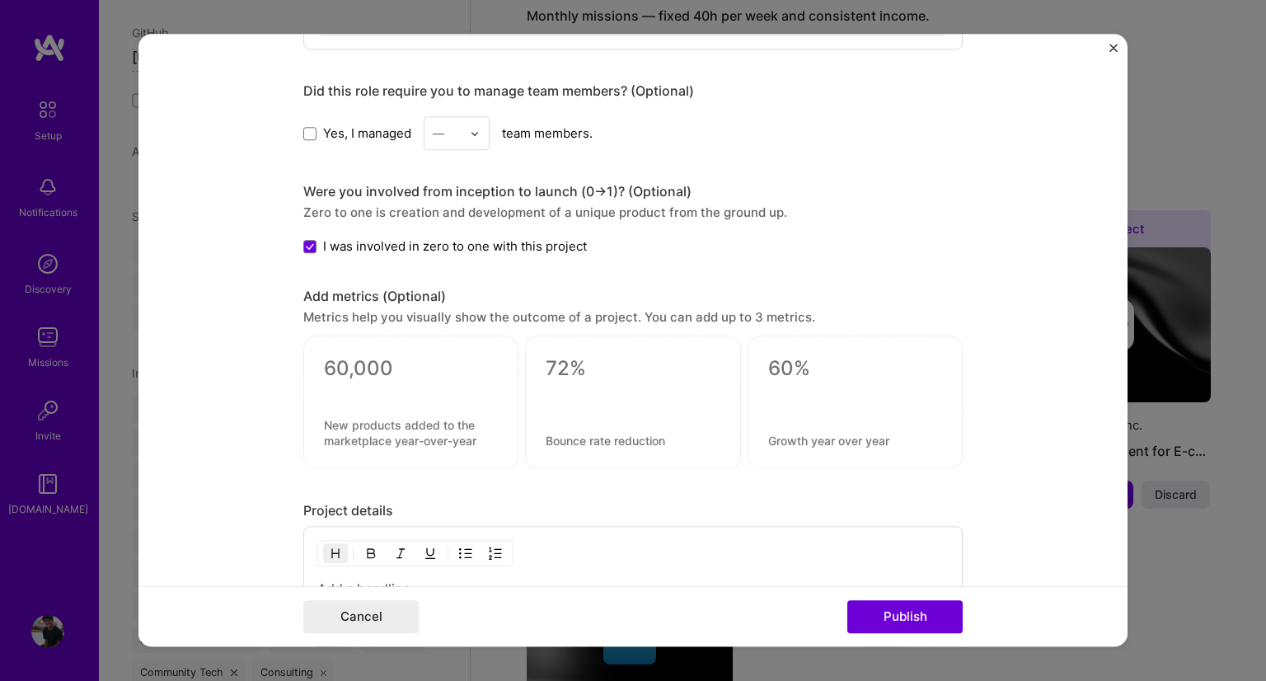
scroll to position [1357, 0]
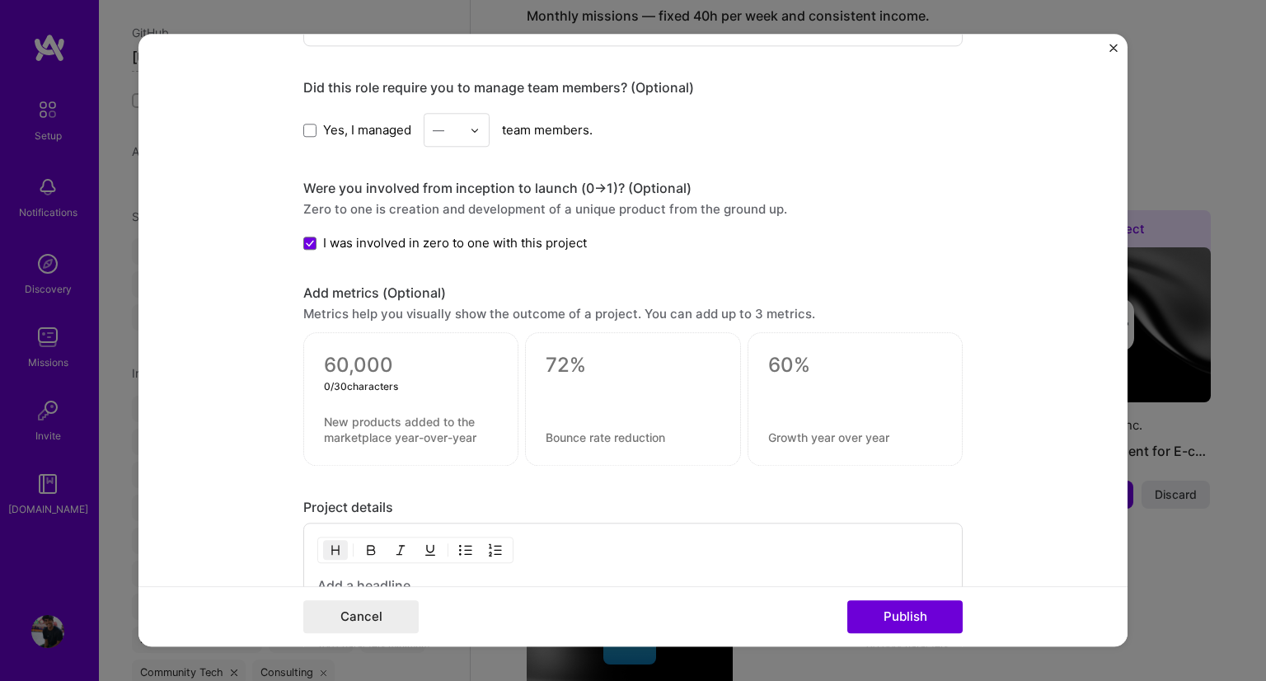
click at [386, 368] on textarea at bounding box center [411, 366] width 174 height 25
click at [438, 294] on div "Add metrics (Optional)" at bounding box center [632, 293] width 659 height 17
drag, startPoint x: 438, startPoint y: 294, endPoint x: 447, endPoint y: 257, distance: 38.2
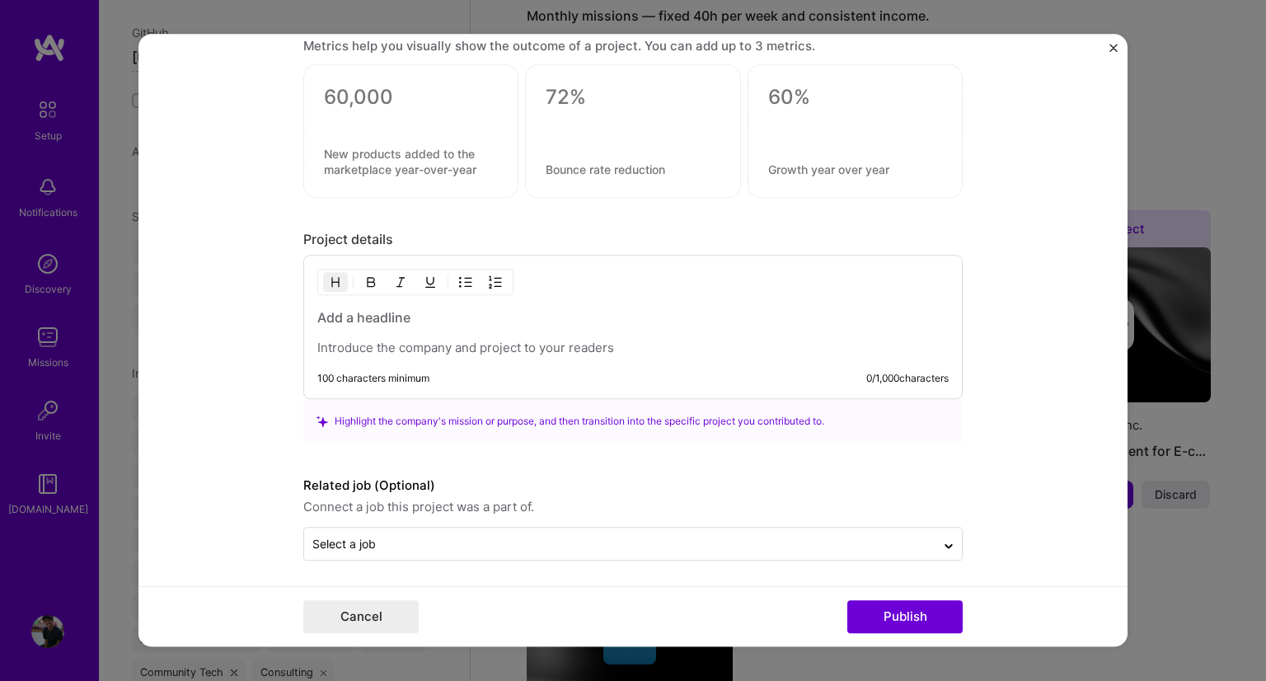
scroll to position [1625, 0]
click at [402, 316] on h3 at bounding box center [632, 318] width 631 height 18
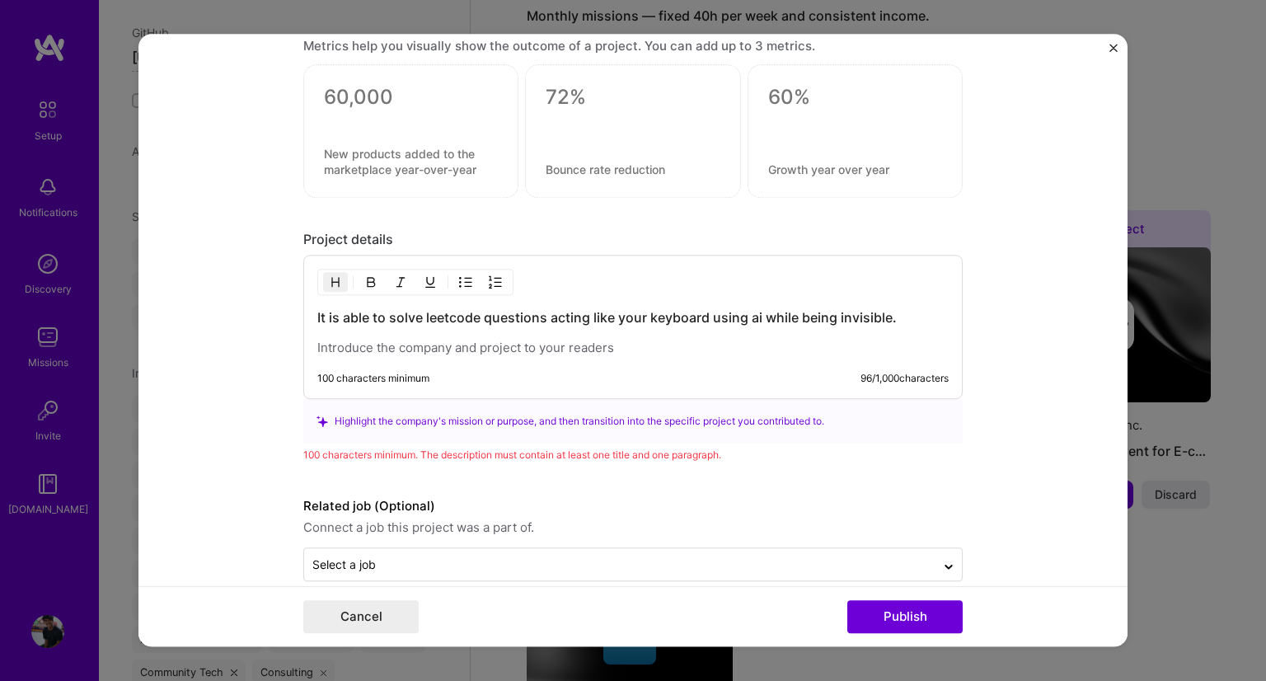
scroll to position [1647, 0]
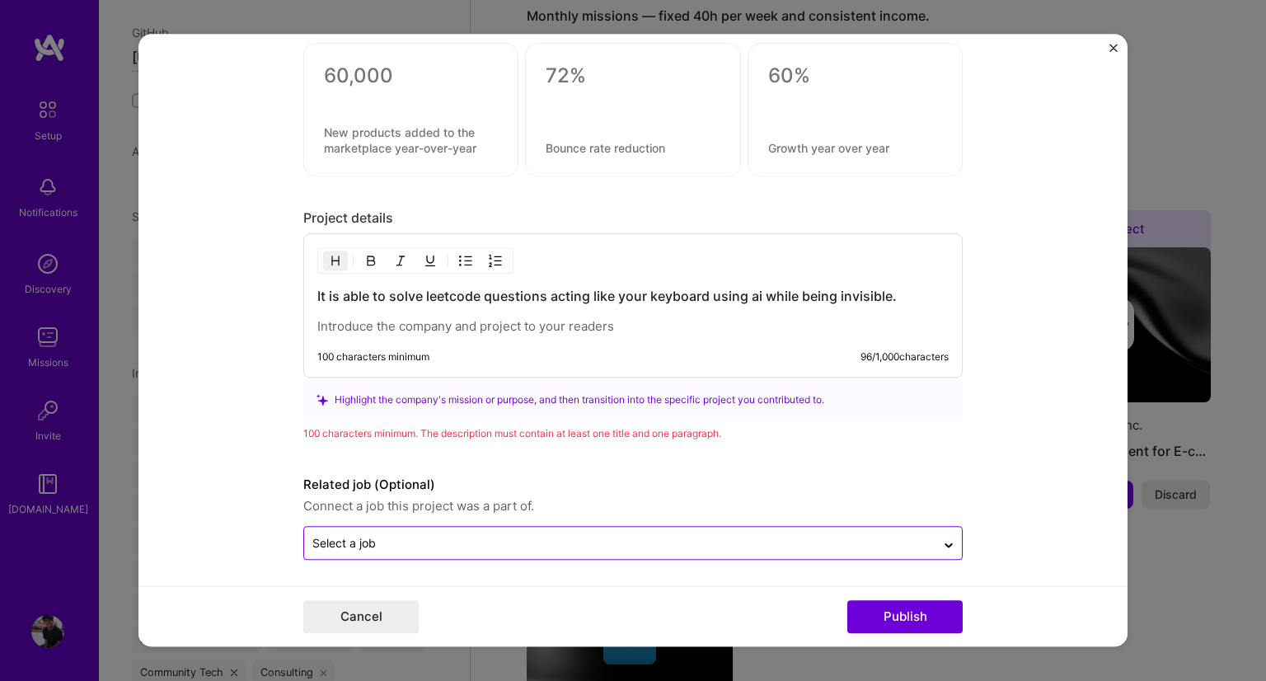
click at [396, 535] on input "text" at bounding box center [619, 543] width 615 height 17
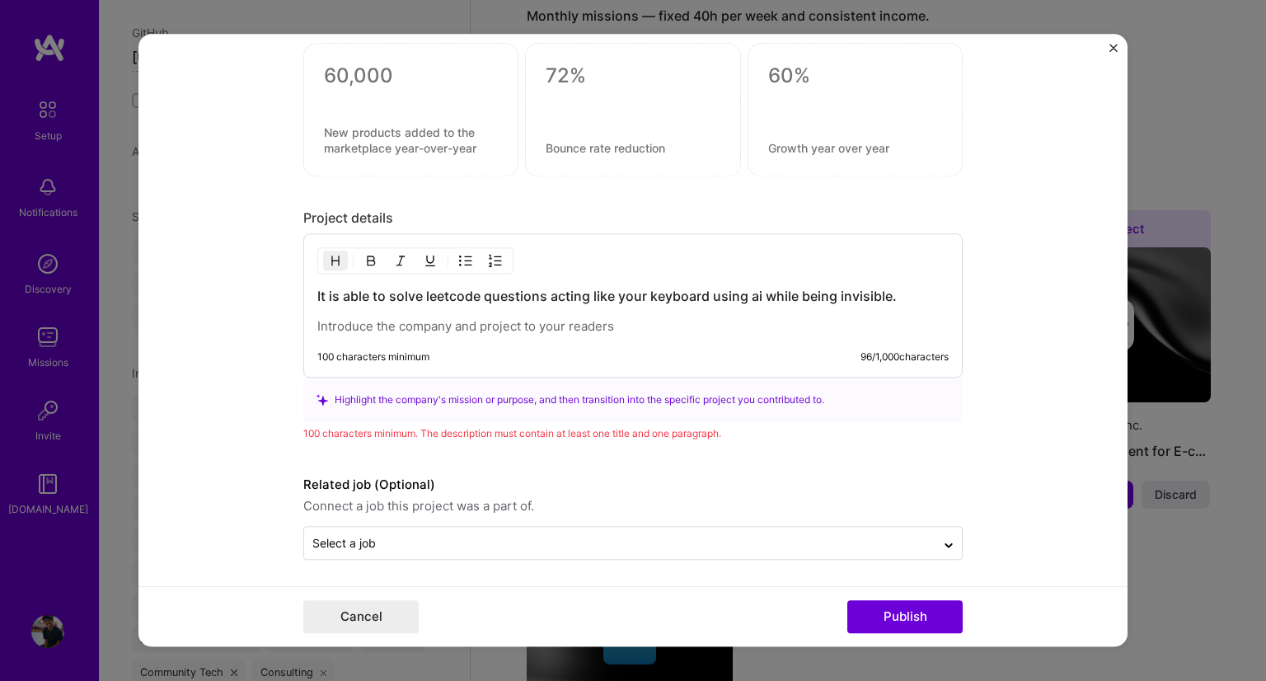
click at [424, 476] on label "Related job (Optional)" at bounding box center [632, 486] width 659 height 20
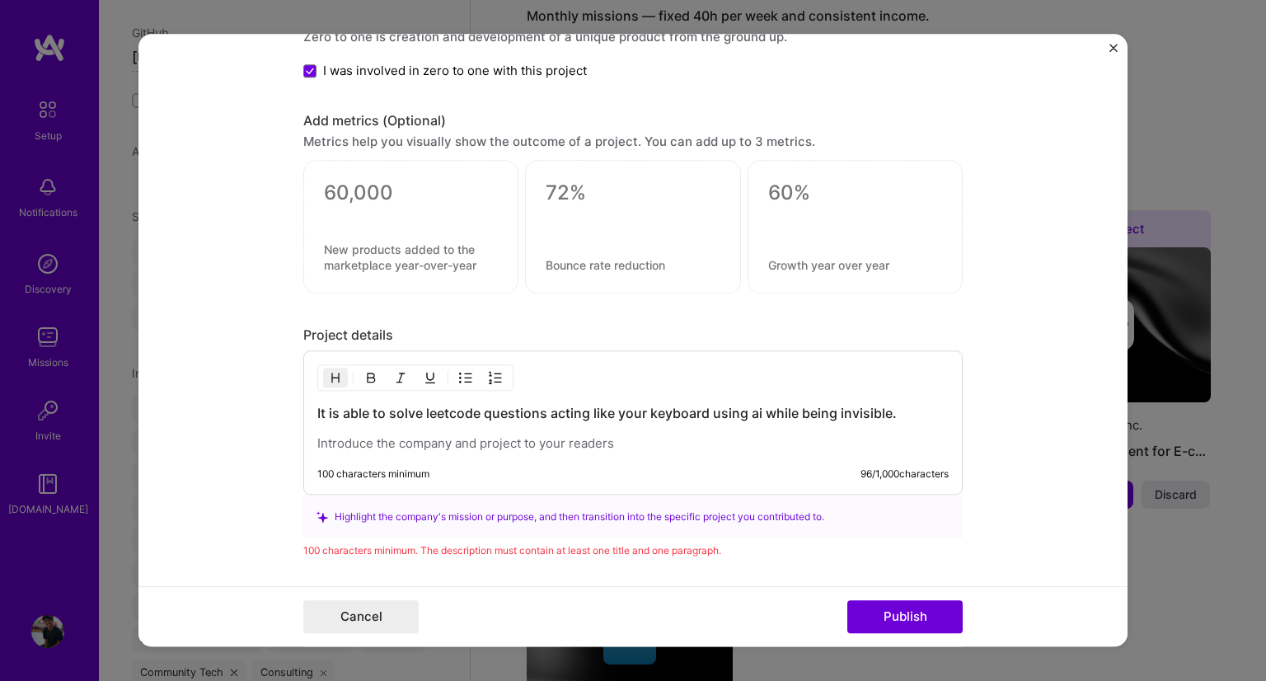
scroll to position [1529, 0]
click at [459, 424] on div "It is able to solve leetcode questions acting like your keyboard using ai while…" at bounding box center [632, 429] width 631 height 48
click at [601, 405] on h3 "It is able to solve leetcode questions acting like your keyboard using ai while…" at bounding box center [632, 414] width 631 height 18
click at [900, 406] on h3 "It is able to solve leetcode questions acting like your keyboard using ai while…" at bounding box center [632, 414] width 631 height 18
click at [659, 408] on h3 "It is able to solve leetcode questions acting like your keyboard using ai while…" at bounding box center [632, 414] width 631 height 18
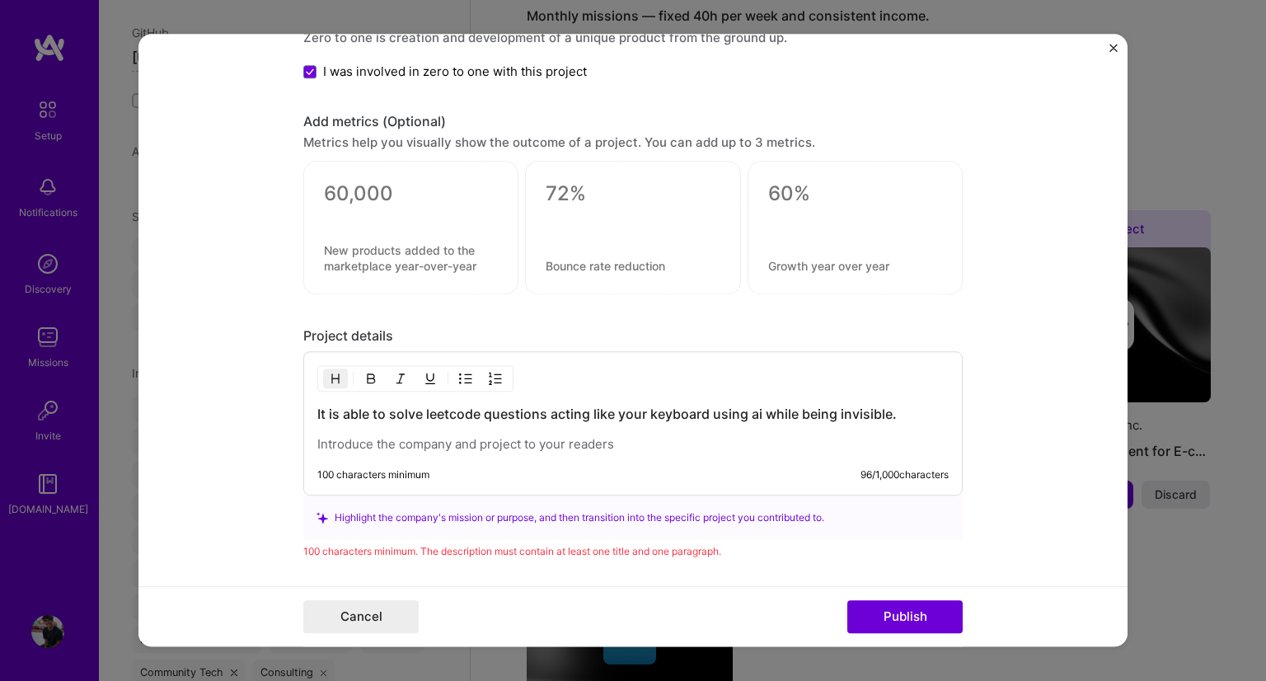
click at [470, 409] on h3 "It is able to solve leetcode questions acting like your keyboard using ai while…" at bounding box center [632, 414] width 631 height 18
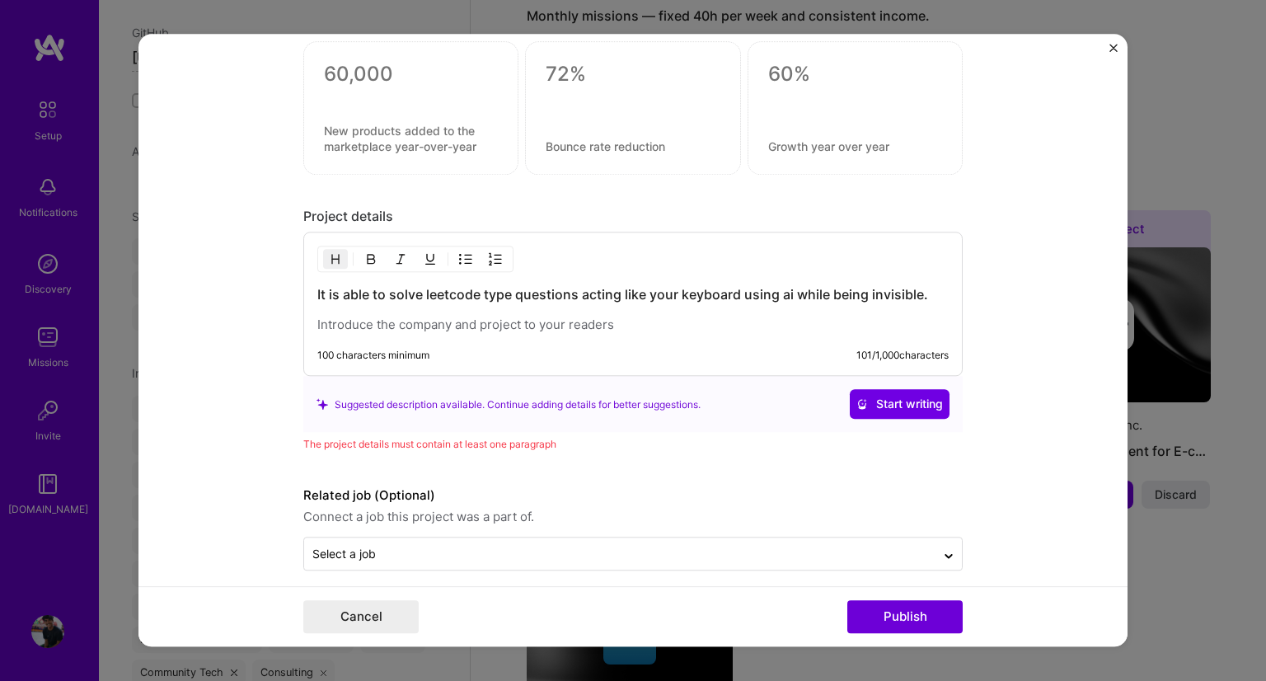
scroll to position [1658, 0]
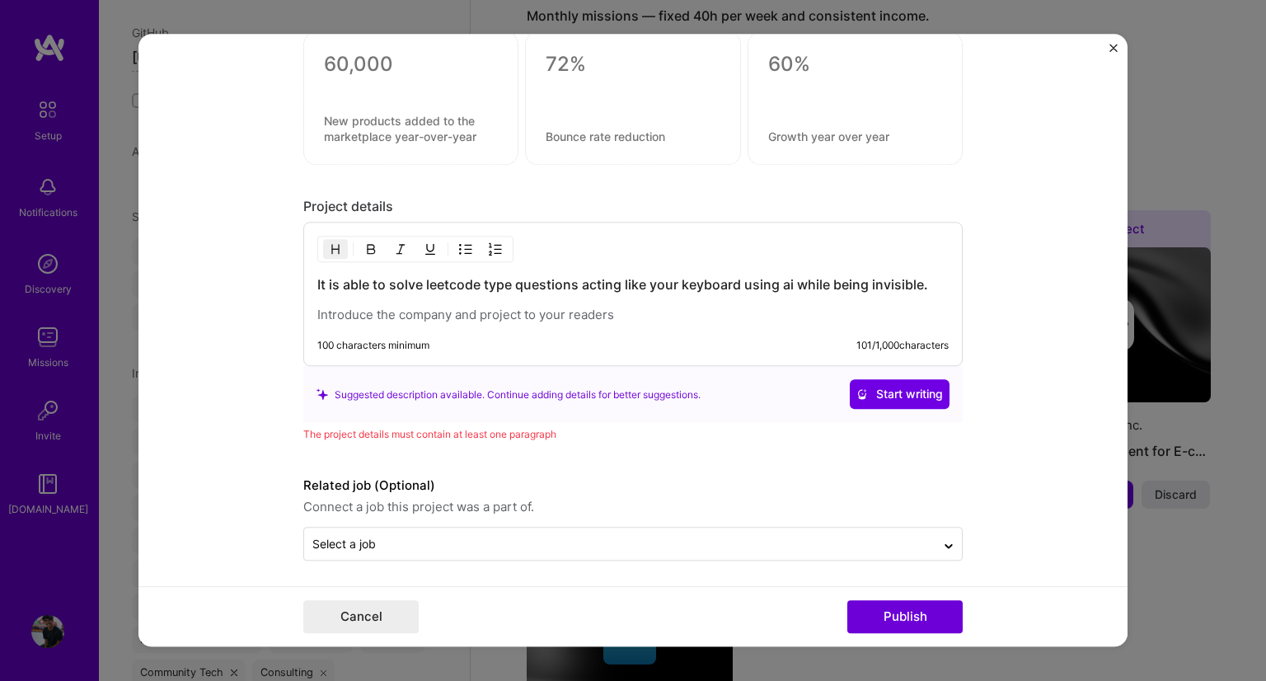
click at [912, 565] on form "Project title Leetcode automation Company Project industry Industry Project Lin…" at bounding box center [632, 340] width 989 height 612
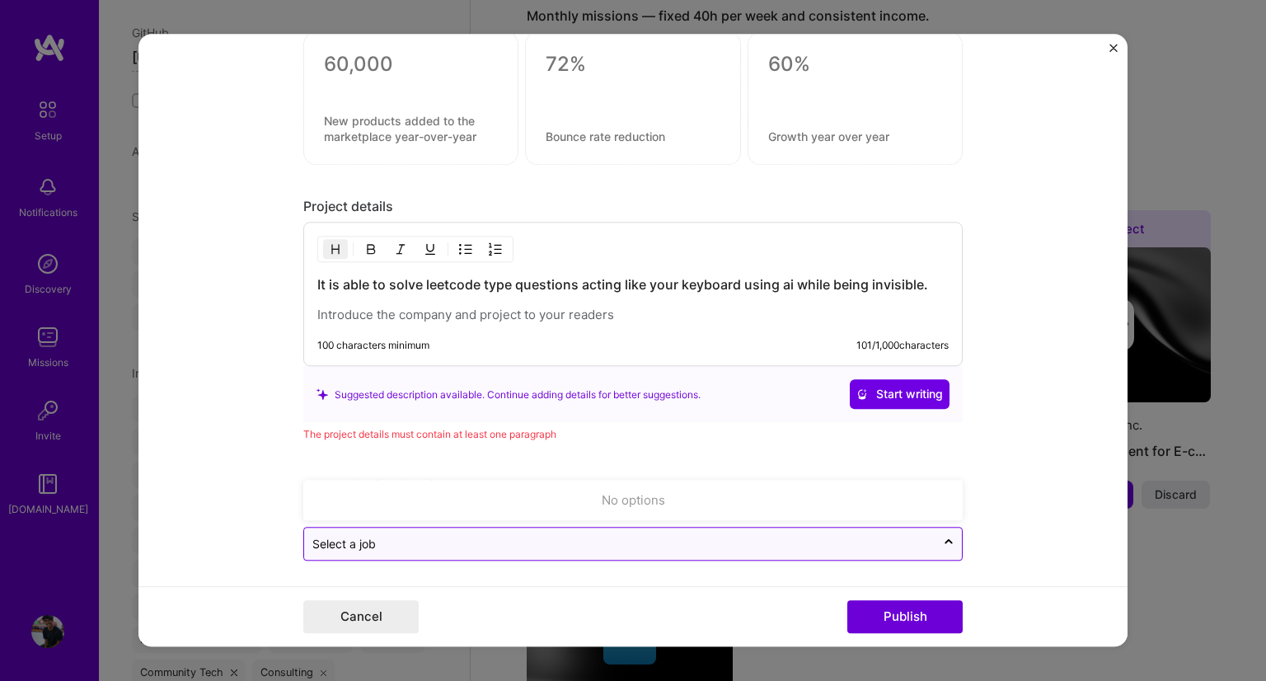
click at [925, 546] on div "Select a job" at bounding box center [619, 544] width 631 height 32
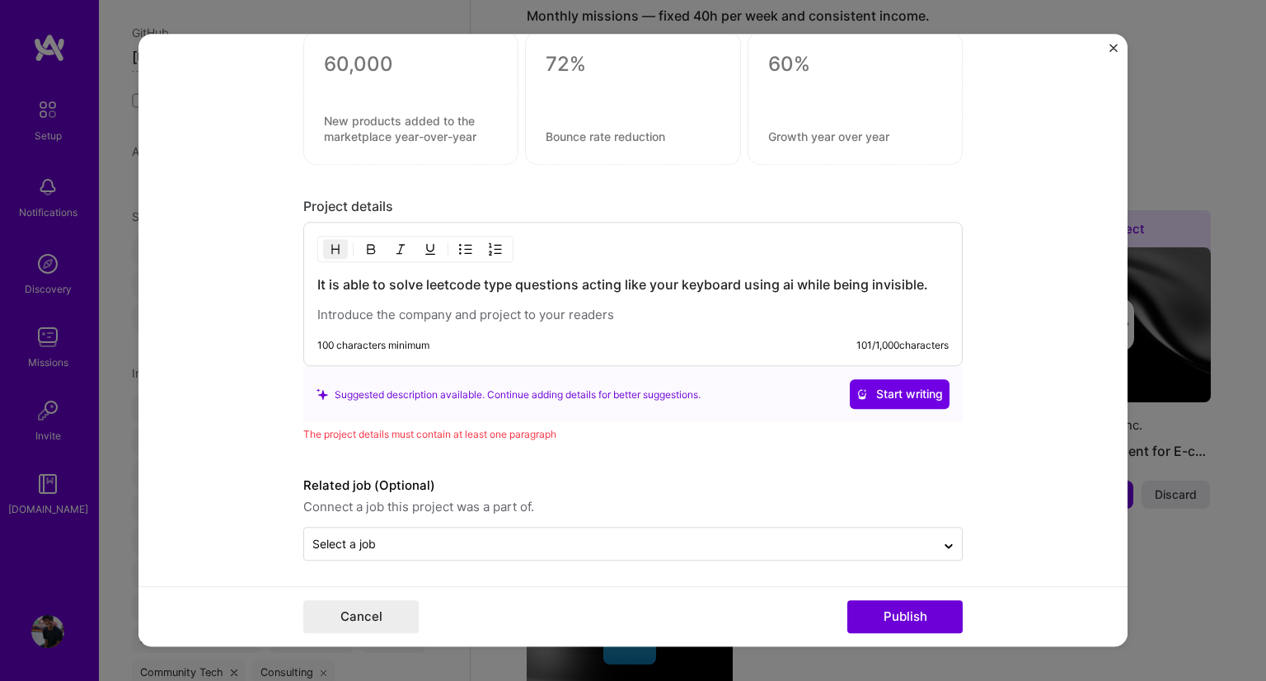
click at [961, 494] on form "Project title Leetcode automation Company Project industry Industry Project Lin…" at bounding box center [632, 340] width 989 height 612
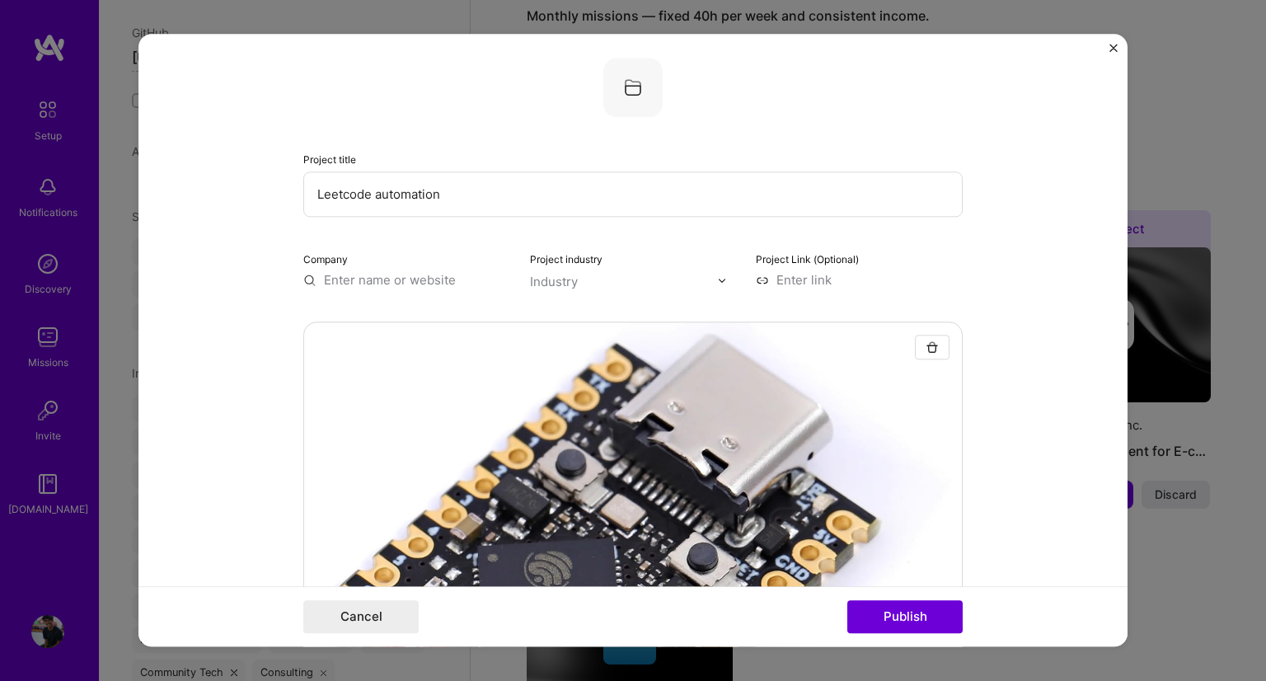
scroll to position [0, 0]
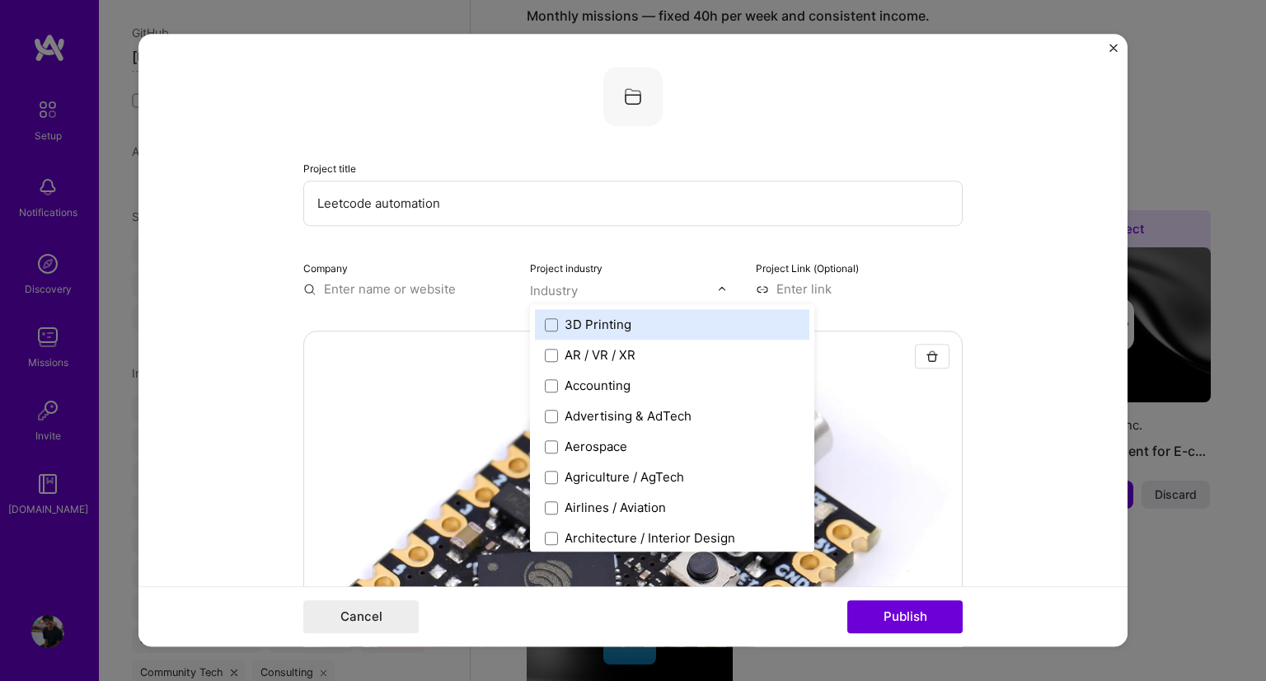
click at [590, 297] on input "text" at bounding box center [624, 290] width 188 height 17
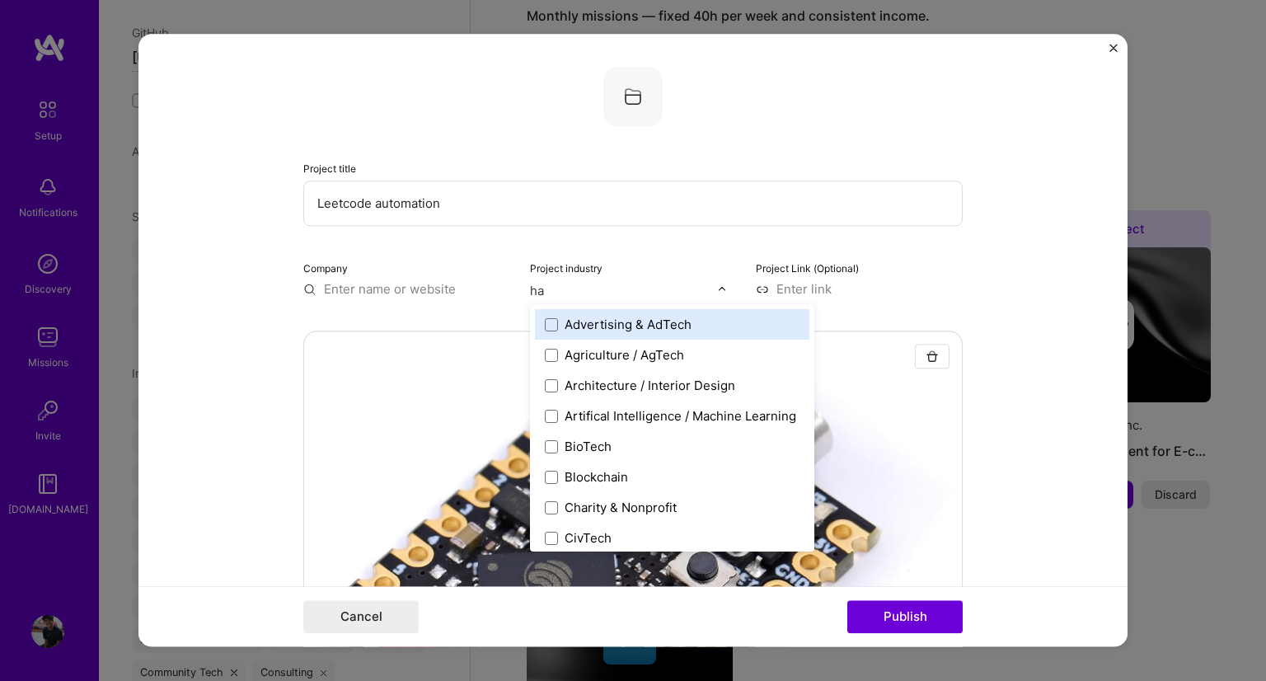
type input "har"
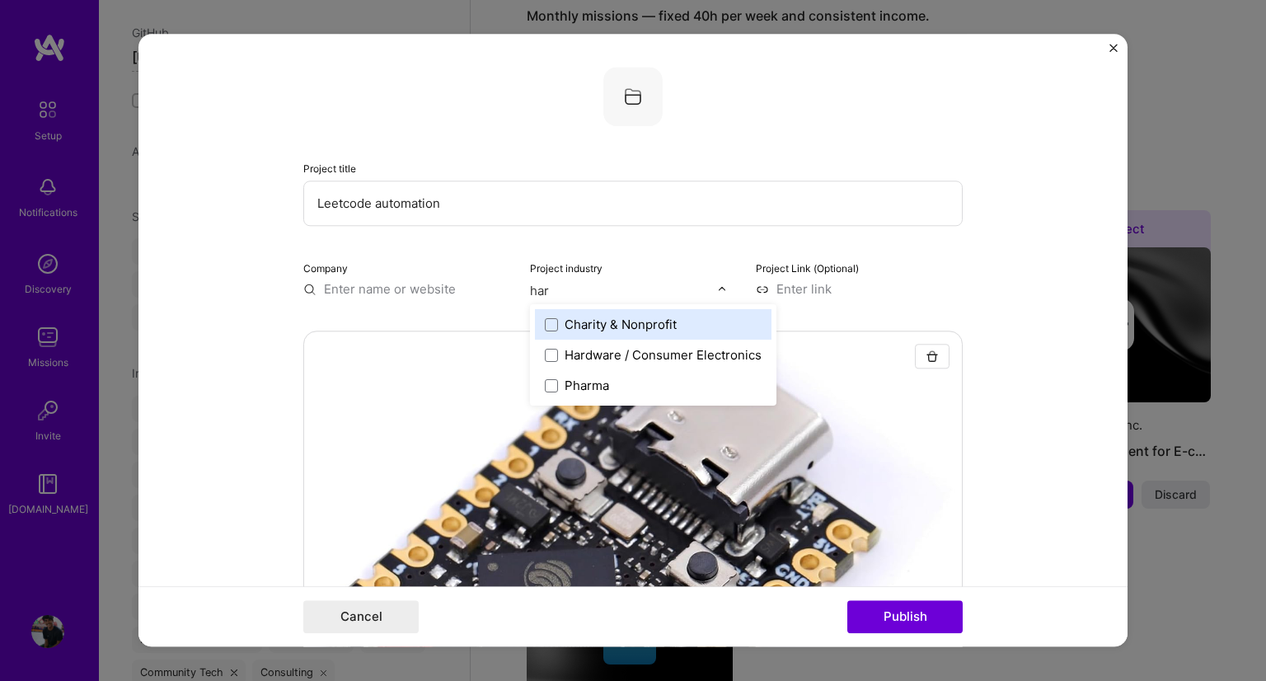
click at [574, 356] on div "Hardware / Consumer Electronics" at bounding box center [663, 354] width 197 height 17
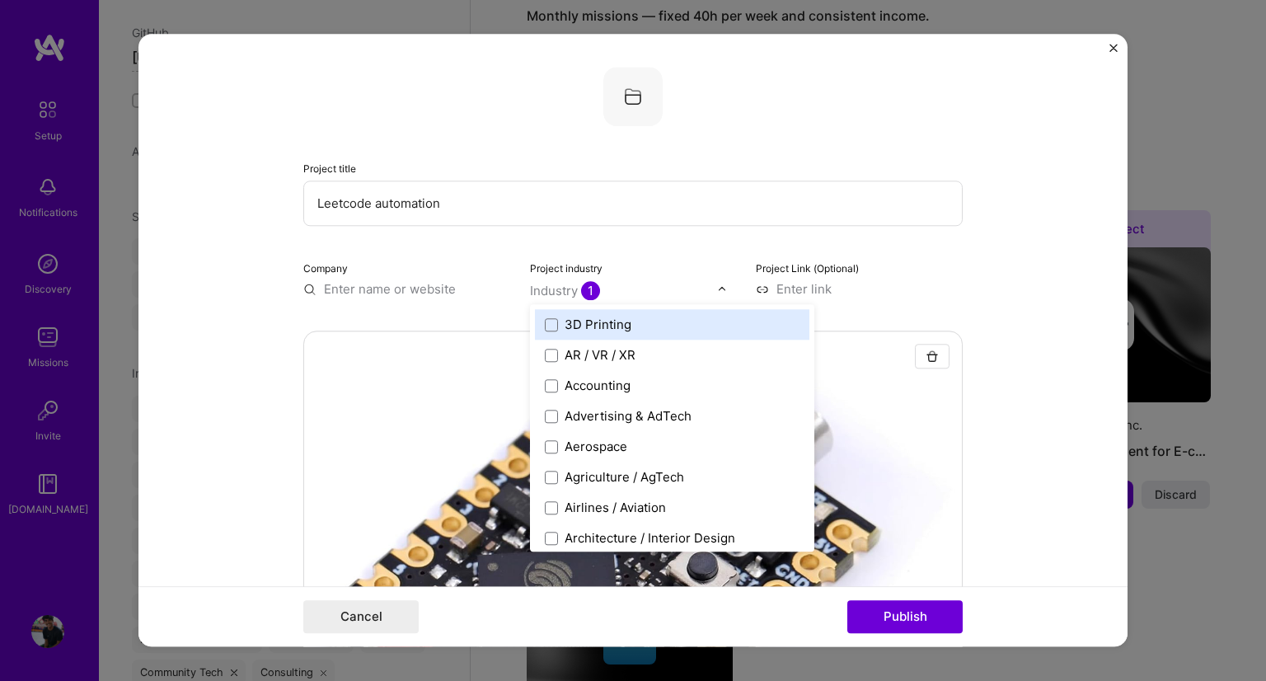
click at [957, 274] on form "Project title Leetcode automation Company Project industry option Hardware / Co…" at bounding box center [632, 340] width 989 height 612
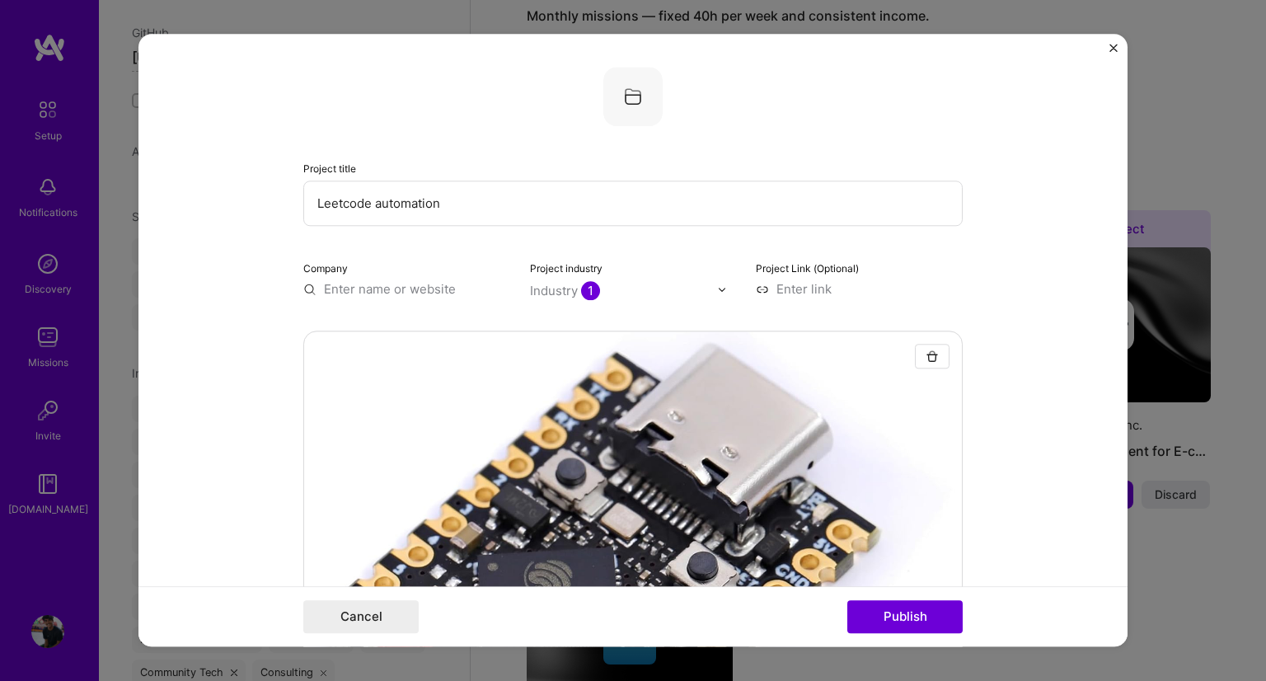
click at [820, 296] on input at bounding box center [859, 288] width 207 height 17
type input "[URL][DOMAIN_NAME]"
click at [897, 620] on button "Publish" at bounding box center [904, 617] width 115 height 33
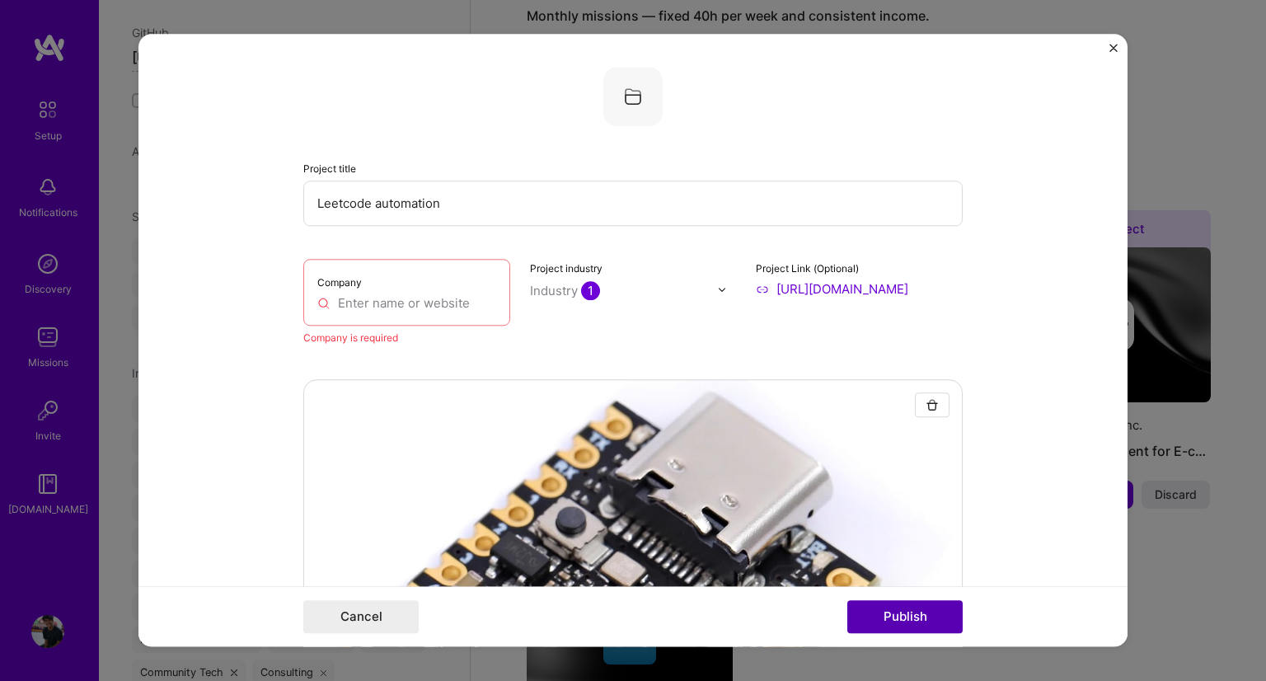
scroll to position [33, 0]
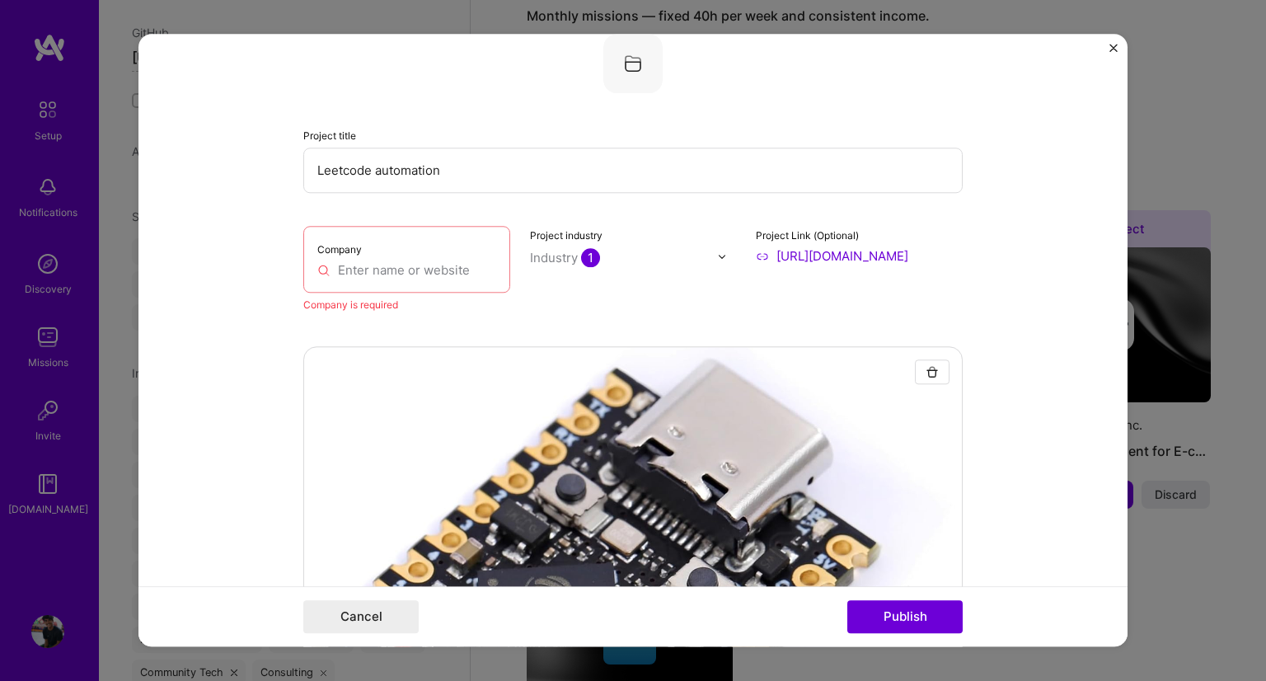
click at [470, 276] on input "text" at bounding box center [406, 269] width 179 height 17
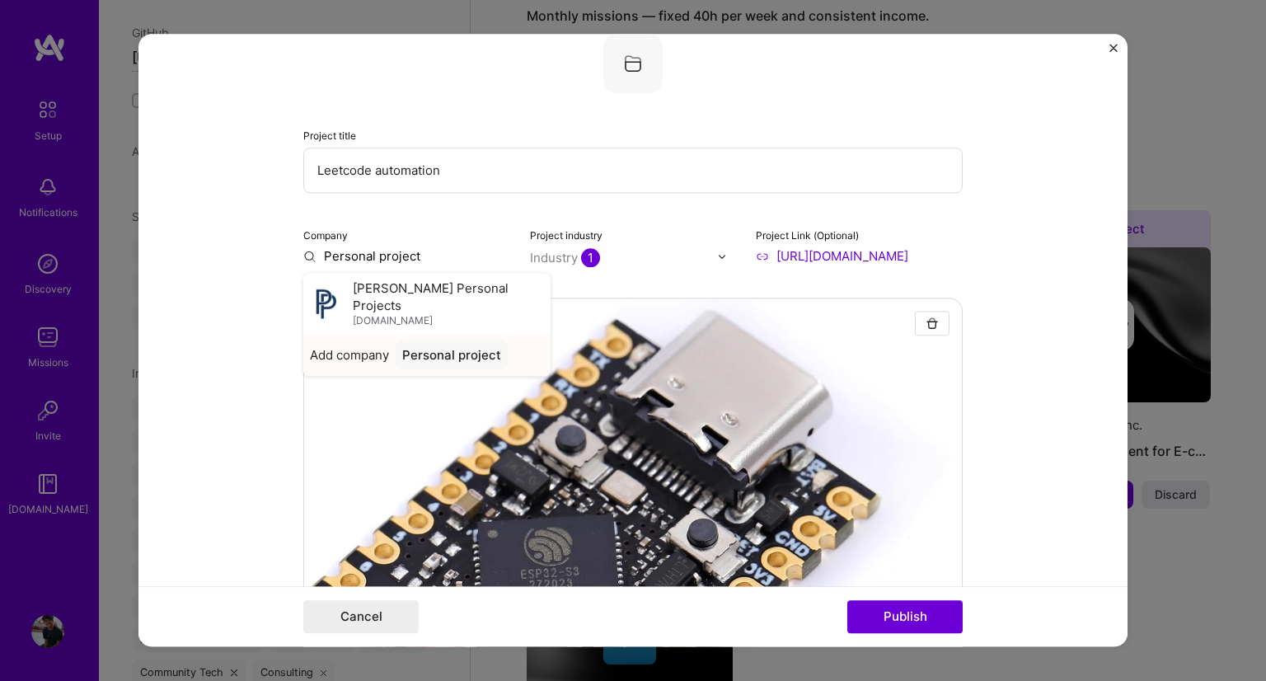
type input "Personal project"
click at [424, 340] on div "Personal project" at bounding box center [452, 354] width 112 height 29
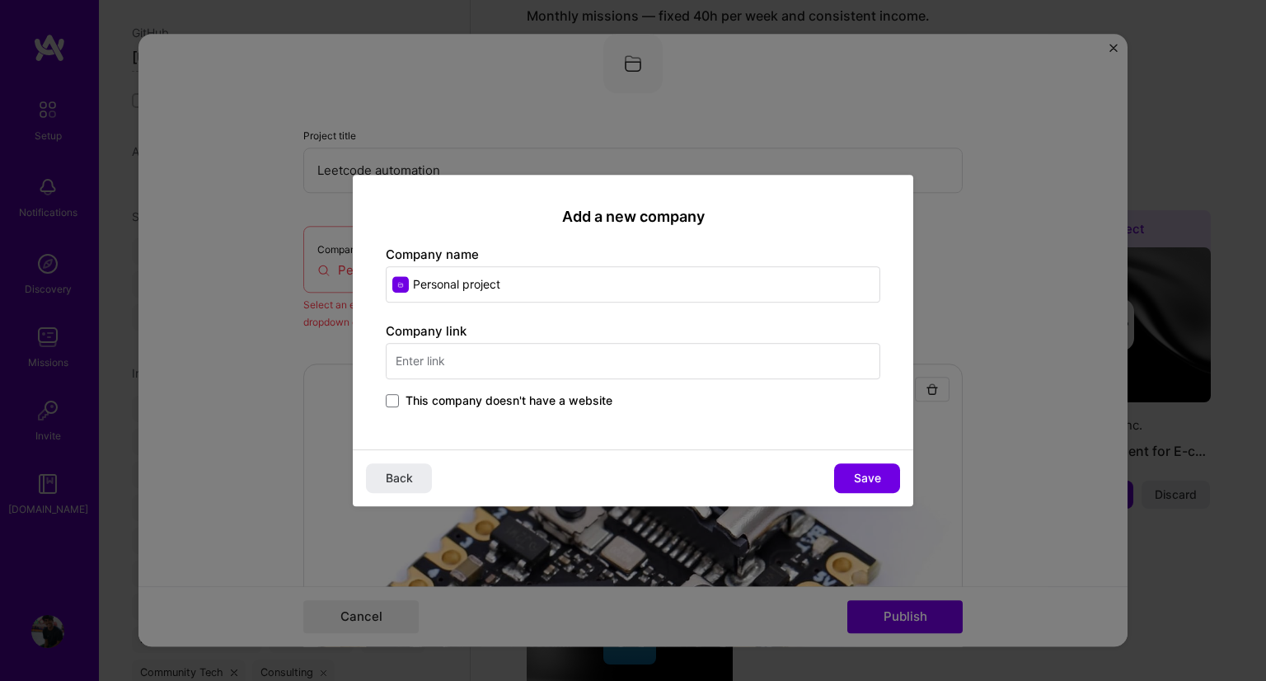
click at [441, 399] on div "Company link This company doesn't have a website" at bounding box center [633, 366] width 494 height 89
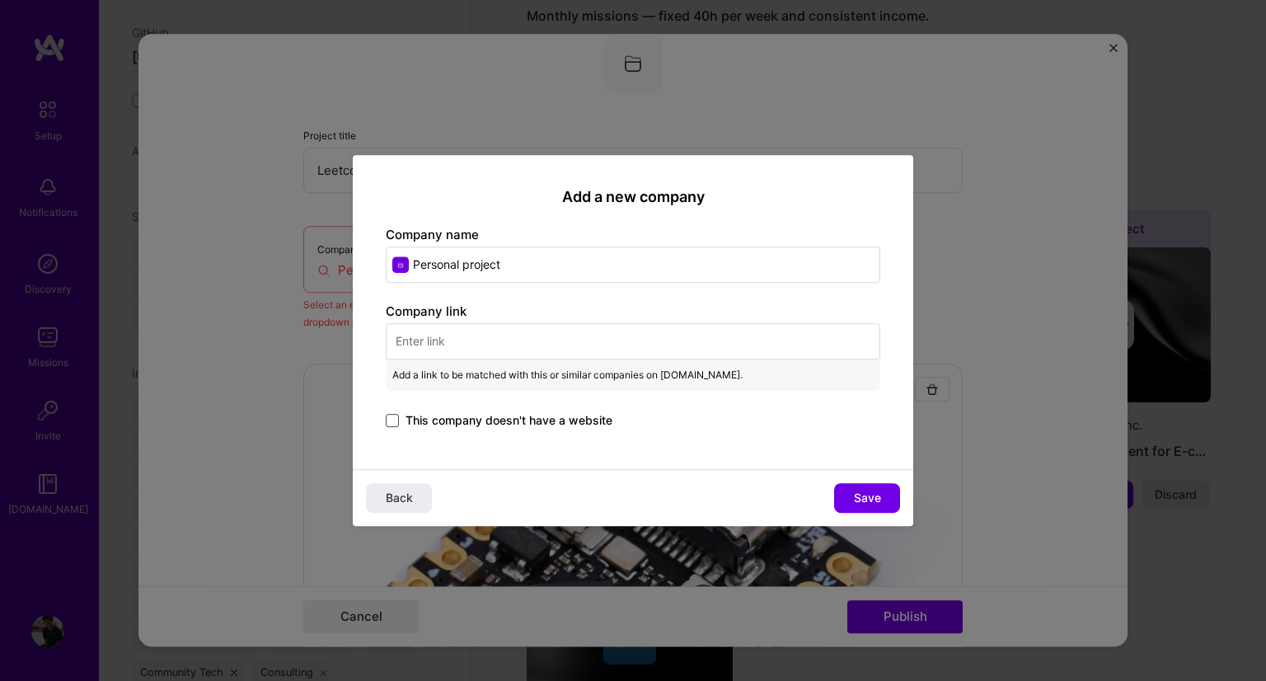
click at [396, 414] on span at bounding box center [392, 420] width 13 height 13
click at [0, 0] on input "This company doesn't have a website" at bounding box center [0, 0] width 0 height 0
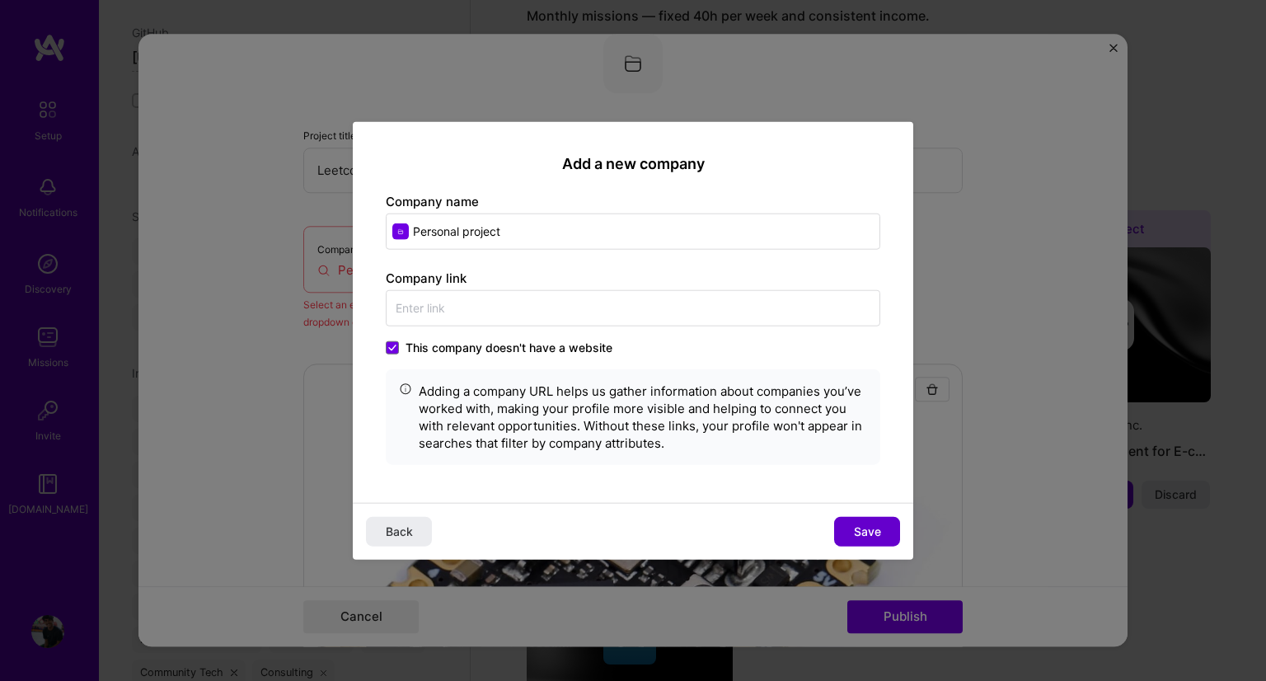
click at [877, 523] on span "Save" at bounding box center [867, 530] width 27 height 16
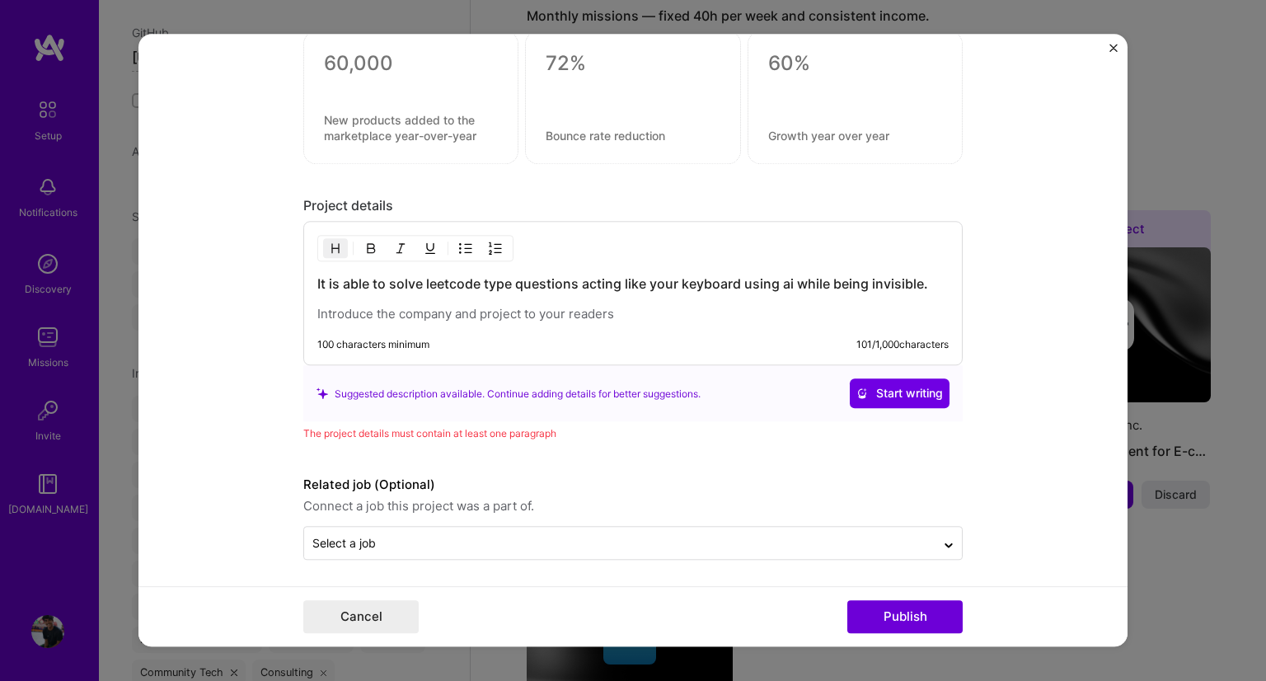
scroll to position [1668, 0]
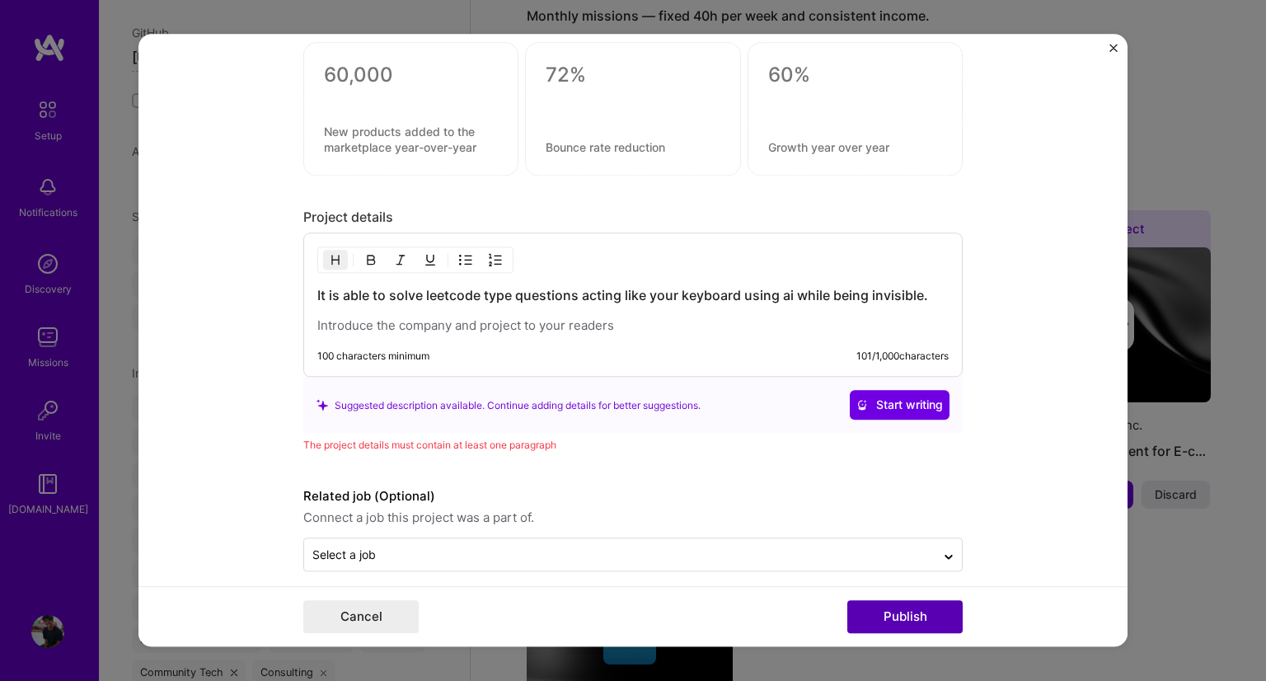
click at [933, 625] on button "Publish" at bounding box center [904, 617] width 115 height 33
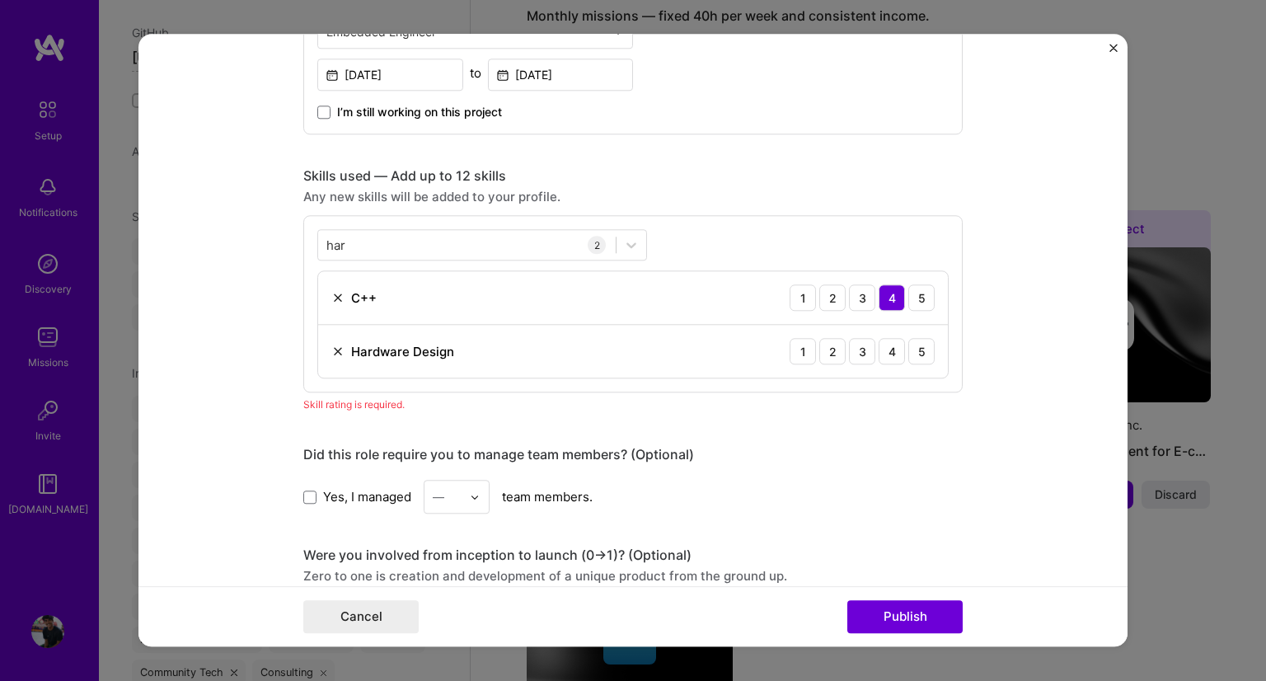
scroll to position [1010, 0]
click at [849, 363] on div "3" at bounding box center [862, 353] width 26 height 26
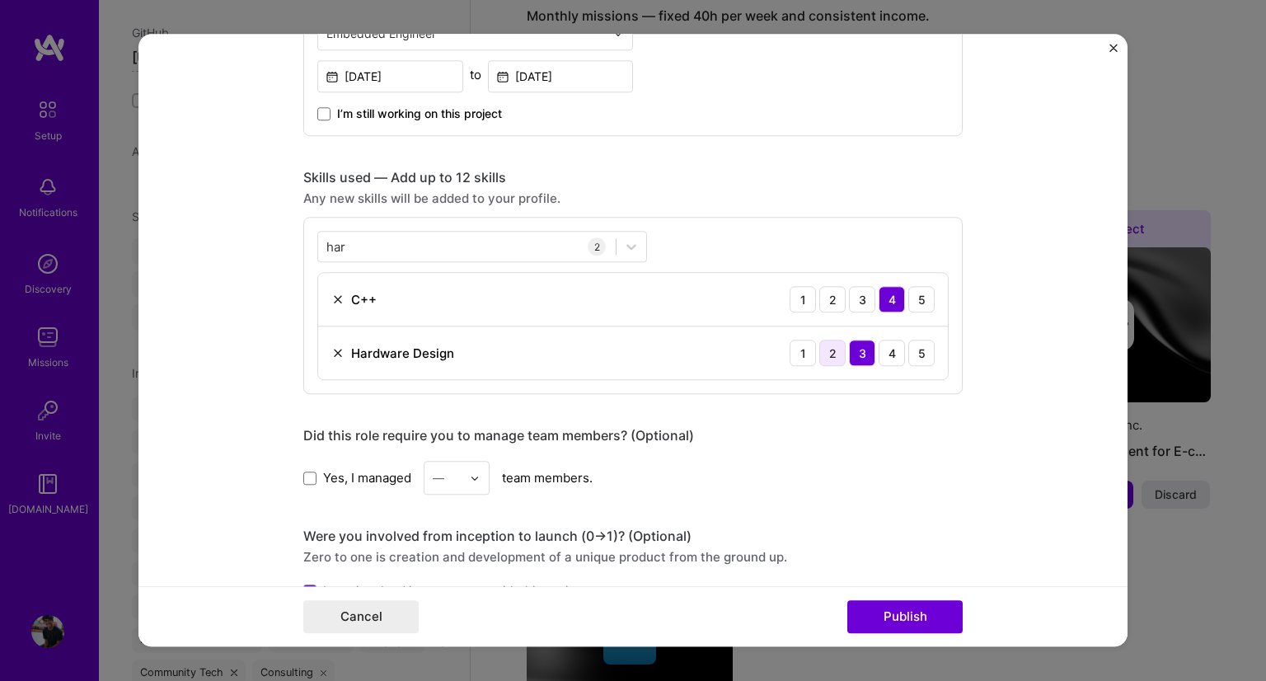
click at [834, 358] on div "2" at bounding box center [832, 353] width 26 height 26
click at [862, 345] on div "3" at bounding box center [862, 353] width 26 height 26
click at [897, 624] on button "Publish" at bounding box center [904, 617] width 115 height 33
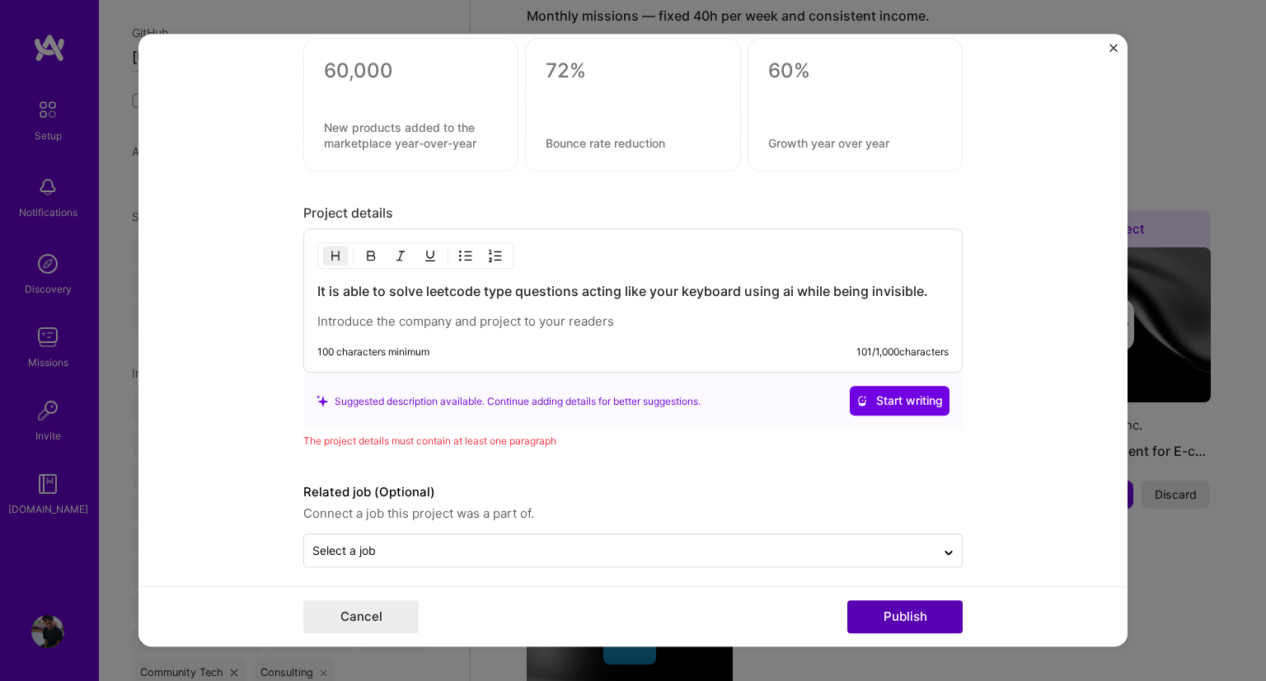
scroll to position [1658, 0]
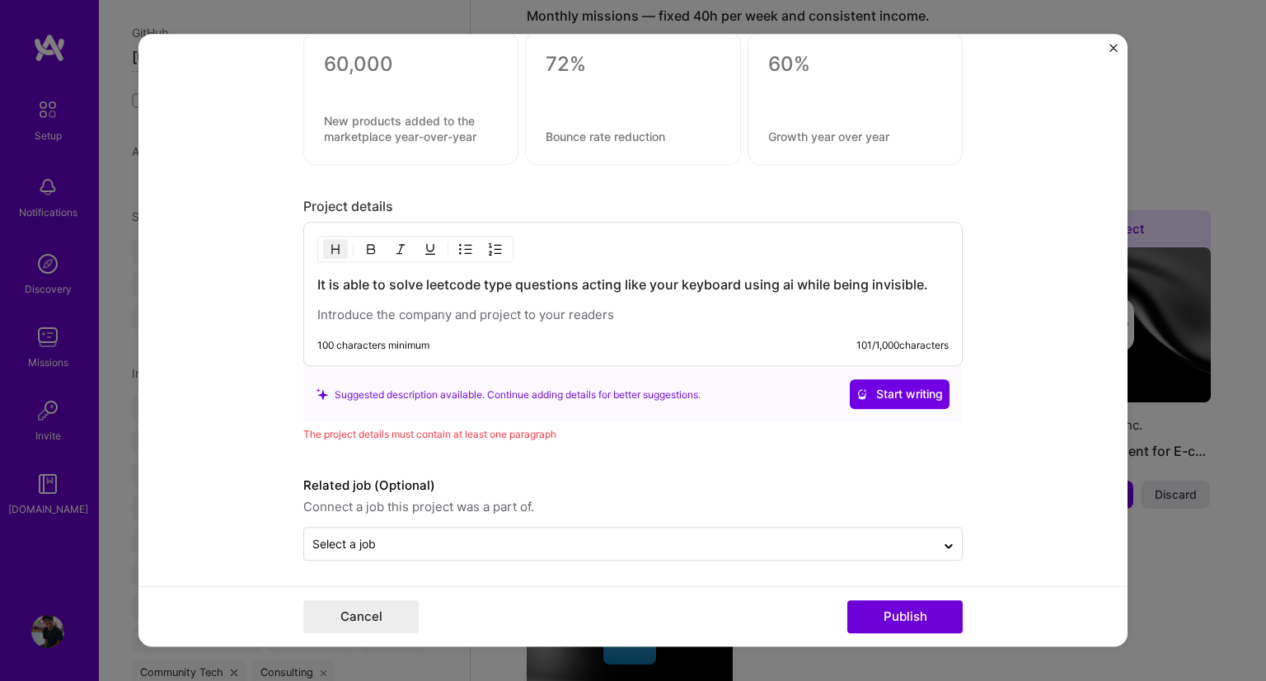
click at [757, 270] on div "It is able to solve leetcode type questions acting like your keyboard using ai …" at bounding box center [632, 295] width 659 height 144
click at [755, 276] on h3 "It is able to solve leetcode type questions acting like your keyboard using ai …" at bounding box center [632, 285] width 631 height 18
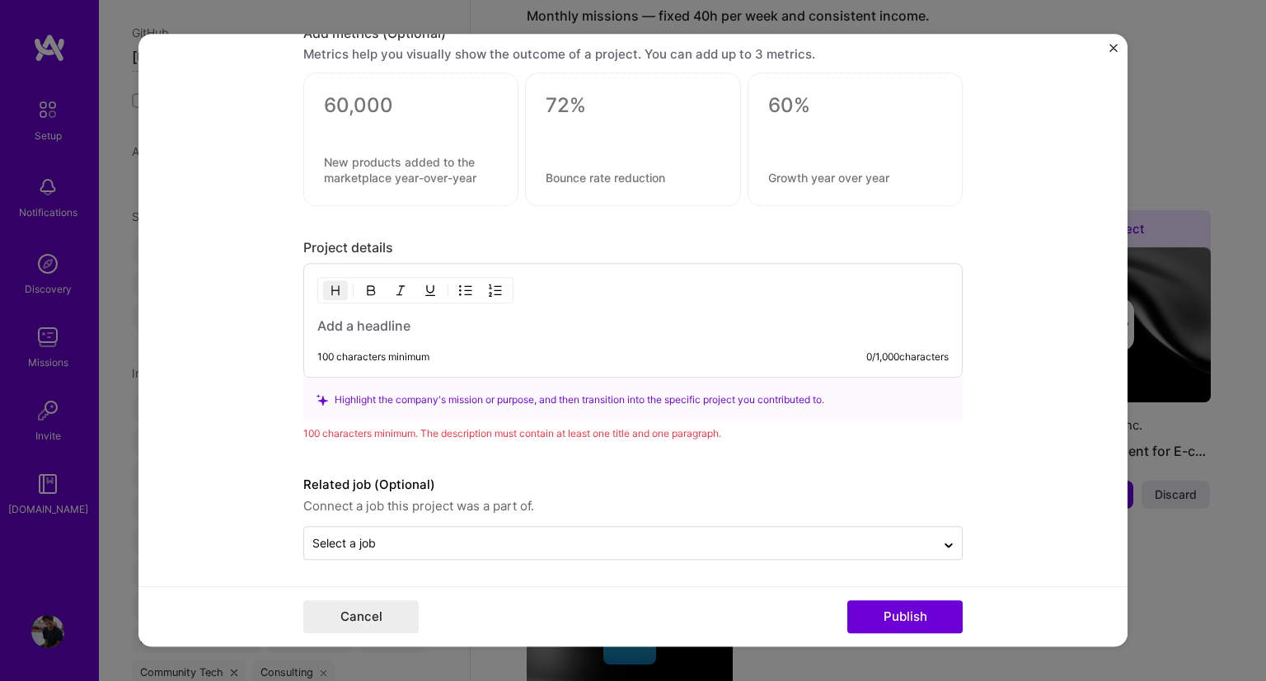
click at [658, 344] on div "100 characters minimum 0 / 1,000 characters" at bounding box center [632, 321] width 659 height 115
click at [468, 322] on h3 at bounding box center [632, 326] width 631 height 18
click at [331, 320] on h3 "esp32 Automatic keyboard" at bounding box center [632, 326] width 631 height 18
click at [419, 351] on div "100 characters minimum" at bounding box center [373, 357] width 112 height 13
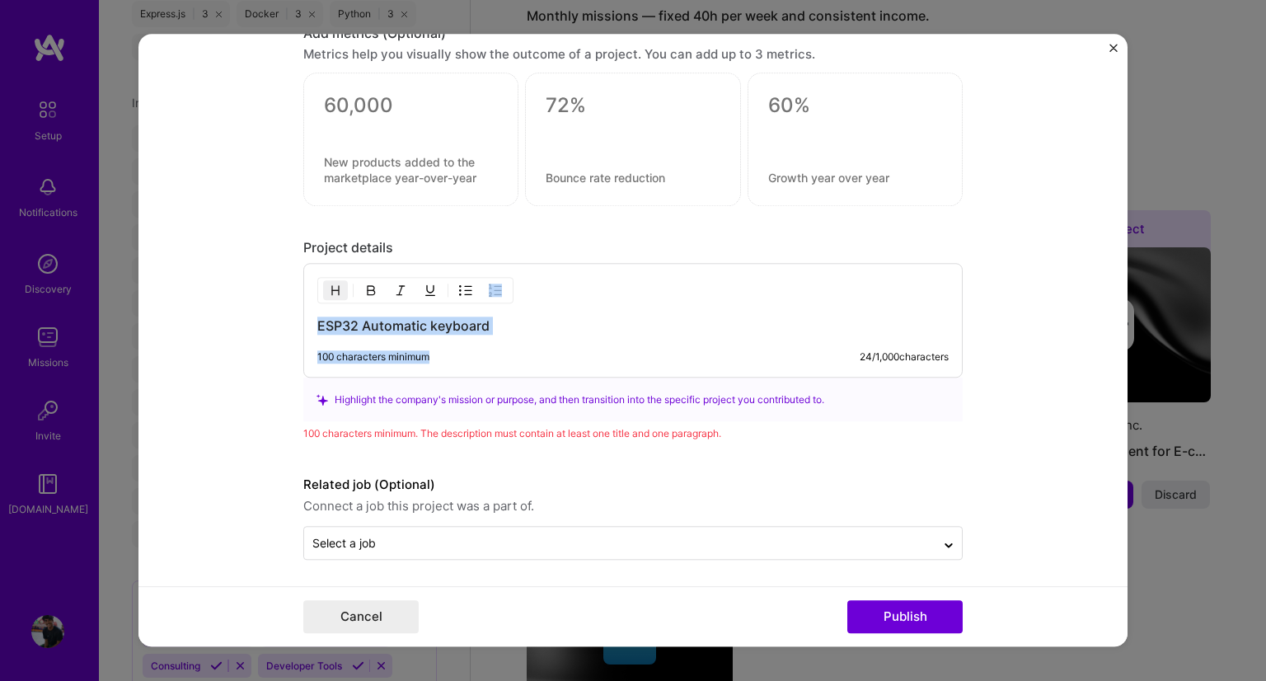
drag, startPoint x: 482, startPoint y: 342, endPoint x: 447, endPoint y: 349, distance: 36.2
click at [447, 349] on div "ESP32 Automatic keyboard 100 characters minimum 24 / 1,000 characters" at bounding box center [632, 321] width 659 height 115
click at [435, 352] on div "100 characters minimum 24 / 1,000 characters" at bounding box center [632, 357] width 631 height 13
click at [416, 354] on div "100 characters minimum" at bounding box center [373, 357] width 112 height 13
click at [494, 317] on h3 "ESP32 Automatic keyboard" at bounding box center [632, 326] width 631 height 18
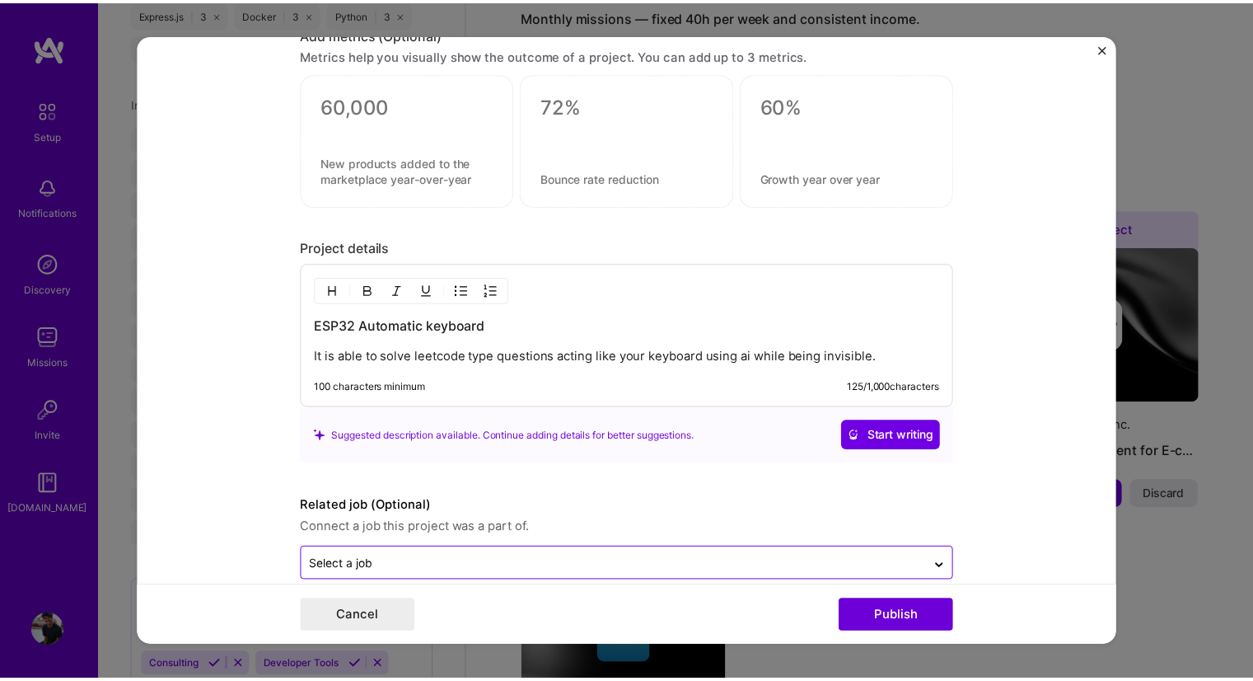
scroll to position [1638, 0]
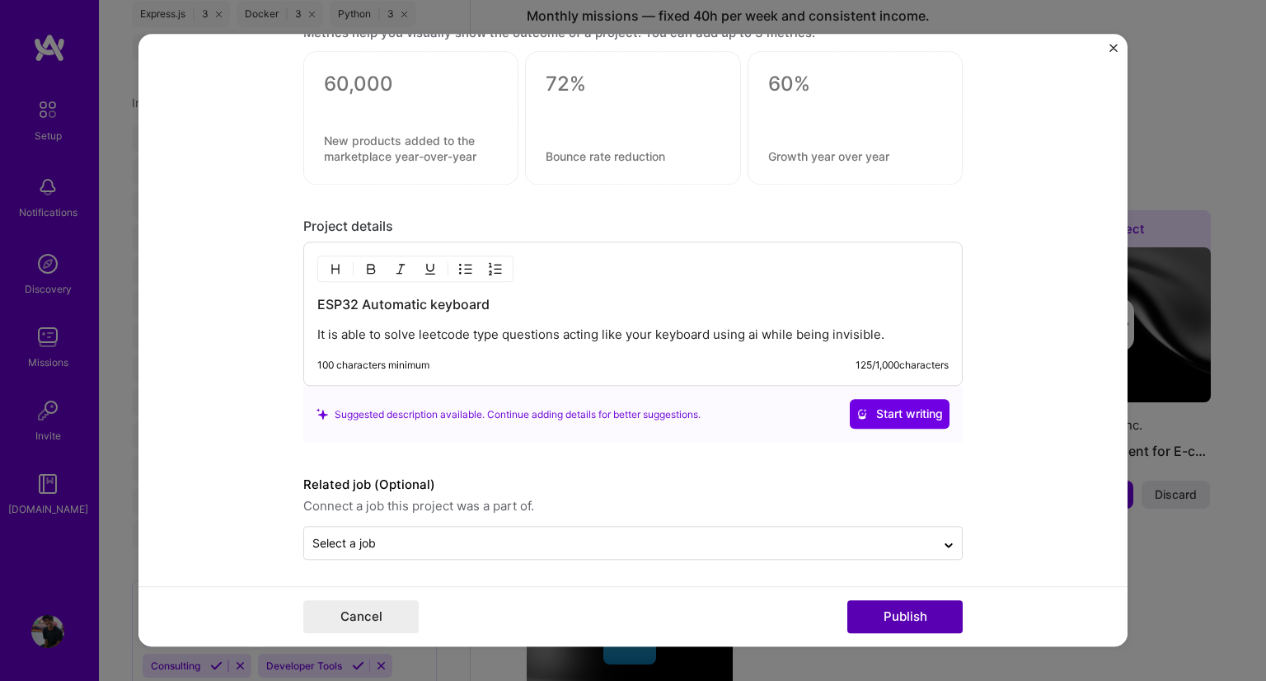
click at [890, 617] on button "Publish" at bounding box center [904, 617] width 115 height 33
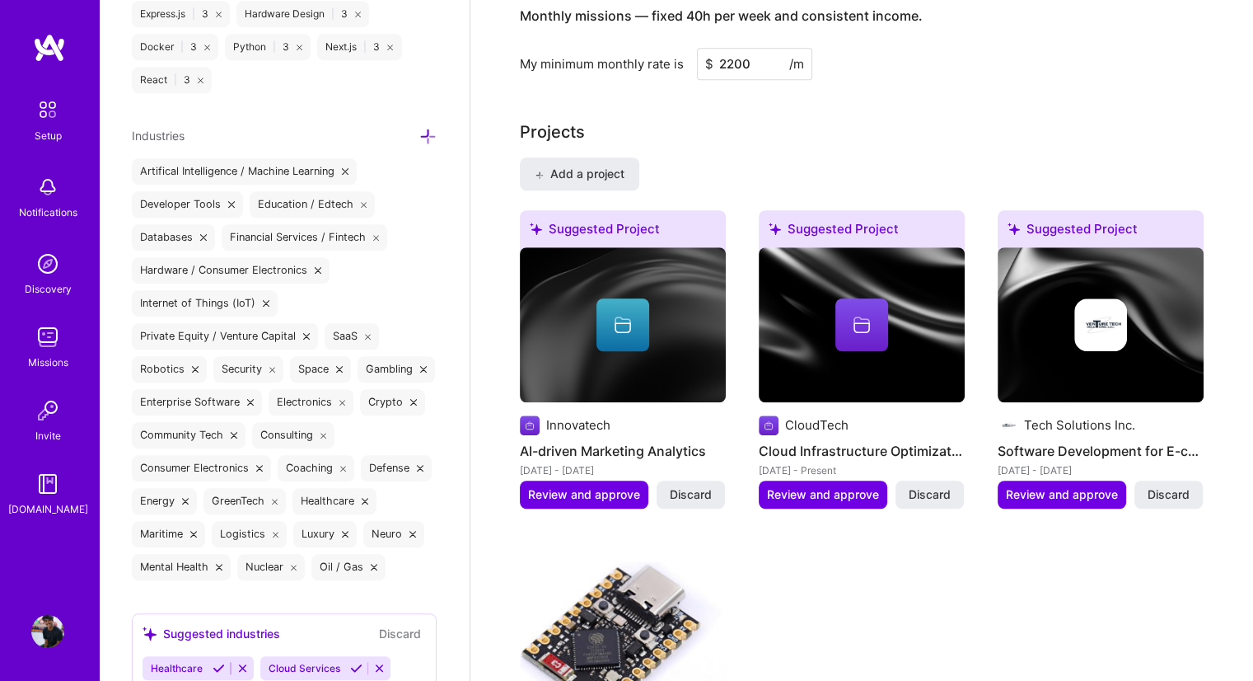
click at [890, 617] on div "Suggested Project Innovatech AI-driven Marketing Analytics [DATE] - [DATE] Revi…" at bounding box center [862, 525] width 684 height 631
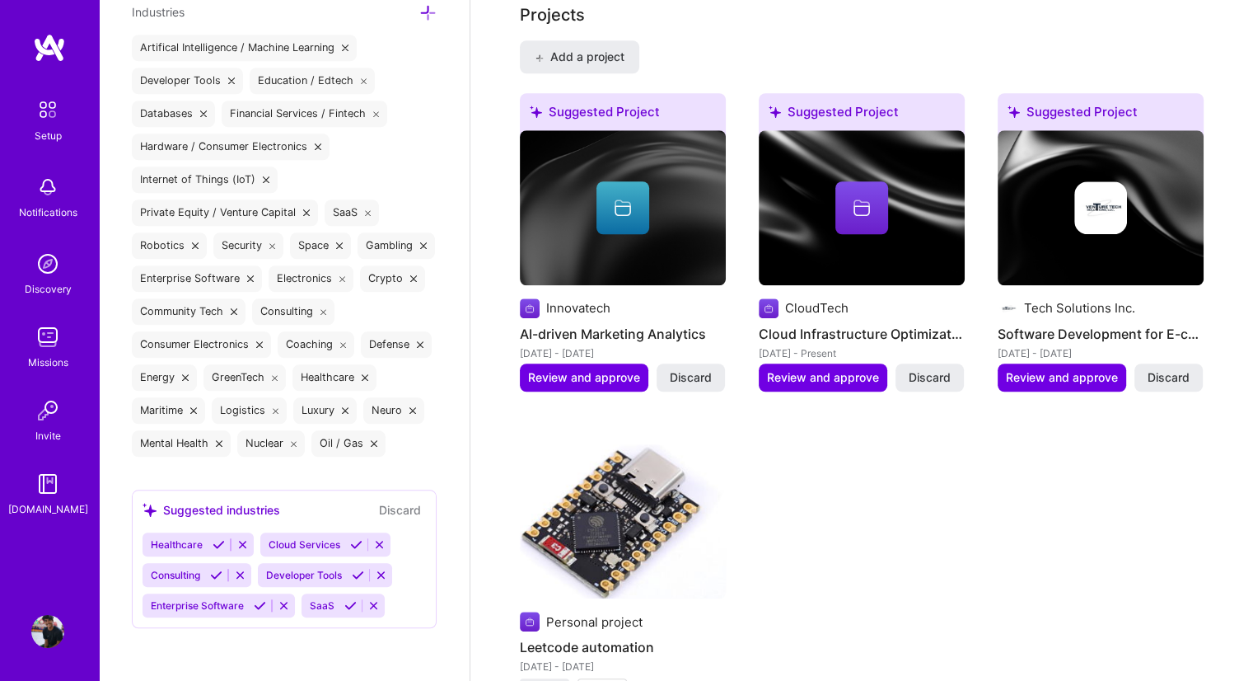
scroll to position [1584, 0]
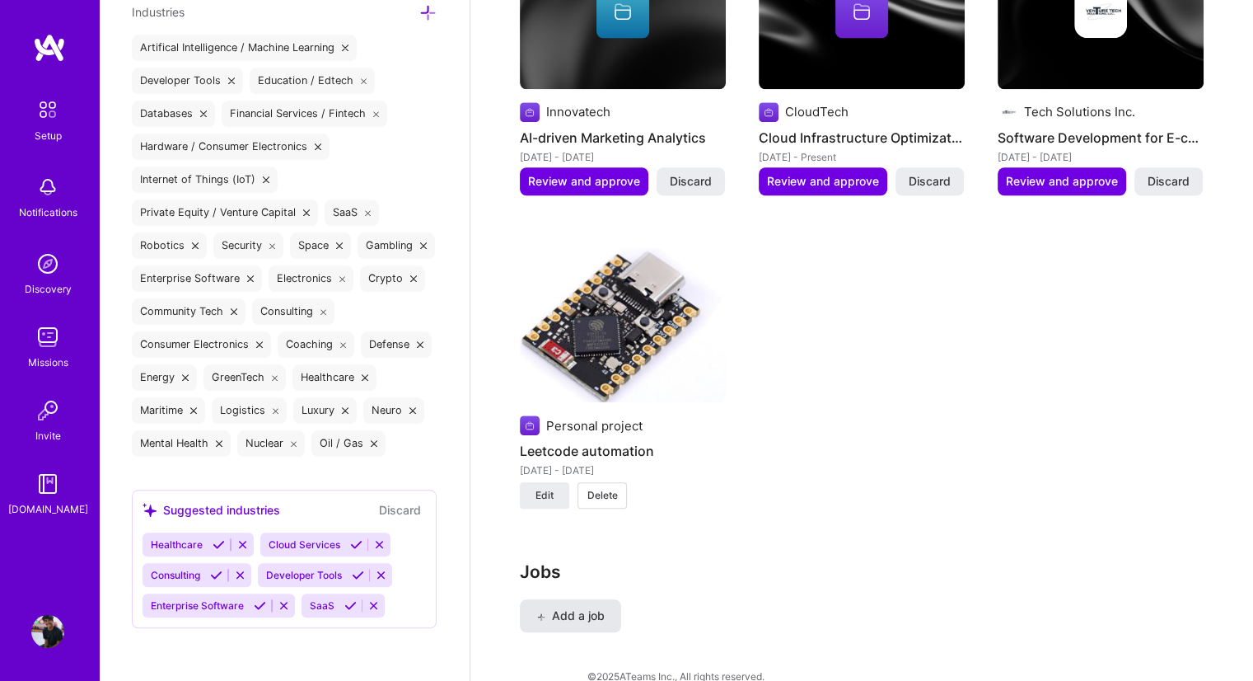
click at [593, 607] on button "Add a job" at bounding box center [570, 615] width 101 height 33
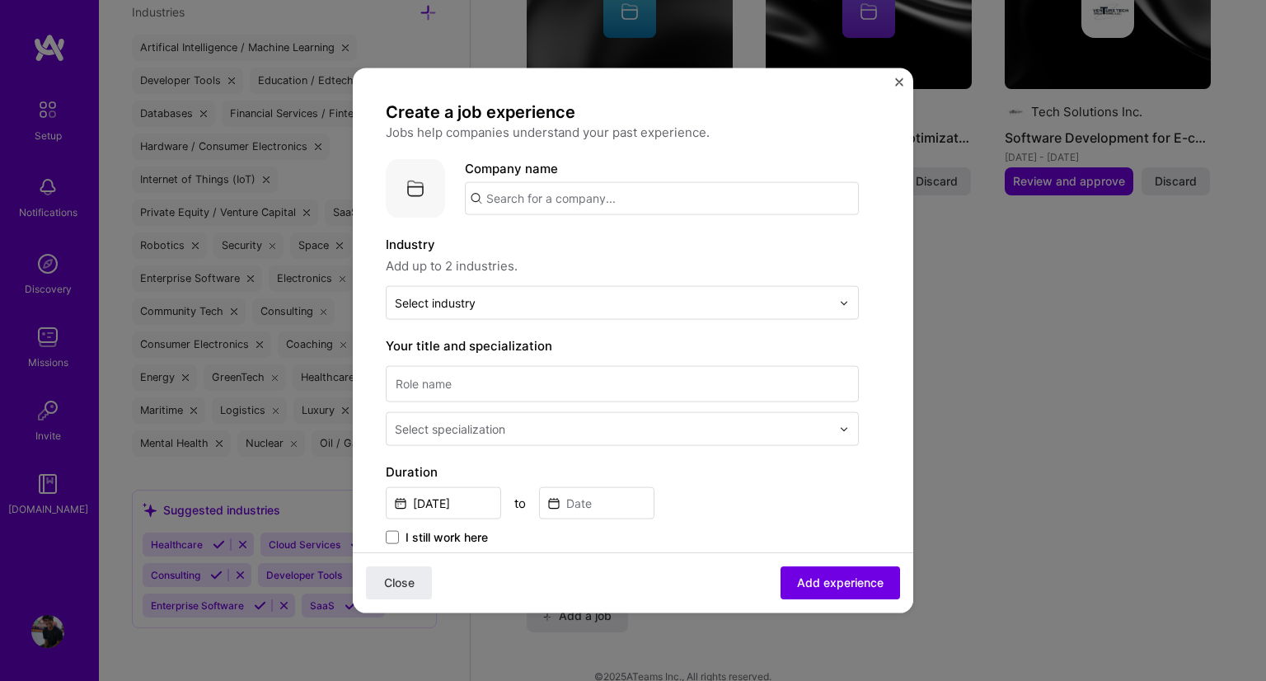
click at [657, 214] on input "text" at bounding box center [662, 198] width 394 height 33
type input "Neurema"
click at [749, 272] on span "Add up to 2 industries." at bounding box center [622, 266] width 473 height 20
click at [895, 88] on button "Close" at bounding box center [899, 86] width 8 height 17
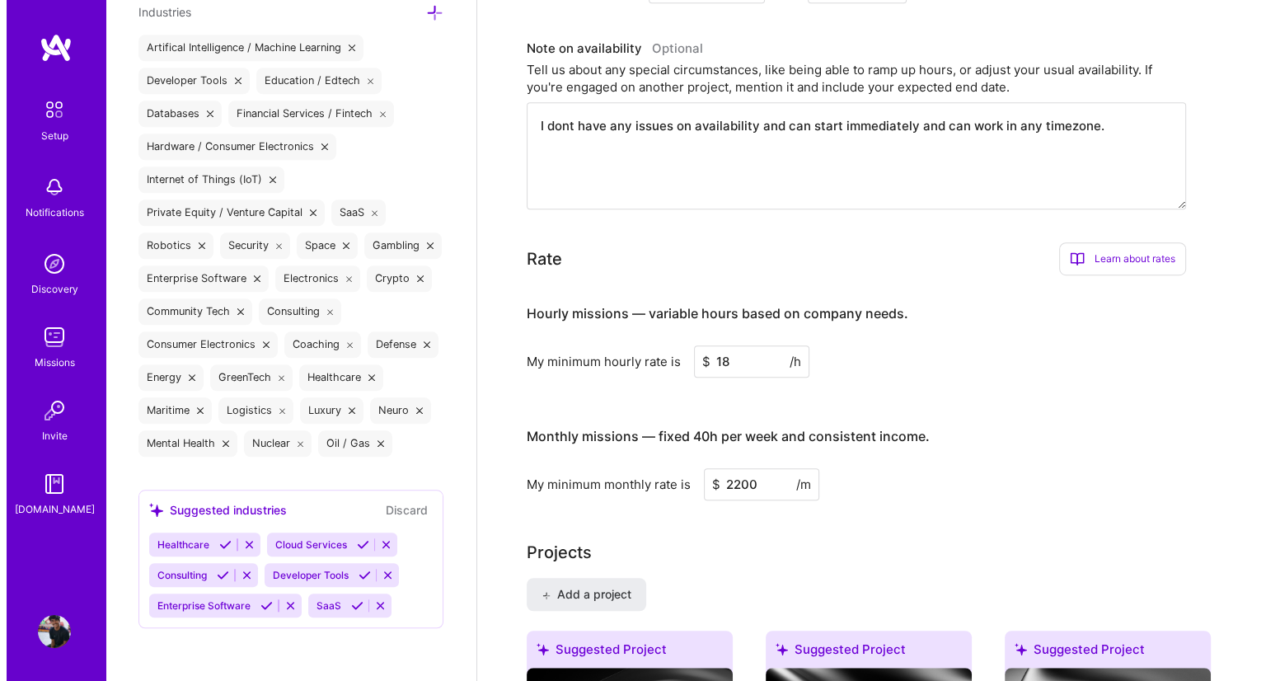
scroll to position [845, 0]
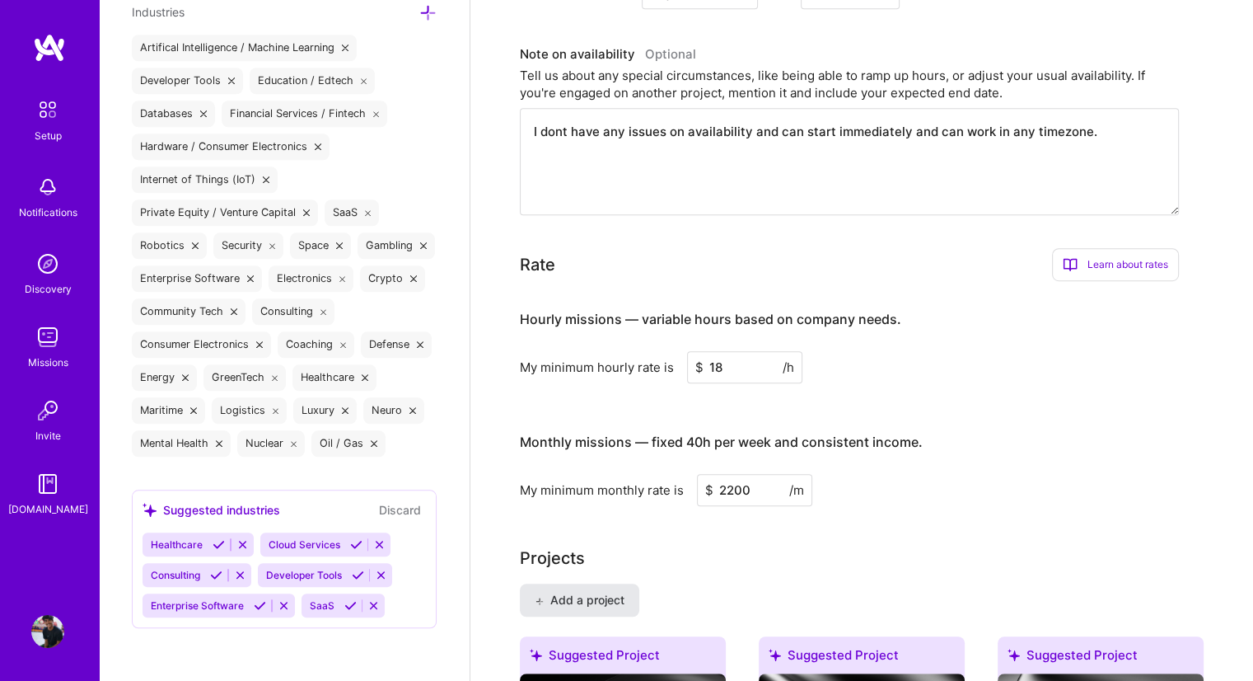
click at [597, 592] on span "Add a project" at bounding box center [580, 600] width 90 height 16
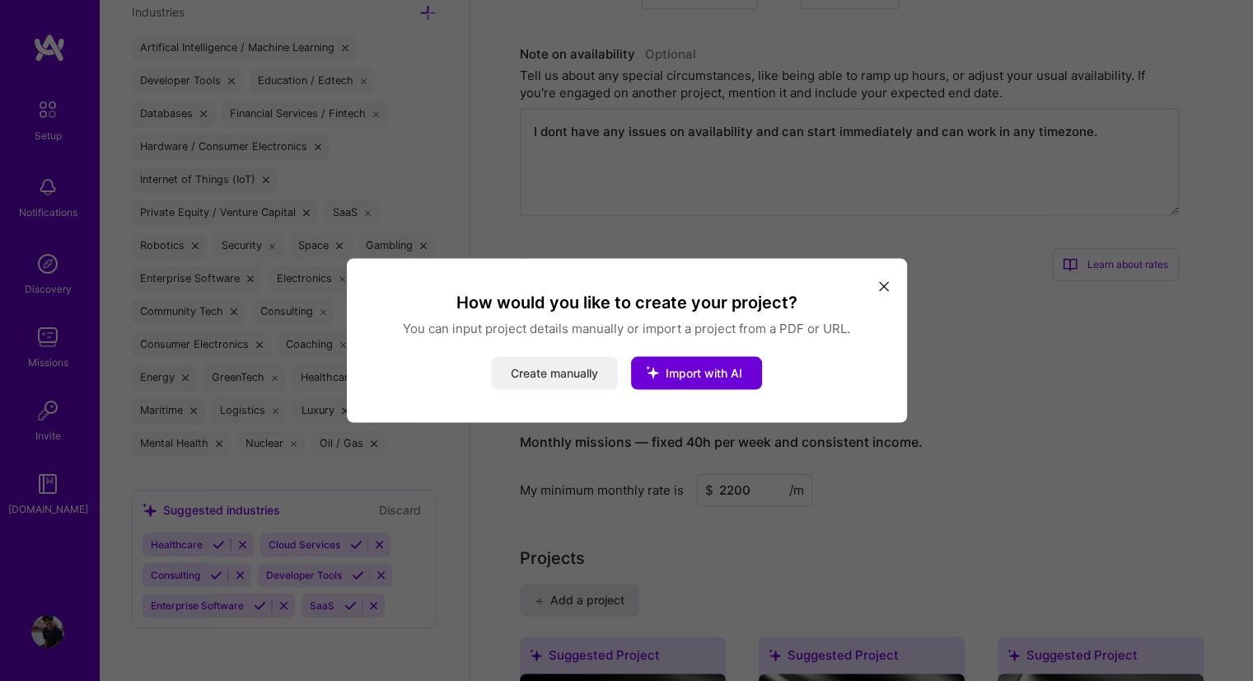
click at [561, 386] on button "Create manually" at bounding box center [554, 373] width 127 height 33
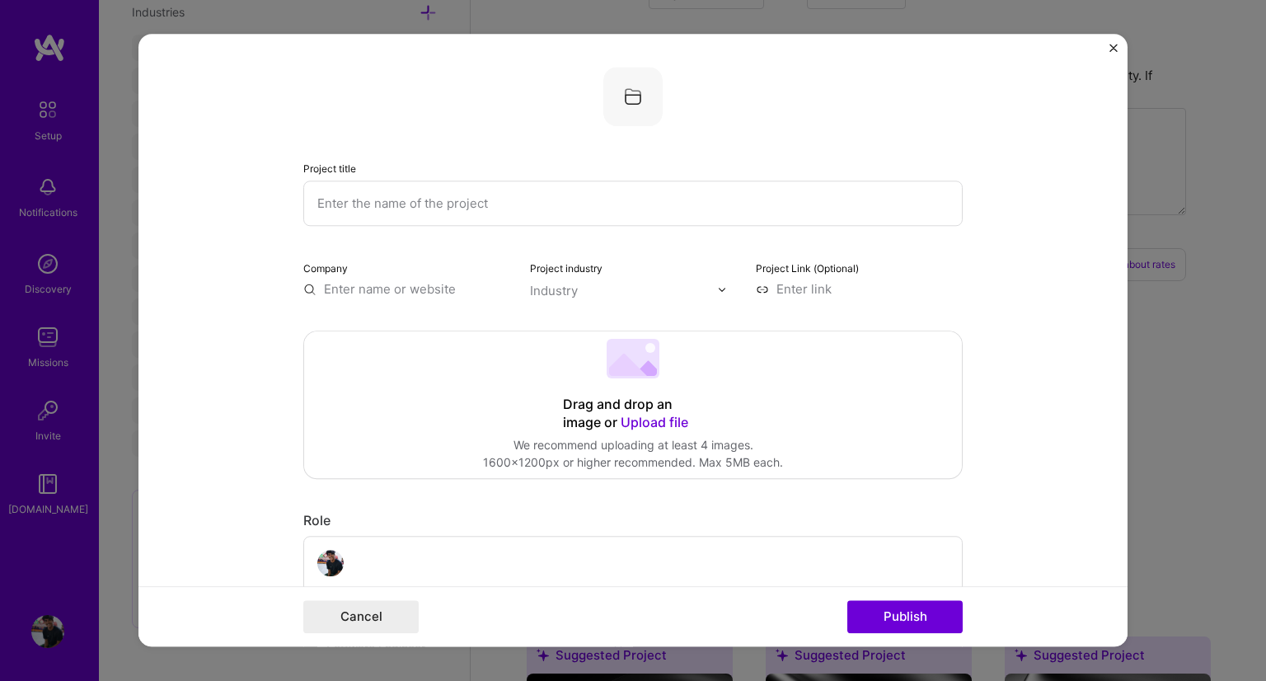
click at [630, 387] on div "Drag and drop an image or Upload file Upload file We recommend uploading at lea…" at bounding box center [633, 404] width 658 height 147
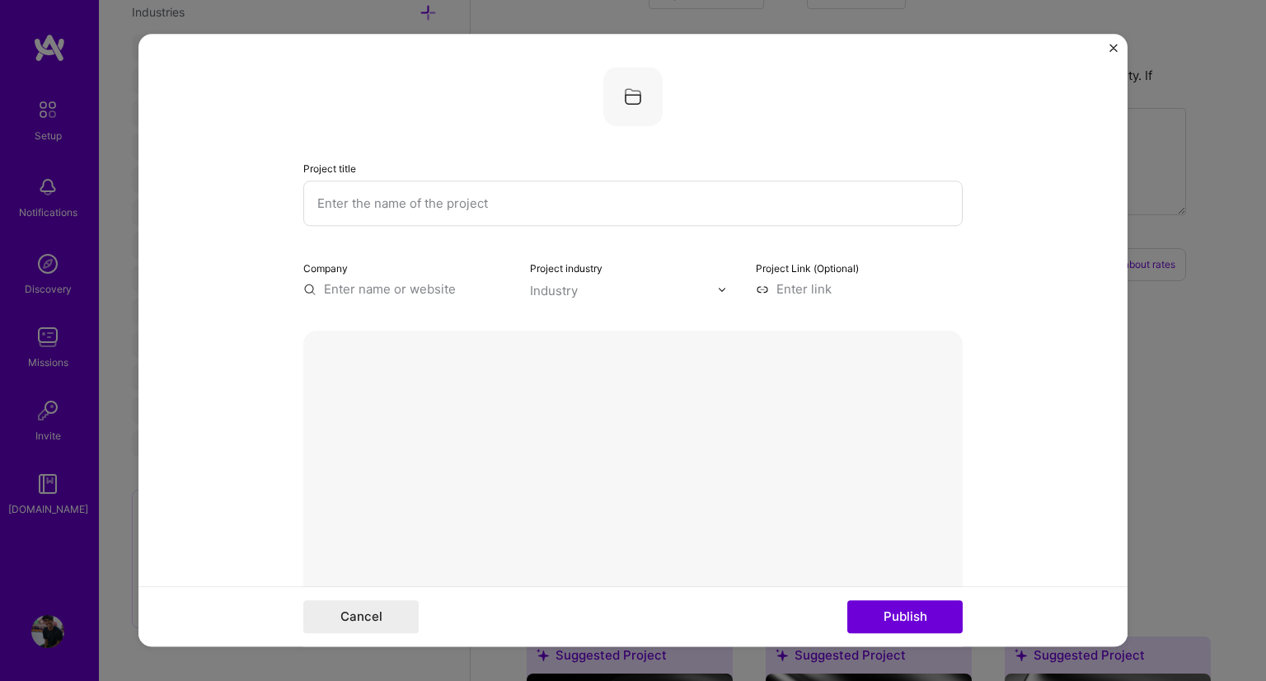
click at [424, 185] on input "text" at bounding box center [632, 202] width 659 height 45
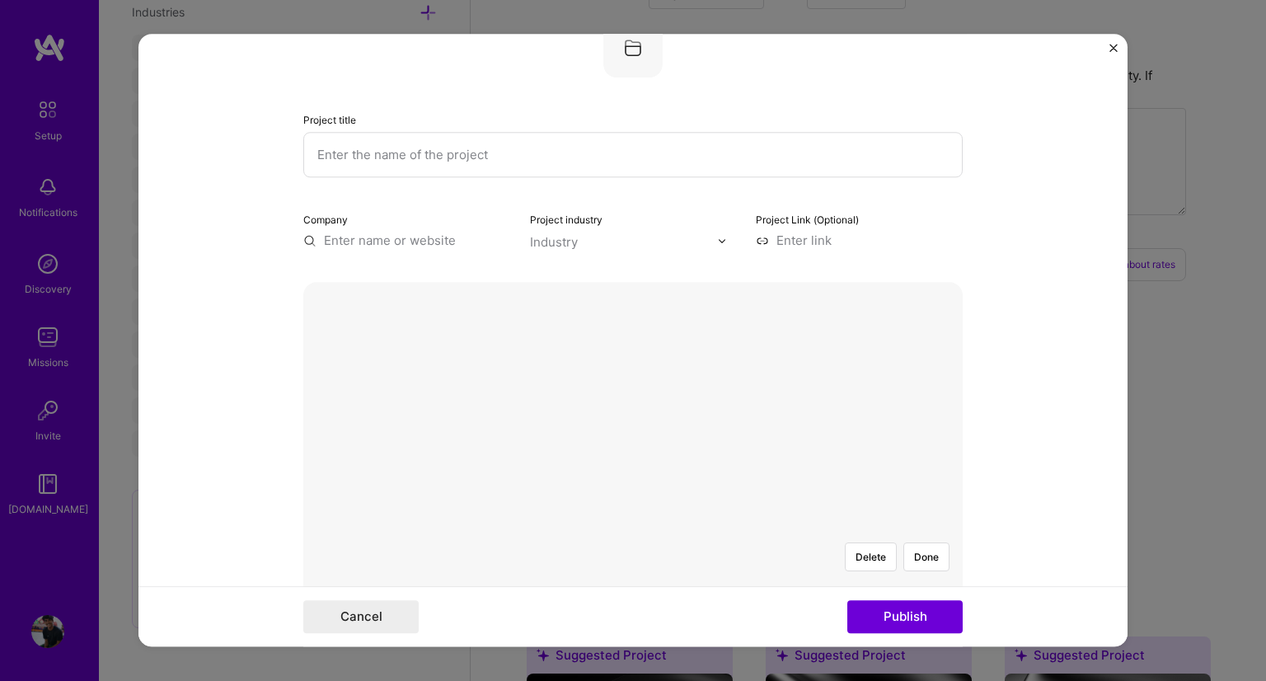
scroll to position [49, 0]
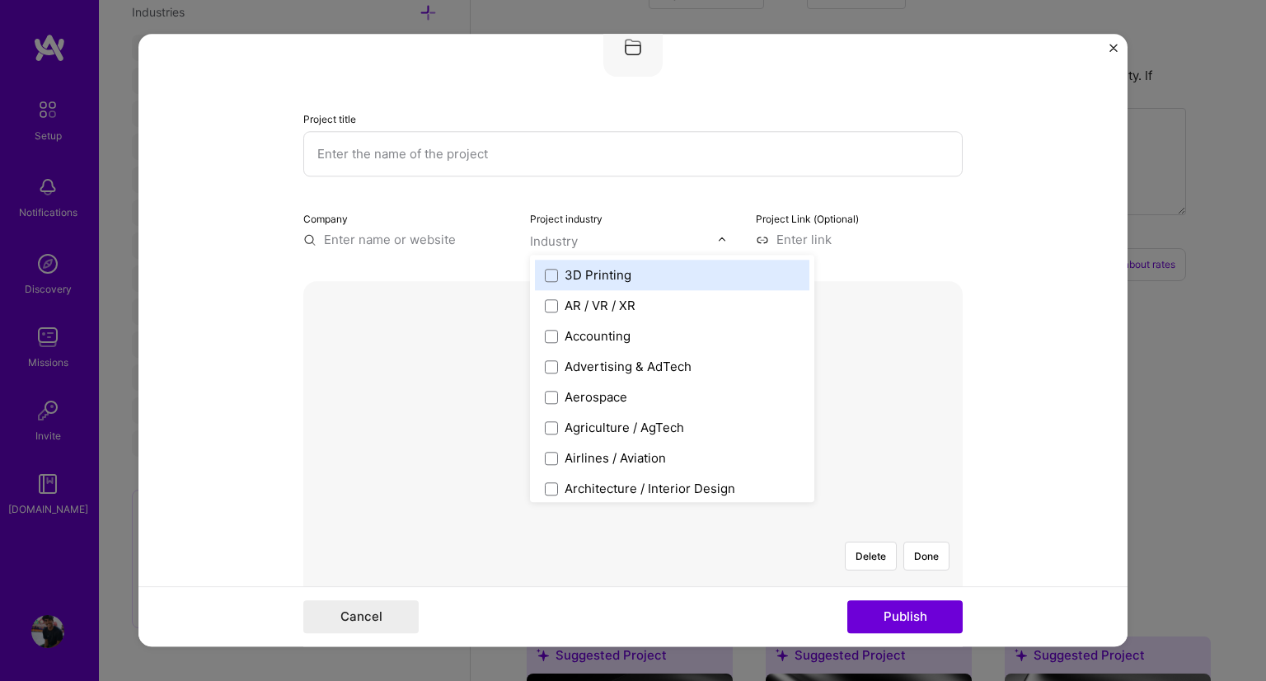
click at [583, 234] on input "text" at bounding box center [624, 240] width 188 height 17
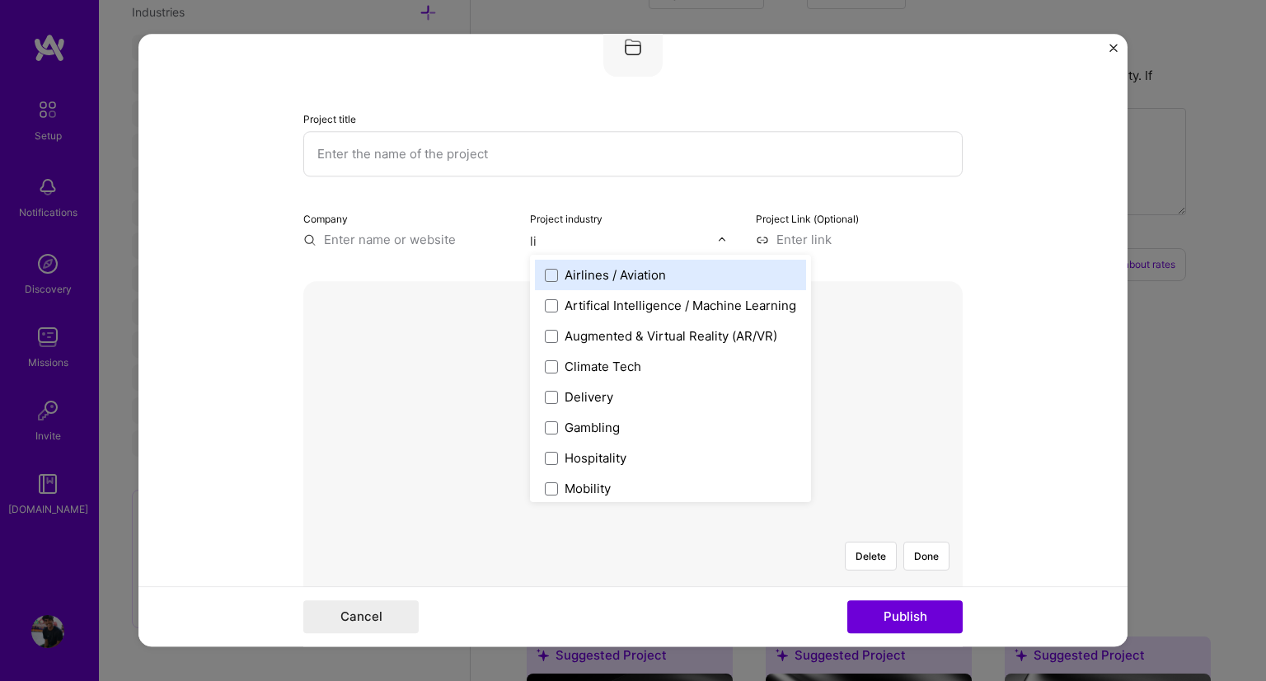
type input "l"
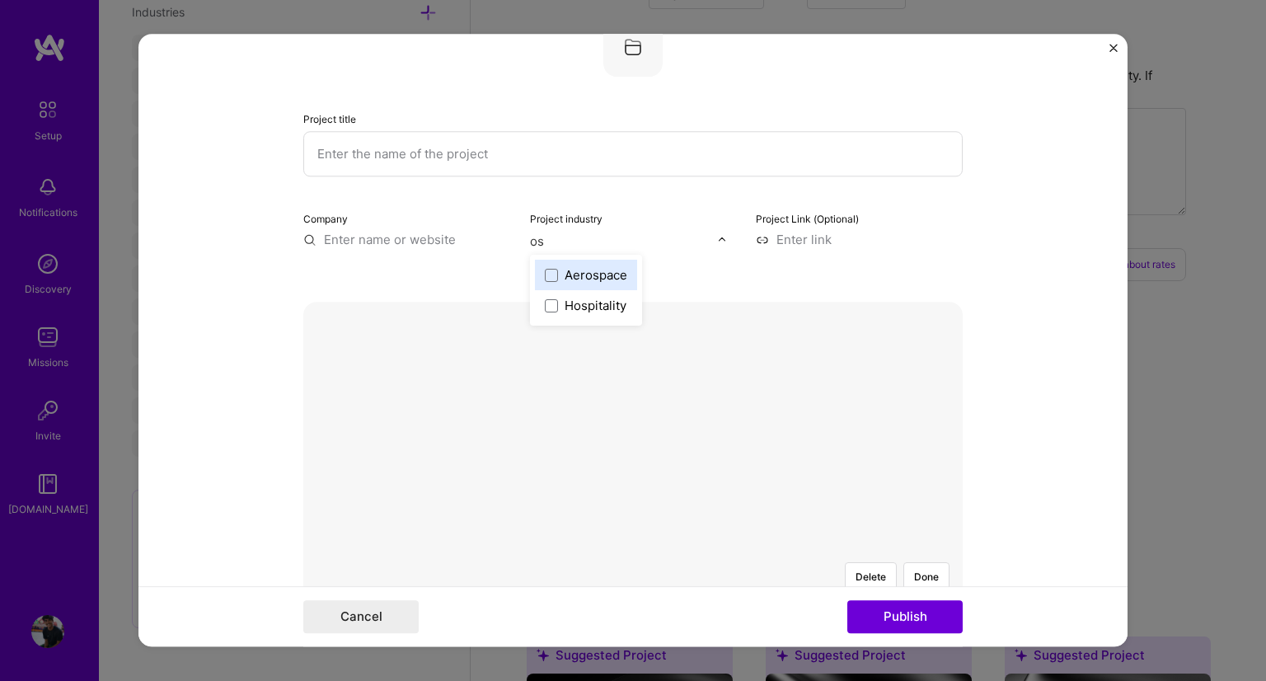
type input "o"
type input "sof"
click at [360, 228] on div "Company" at bounding box center [406, 228] width 207 height 39
click at [372, 236] on input "text" at bounding box center [406, 239] width 207 height 17
type input "p"
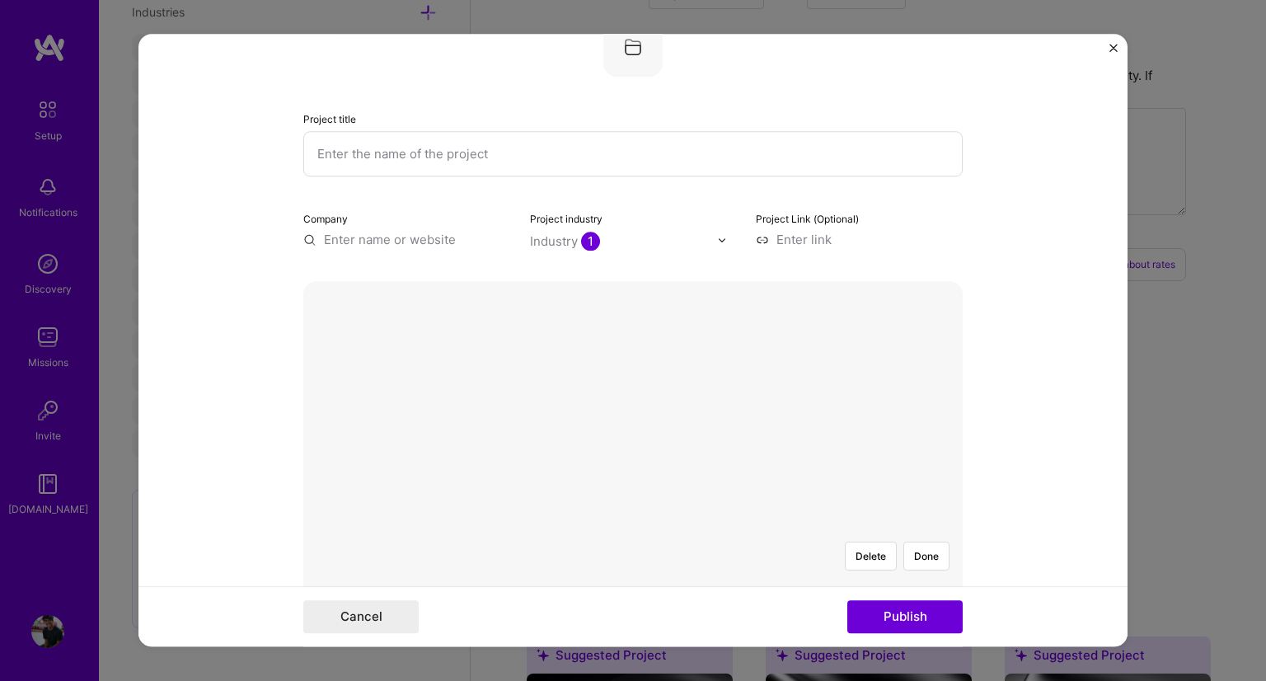
click at [438, 330] on div "Delete Done" at bounding box center [632, 528] width 659 height 494
click at [817, 241] on input at bounding box center [859, 239] width 207 height 17
click at [892, 245] on input "[URL][DOMAIN_NAME]" at bounding box center [859, 239] width 207 height 17
paste input "Ncurses-File-Manager"
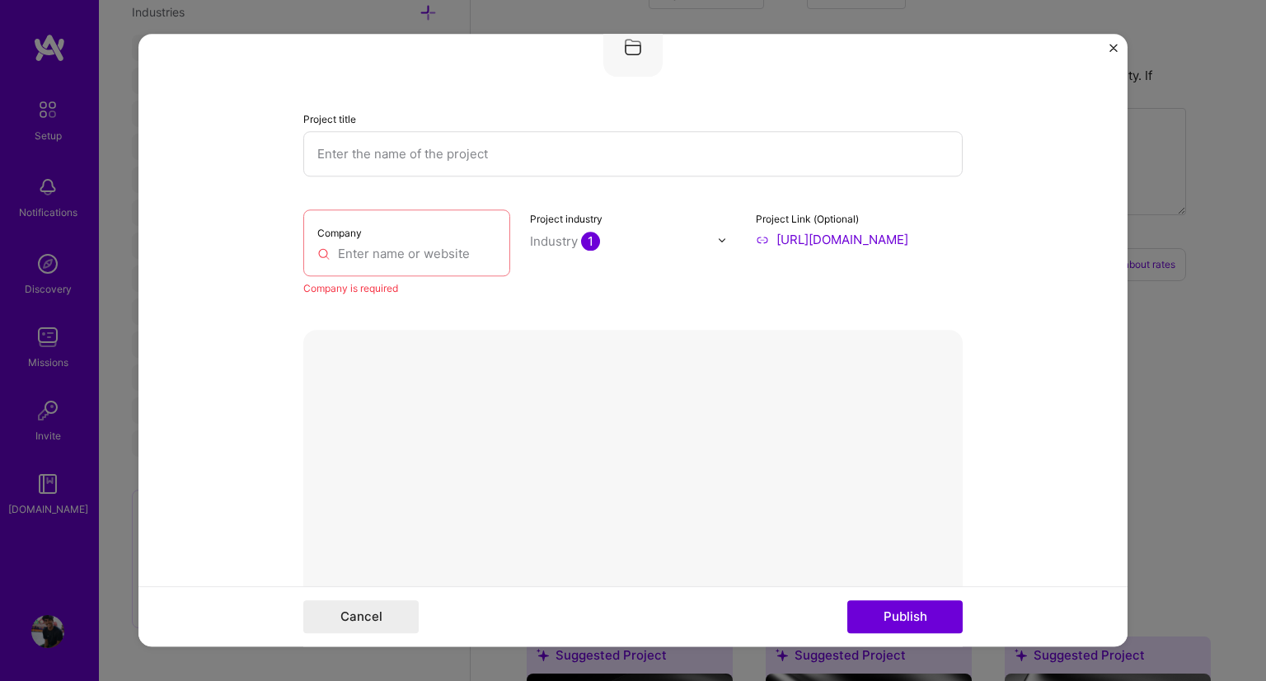
type input "[URL][DOMAIN_NAME]"
click at [448, 146] on input "text" at bounding box center [632, 153] width 659 height 45
type input "TUI file manager"
click at [402, 245] on input "text" at bounding box center [406, 253] width 179 height 17
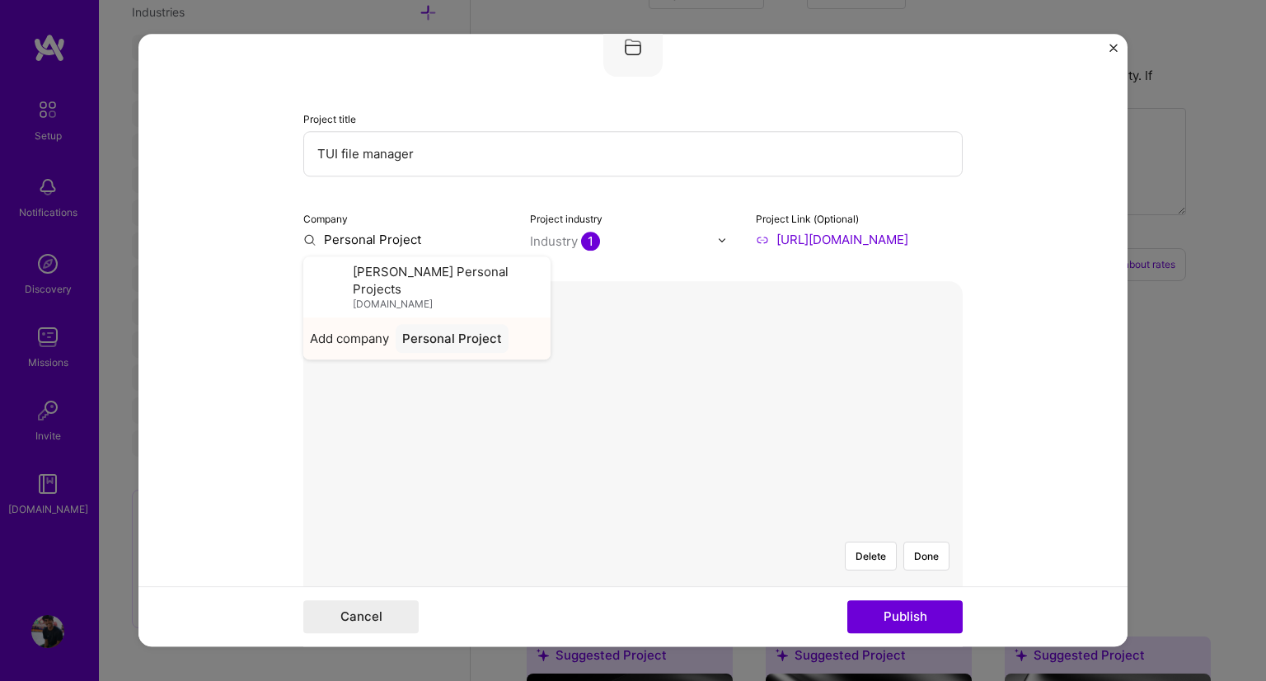
type input "Personal Project"
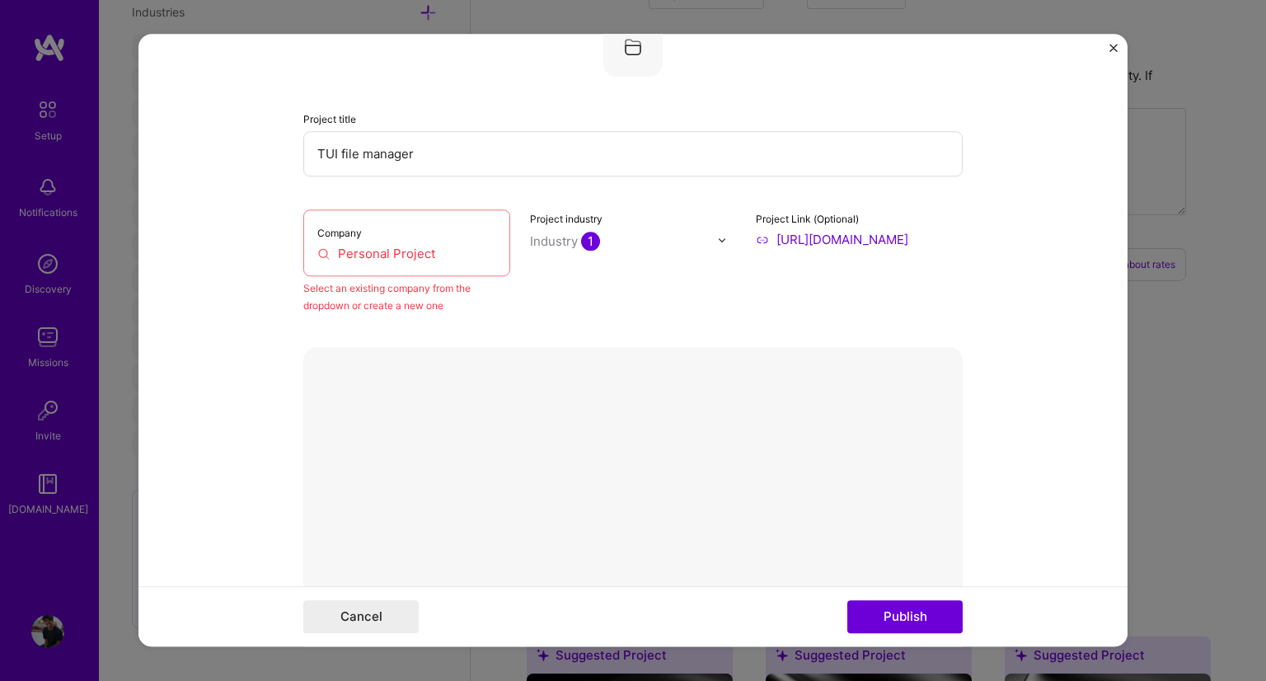
click at [458, 245] on input "Personal Project" at bounding box center [406, 253] width 179 height 17
paste input "Personal Project"
type input "Personal Project"
click at [448, 259] on input "Personal Project" at bounding box center [406, 253] width 179 height 17
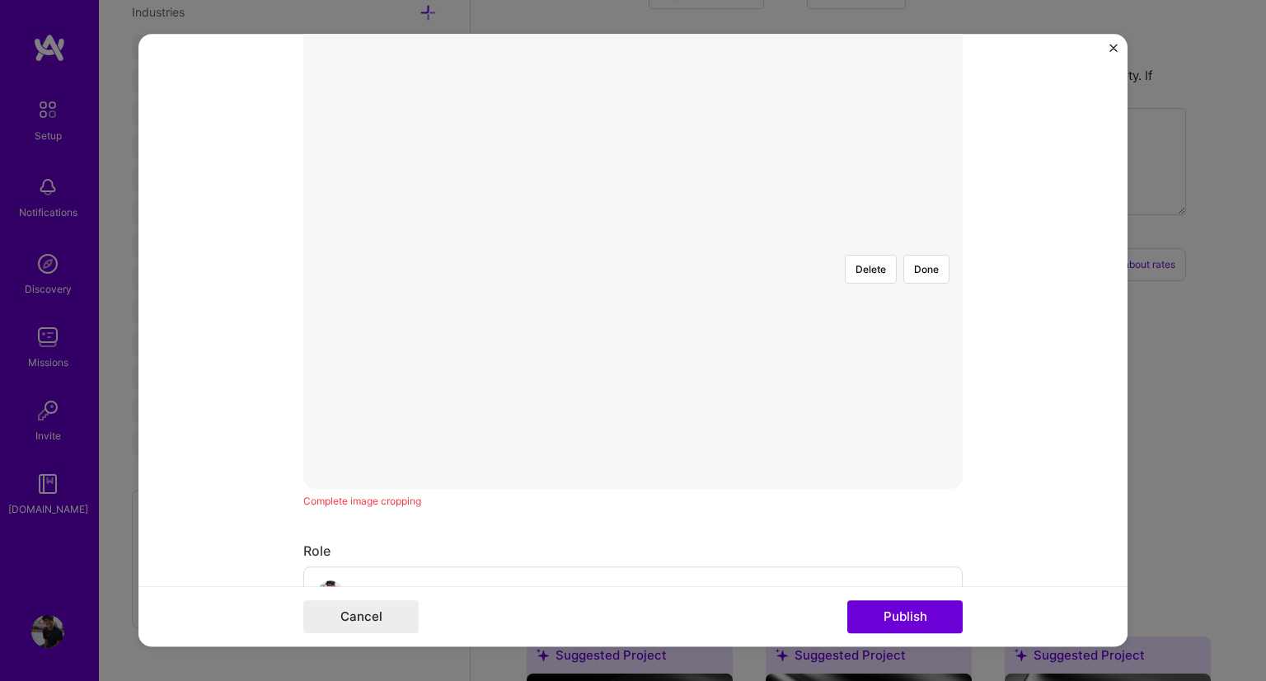
scroll to position [335, 0]
click at [930, 256] on button "Done" at bounding box center [926, 270] width 46 height 29
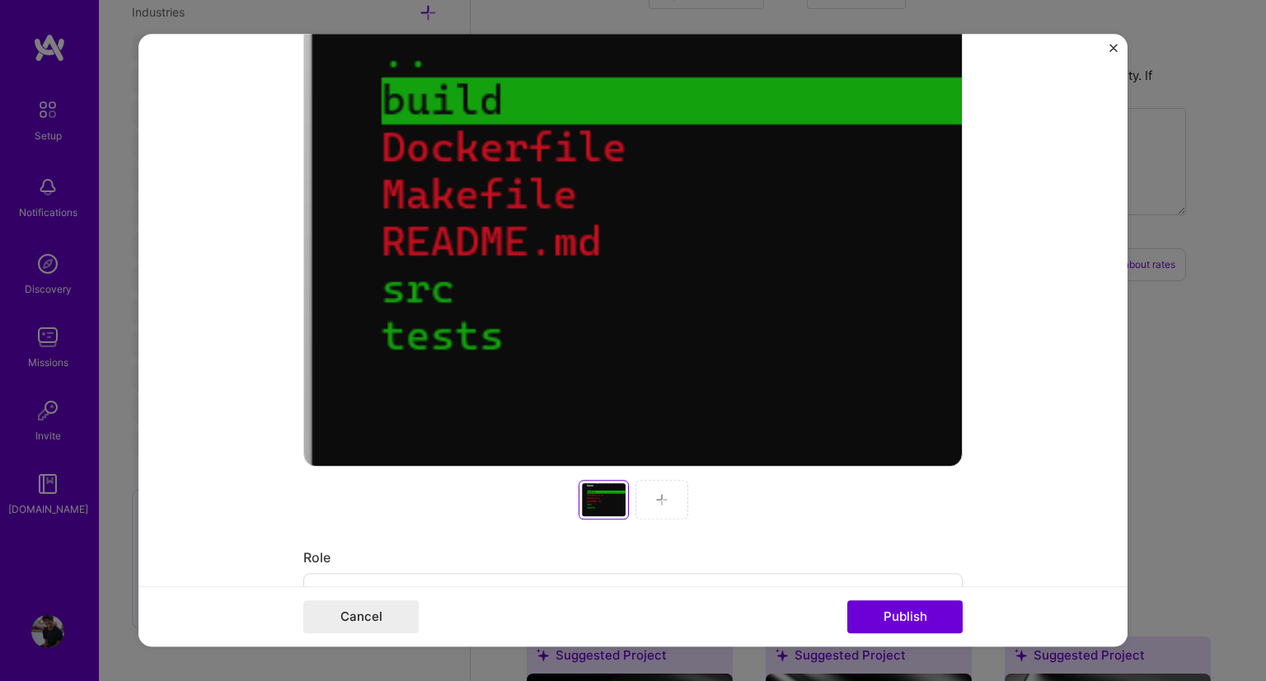
scroll to position [0, 0]
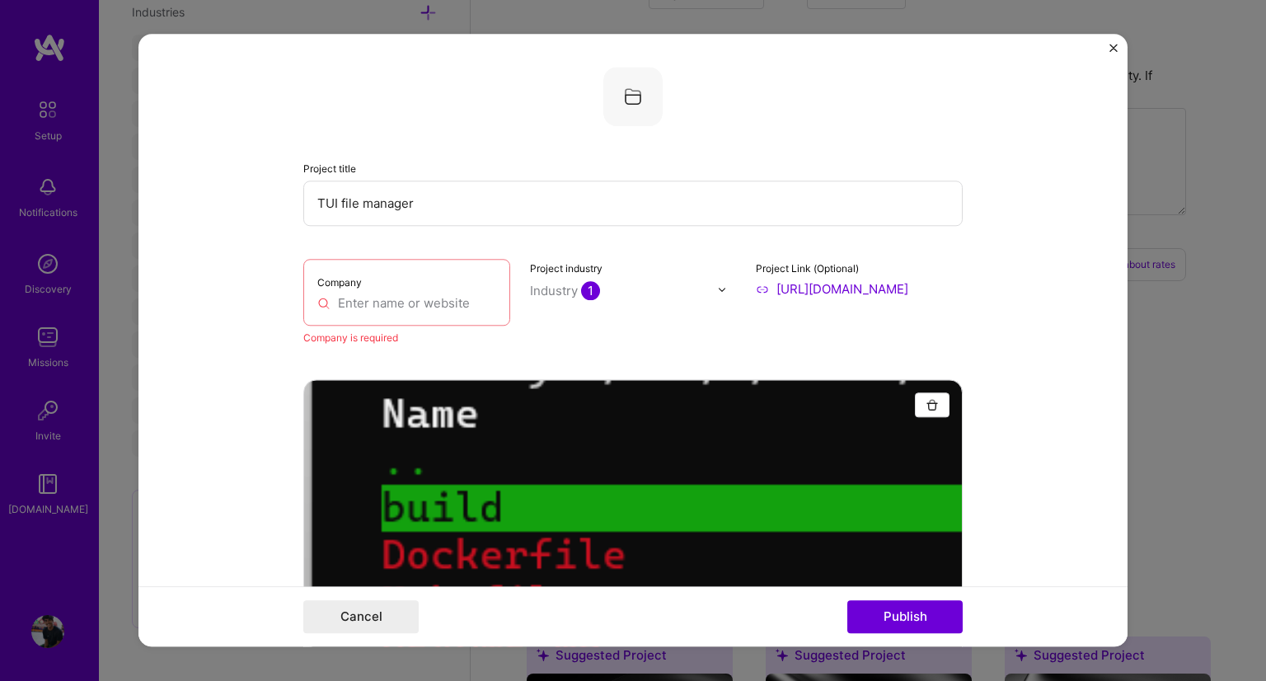
click at [903, 284] on input "[URL][DOMAIN_NAME]" at bounding box center [859, 288] width 207 height 17
click at [925, 405] on img "button" at bounding box center [931, 404] width 13 height 13
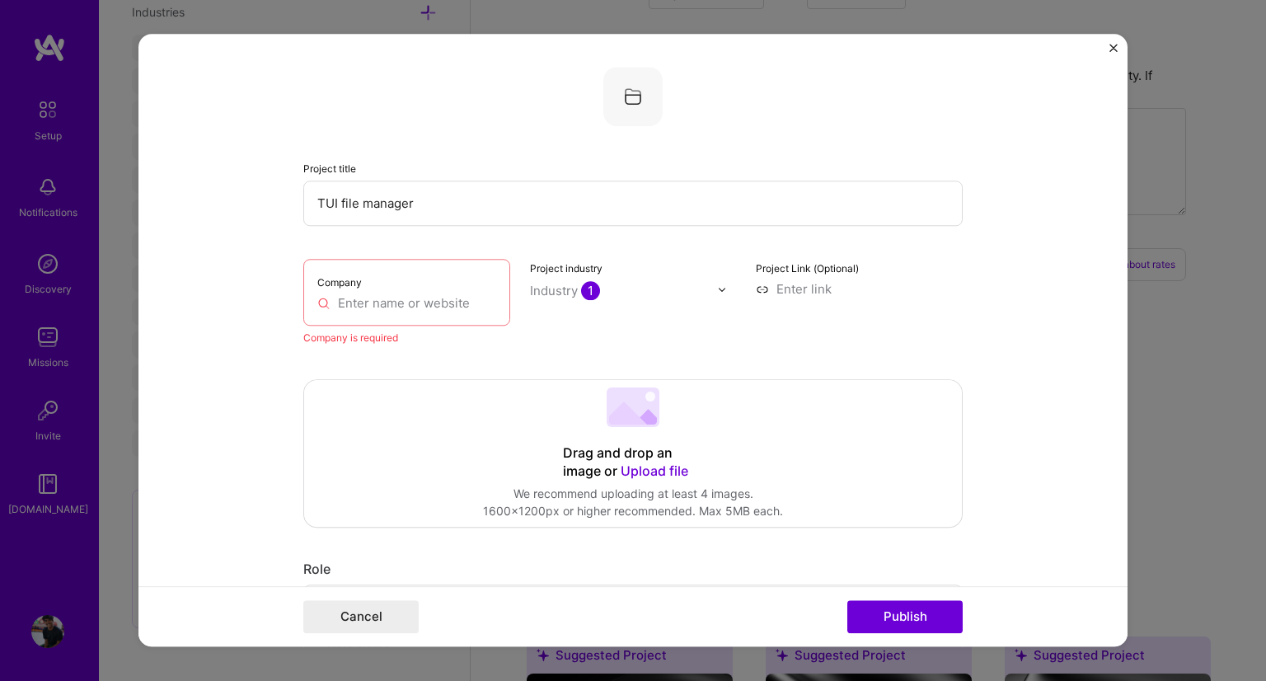
click at [652, 469] on span "Upload file" at bounding box center [655, 470] width 68 height 16
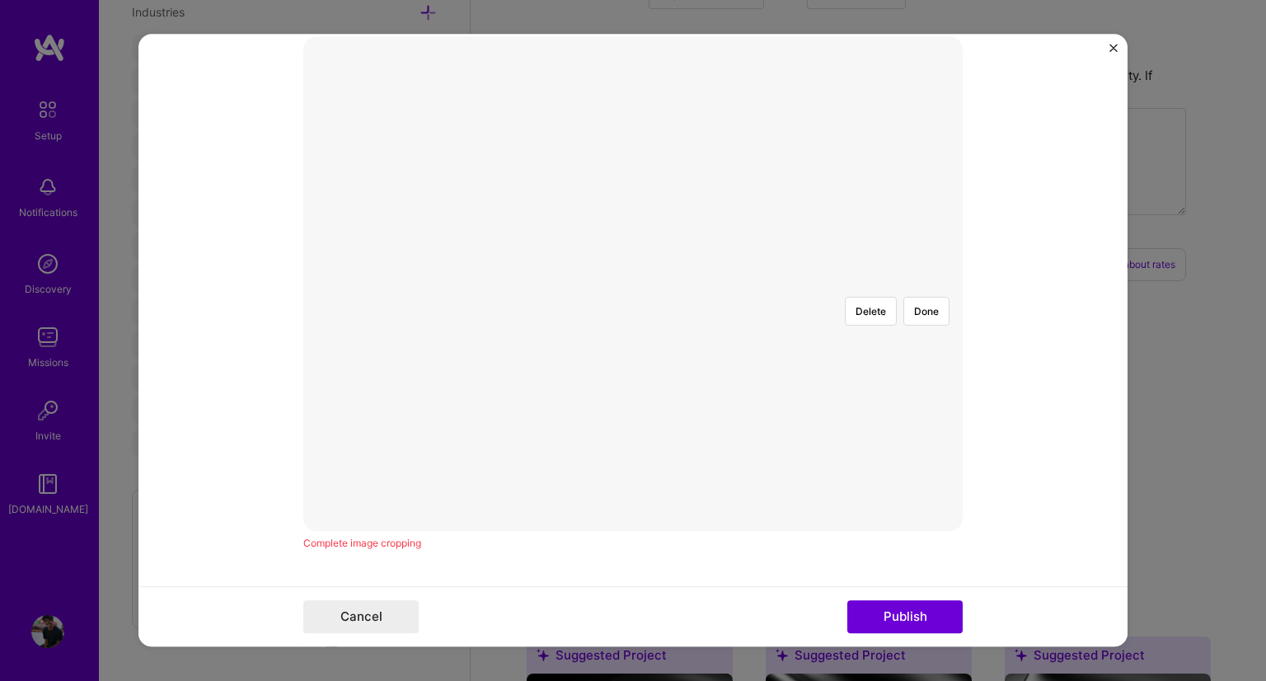
scroll to position [346, 0]
click at [927, 101] on div "Delete Done" at bounding box center [632, 280] width 659 height 494
click at [255, 492] on form "Project title TUI file manager Company Company is required Project industry Ind…" at bounding box center [632, 340] width 989 height 612
click at [633, 280] on div at bounding box center [633, 280] width 0 height 0
click at [802, 410] on div at bounding box center [906, 455] width 467 height 351
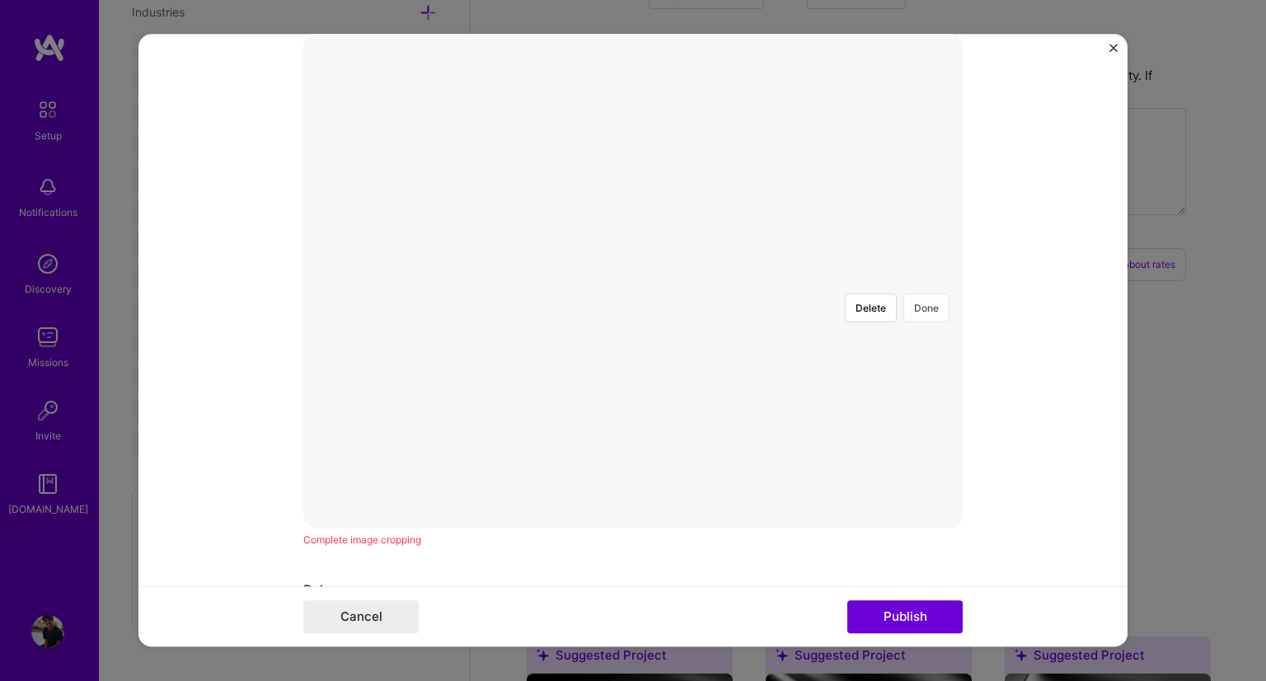
click at [903, 293] on button "Done" at bounding box center [926, 307] width 46 height 29
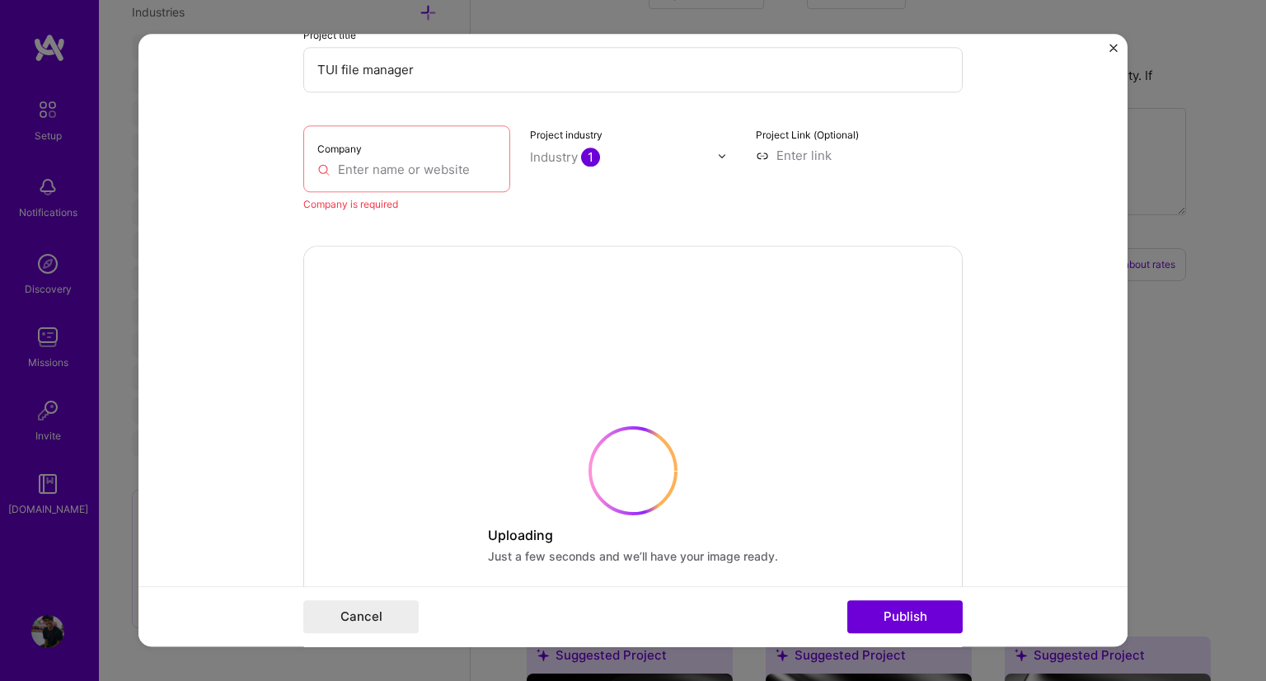
scroll to position [0, 0]
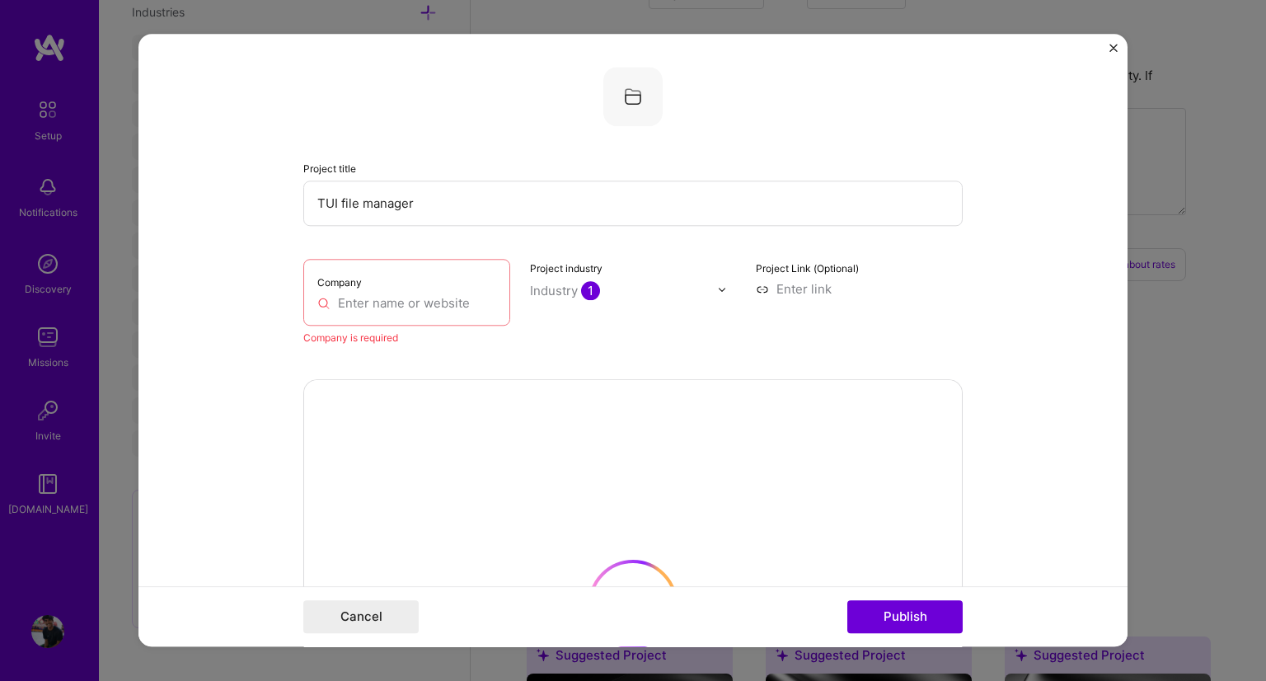
click at [771, 293] on input at bounding box center [859, 288] width 207 height 17
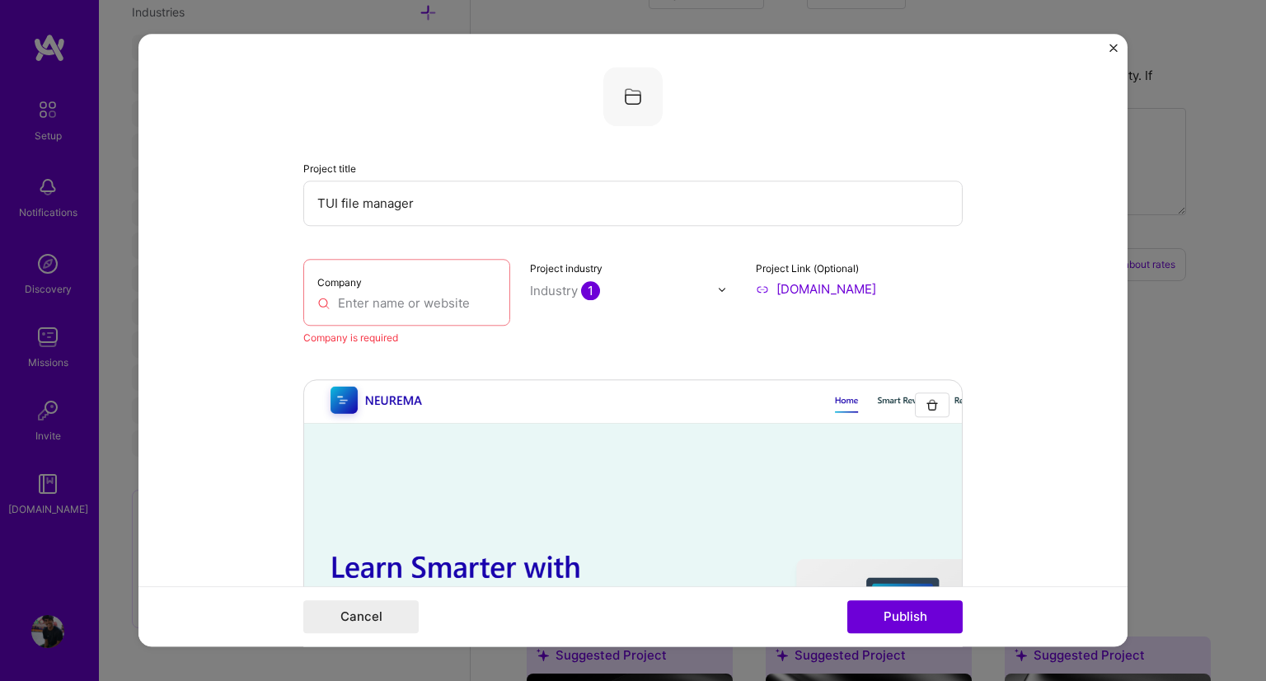
type input "[URL][DOMAIN_NAME]"
click at [373, 307] on input "text" at bounding box center [406, 302] width 179 height 17
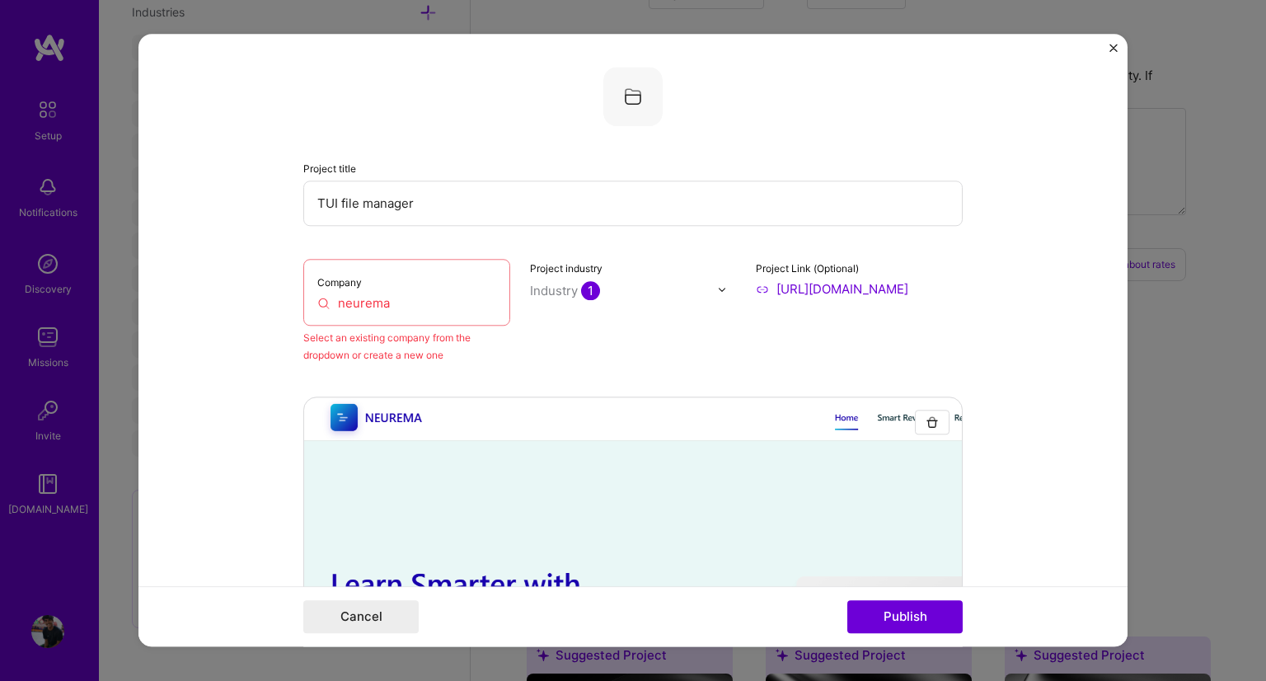
click at [414, 304] on input "neurema" at bounding box center [406, 302] width 179 height 17
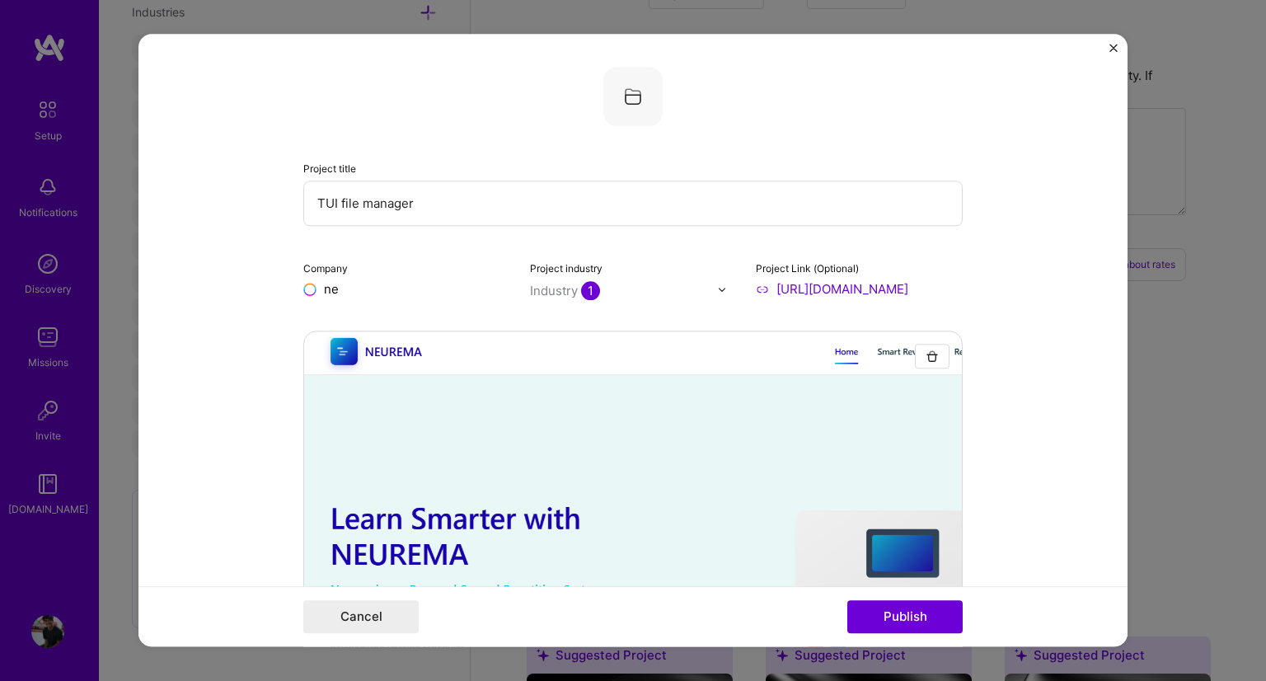
type input "n"
click at [326, 281] on input "text" at bounding box center [406, 288] width 207 height 17
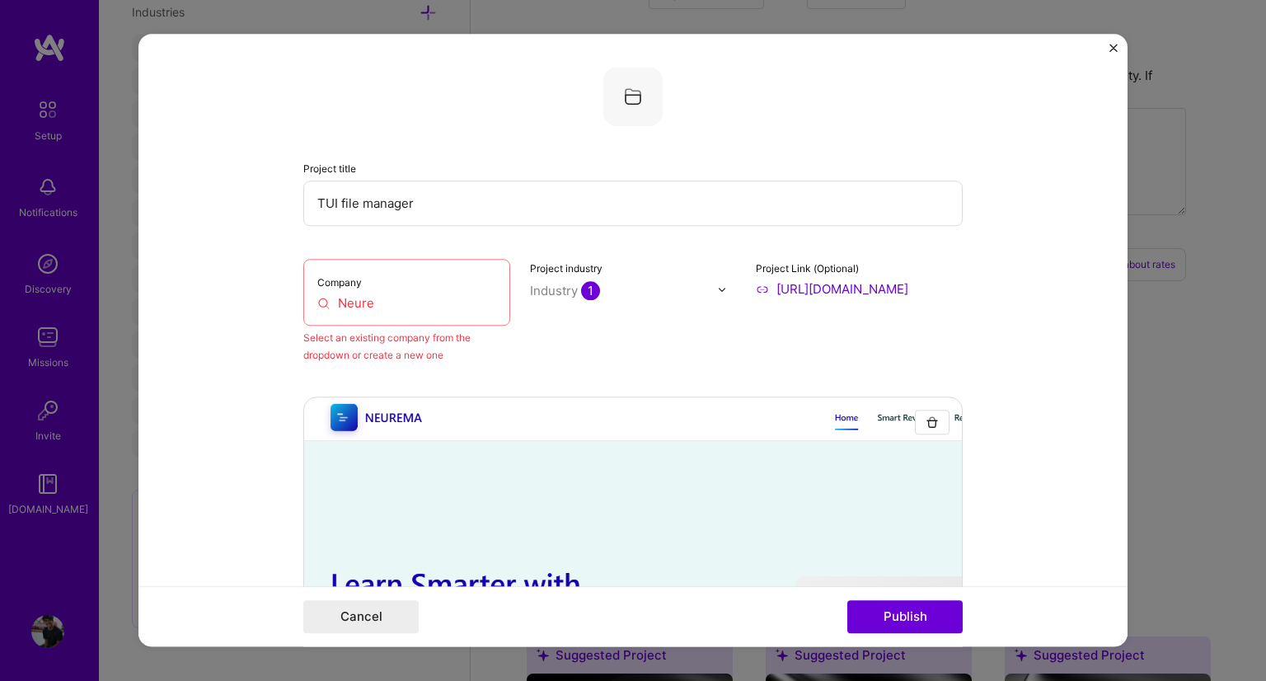
drag, startPoint x: 412, startPoint y: 368, endPoint x: 371, endPoint y: 299, distance: 80.6
click at [371, 299] on input "Neure" at bounding box center [406, 302] width 179 height 17
type input "Neurem"
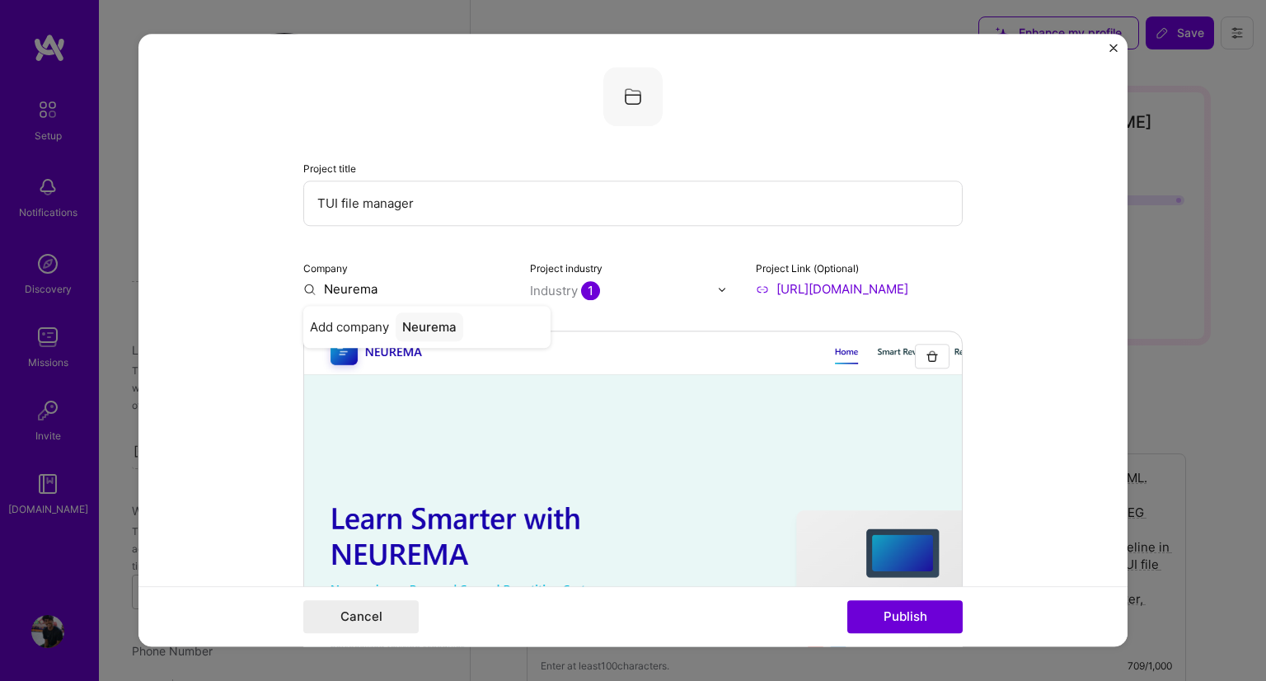
select select "US"
select select "Right Now"
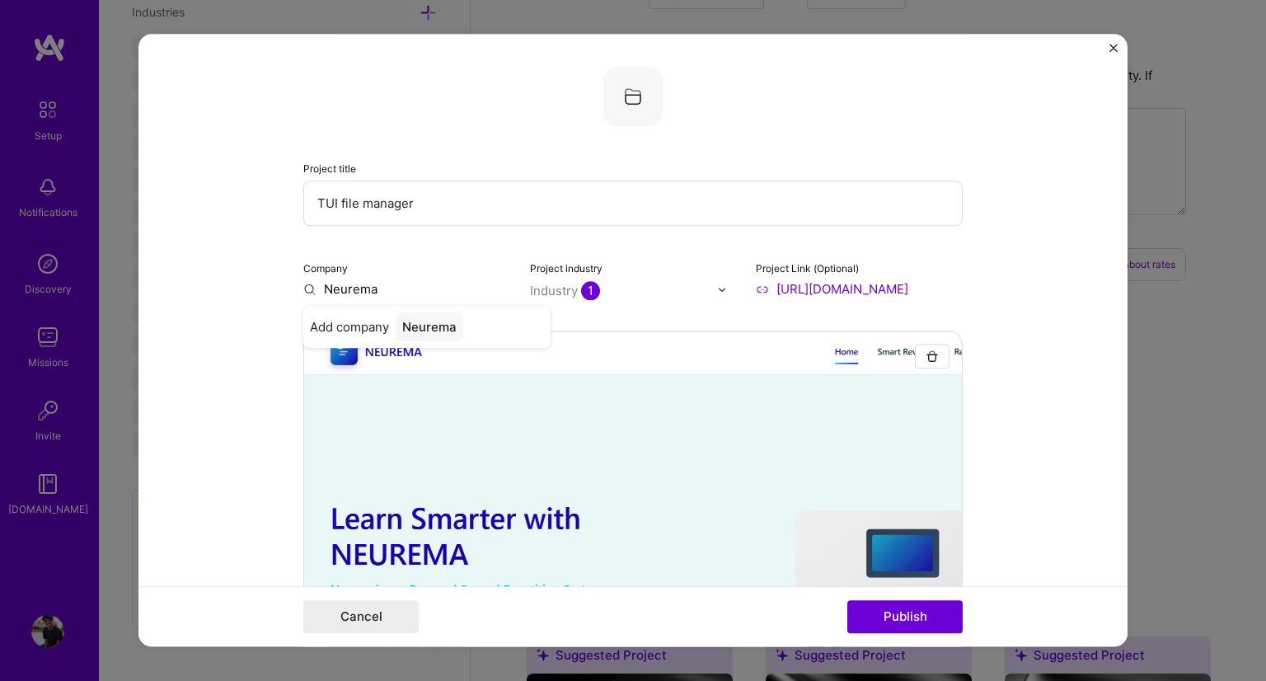
scroll to position [33, 0]
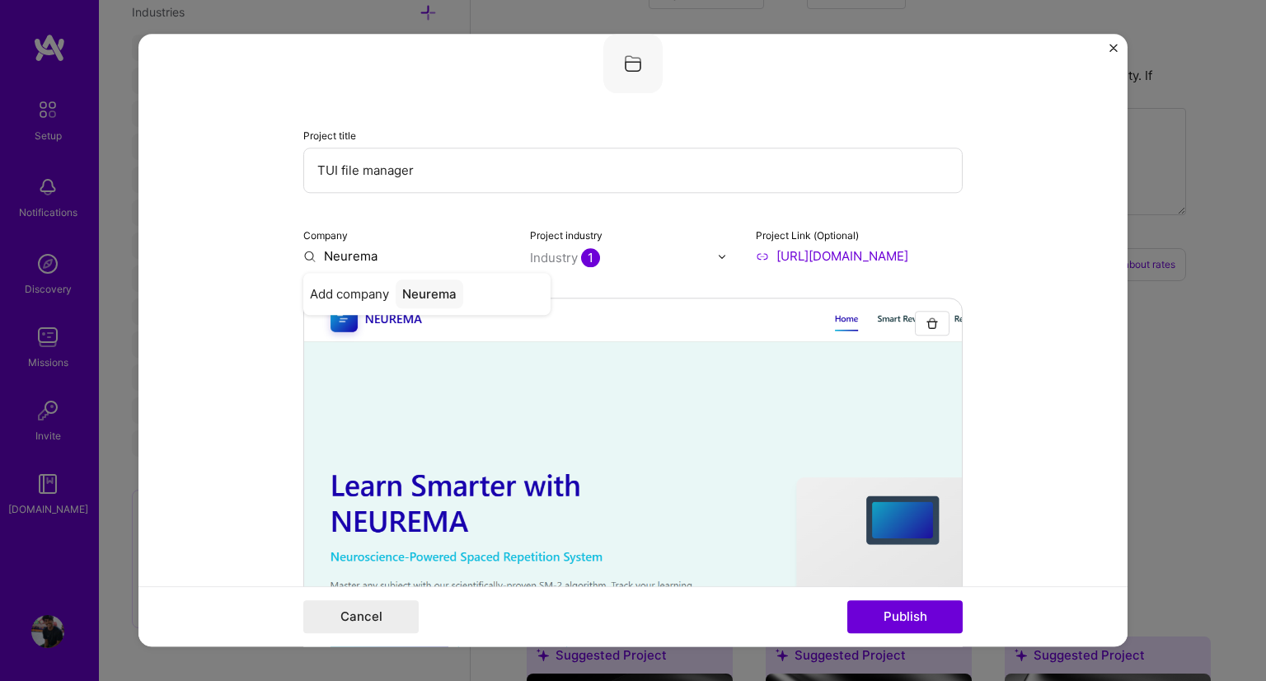
click at [847, 601] on button "Publish" at bounding box center [904, 617] width 115 height 33
click at [371, 299] on span "Add company" at bounding box center [349, 293] width 79 height 17
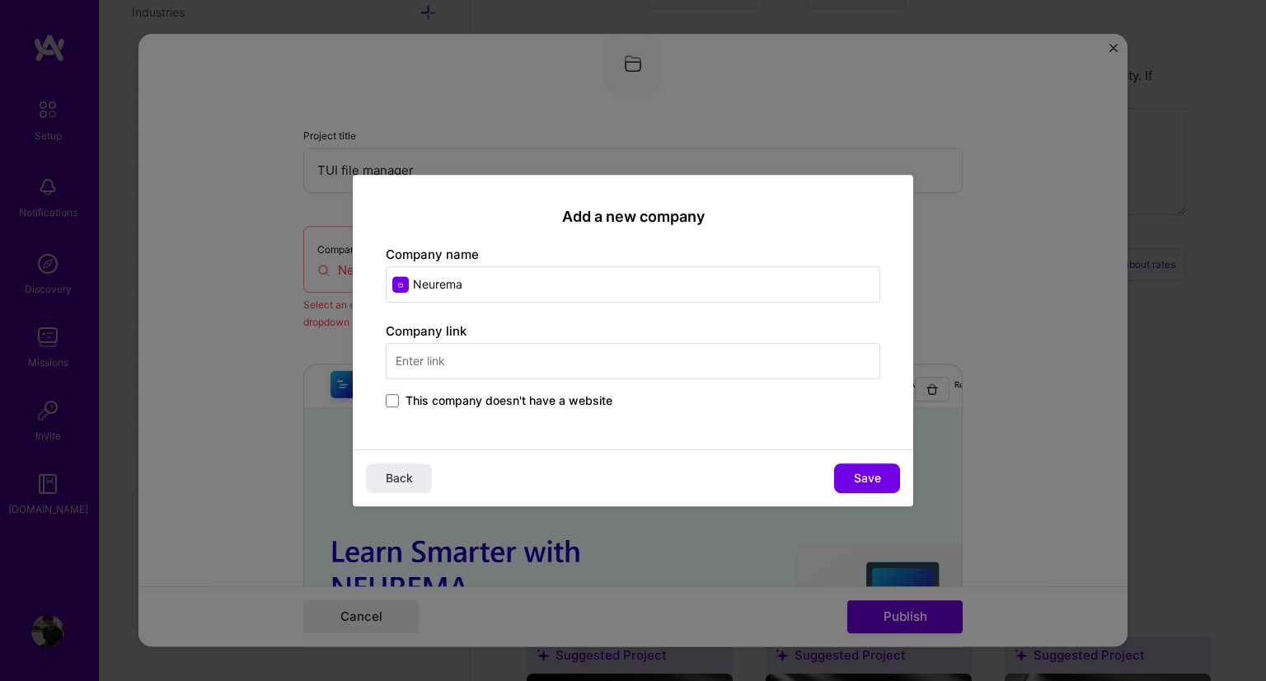
click at [412, 372] on input "text" at bounding box center [633, 361] width 494 height 36
type input "neurema.com"
click at [882, 478] on button "Save" at bounding box center [867, 478] width 66 height 30
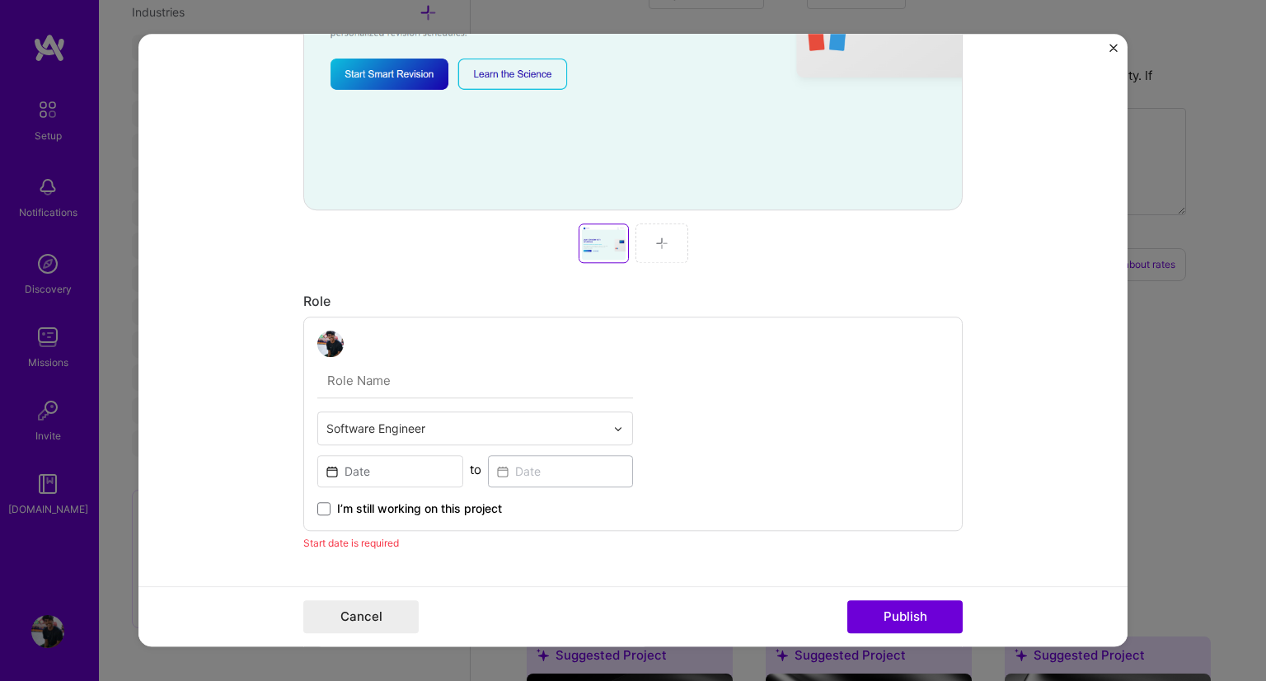
scroll to position [616, 0]
click at [396, 476] on input at bounding box center [390, 469] width 146 height 32
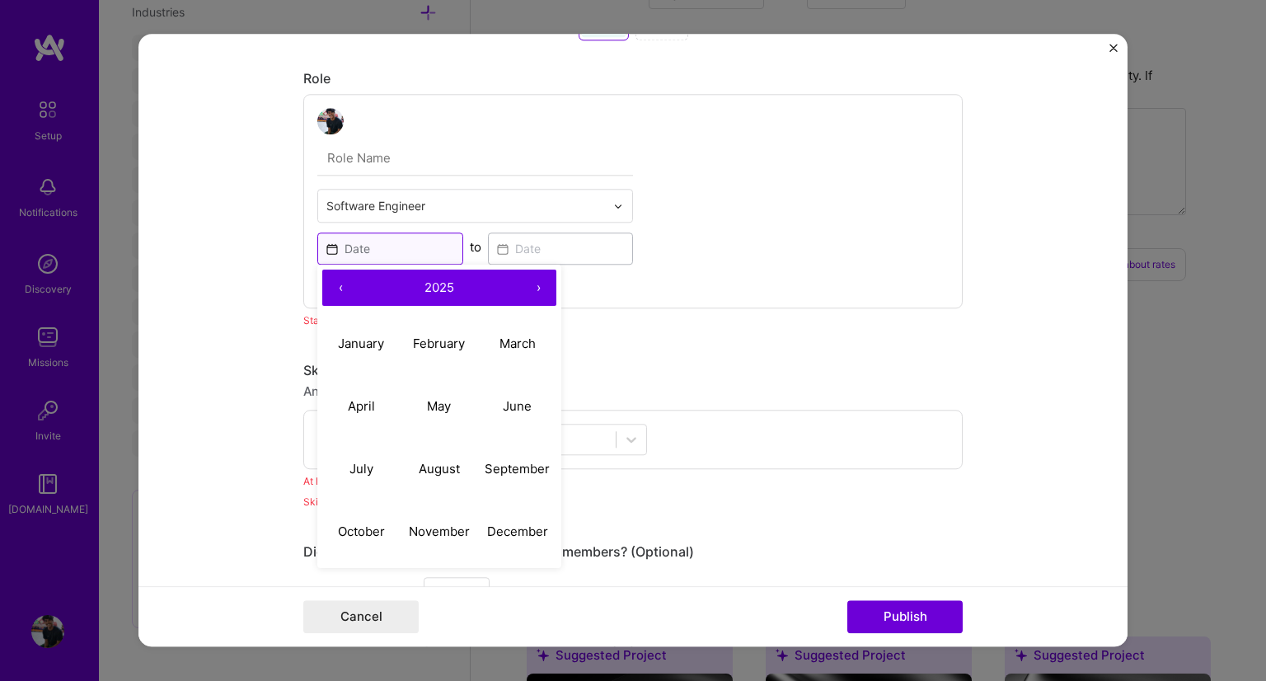
scroll to position [837, 0]
click at [455, 477] on button "August" at bounding box center [440, 469] width 78 height 63
type input "[DATE]"
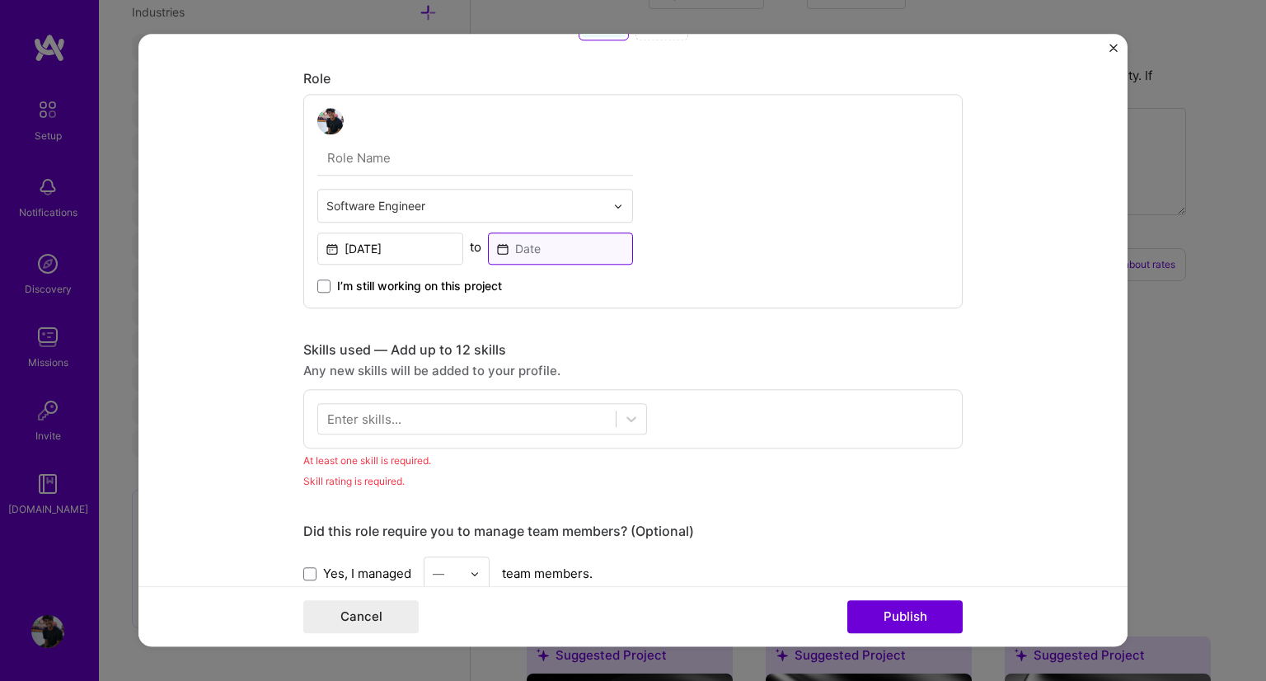
click at [525, 251] on input at bounding box center [561, 248] width 146 height 32
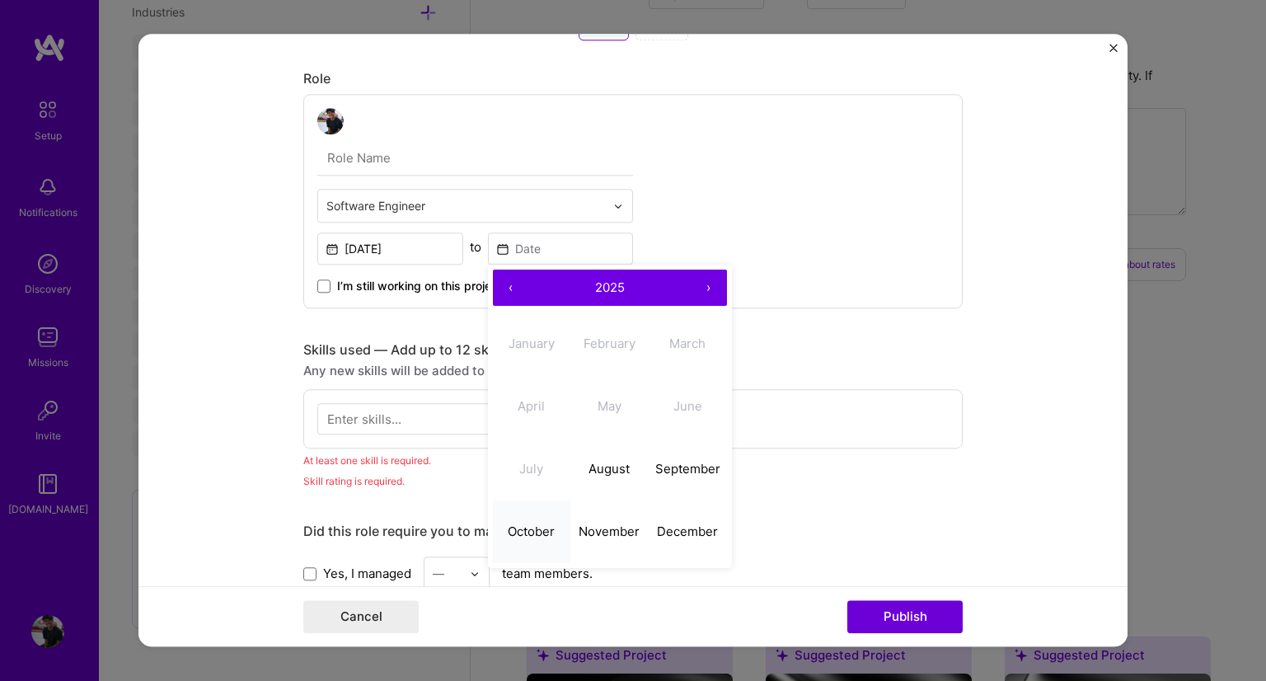
click at [521, 532] on abbr "October" at bounding box center [531, 531] width 47 height 16
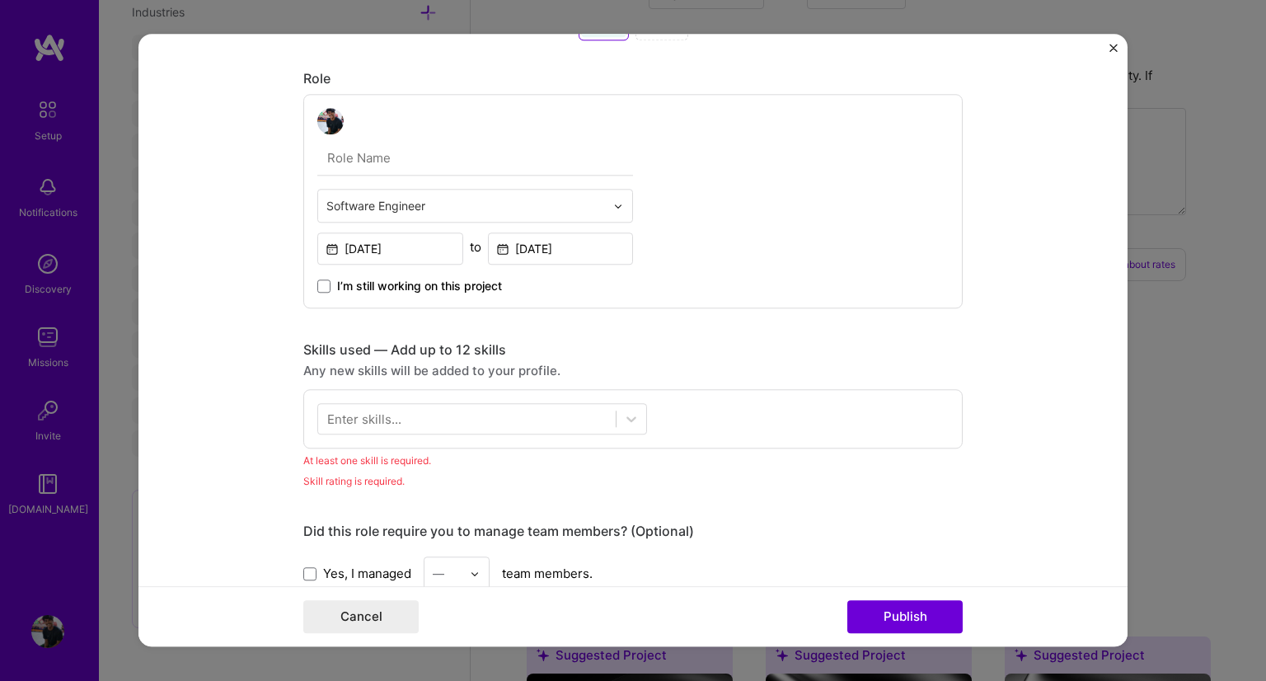
type input "[DATE]"
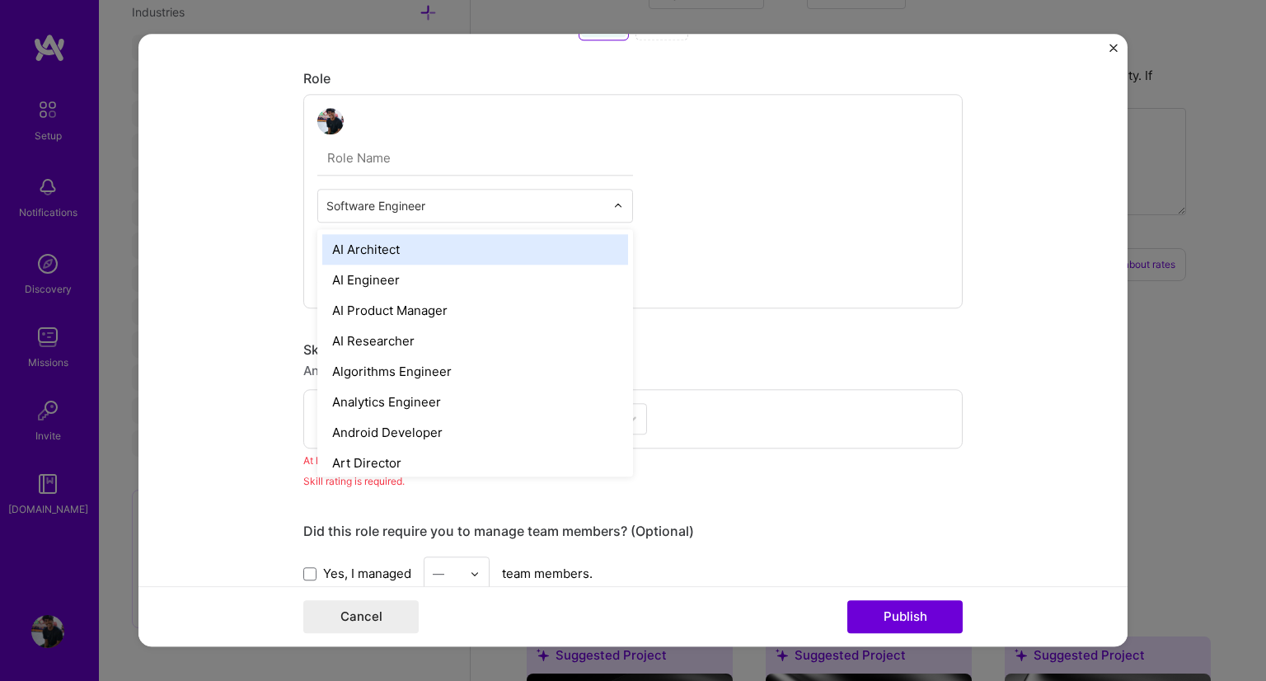
click at [435, 205] on input "text" at bounding box center [465, 205] width 279 height 17
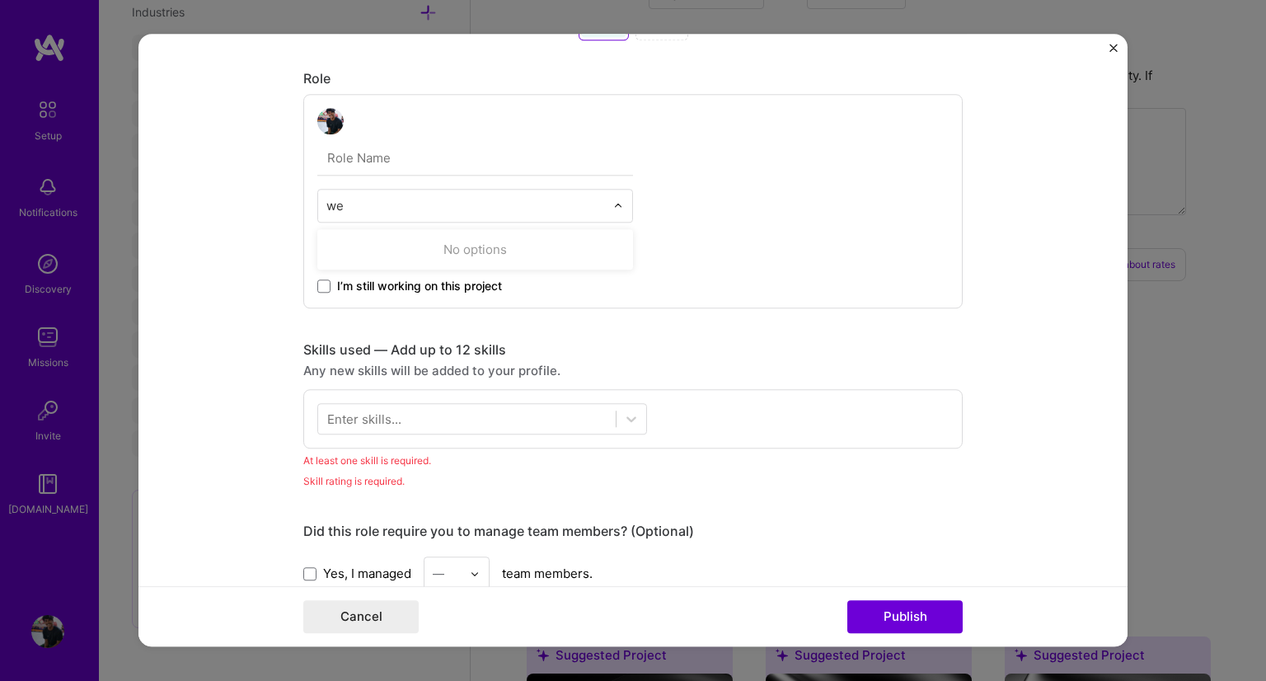
type input "w"
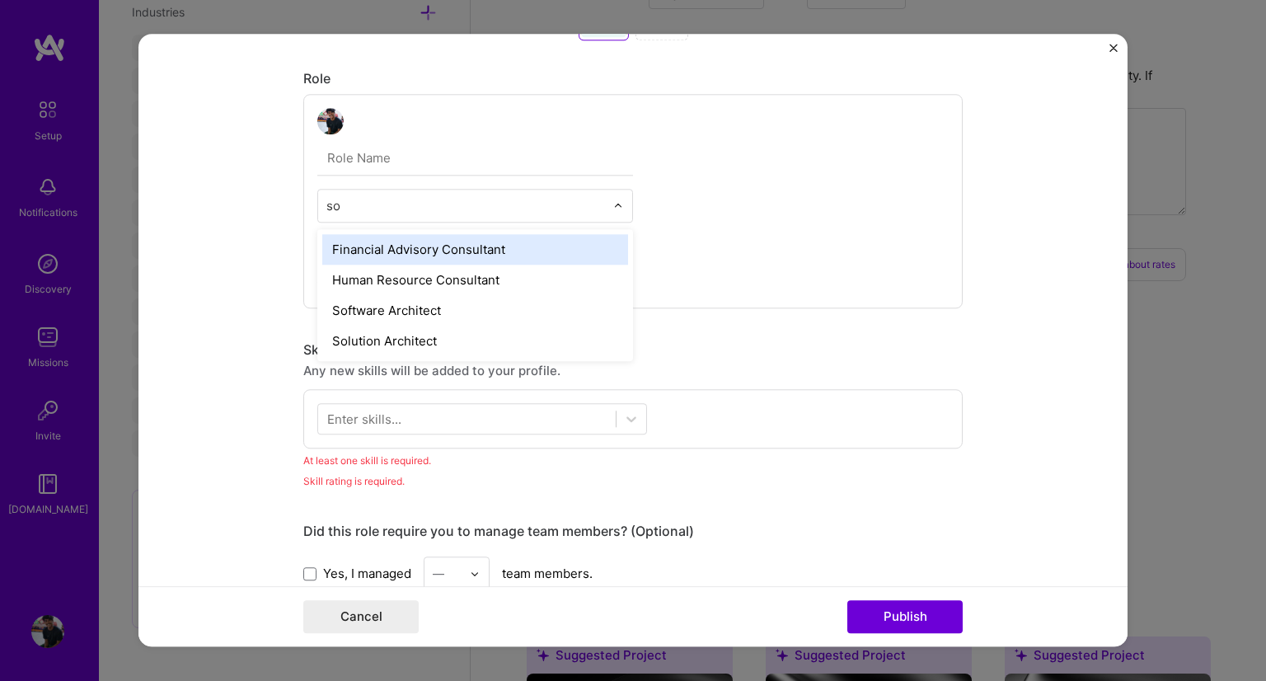
type input "sof"
click at [442, 239] on div "Software Architect" at bounding box center [475, 249] width 306 height 30
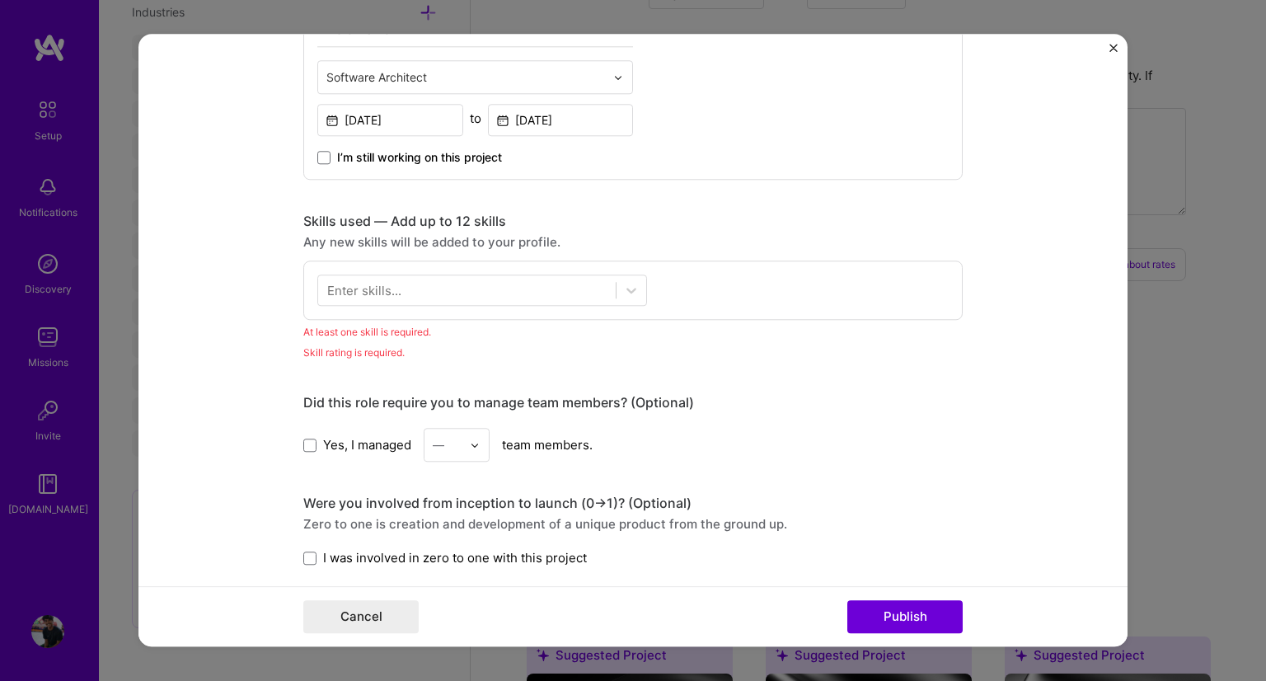
scroll to position [966, 0]
click at [391, 293] on div "Enter skills..." at bounding box center [364, 290] width 74 height 17
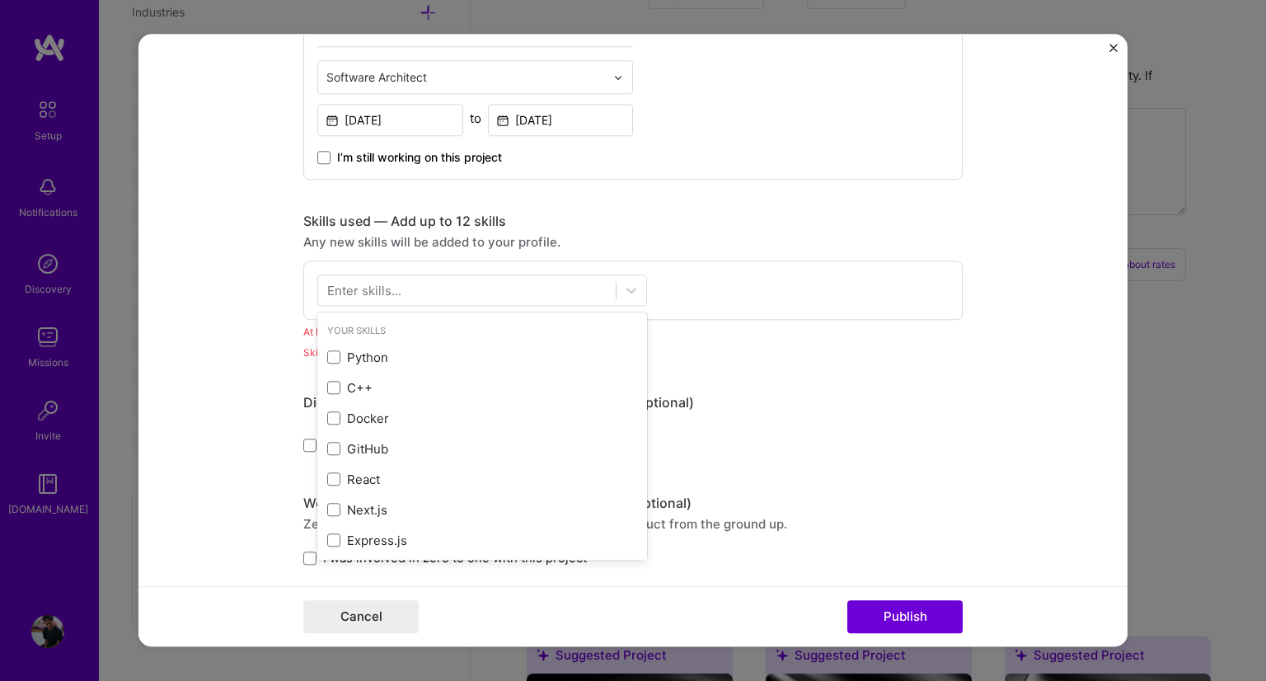
click at [363, 289] on div "Enter skills..." at bounding box center [364, 290] width 74 height 17
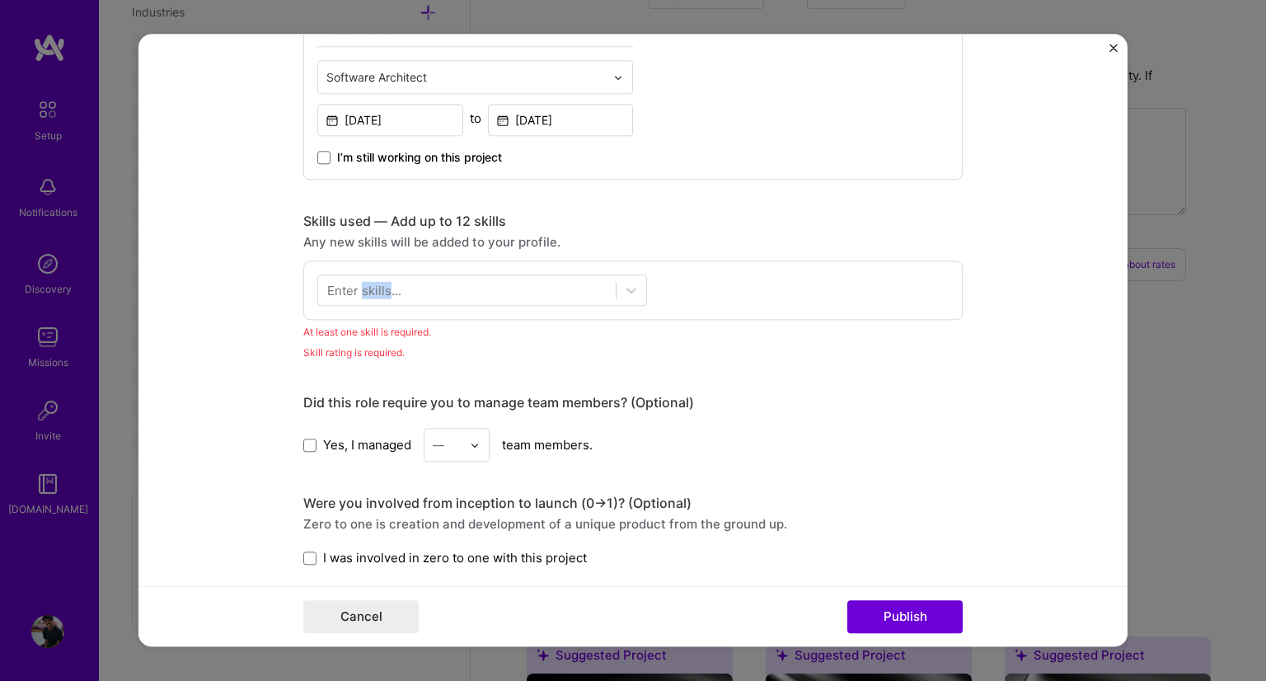
click at [363, 289] on div "Enter skills..." at bounding box center [364, 290] width 74 height 17
click at [795, 304] on div "Enter skills..." at bounding box center [632, 289] width 659 height 59
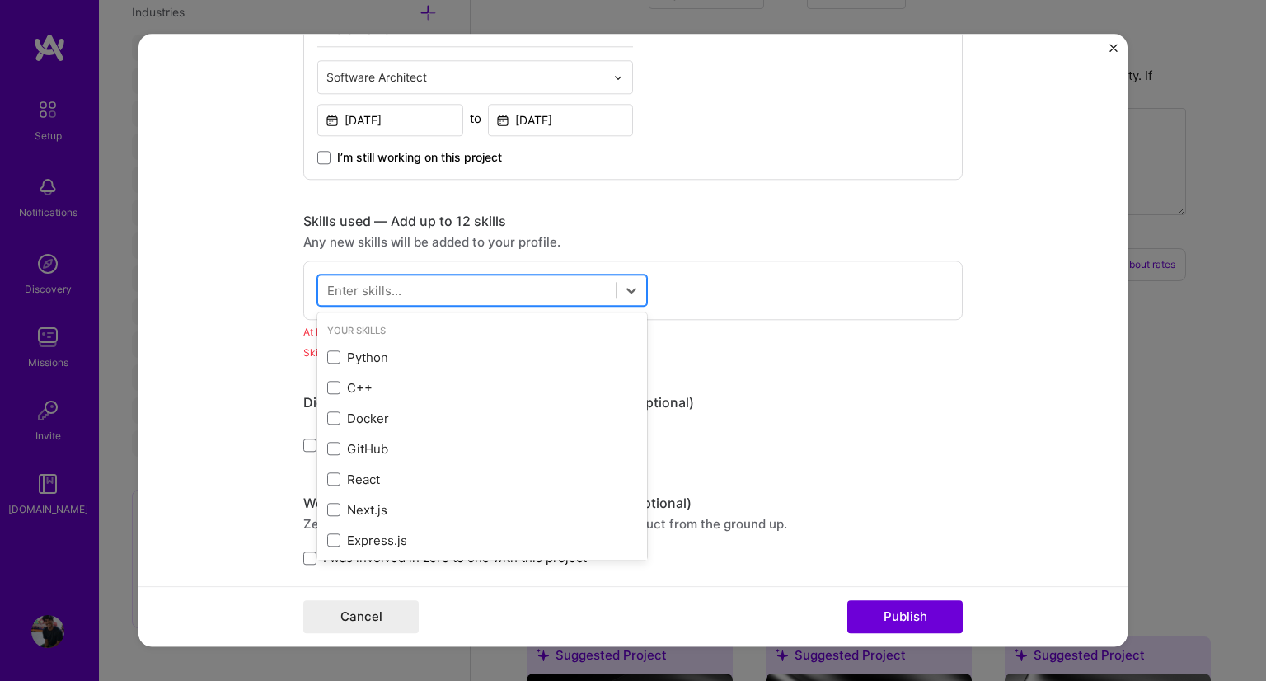
click at [553, 285] on div at bounding box center [466, 290] width 297 height 27
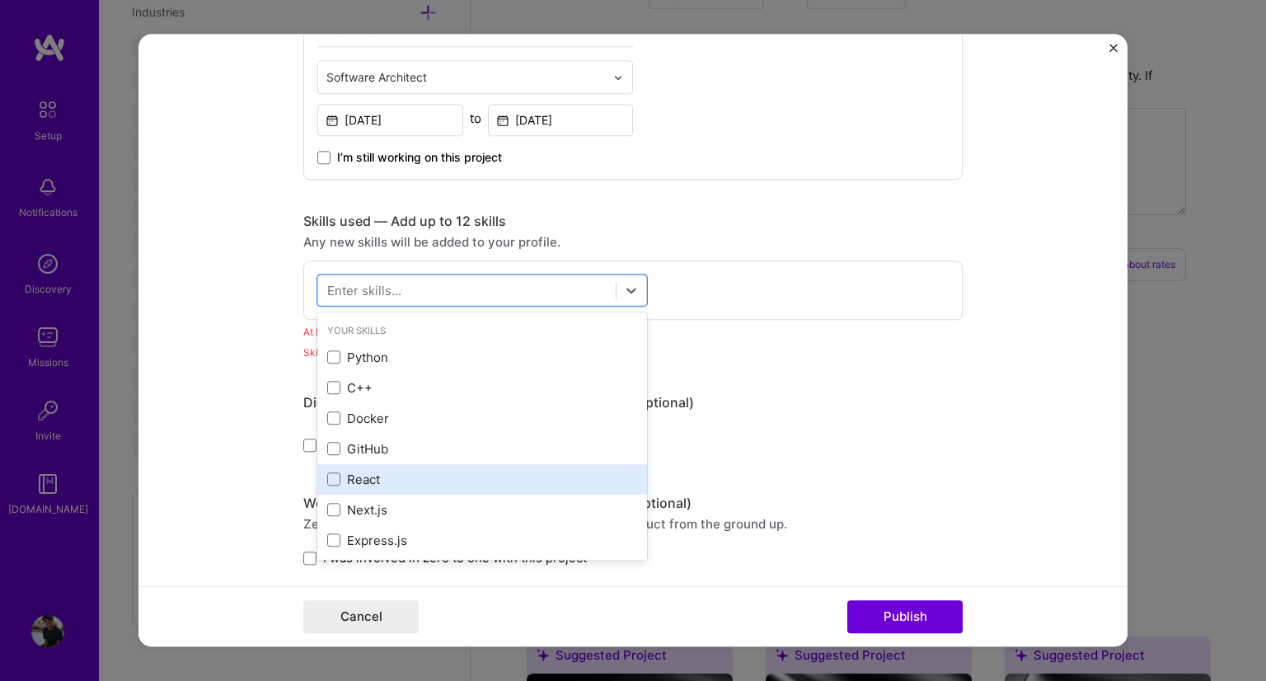
click at [346, 471] on div "React" at bounding box center [482, 479] width 310 height 17
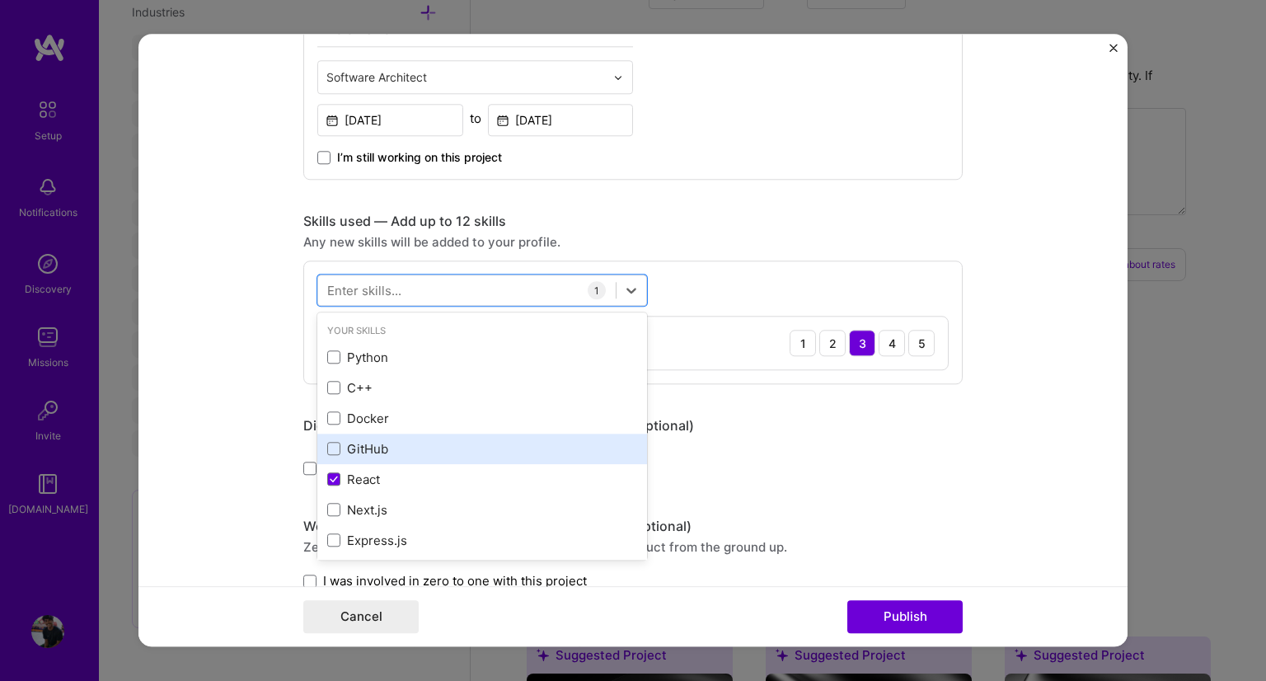
click at [363, 443] on div "GitHub" at bounding box center [482, 448] width 310 height 17
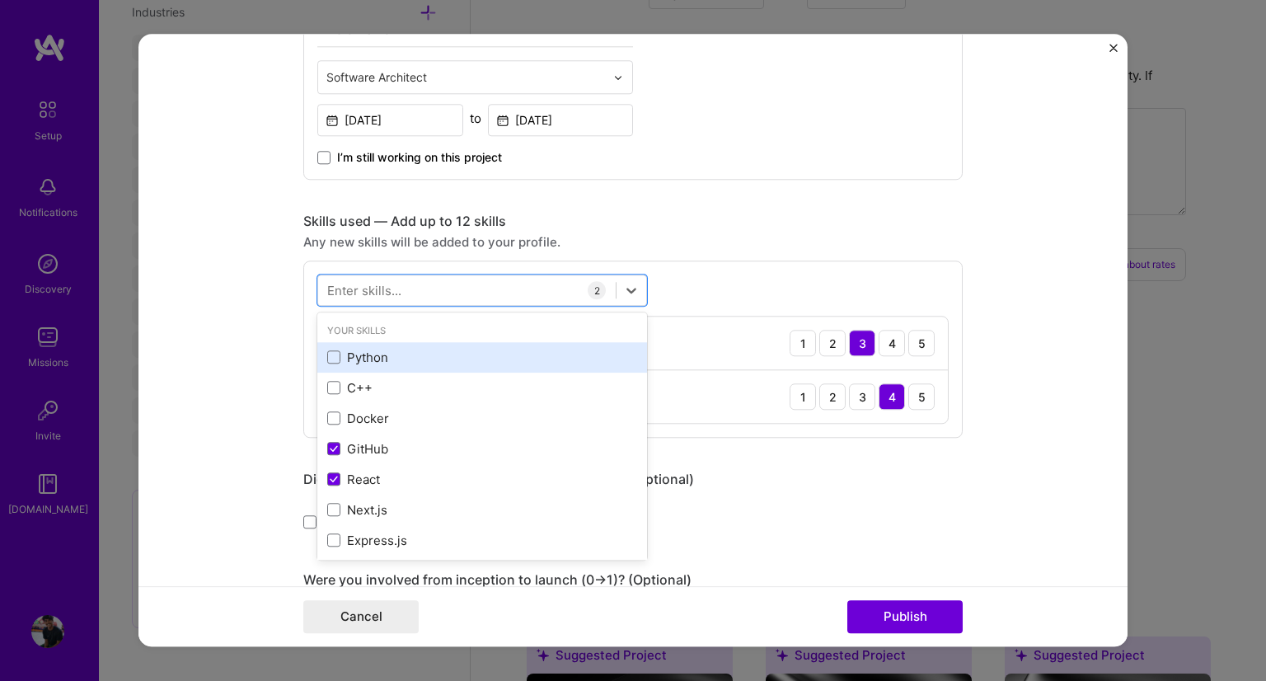
click at [371, 357] on div "Python" at bounding box center [482, 357] width 310 height 17
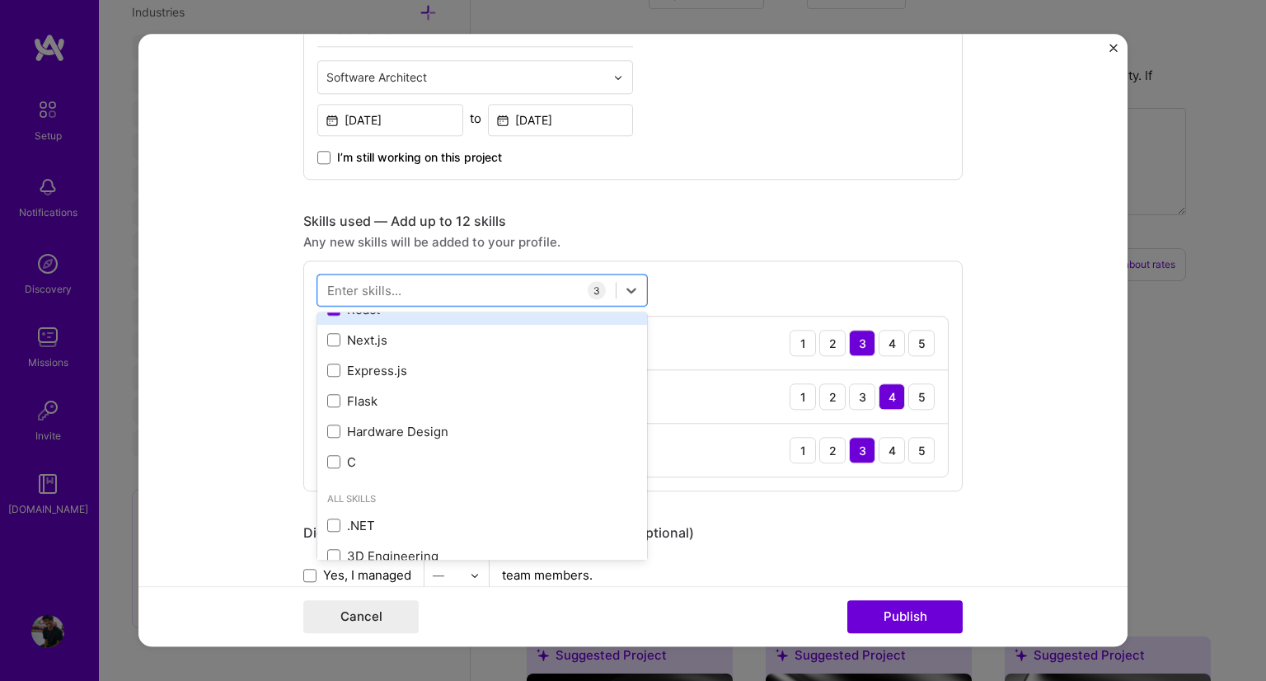
scroll to position [171, 0]
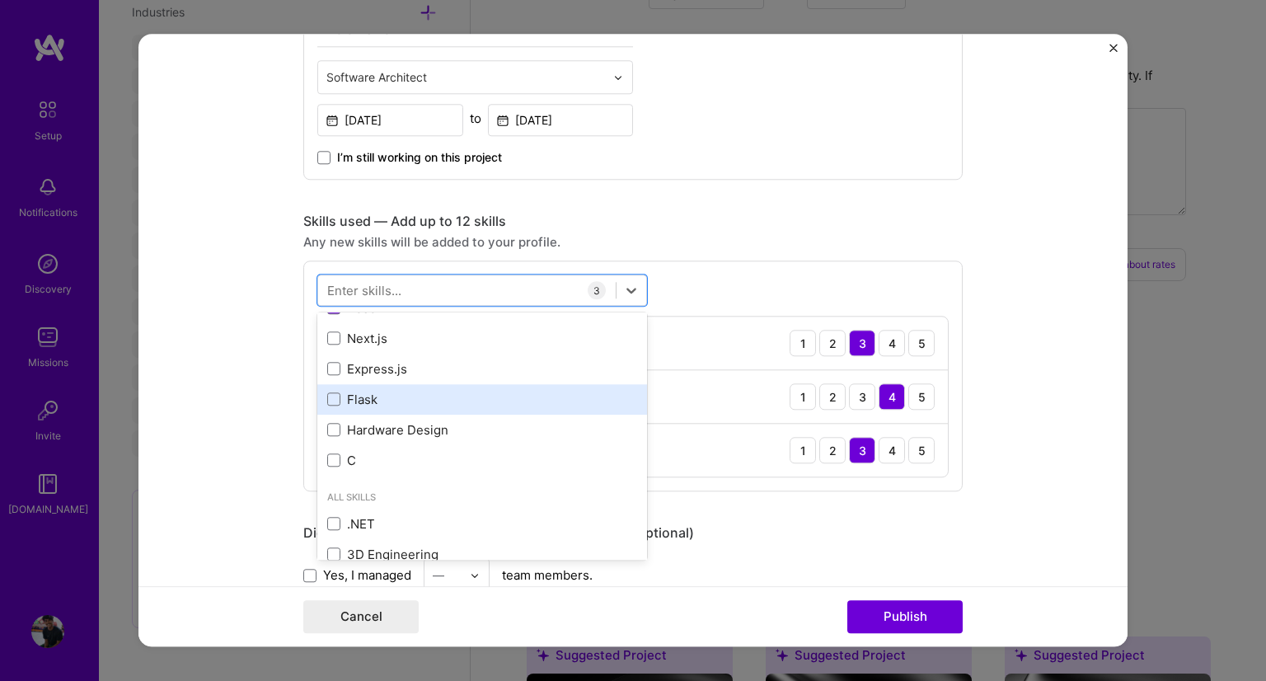
click at [366, 407] on div "Flask" at bounding box center [482, 399] width 330 height 30
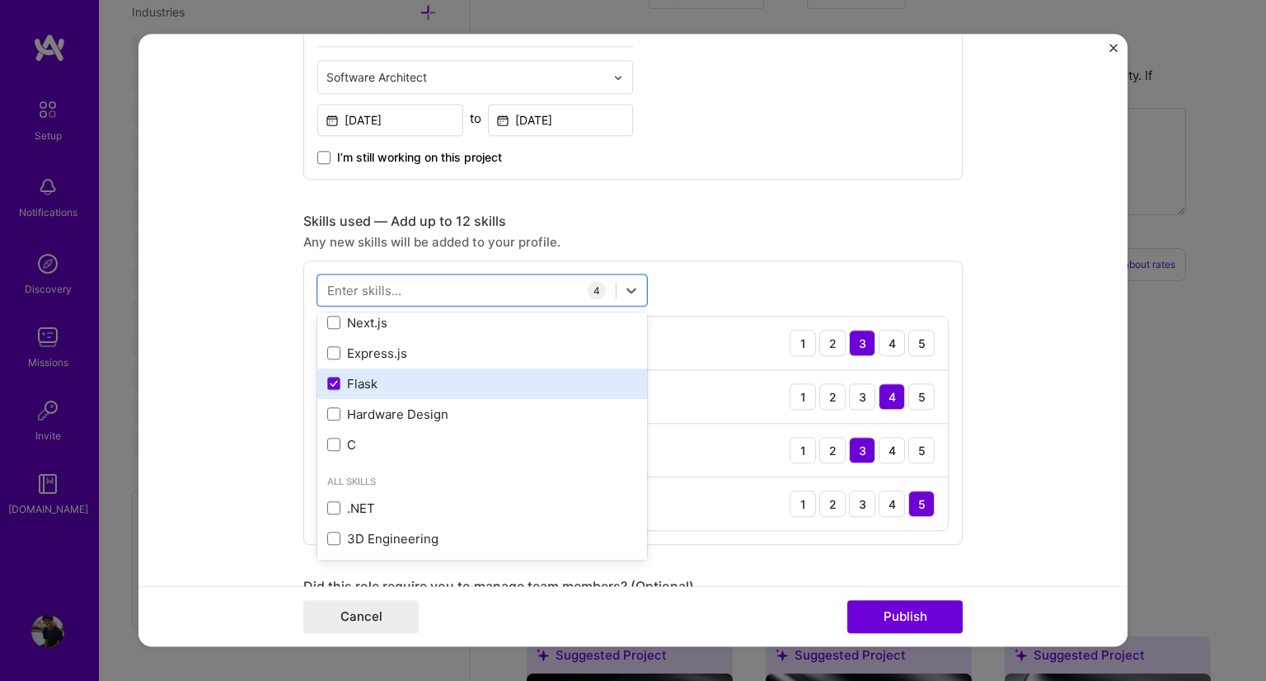
scroll to position [0, 0]
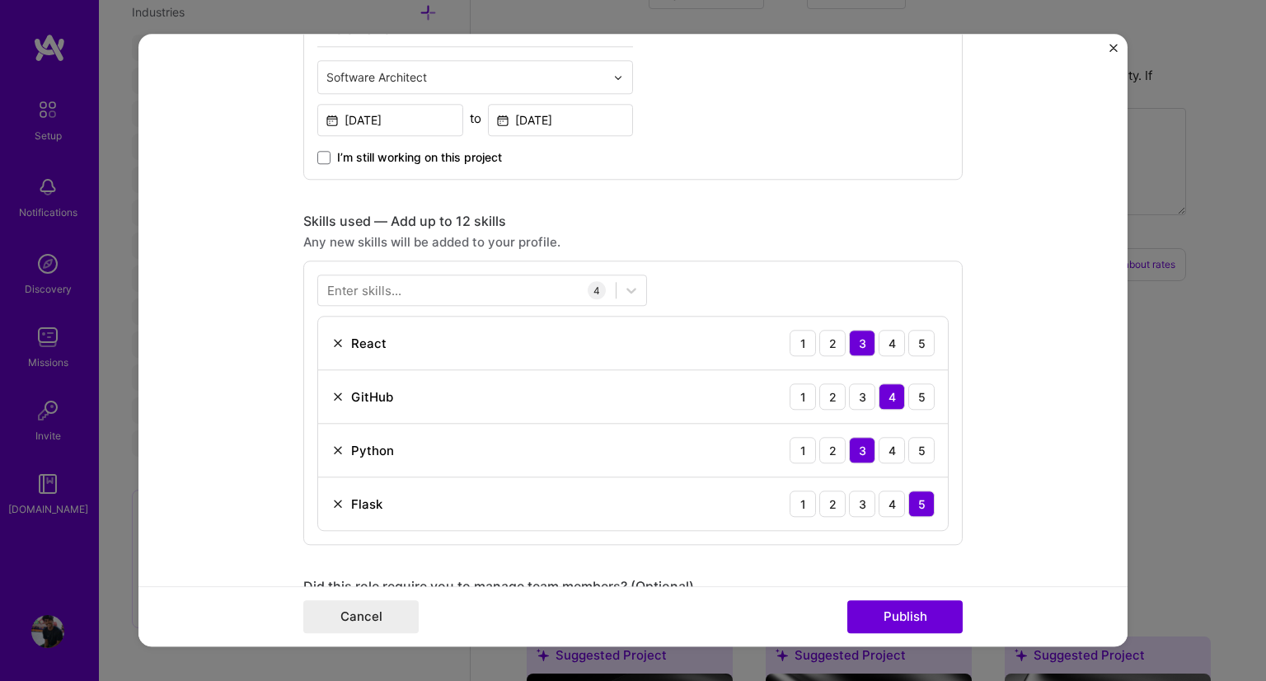
click at [799, 196] on div "Project title TUI file manager Company Neurema Project industry Industry 1 Proj…" at bounding box center [632, 224] width 659 height 2246
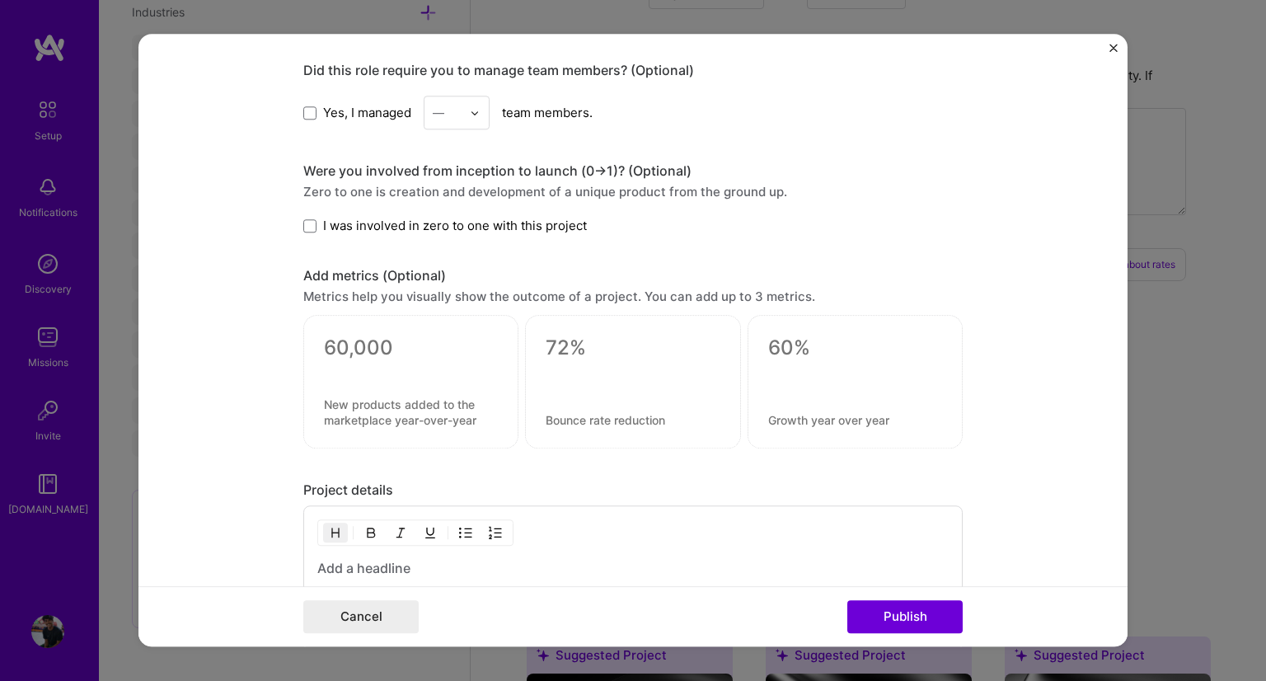
scroll to position [1483, 0]
click at [302, 112] on form "Project title TUI file manager Company Neurema Project industry Industry 1 Proj…" at bounding box center [632, 340] width 989 height 612
click at [303, 112] on span at bounding box center [309, 111] width 13 height 13
click at [0, 0] on input "Yes, I managed" at bounding box center [0, 0] width 0 height 0
click at [464, 100] on div "—" at bounding box center [457, 112] width 66 height 34
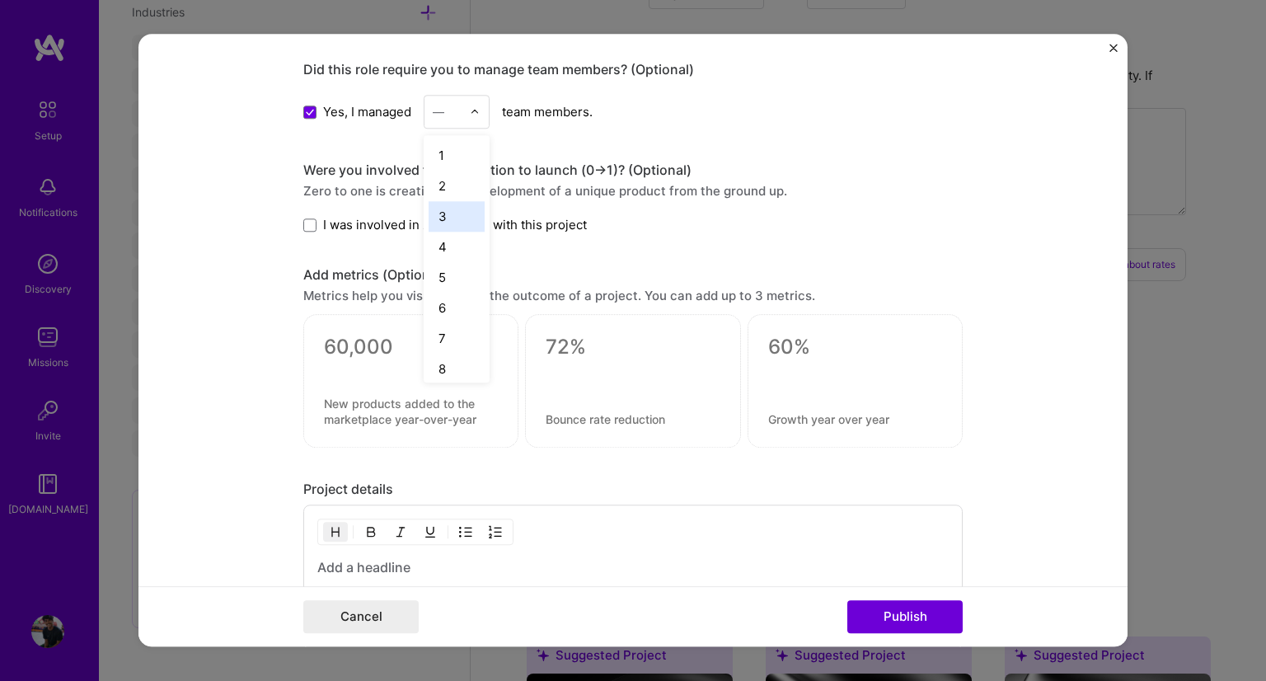
click at [432, 208] on div "3" at bounding box center [457, 216] width 56 height 30
click at [468, 227] on span "I was involved in zero to one with this project" at bounding box center [455, 224] width 264 height 17
click at [0, 0] on input "I was involved in zero to one with this project" at bounding box center [0, 0] width 0 height 0
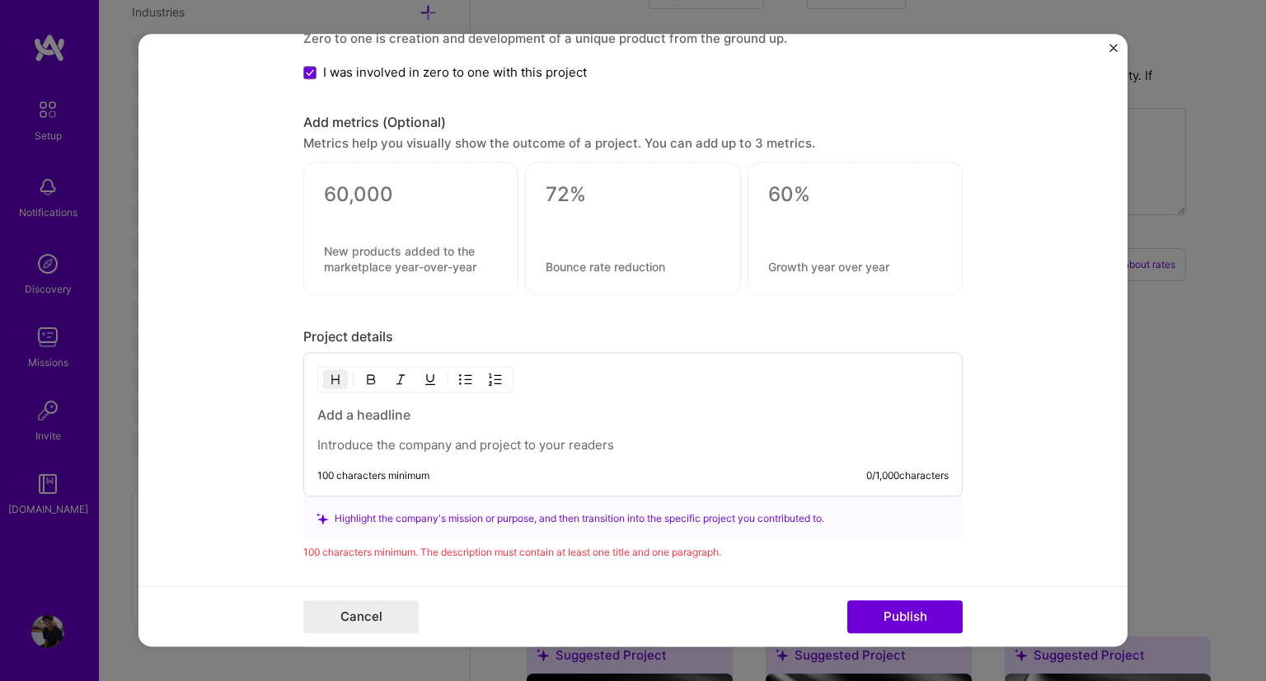
scroll to position [1754, 0]
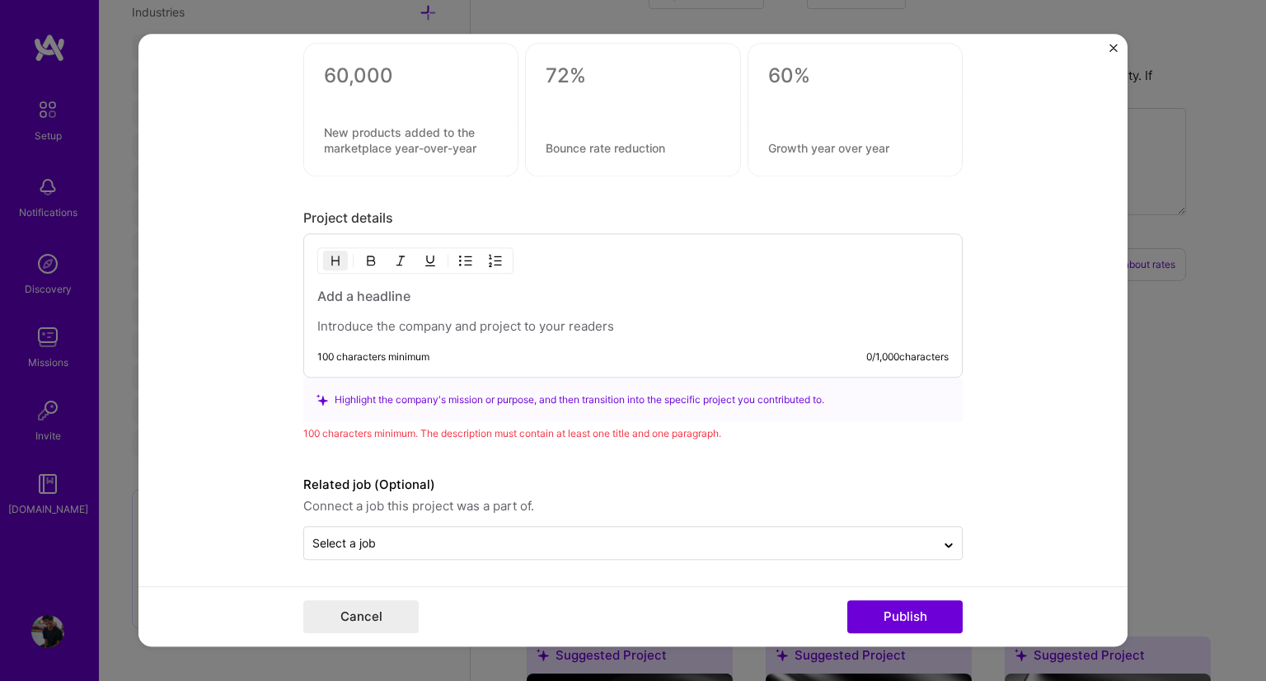
click at [468, 227] on div "Project details 100 characters minimum 0 / 1,000 characters Highlight the compa…" at bounding box center [632, 326] width 659 height 232
click at [396, 288] on h3 at bounding box center [632, 297] width 631 height 18
click at [382, 330] on p at bounding box center [632, 327] width 631 height 16
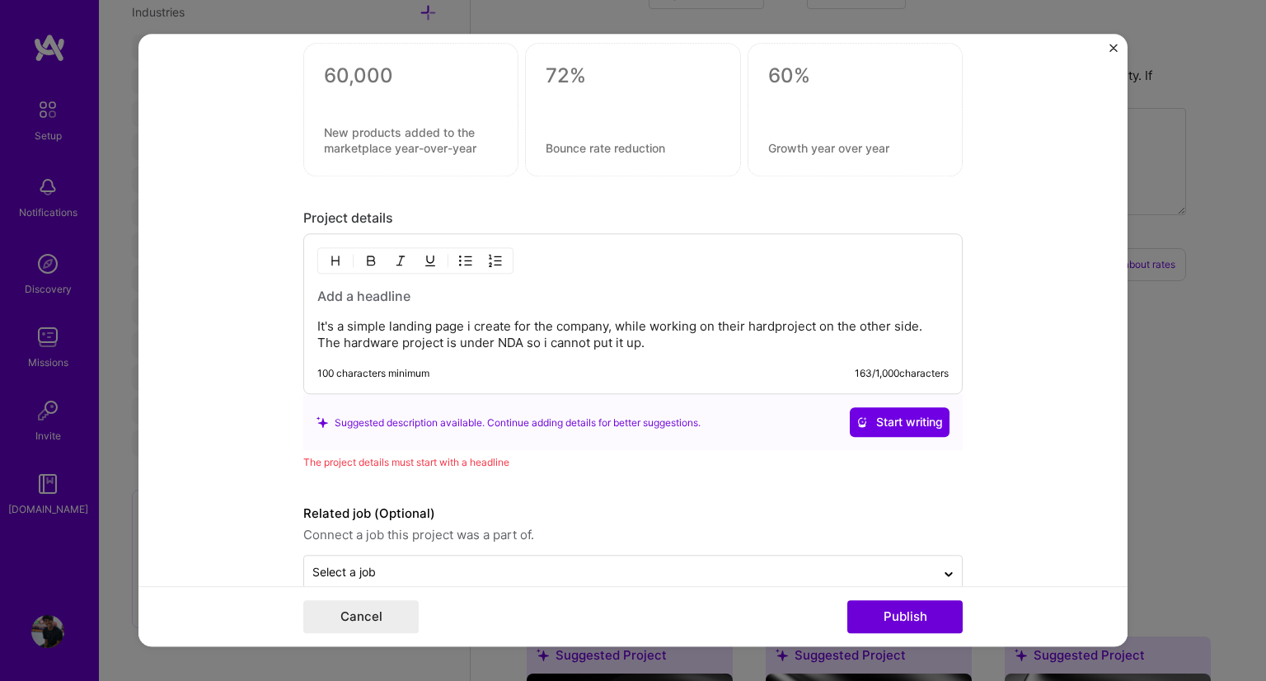
scroll to position [1782, 0]
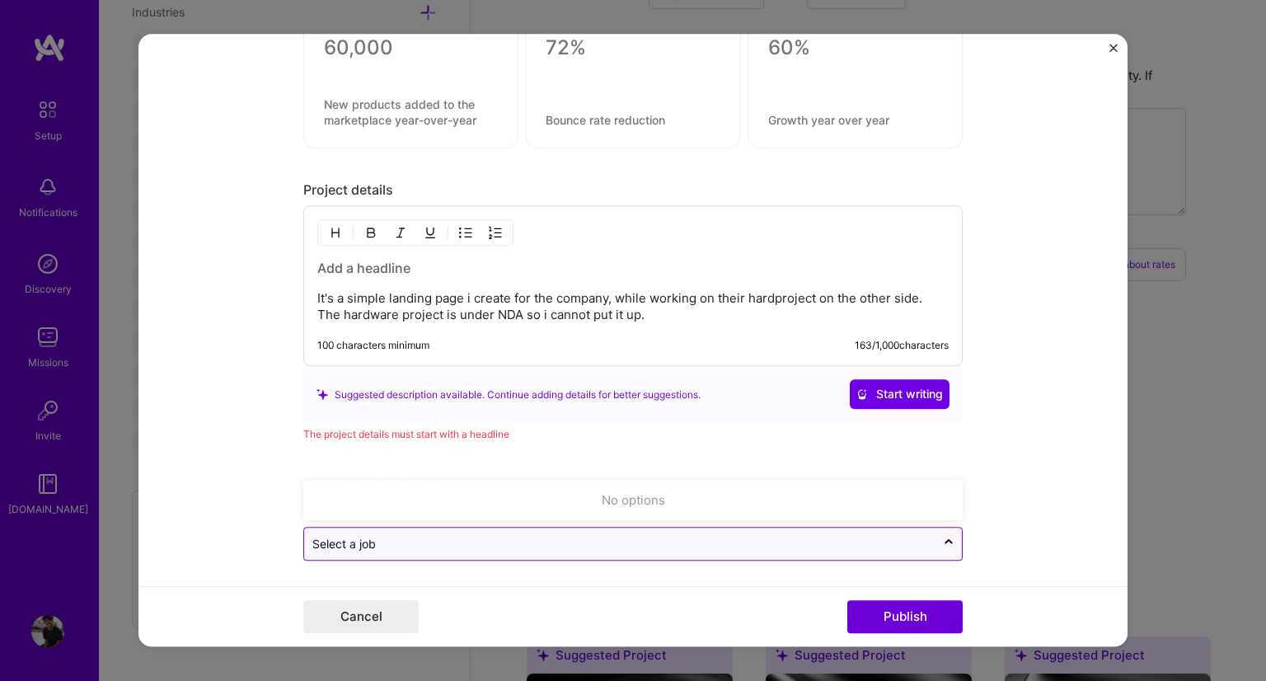
click at [685, 544] on input "text" at bounding box center [619, 544] width 615 height 17
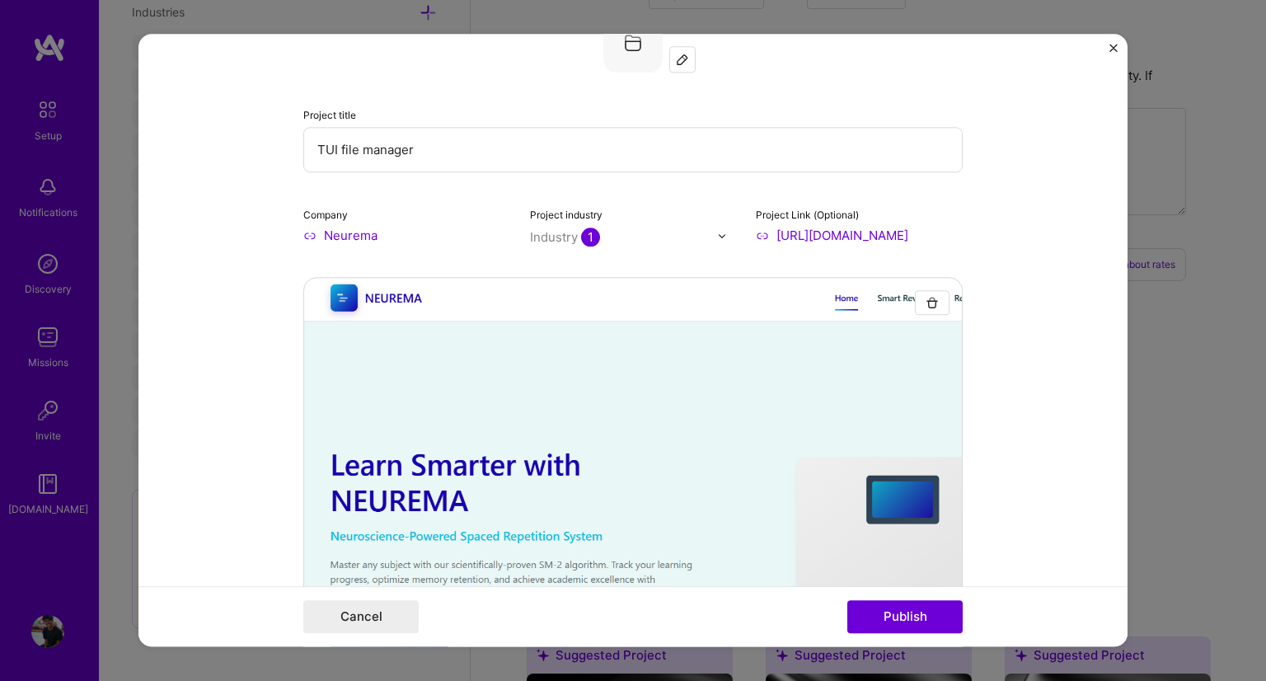
scroll to position [28, 0]
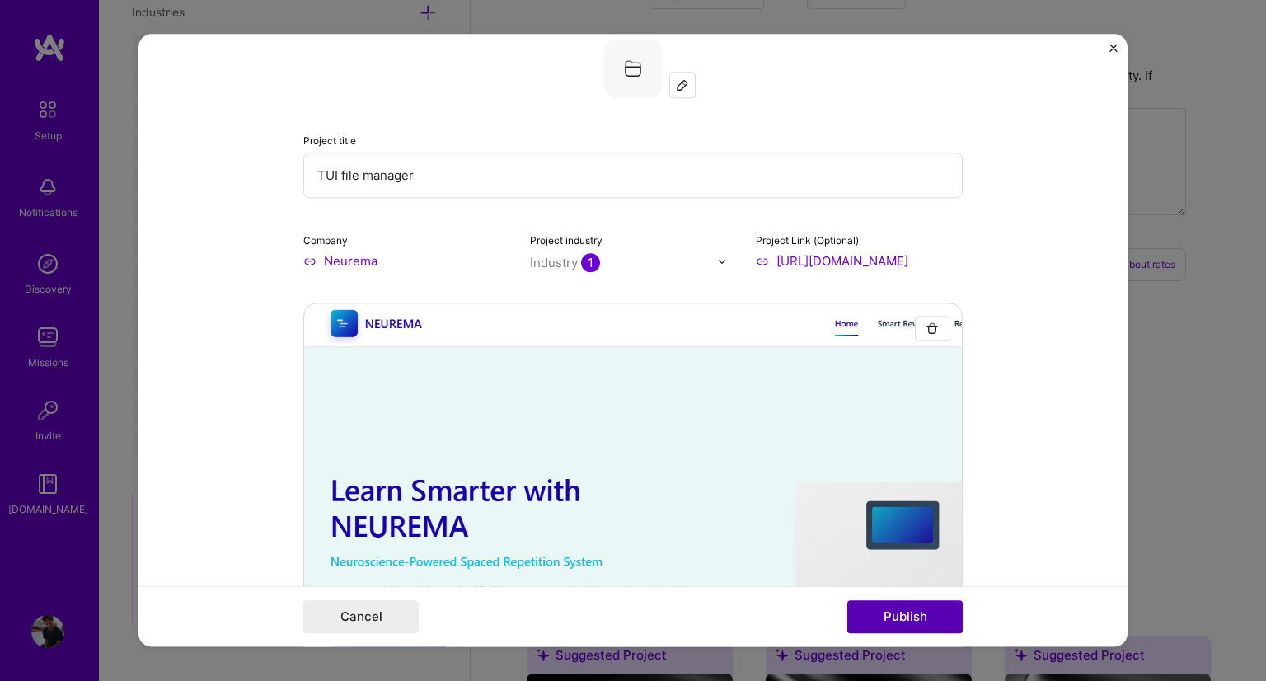
click at [907, 625] on button "Publish" at bounding box center [904, 617] width 115 height 33
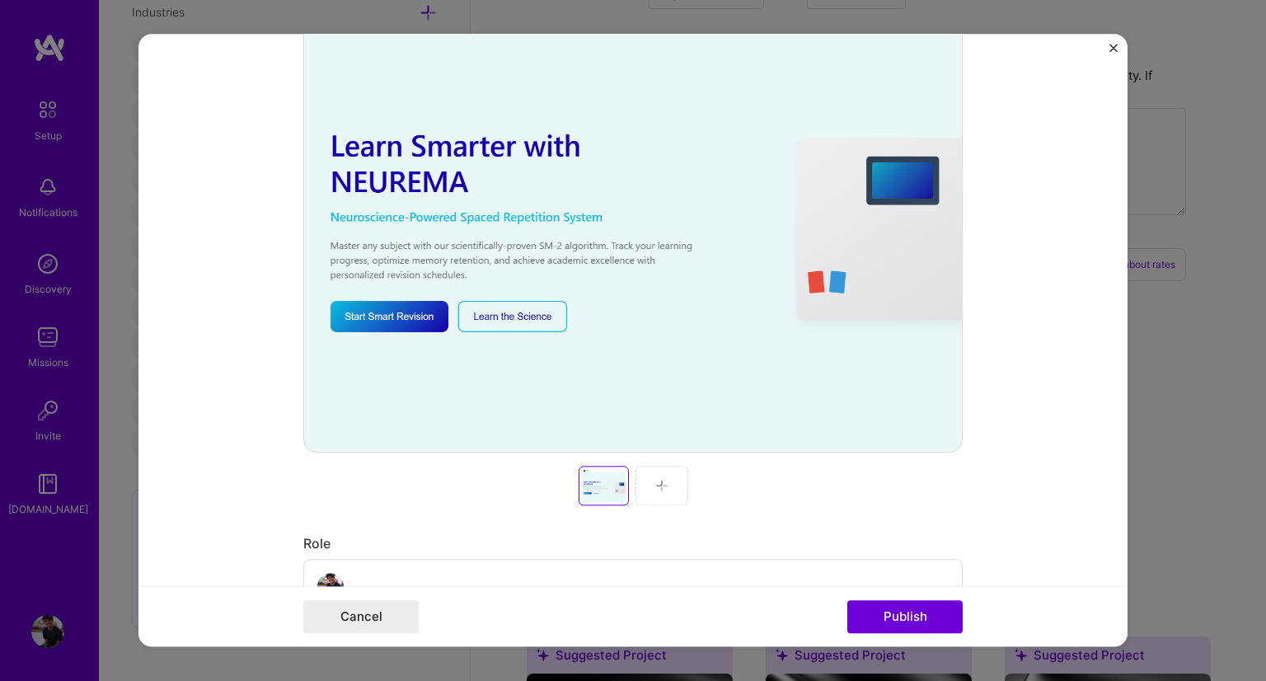
scroll to position [0, 0]
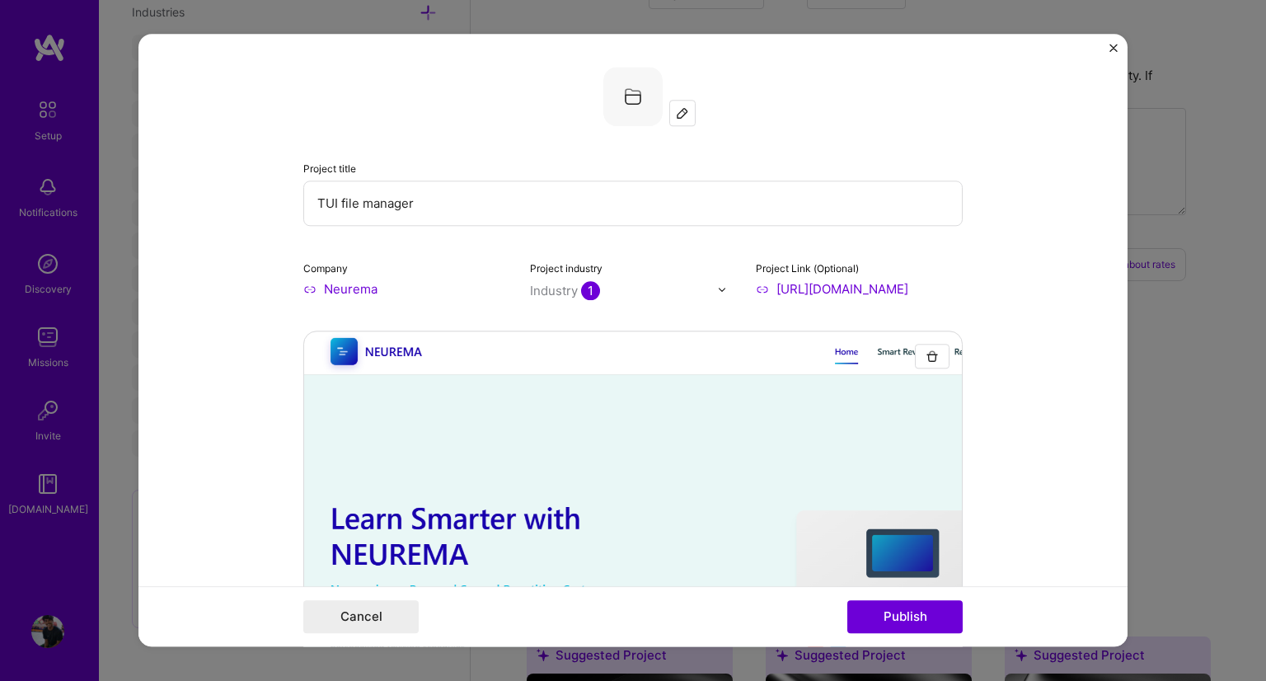
click at [532, 187] on input "TUI file manager" at bounding box center [632, 202] width 659 height 45
type input "L"
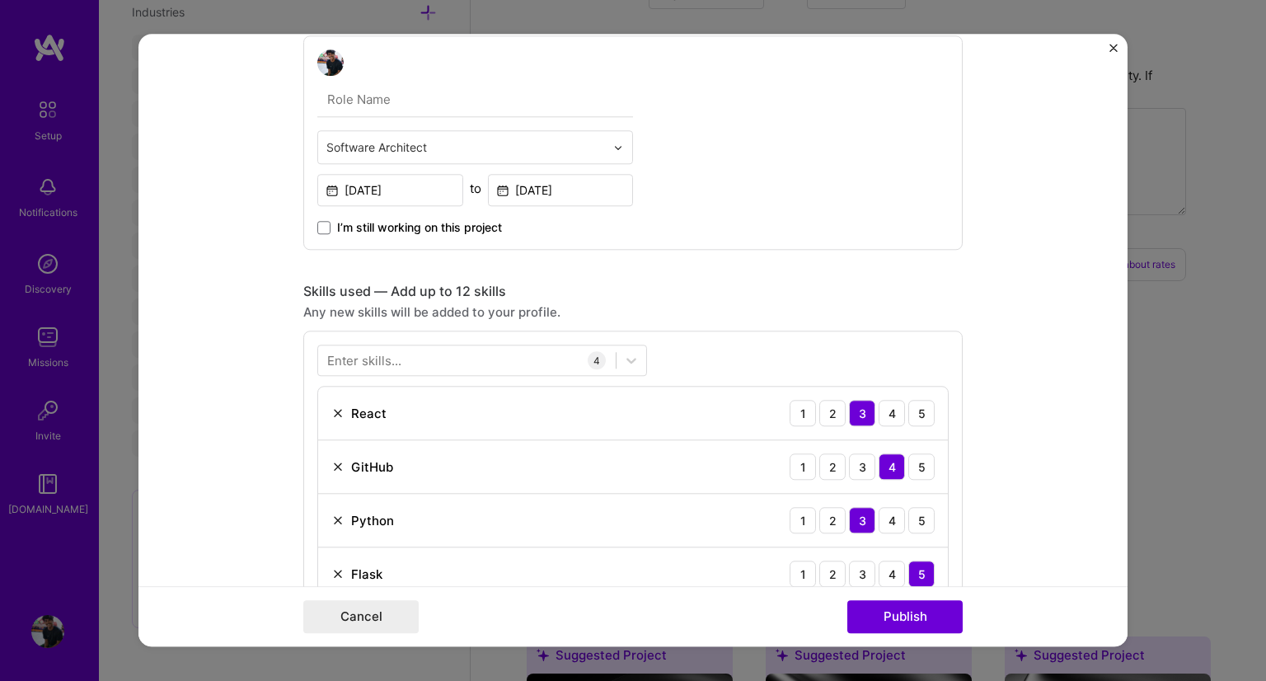
scroll to position [995, 0]
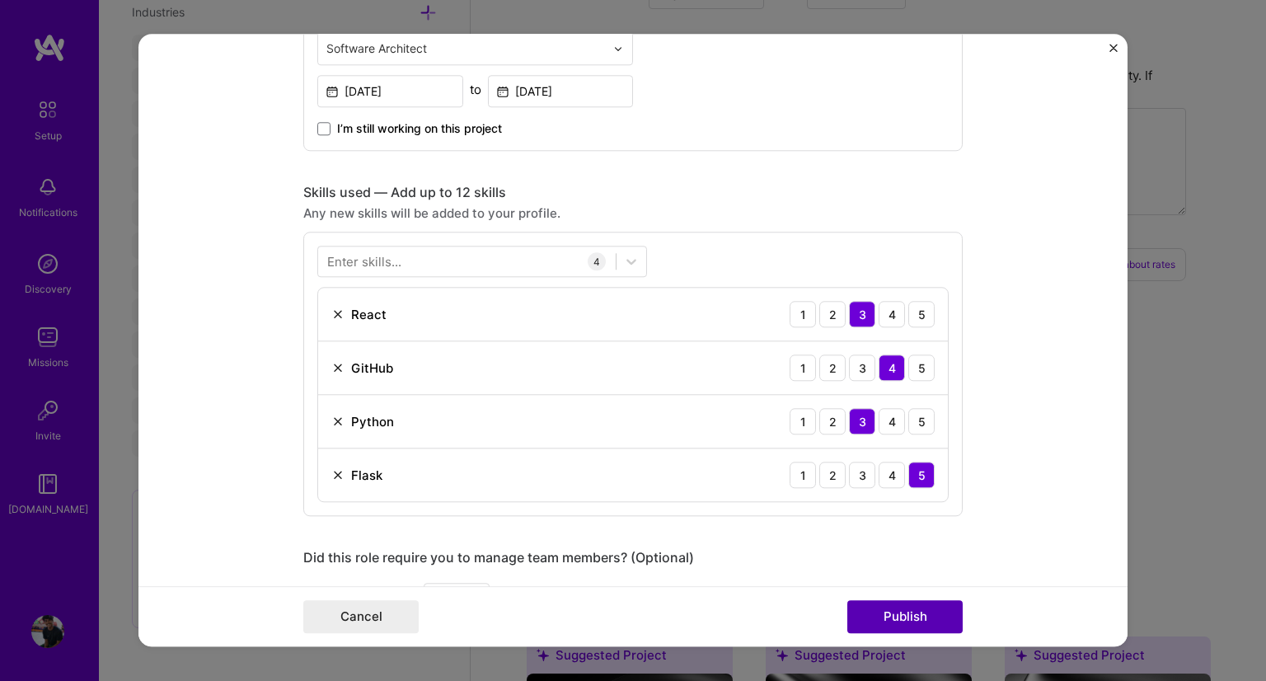
type input "Neurema"
click at [906, 620] on button "Publish" at bounding box center [904, 617] width 115 height 33
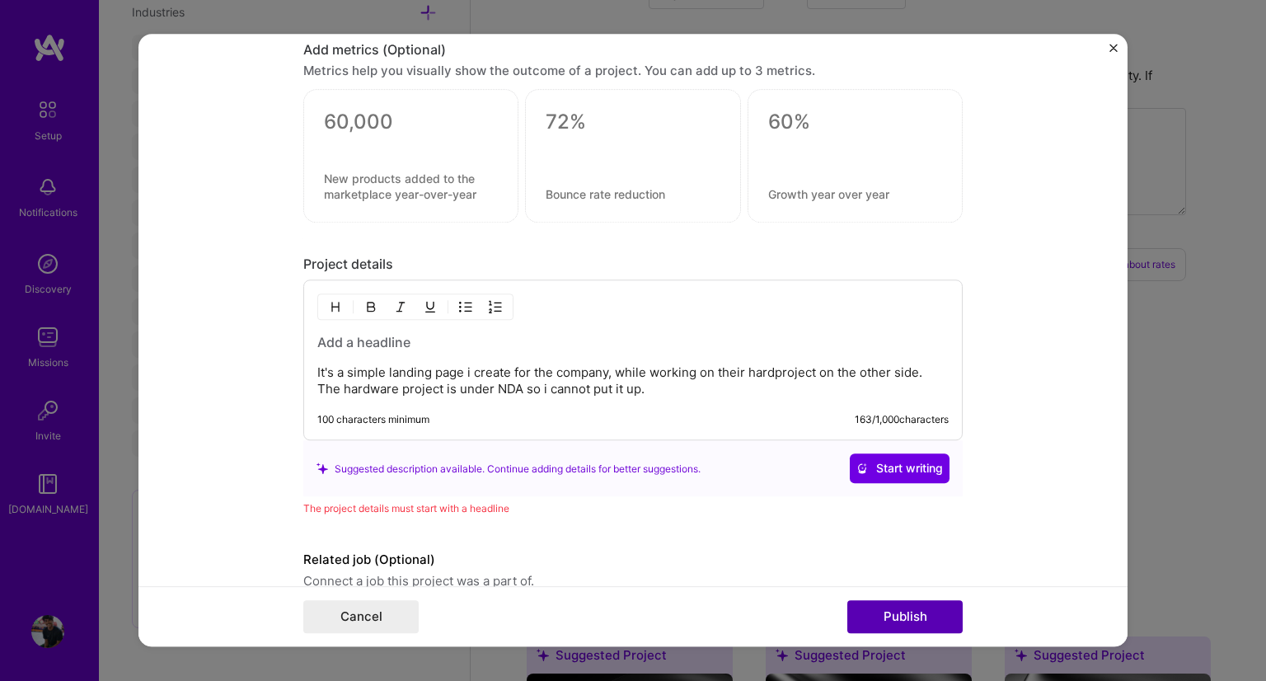
click at [906, 620] on button "Publish" at bounding box center [904, 617] width 115 height 33
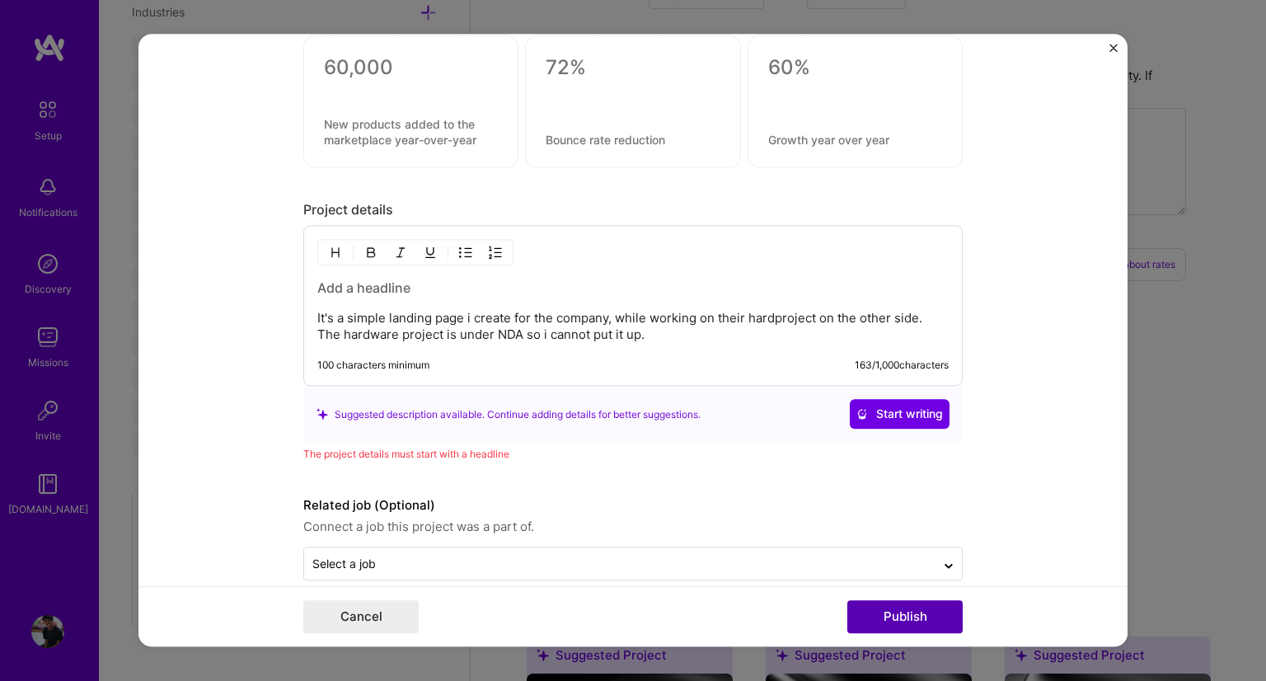
scroll to position [1782, 0]
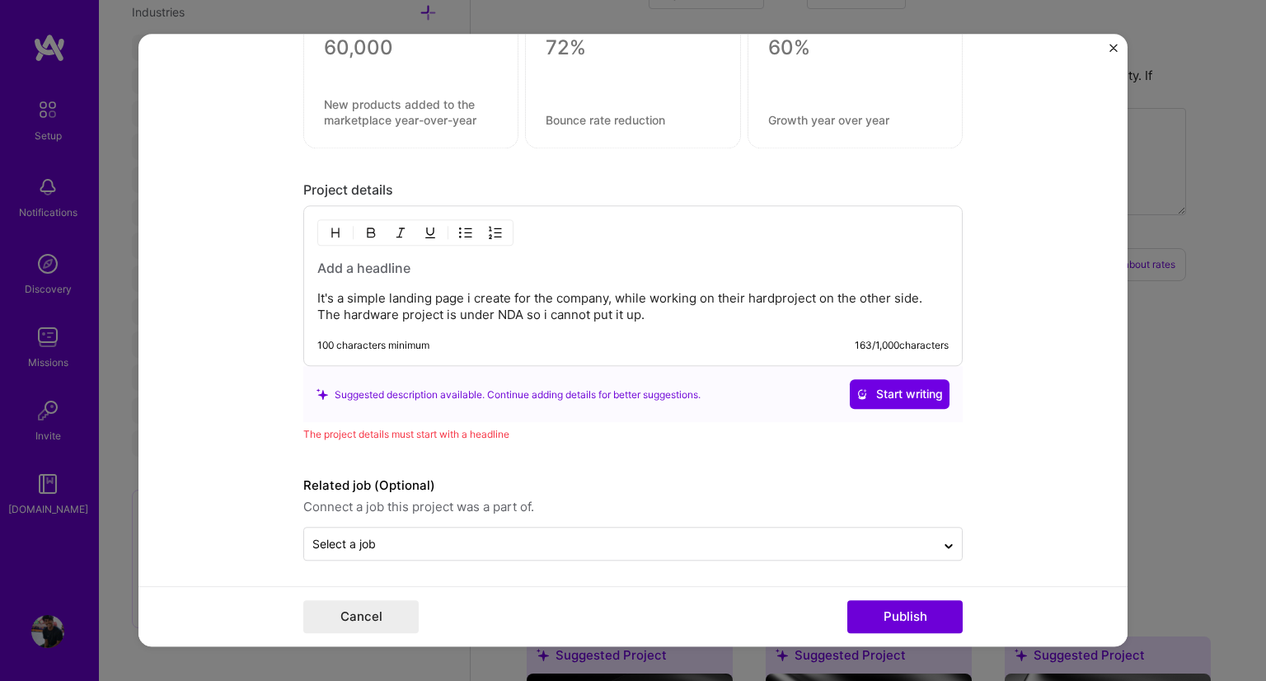
click at [440, 266] on h3 at bounding box center [632, 269] width 631 height 18
click at [361, 260] on h3 at bounding box center [632, 269] width 631 height 18
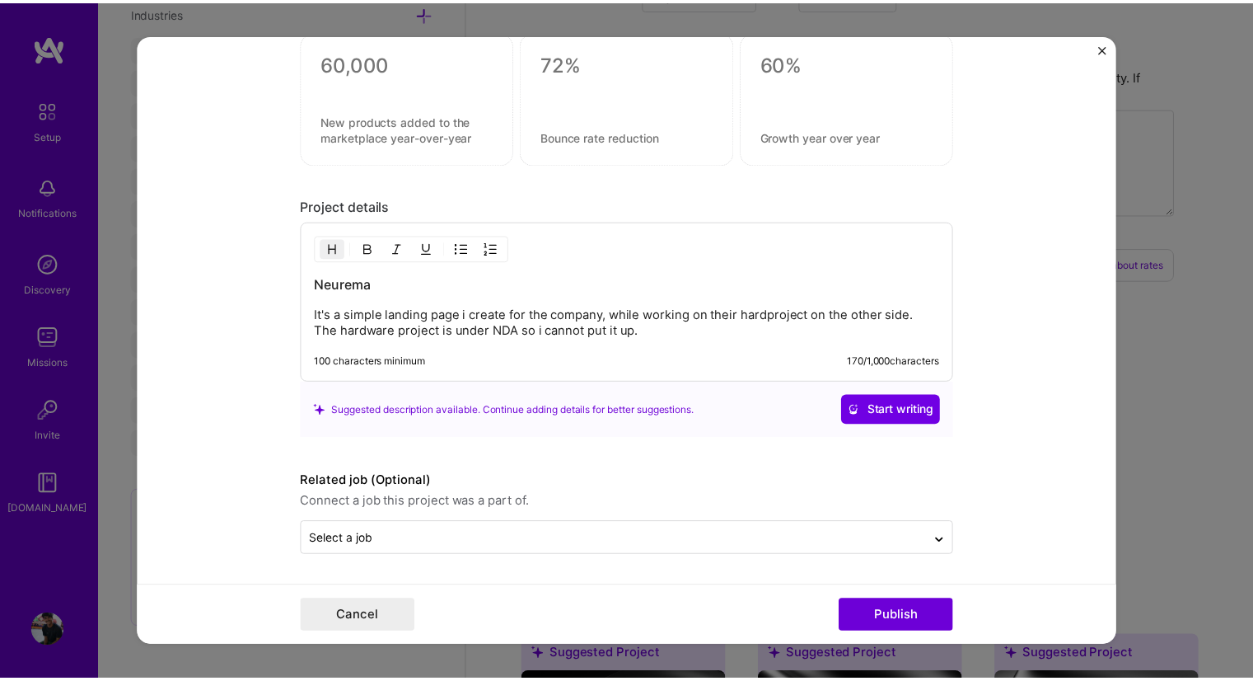
scroll to position [1761, 0]
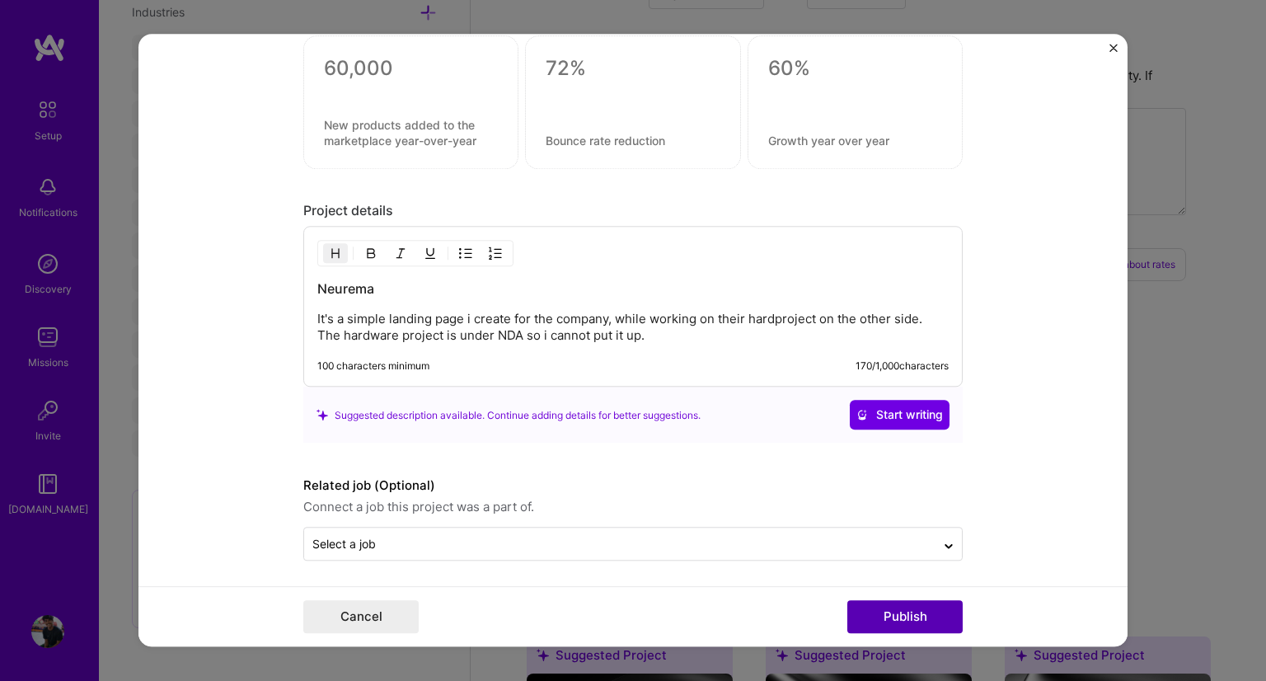
click at [871, 603] on button "Publish" at bounding box center [904, 617] width 115 height 33
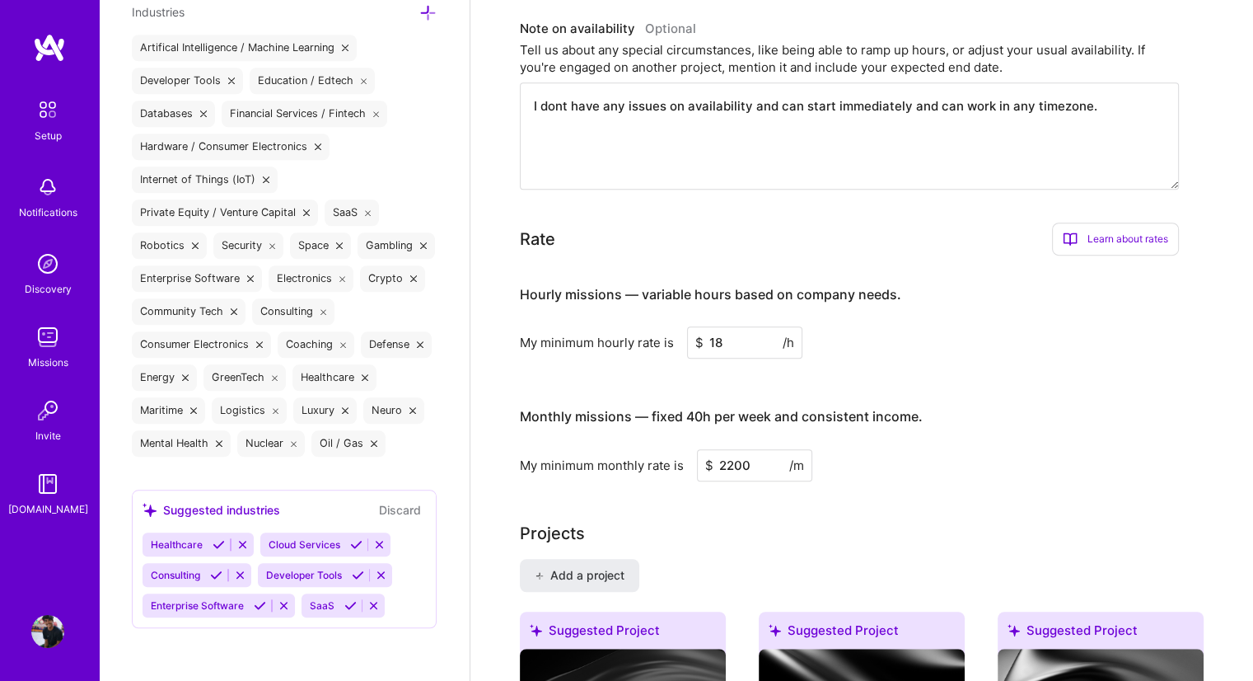
click at [871, 611] on div "Suggested Project" at bounding box center [862, 633] width 206 height 44
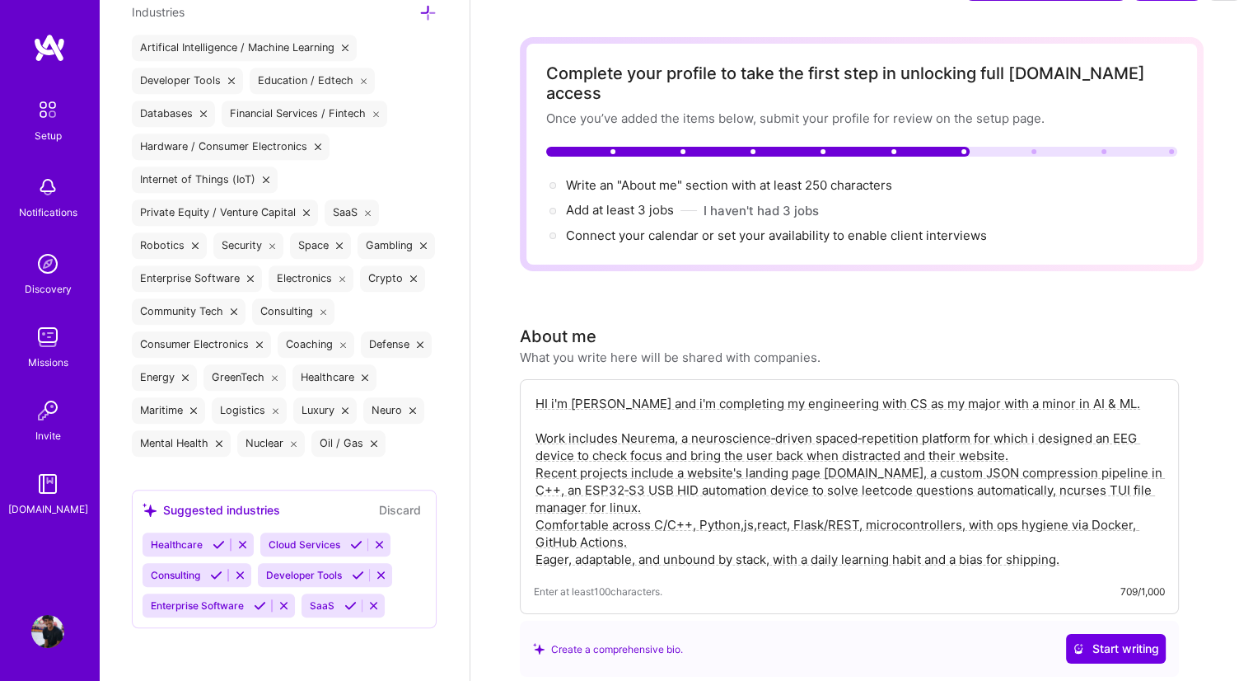
scroll to position [0, 0]
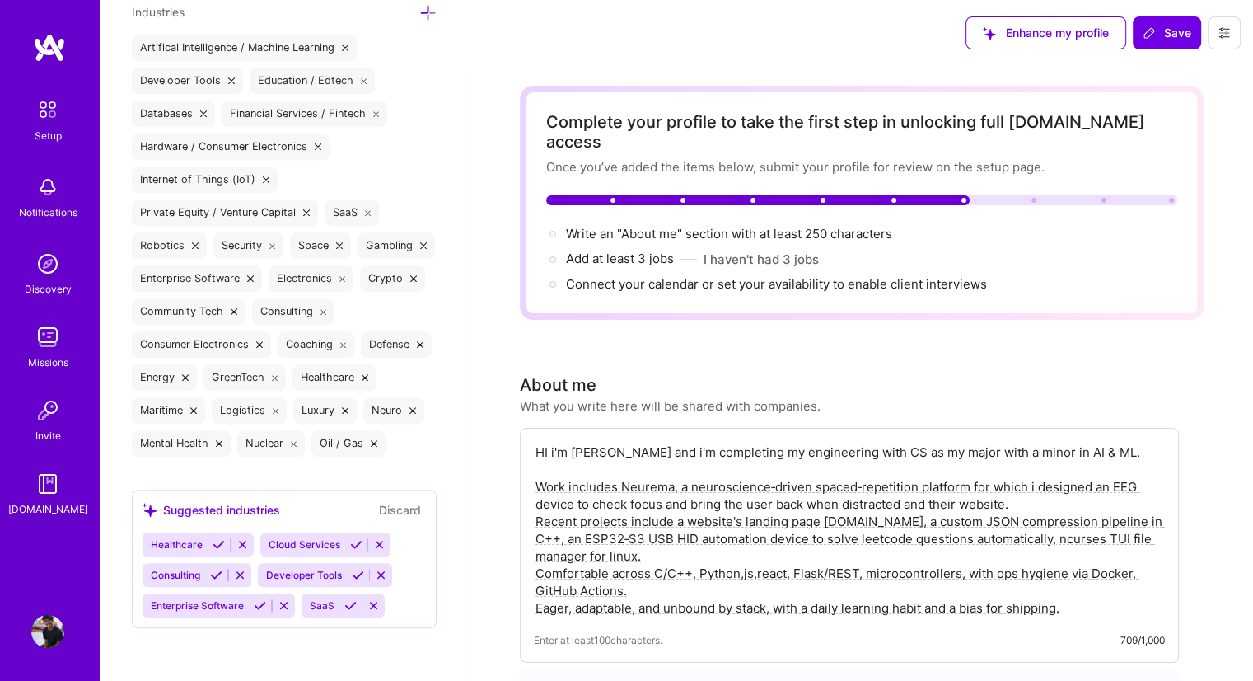
click at [788, 251] on button "I haven't had 3 jobs" at bounding box center [761, 259] width 115 height 17
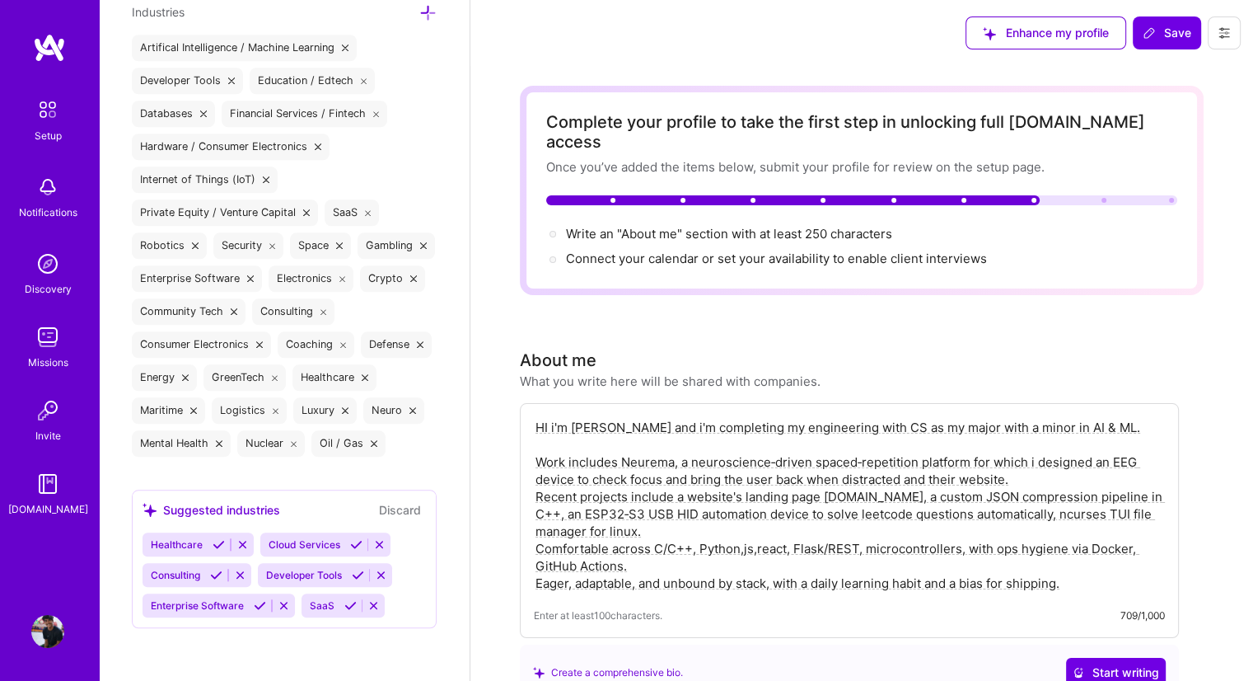
drag, startPoint x: 788, startPoint y: 240, endPoint x: 687, endPoint y: 274, distance: 106.1
click at [742, 251] on span "Connect your calendar or set your availability to enable client interviews →" at bounding box center [784, 259] width 436 height 16
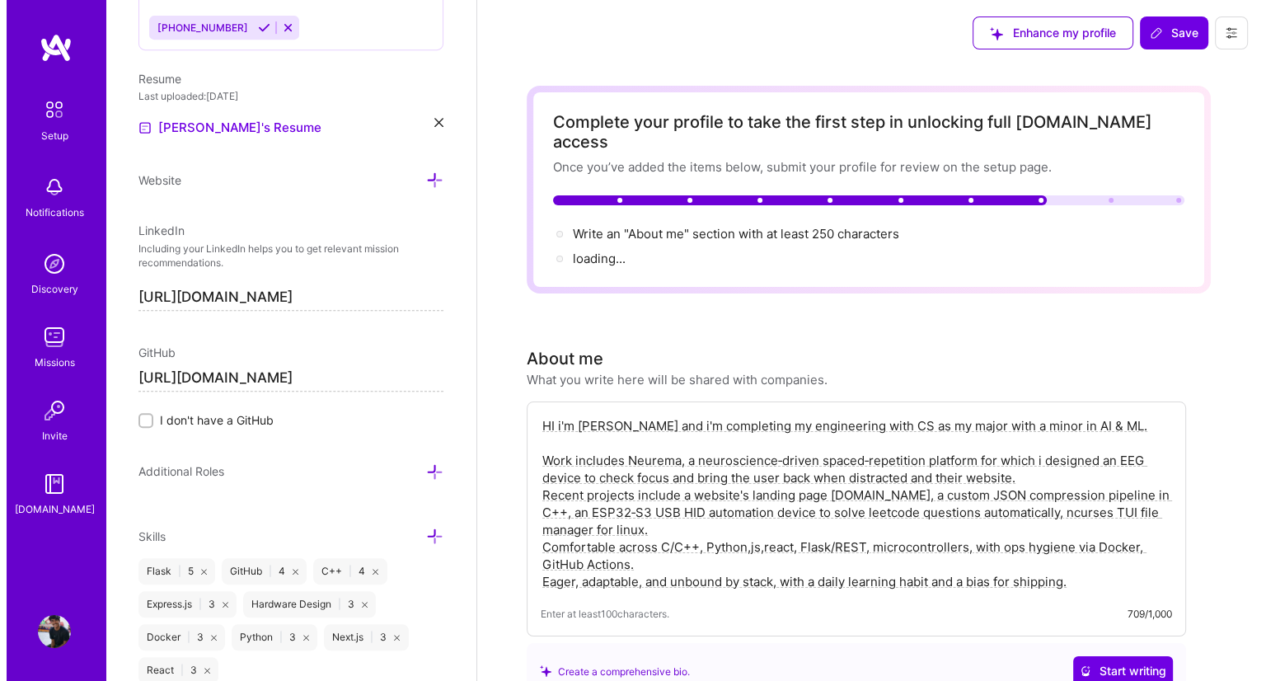
scroll to position [482, 0]
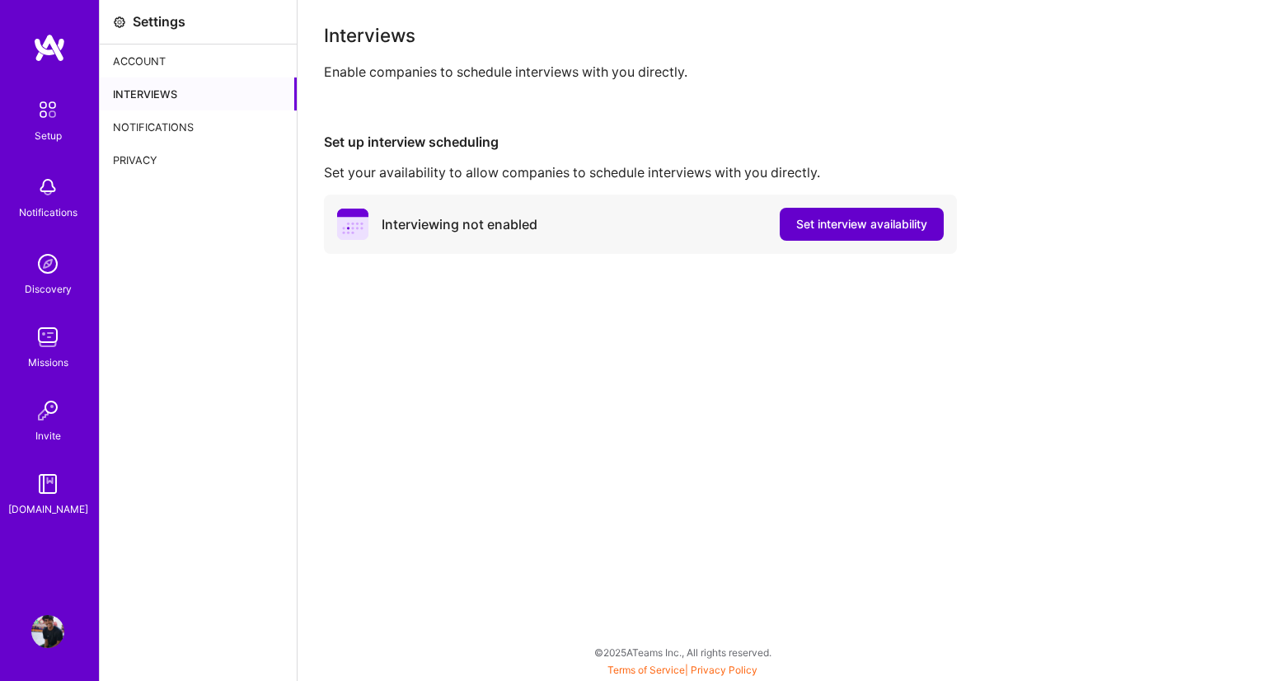
click at [847, 239] on button "Set interview availability" at bounding box center [862, 224] width 164 height 33
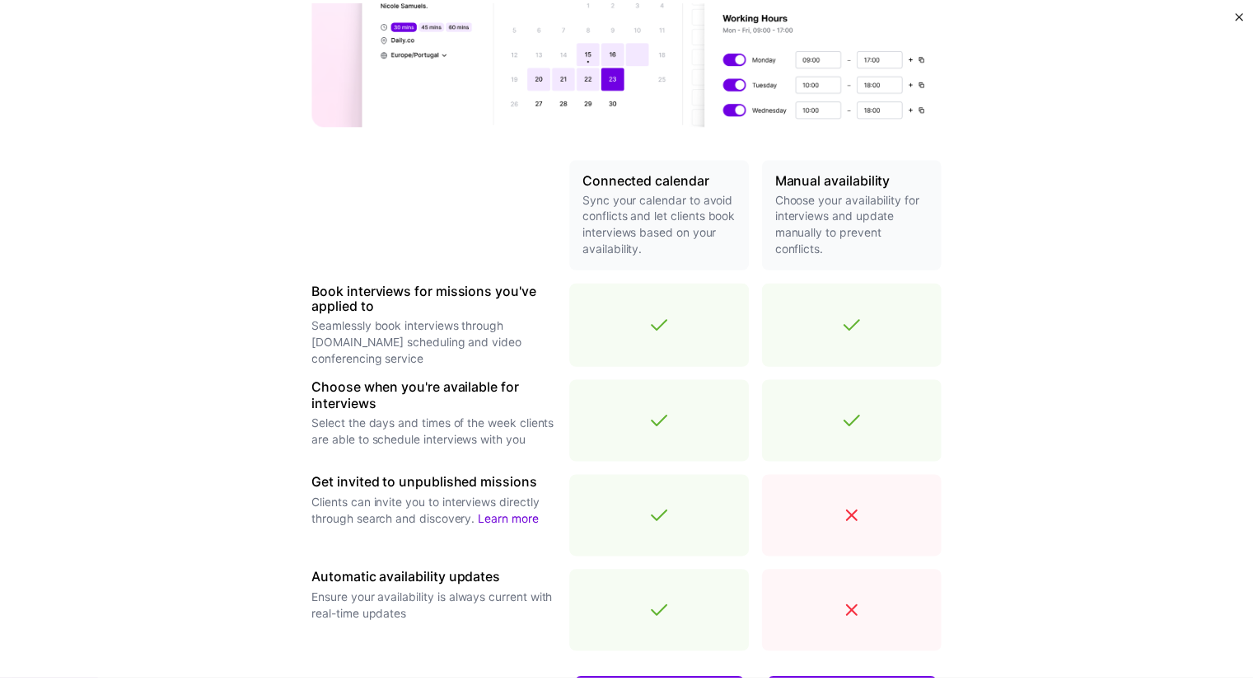
scroll to position [475, 0]
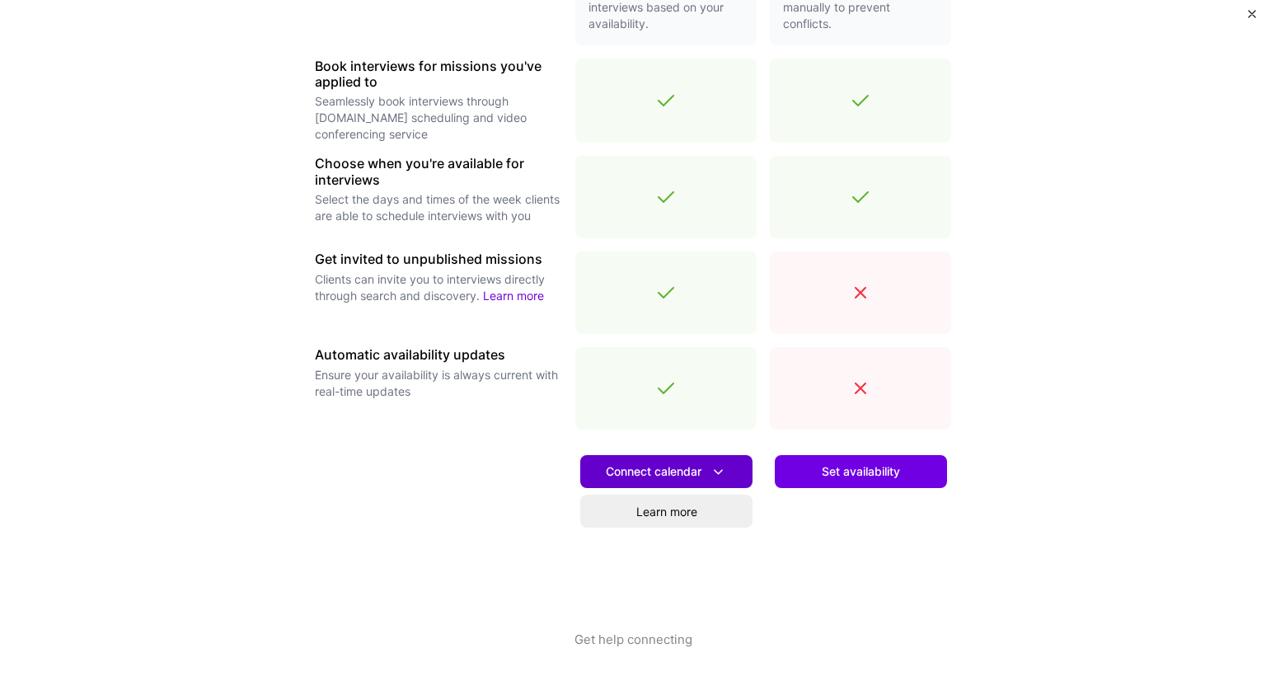
click at [710, 460] on button "Connect calendar" at bounding box center [666, 471] width 172 height 33
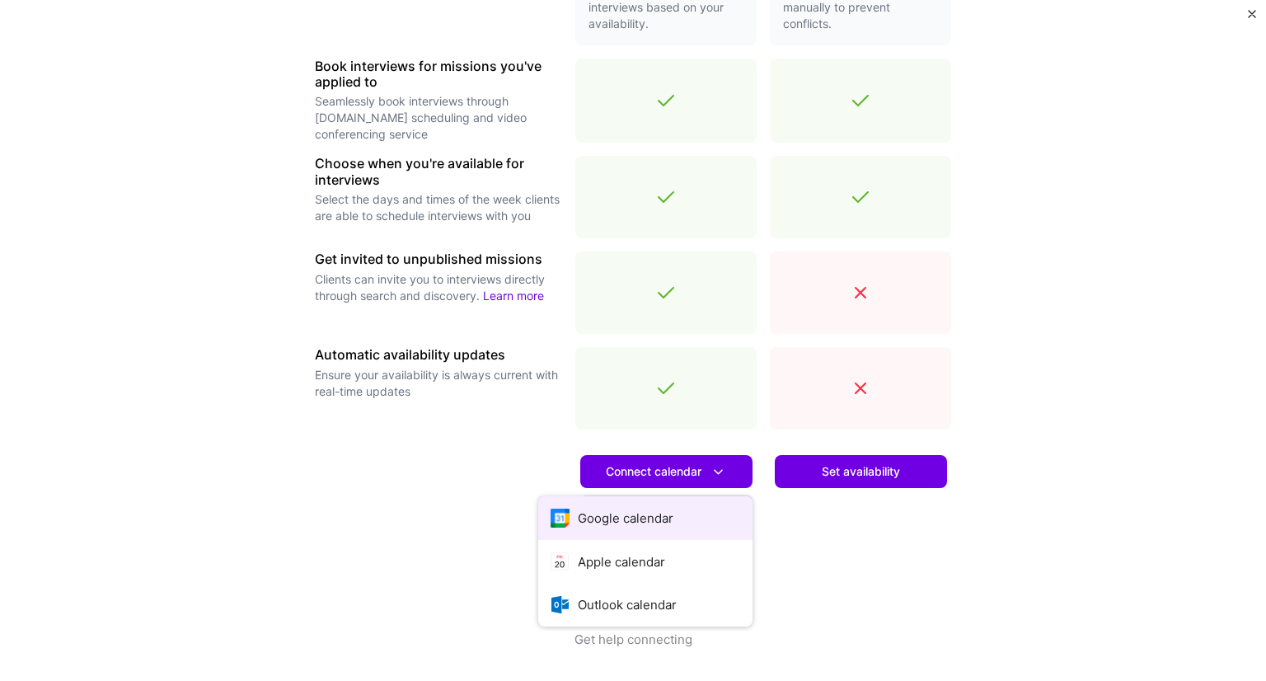
click at [672, 504] on button "Google calendar" at bounding box center [645, 518] width 214 height 44
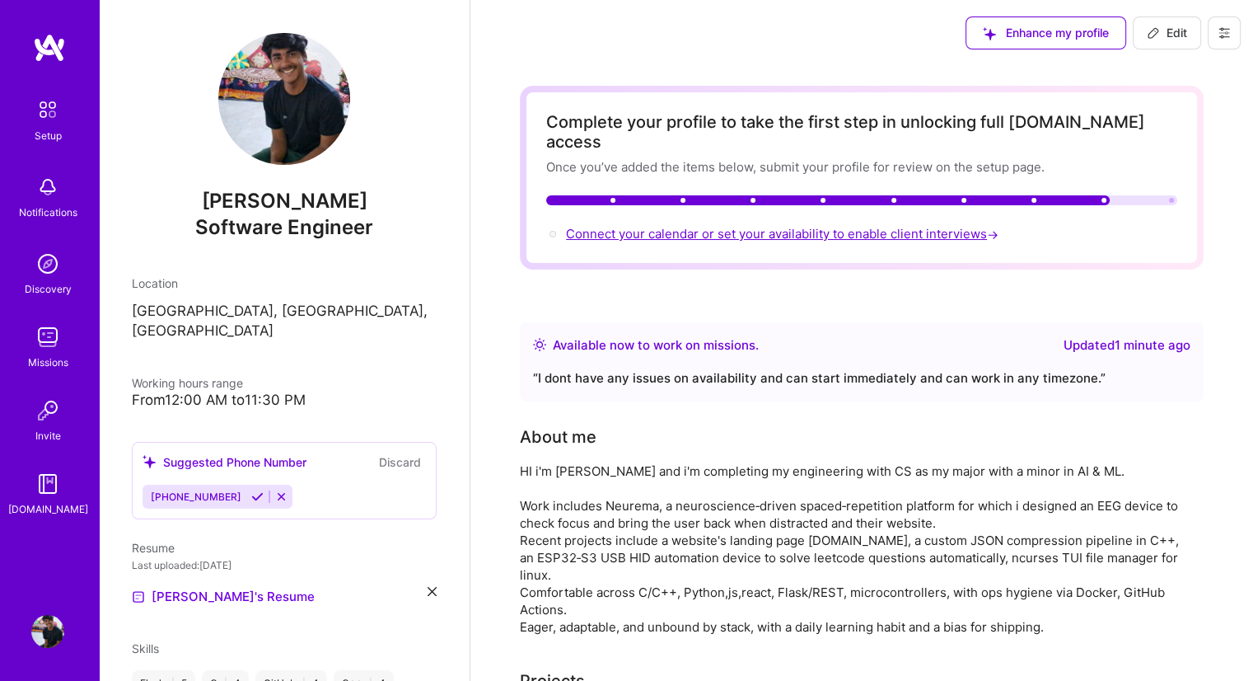
click at [695, 226] on span "Connect your calendar or set your availability to enable client interviews →" at bounding box center [784, 234] width 436 height 16
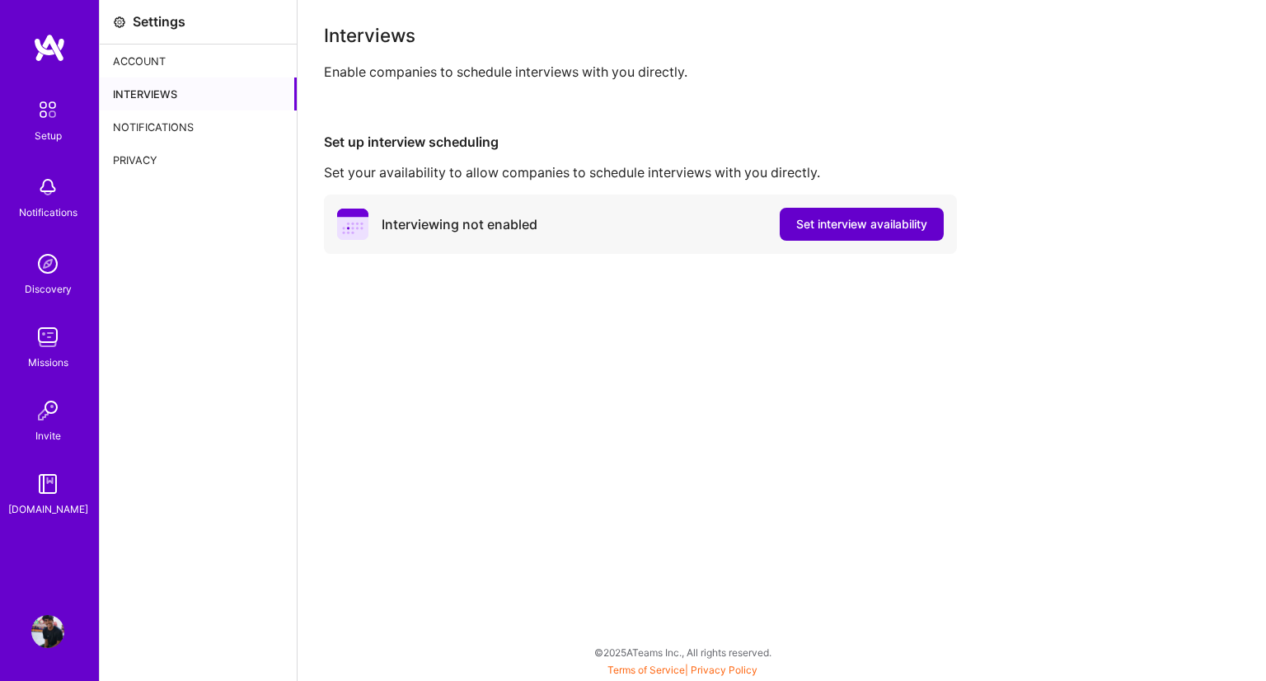
click at [801, 228] on span "Set interview availability" at bounding box center [861, 224] width 131 height 16
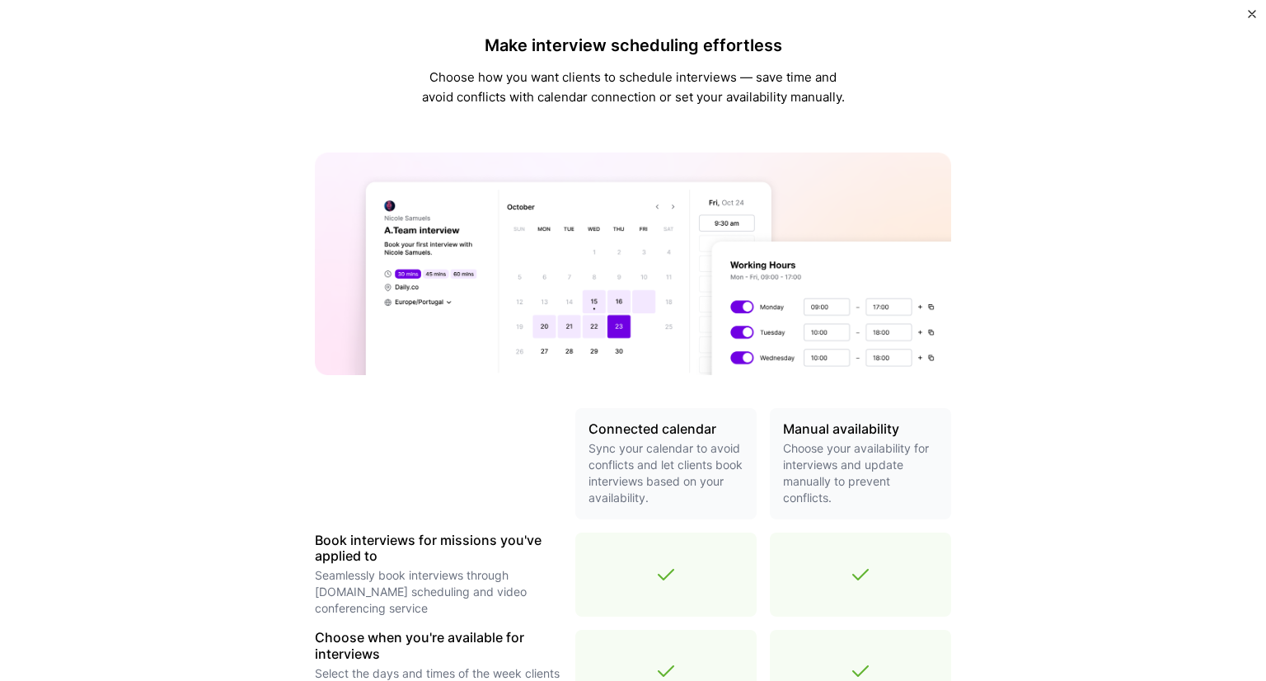
click at [801, 228] on img at bounding box center [633, 263] width 636 height 223
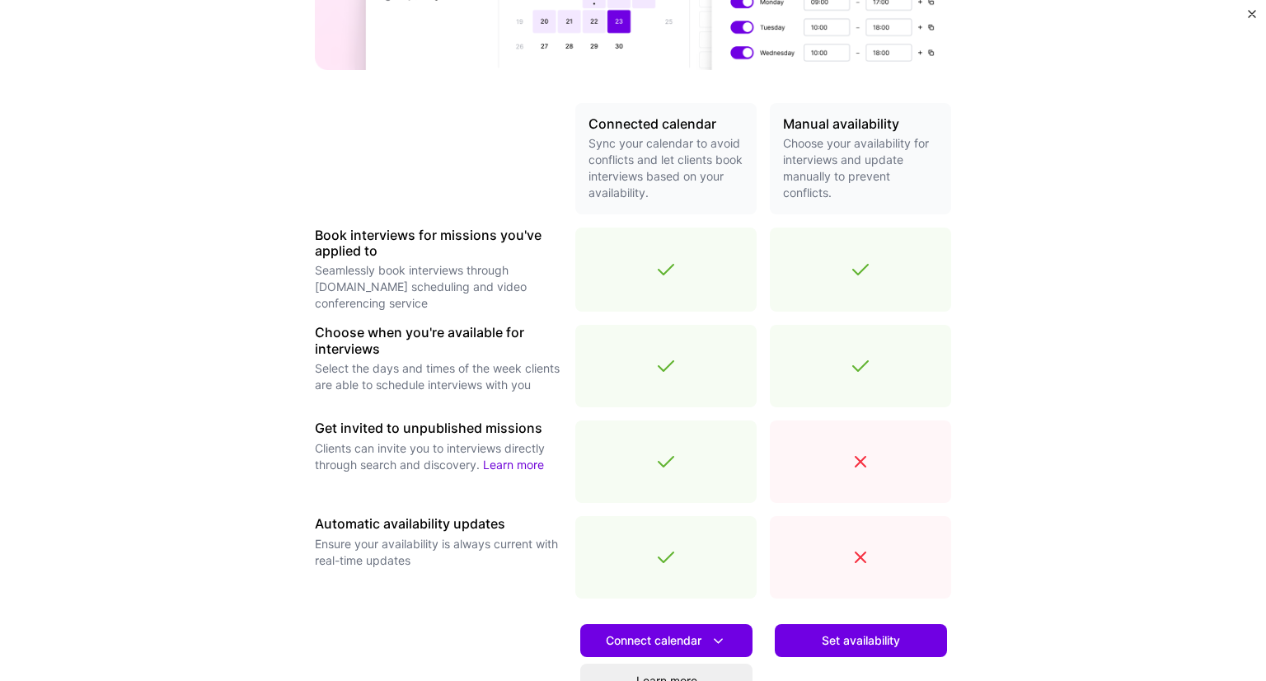
scroll to position [475, 0]
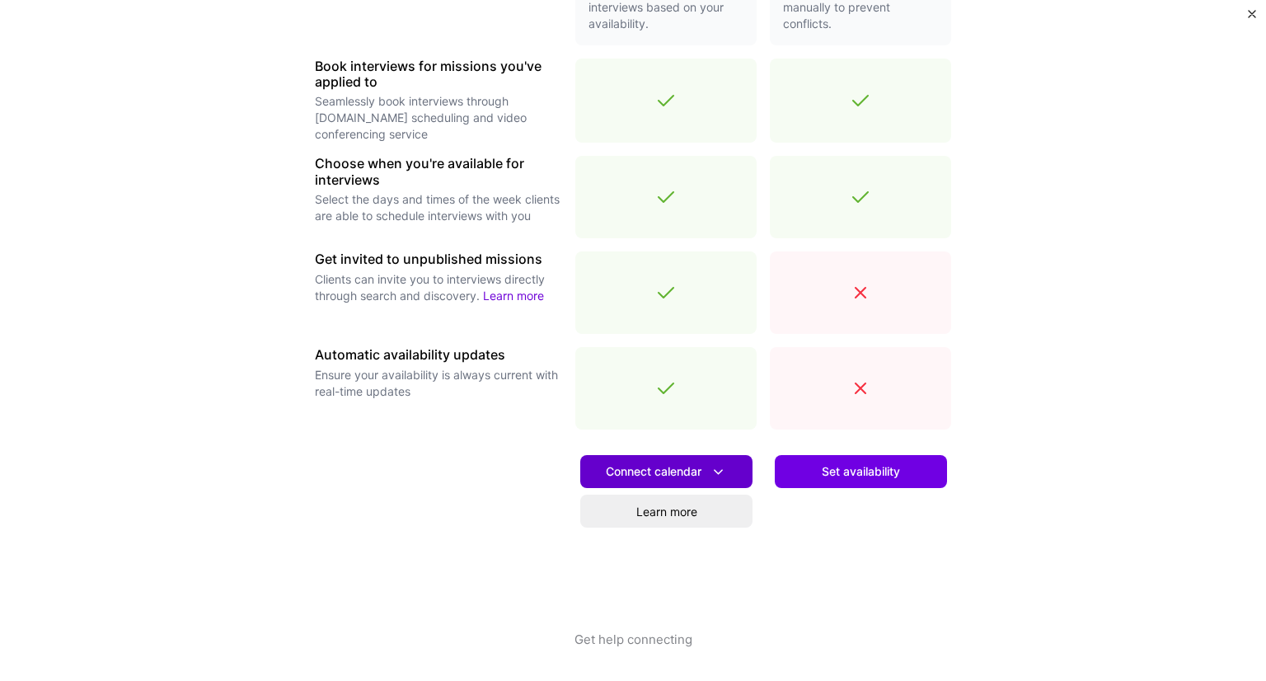
click at [679, 481] on button "Connect calendar" at bounding box center [666, 471] width 172 height 33
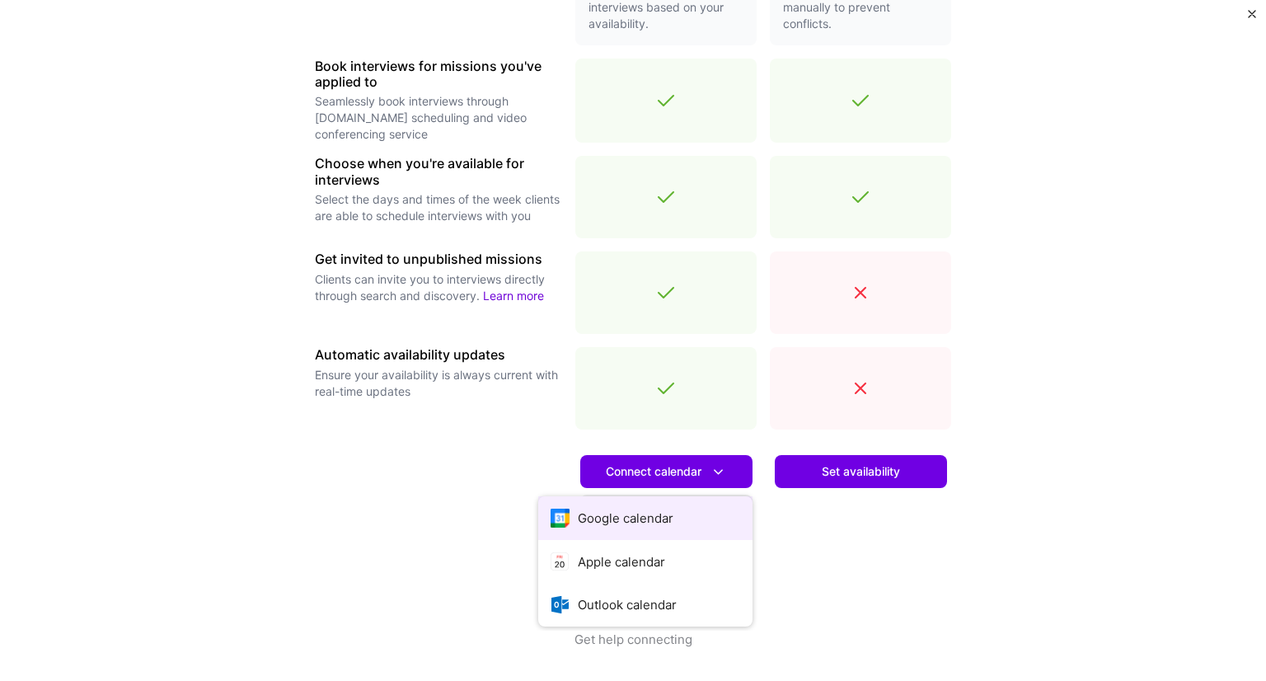
click at [668, 513] on button "Google calendar" at bounding box center [645, 518] width 214 height 44
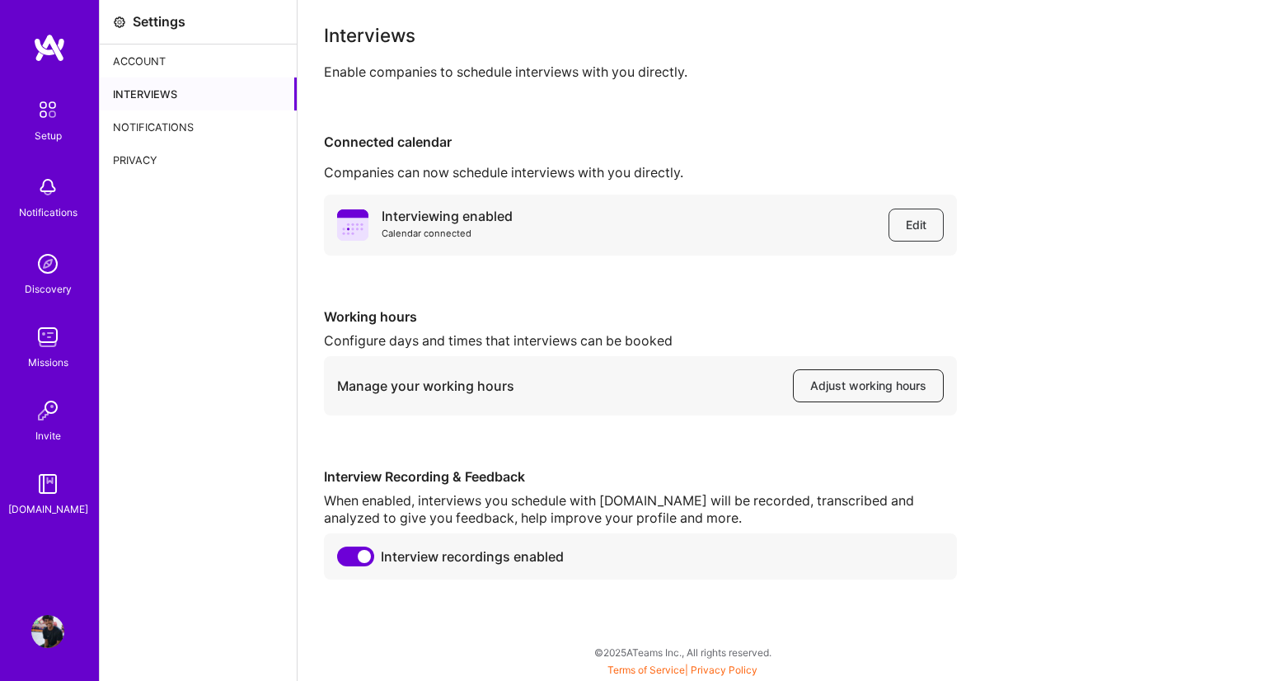
click at [913, 370] on button "Adjust working hours" at bounding box center [868, 385] width 151 height 33
click at [145, 135] on div "Notifications" at bounding box center [198, 126] width 197 height 33
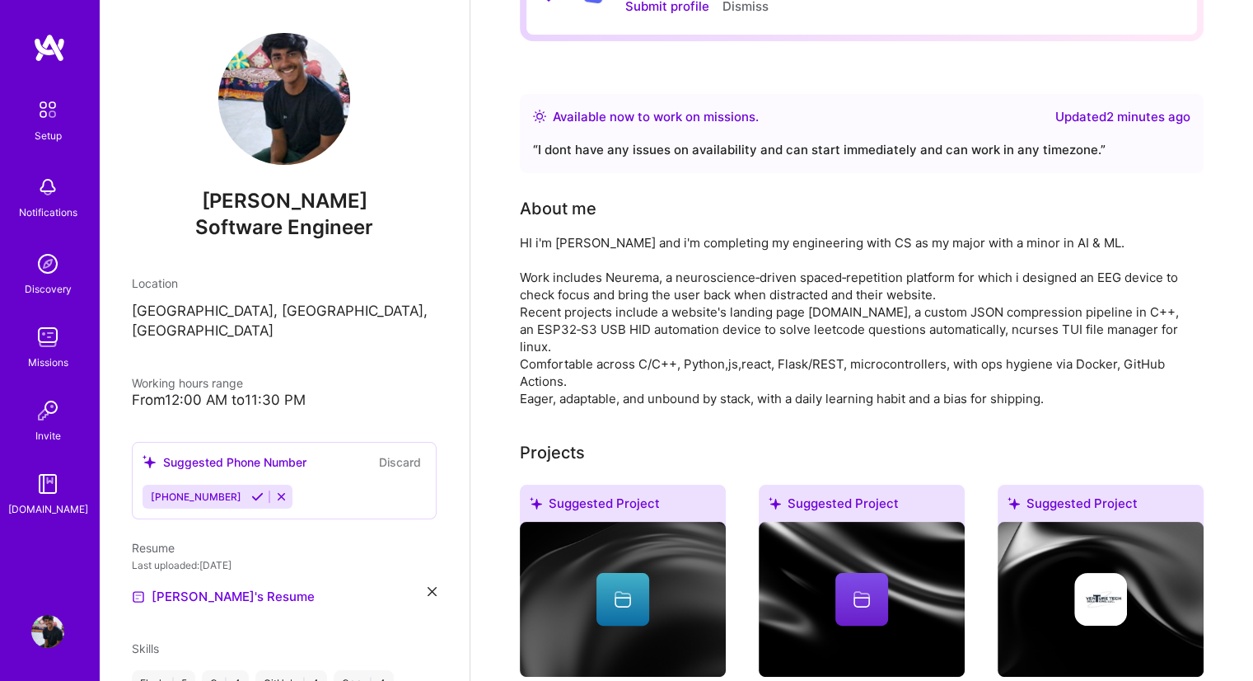
scroll to position [105, 0]
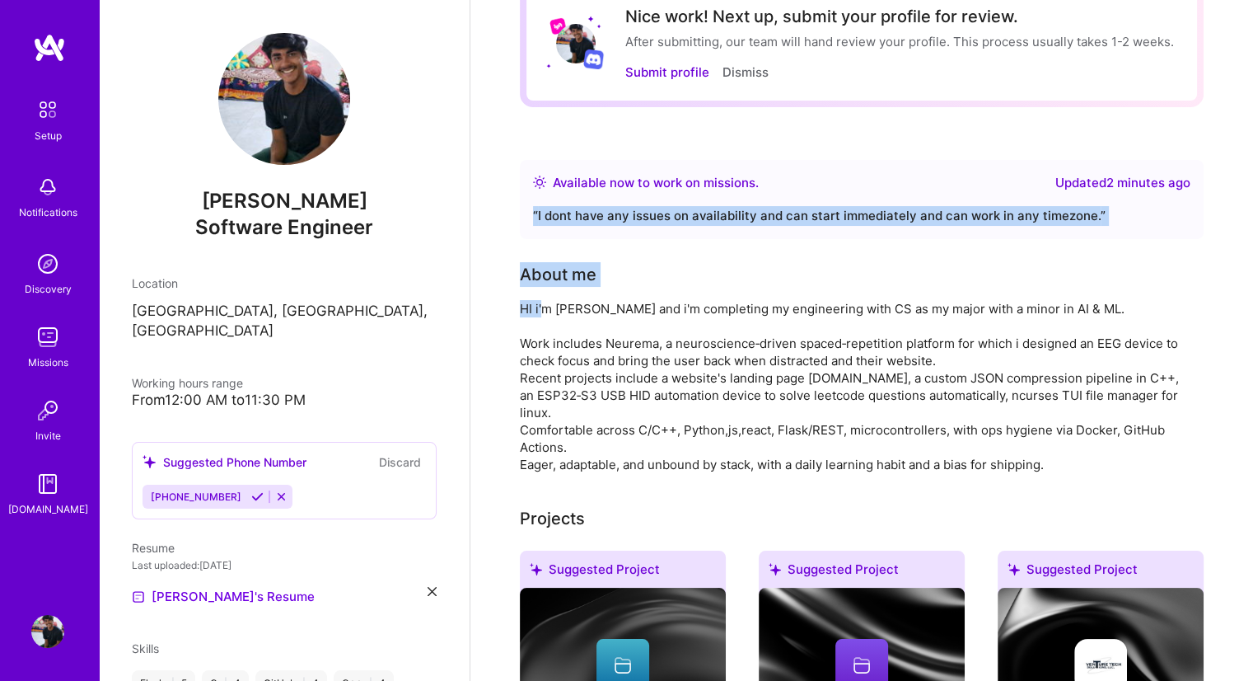
drag, startPoint x: 524, startPoint y: 237, endPoint x: 541, endPoint y: 297, distance: 63.4
click at [541, 297] on div "Nice work! Next up, submit your profile for review. After submitting, our team …" at bounding box center [862, 597] width 684 height 1234
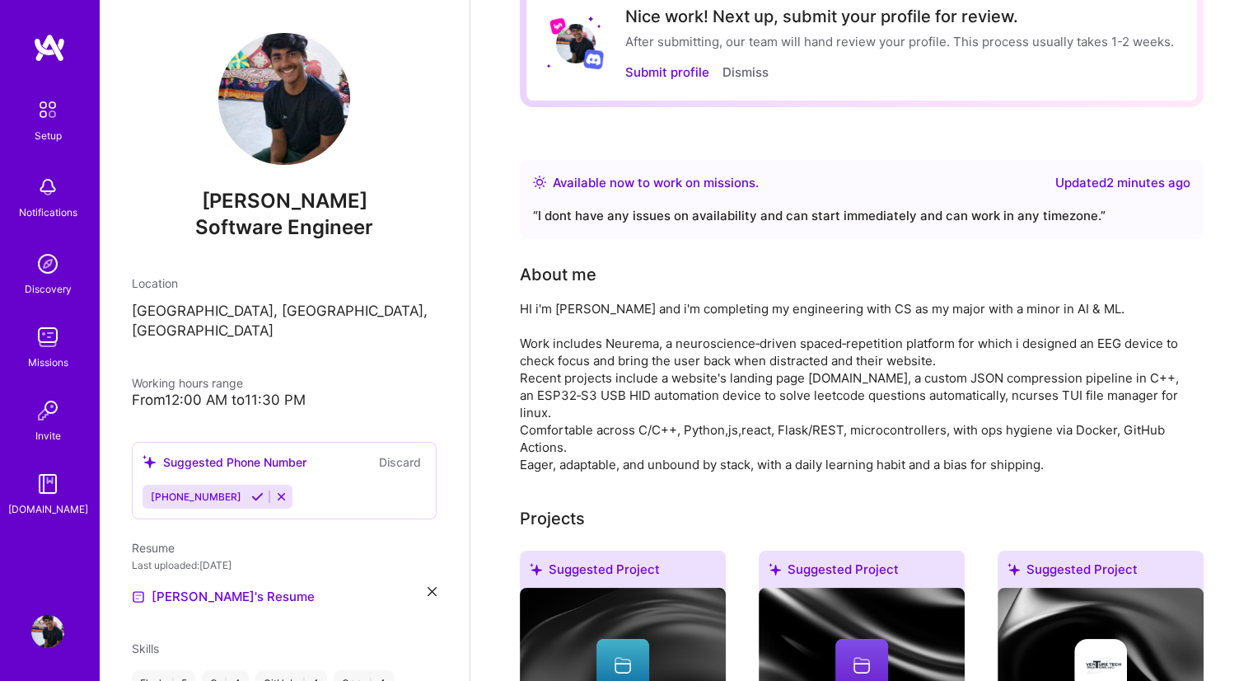
click at [613, 311] on div "HI i'm [PERSON_NAME] and i'm completing my engineering with CS as my major with…" at bounding box center [849, 386] width 659 height 173
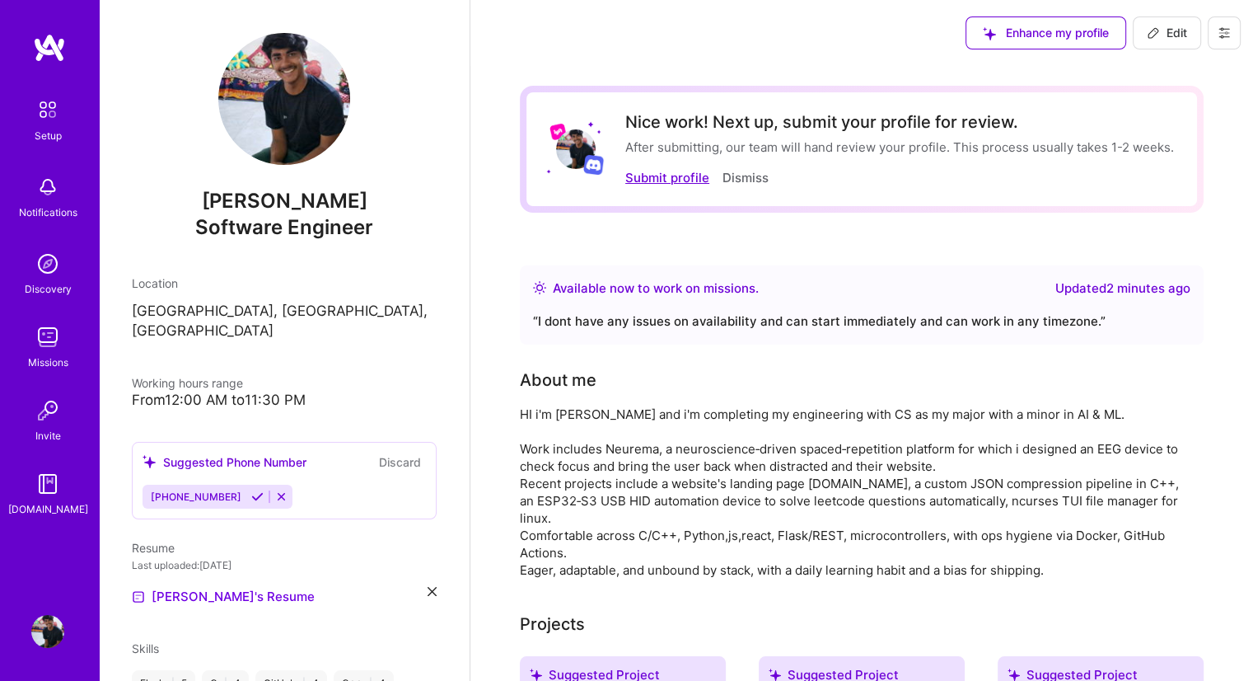
click at [664, 181] on button "Submit profile" at bounding box center [667, 177] width 84 height 17
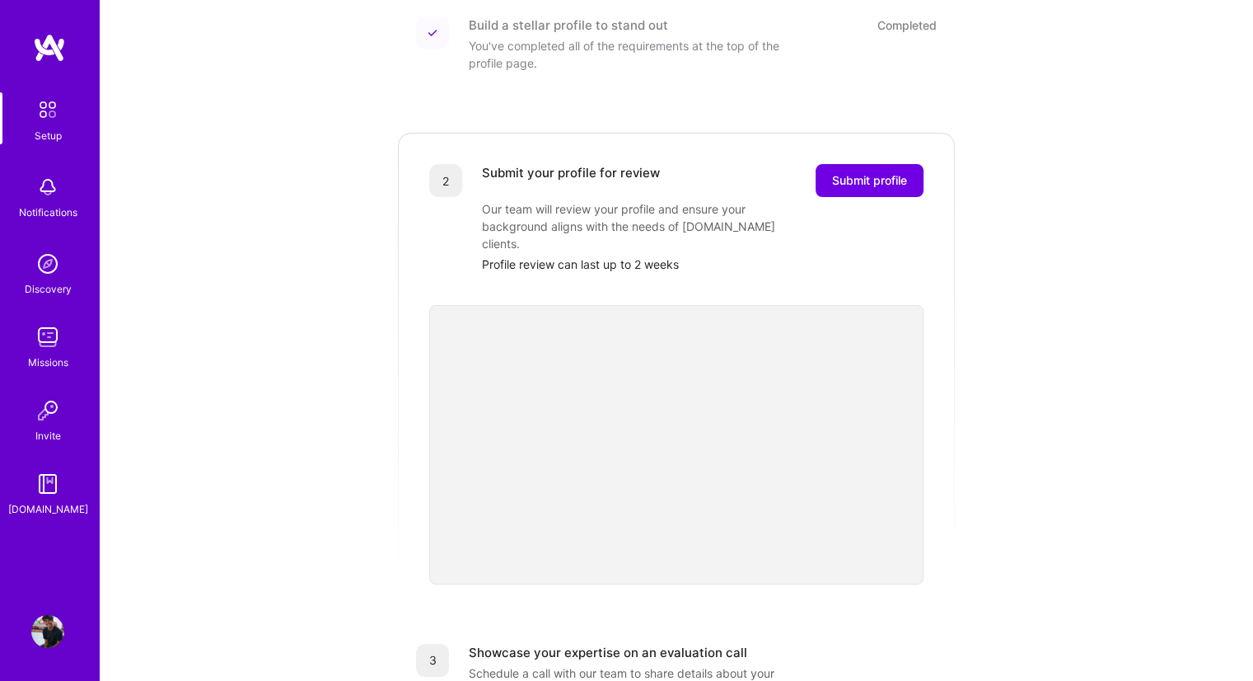
scroll to position [246, 0]
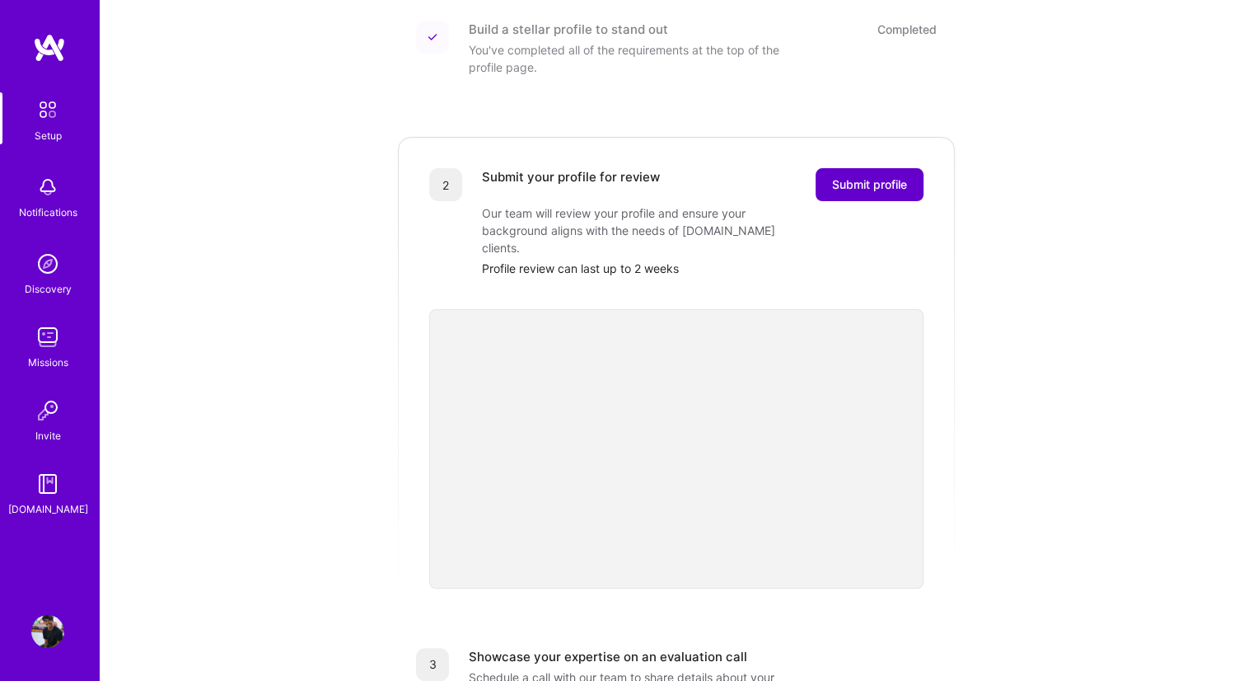
click at [869, 176] on span "Submit profile" at bounding box center [869, 184] width 75 height 16
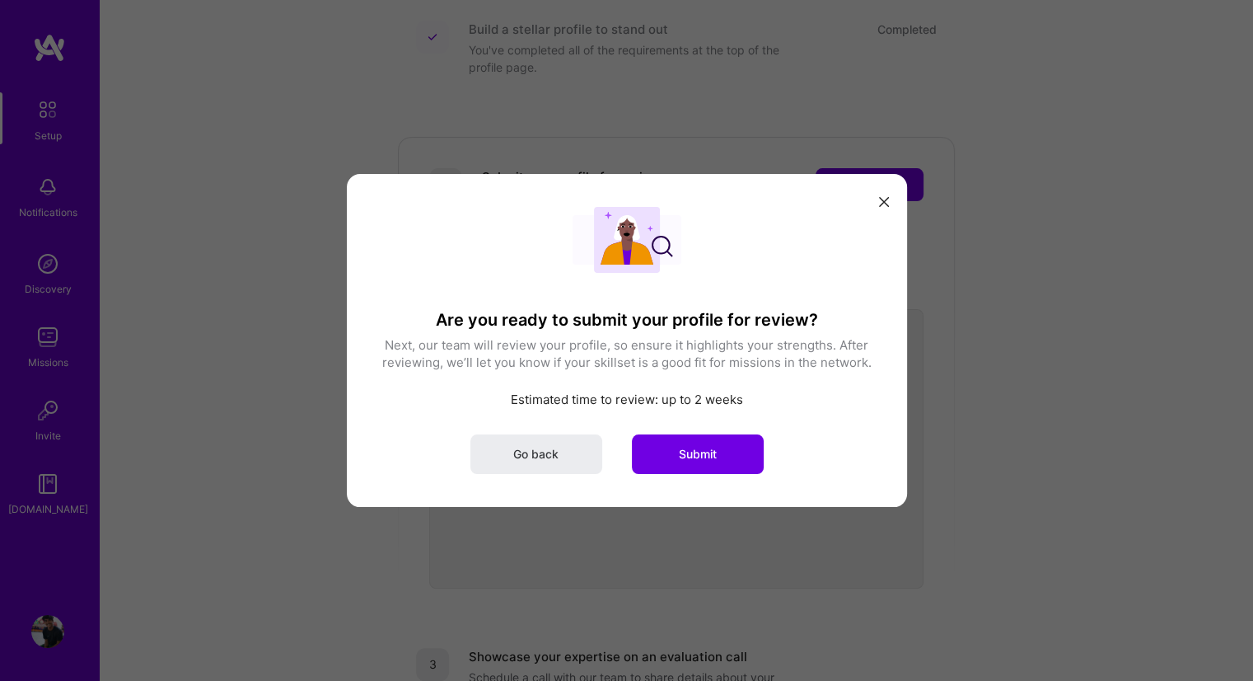
click at [716, 429] on div "Are you ready to submit your profile for review? Next, our team will review you…" at bounding box center [627, 340] width 494 height 267
click at [722, 452] on button "Submit" at bounding box center [698, 454] width 132 height 40
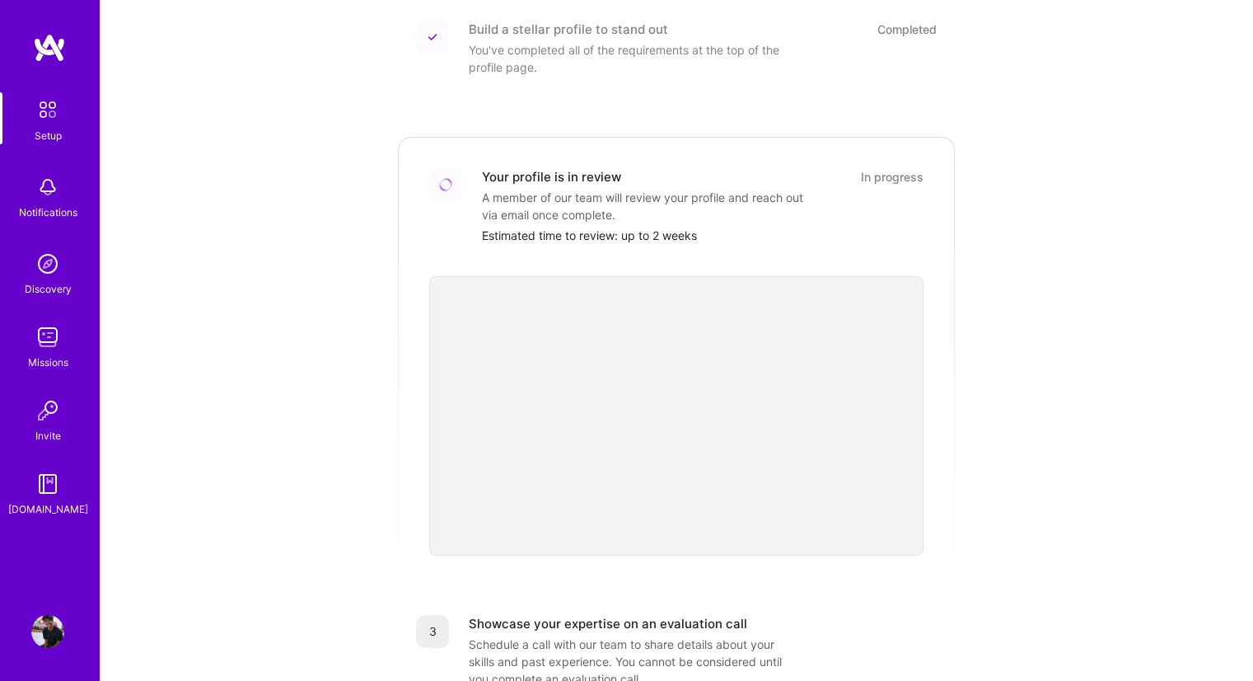
click at [68, 205] on div "Notifications" at bounding box center [48, 212] width 59 height 17
click at [44, 261] on img at bounding box center [47, 263] width 33 height 33
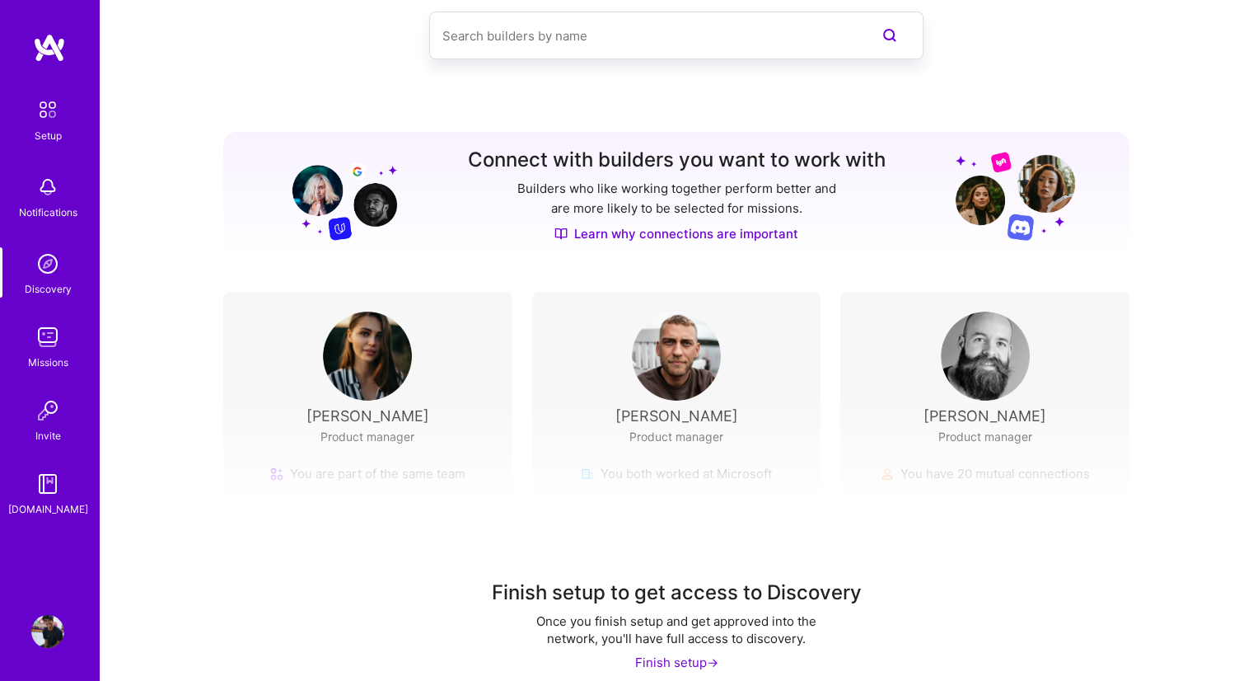
scroll to position [107, 0]
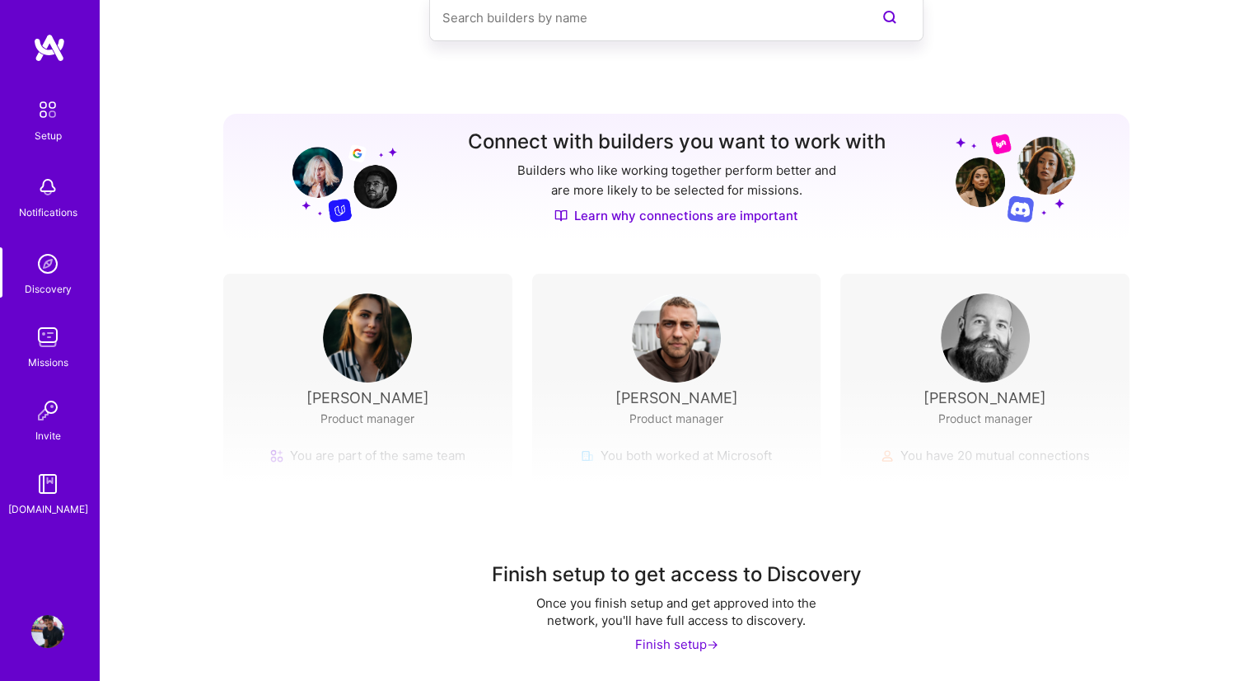
click at [42, 340] on img at bounding box center [47, 337] width 33 height 33
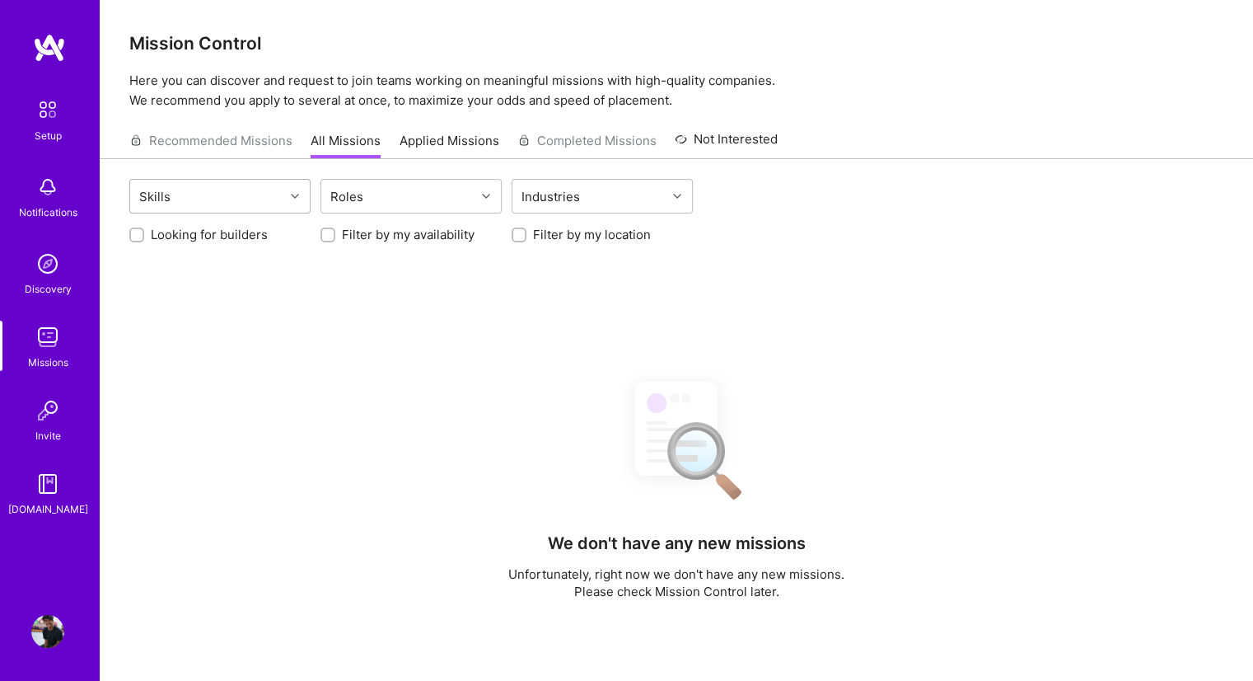
click at [293, 199] on icon at bounding box center [295, 196] width 8 height 8
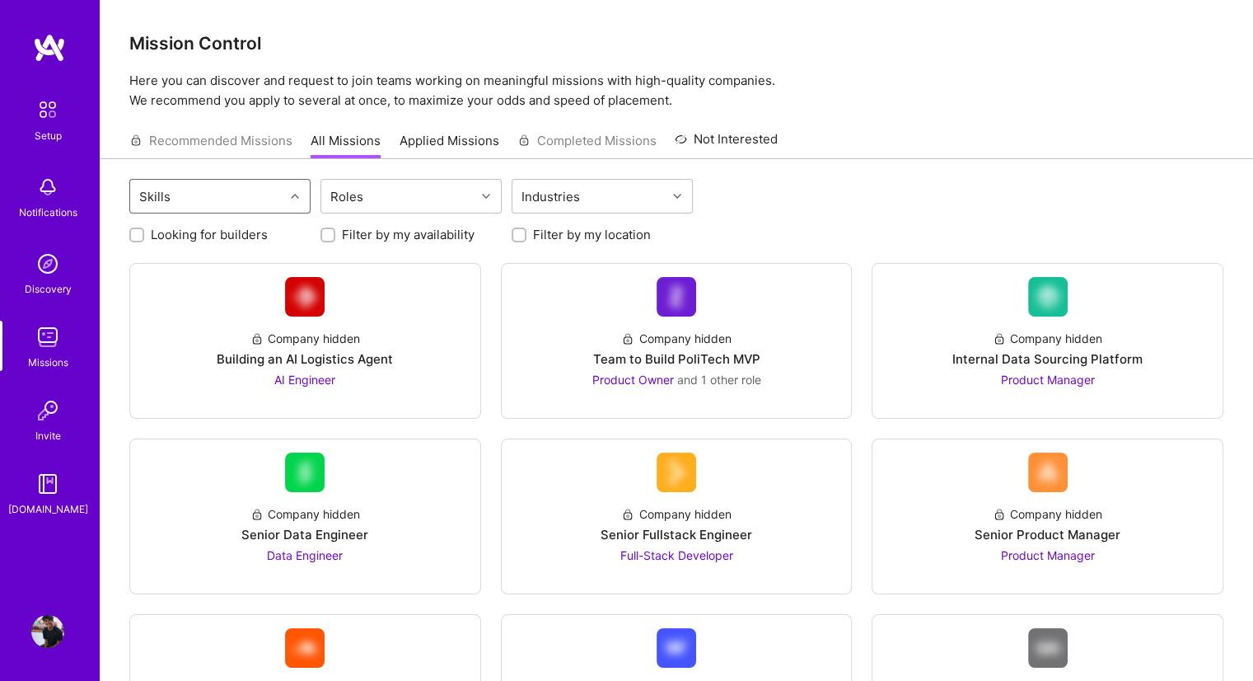
click at [293, 199] on icon at bounding box center [295, 196] width 8 height 8
click at [811, 180] on div "Skills Roles Industries" at bounding box center [676, 198] width 1094 height 39
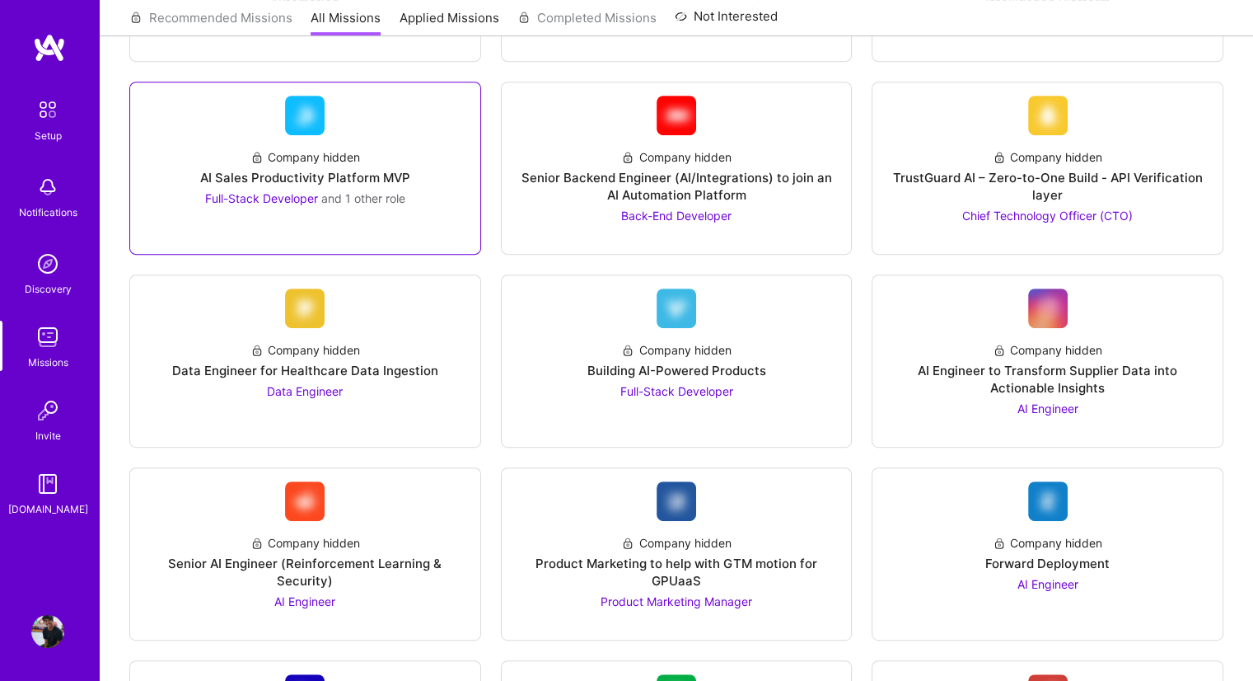
scroll to position [755, 0]
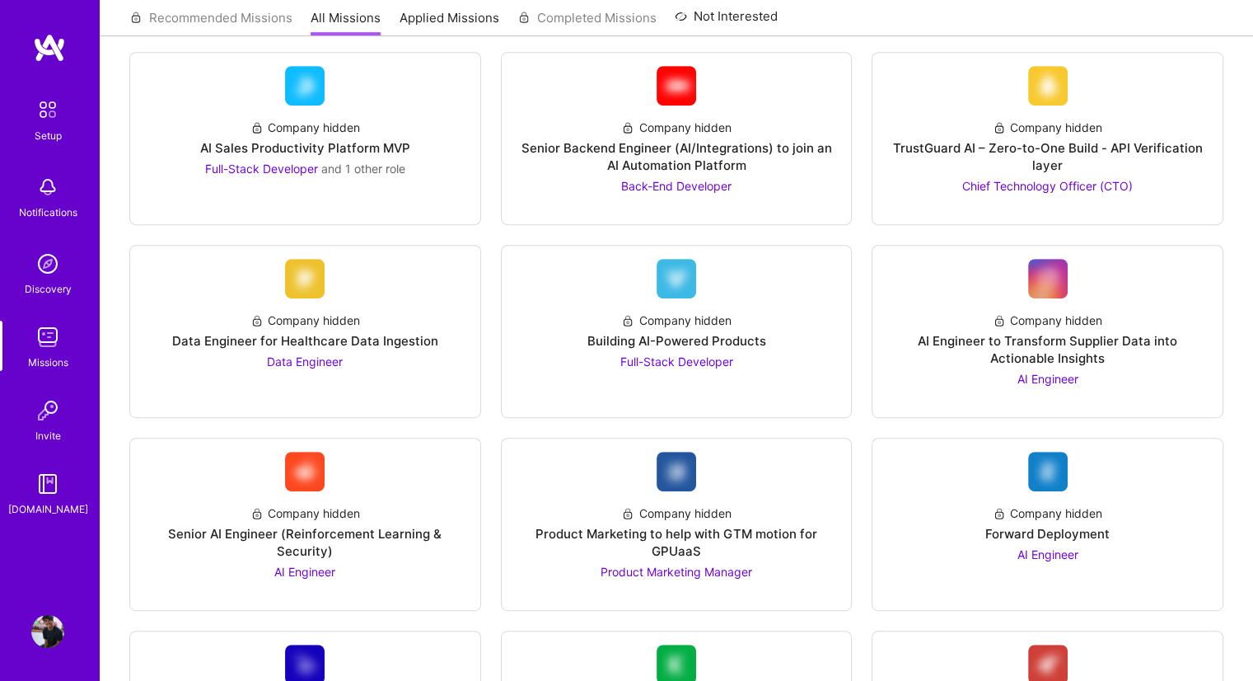
click at [50, 413] on img at bounding box center [47, 410] width 33 height 33
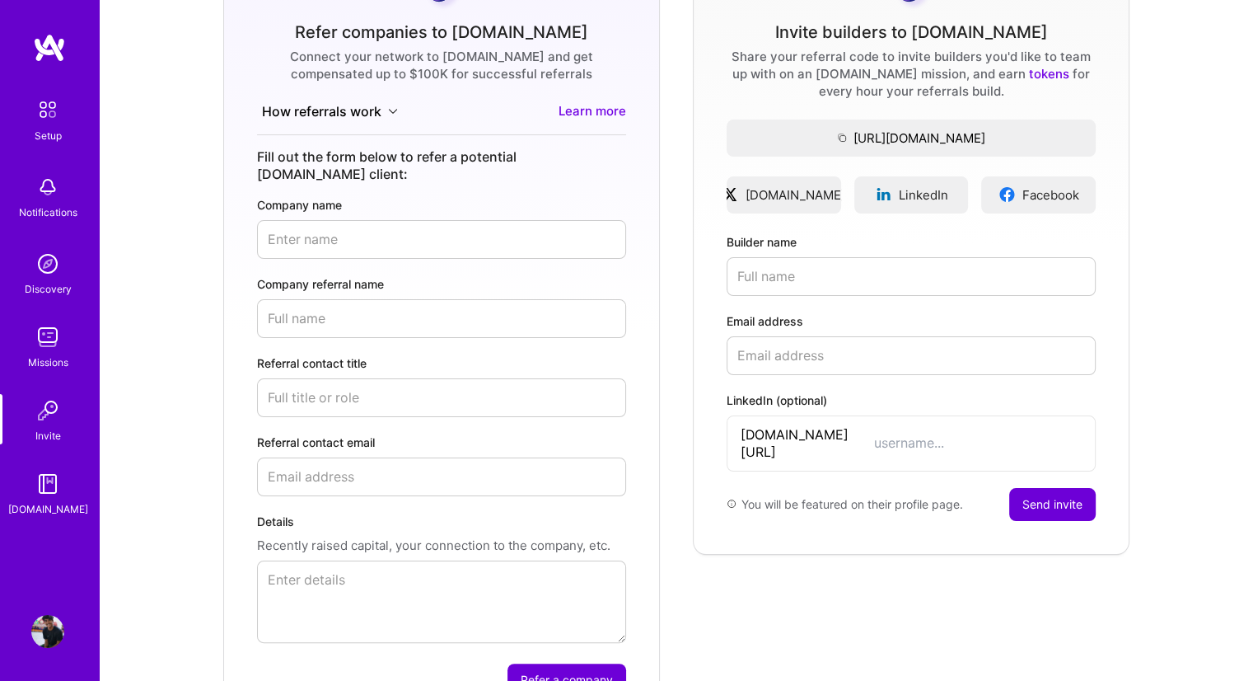
scroll to position [187, 0]
click at [49, 344] on img at bounding box center [47, 337] width 33 height 33
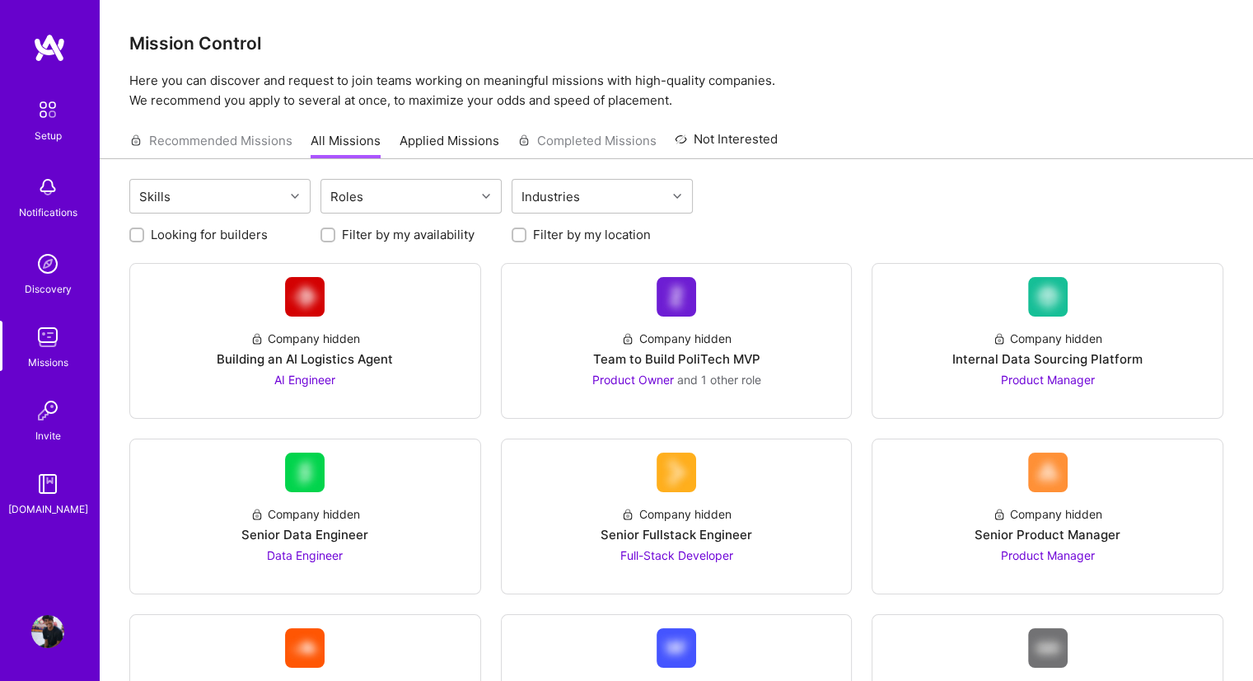
click at [277, 142] on div "Recommended Missions All Missions Applied Missions Completed Missions Not Inter…" at bounding box center [453, 140] width 649 height 35
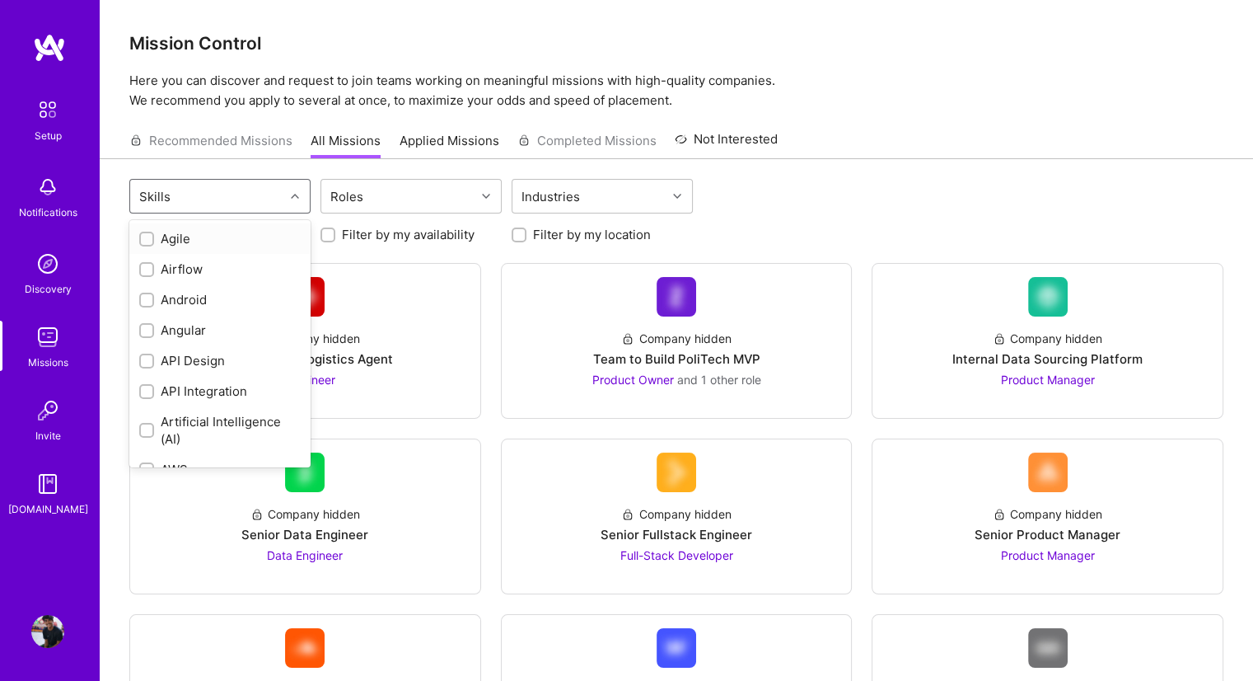
click at [266, 198] on div "Skills" at bounding box center [207, 196] width 154 height 33
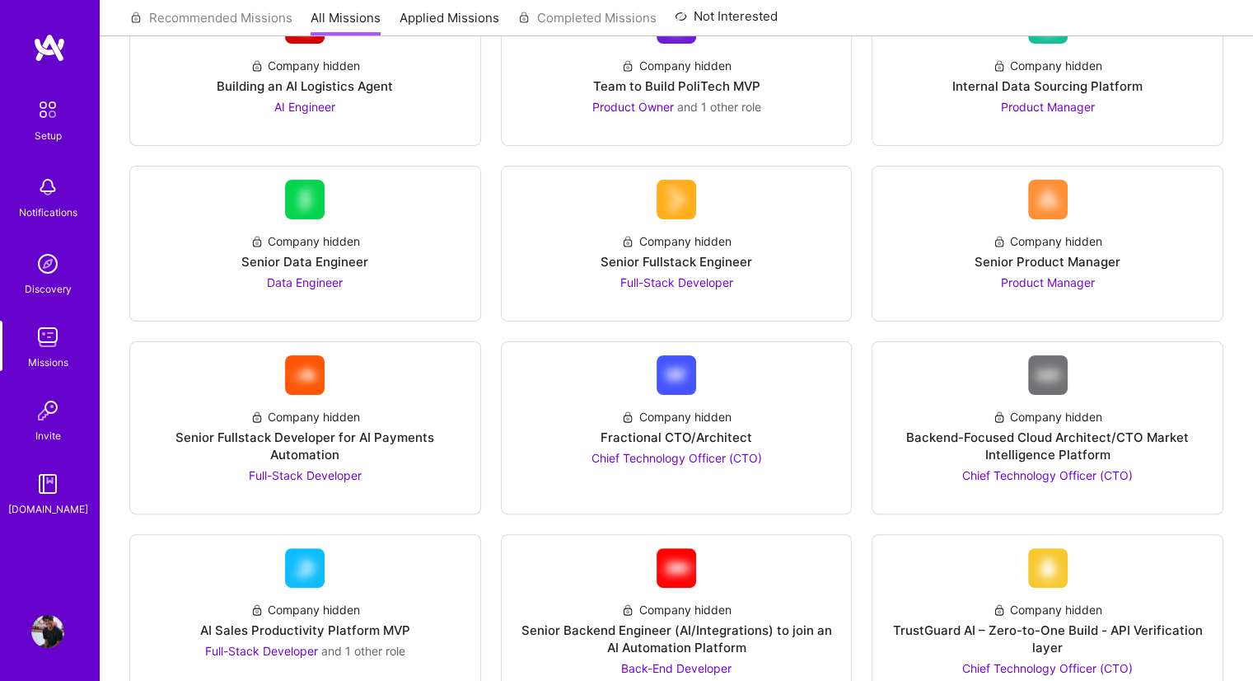
scroll to position [448, 0]
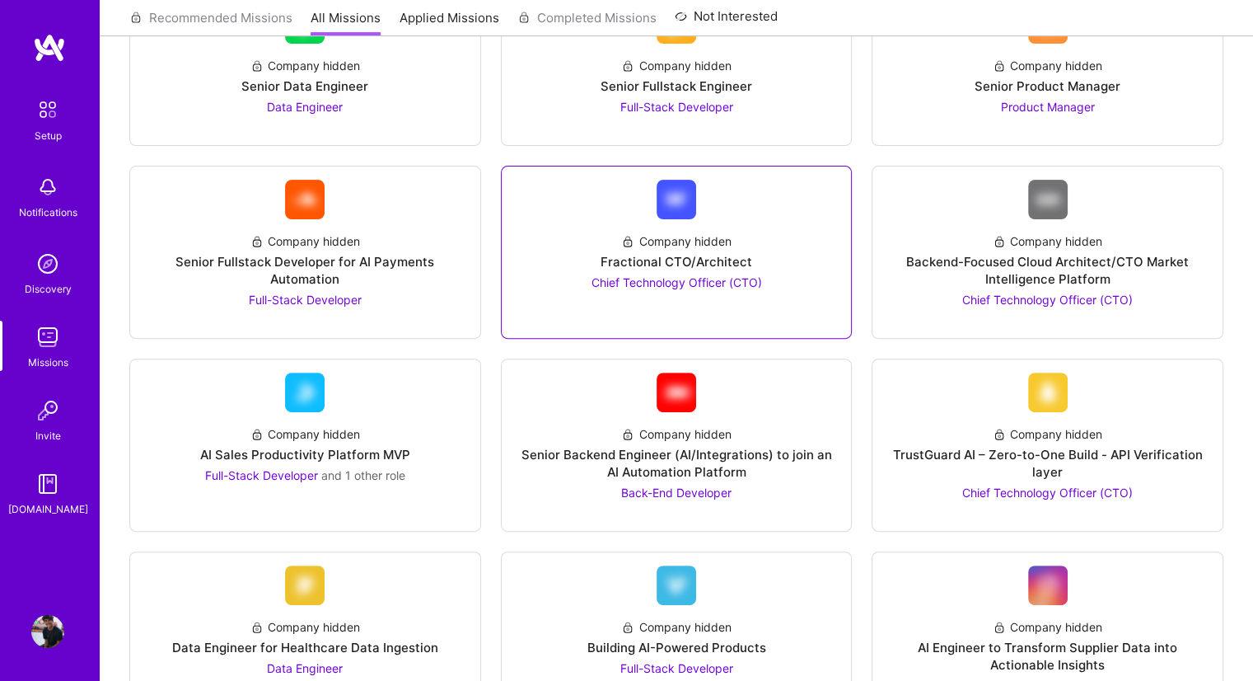
click at [683, 235] on div "Company hidden" at bounding box center [676, 240] width 110 height 17
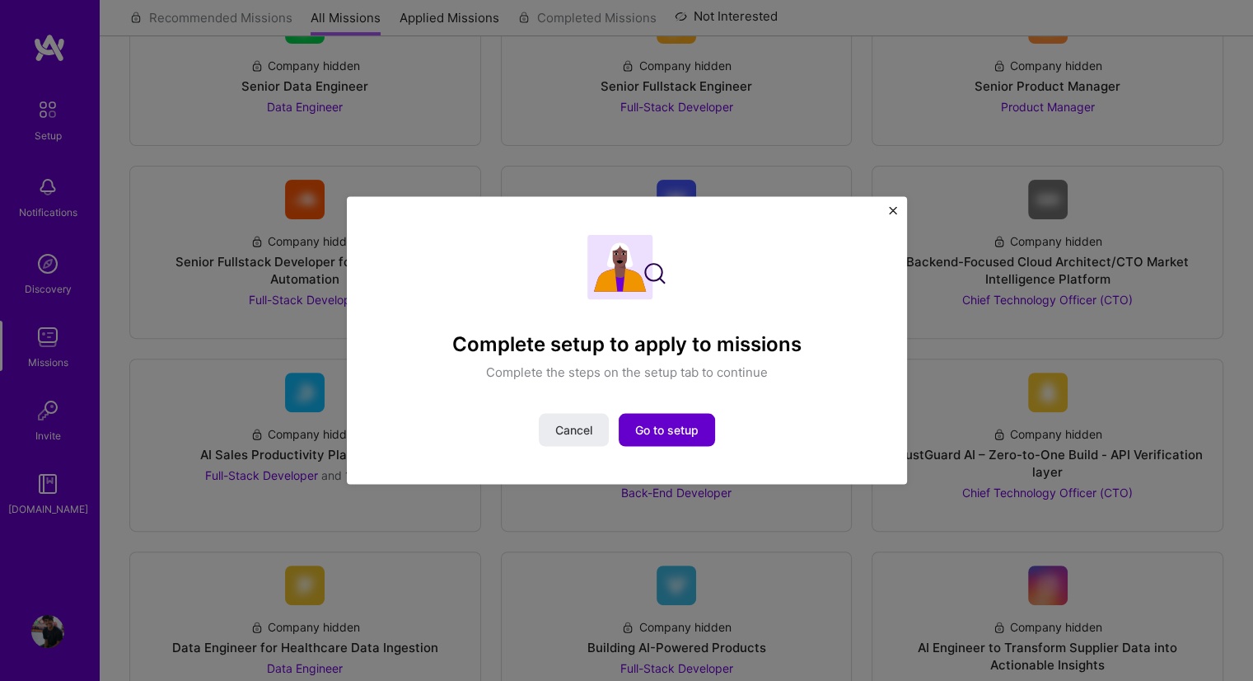
click at [656, 425] on span "Go to setup" at bounding box center [666, 429] width 63 height 16
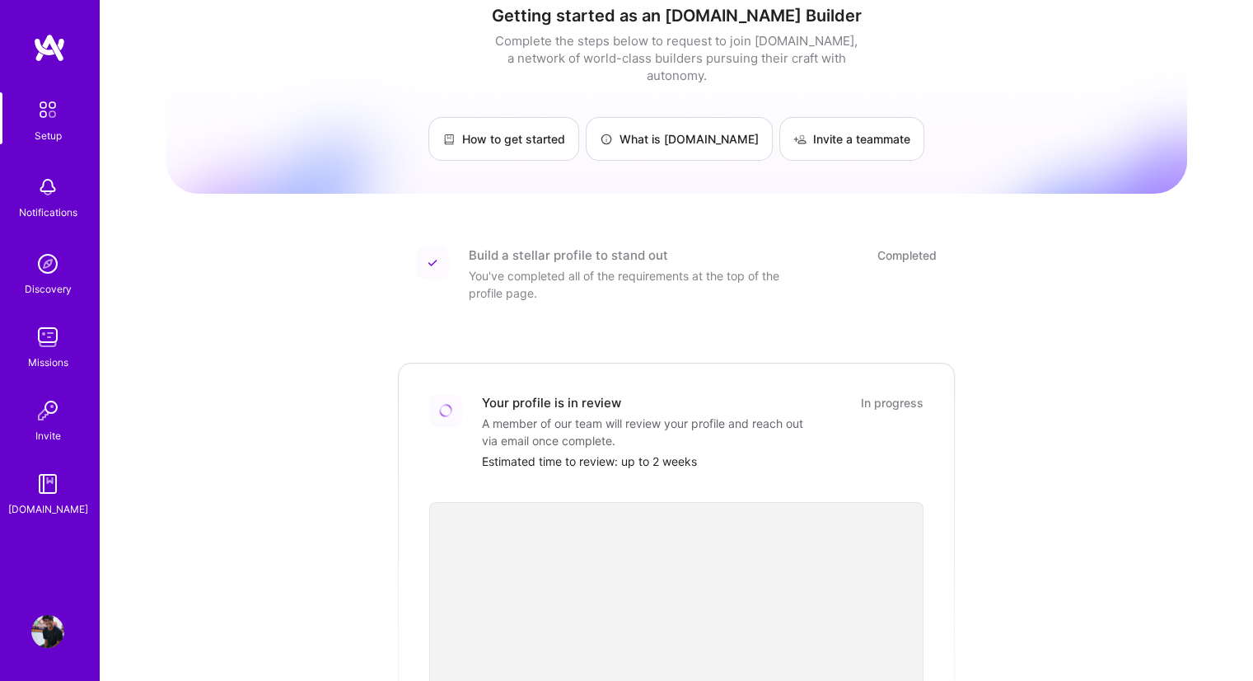
scroll to position [20, 0]
click at [77, 261] on link "Discovery" at bounding box center [48, 272] width 102 height 50
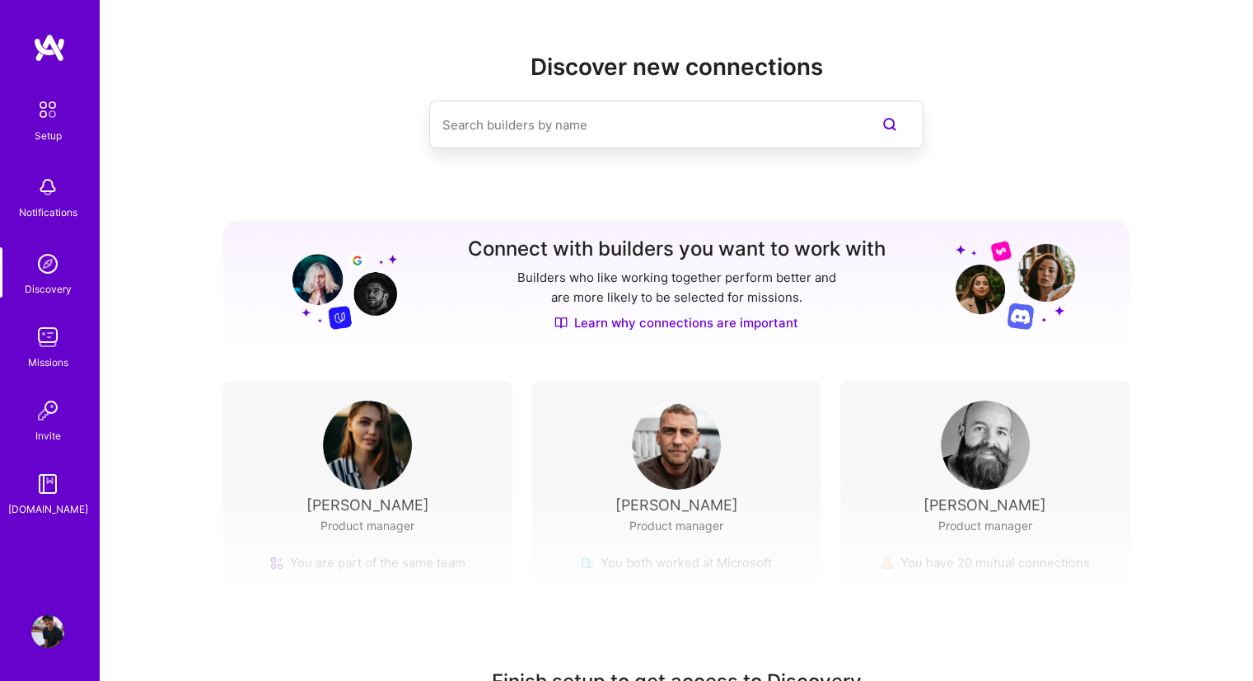
click at [620, 119] on input at bounding box center [644, 125] width 402 height 42
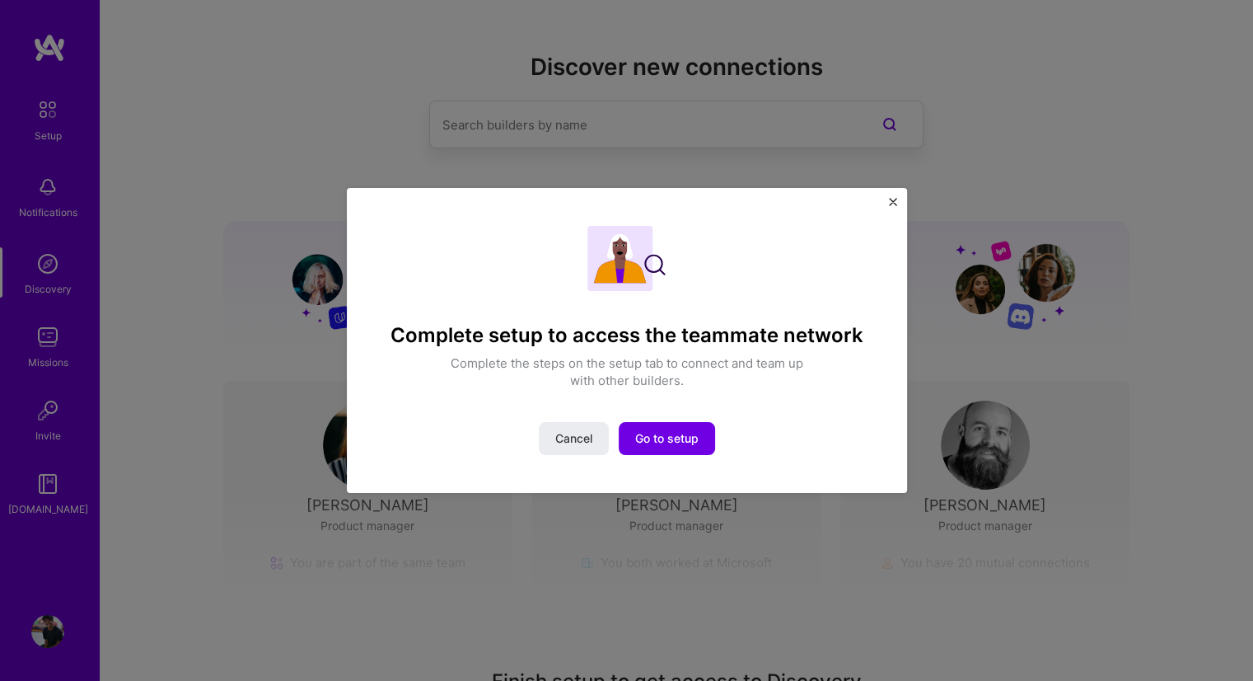
click at [897, 202] on img "Close" at bounding box center [893, 202] width 8 height 8
